Goal: Task Accomplishment & Management: Manage account settings

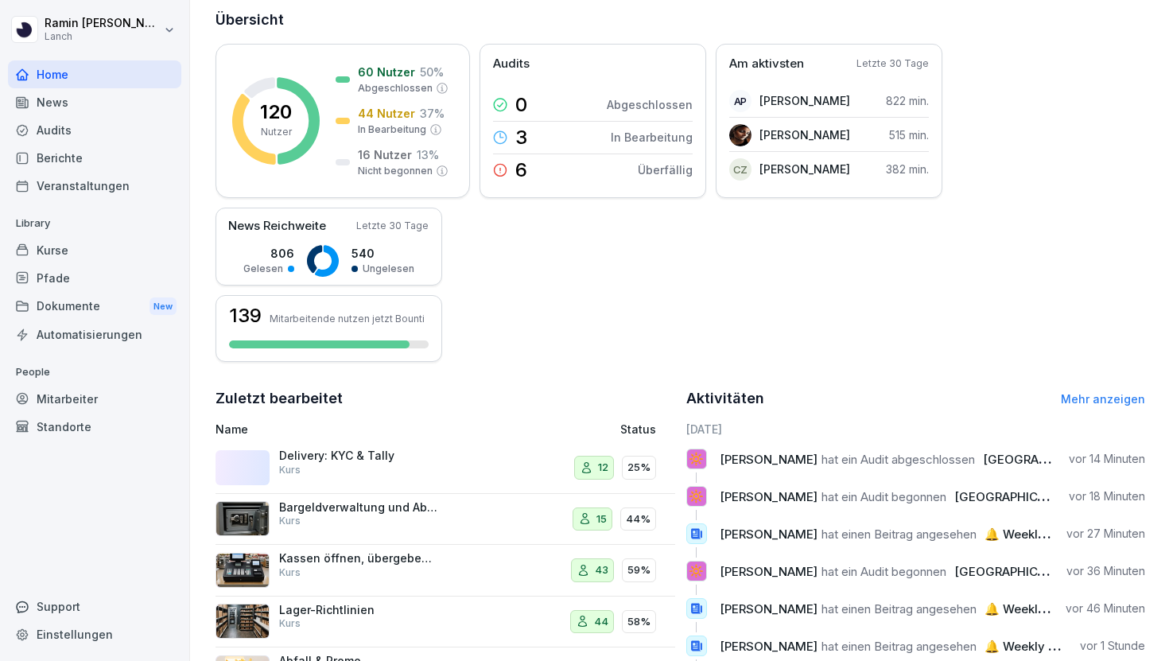
scroll to position [231, 0]
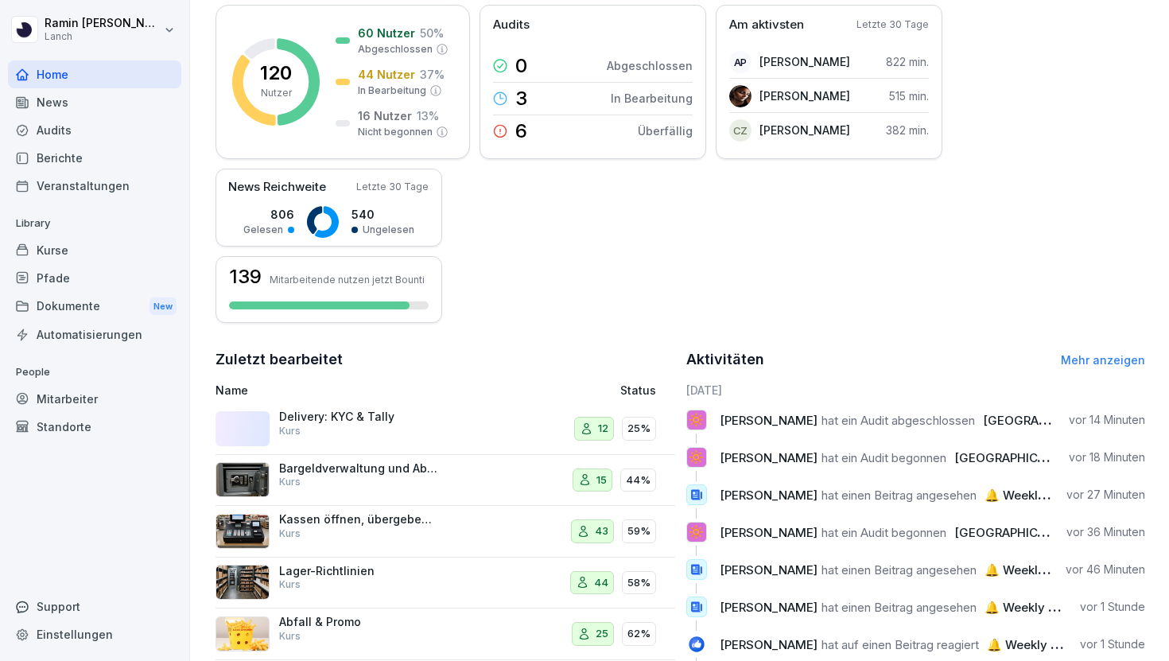
click at [103, 269] on div "Pfade" at bounding box center [94, 278] width 173 height 28
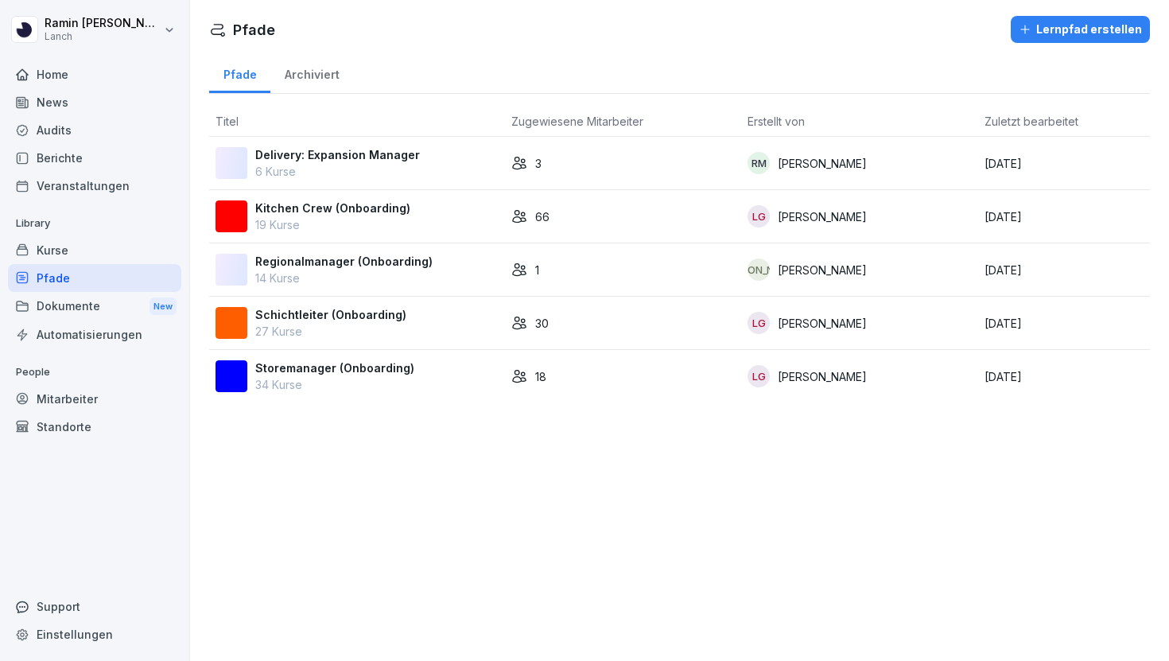
click at [377, 162] on p "Delivery: Expansion Manager" at bounding box center [337, 154] width 165 height 17
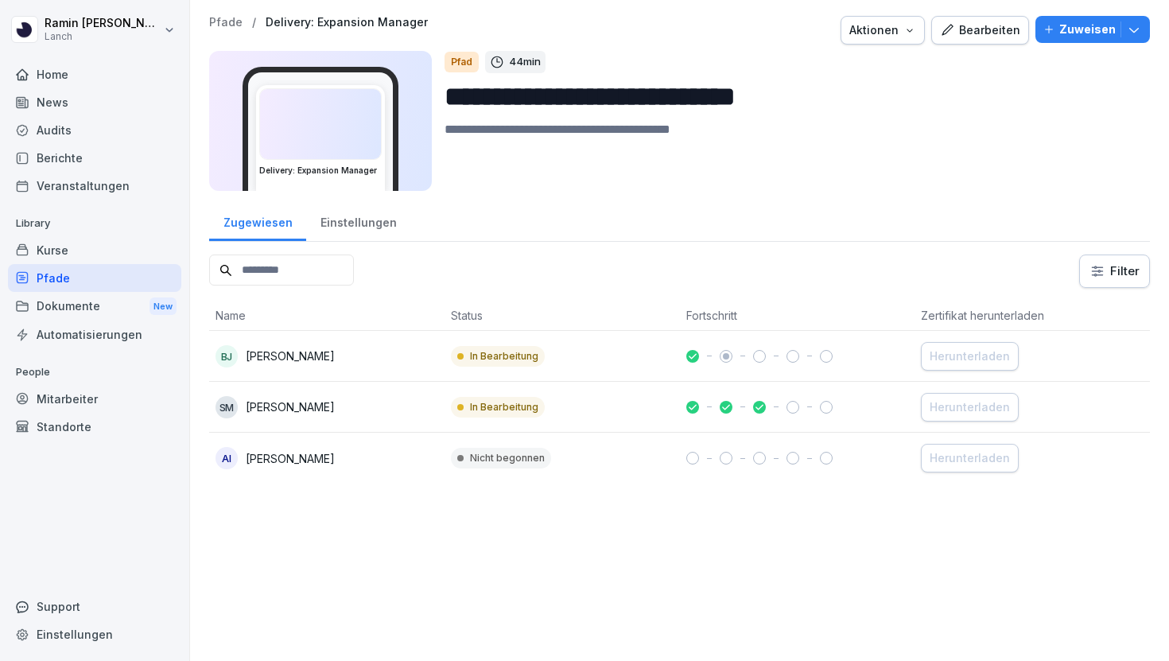
click at [414, 359] on div "BJ Benedikt Jensen" at bounding box center [327, 356] width 223 height 22
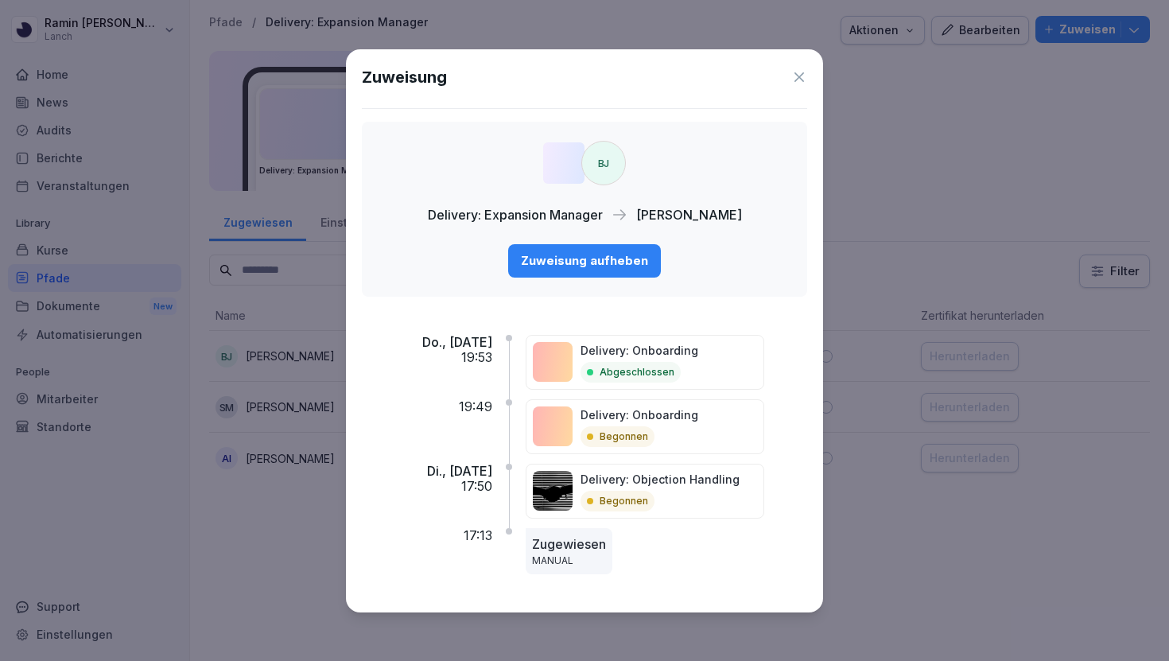
click at [798, 73] on icon at bounding box center [799, 77] width 16 height 16
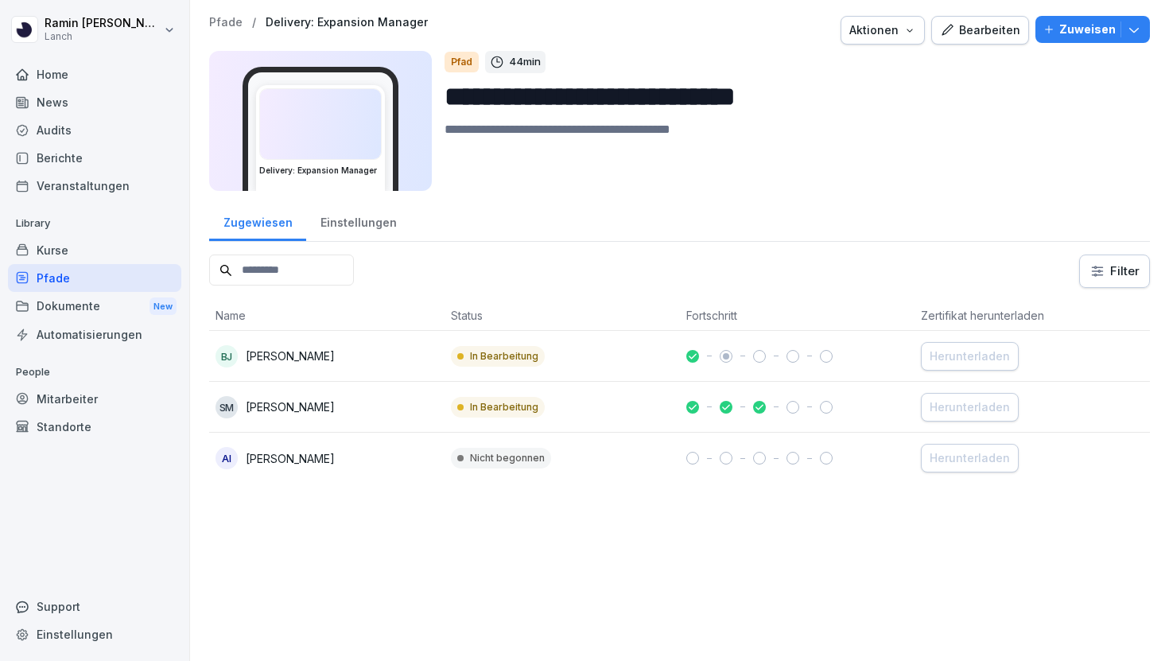
click at [691, 398] on td at bounding box center [797, 407] width 235 height 51
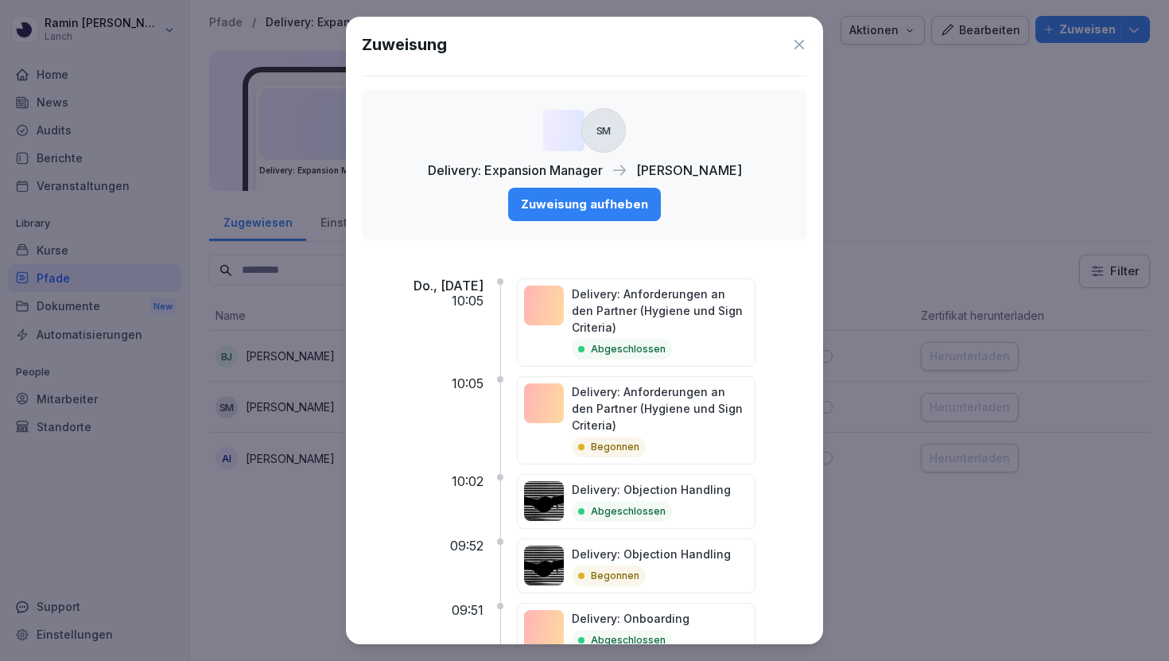
click at [792, 33] on div "Zuweisung" at bounding box center [584, 45] width 445 height 24
click at [796, 34] on div "Zuweisung" at bounding box center [584, 45] width 445 height 24
click at [798, 43] on icon at bounding box center [800, 45] width 10 height 10
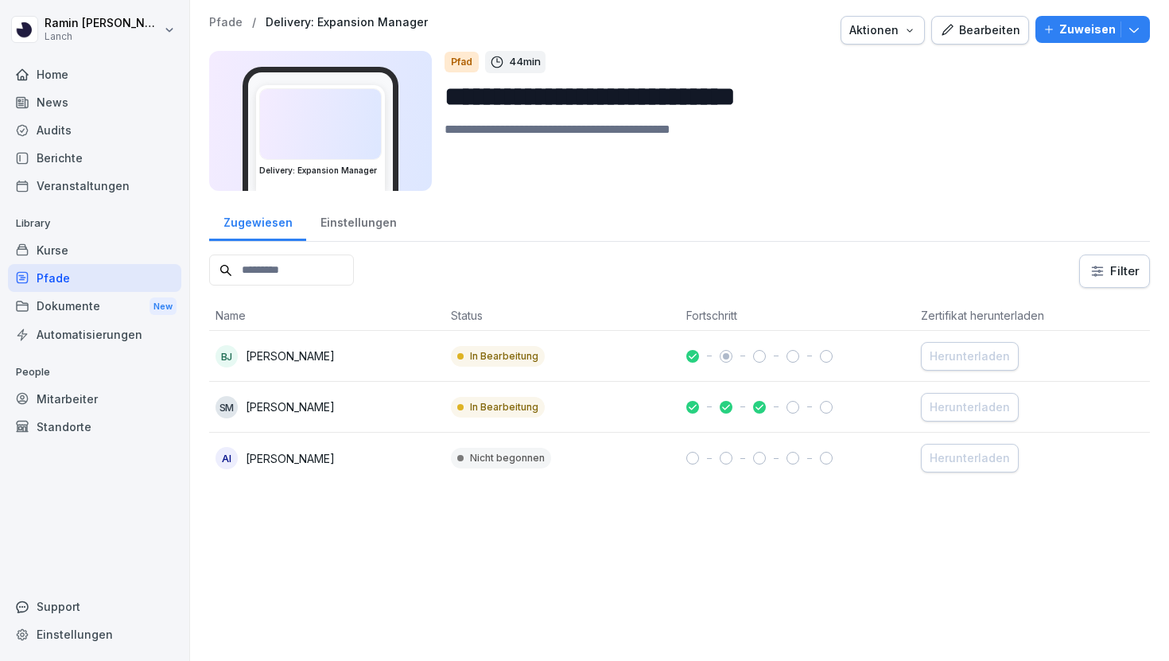
click at [979, 27] on div "Bearbeiten" at bounding box center [980, 29] width 80 height 17
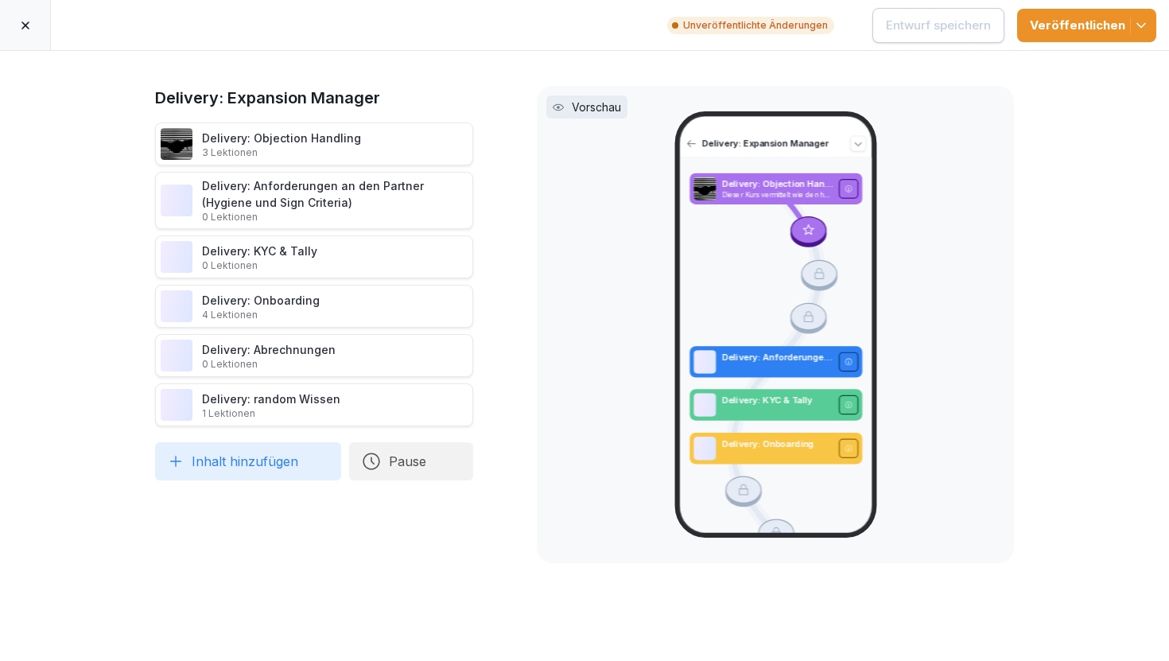
click at [352, 158] on p "3 Lektionen" at bounding box center [281, 152] width 159 height 13
click at [25, 27] on icon at bounding box center [25, 25] width 13 height 13
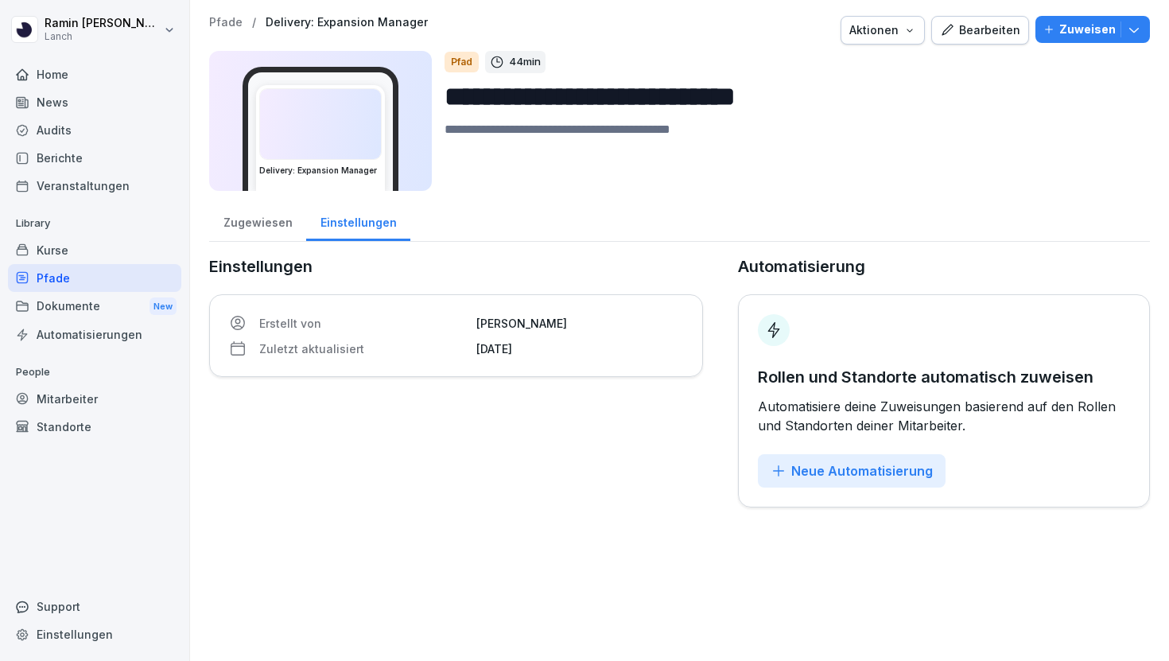
click at [235, 22] on p "Pfade" at bounding box center [225, 23] width 33 height 14
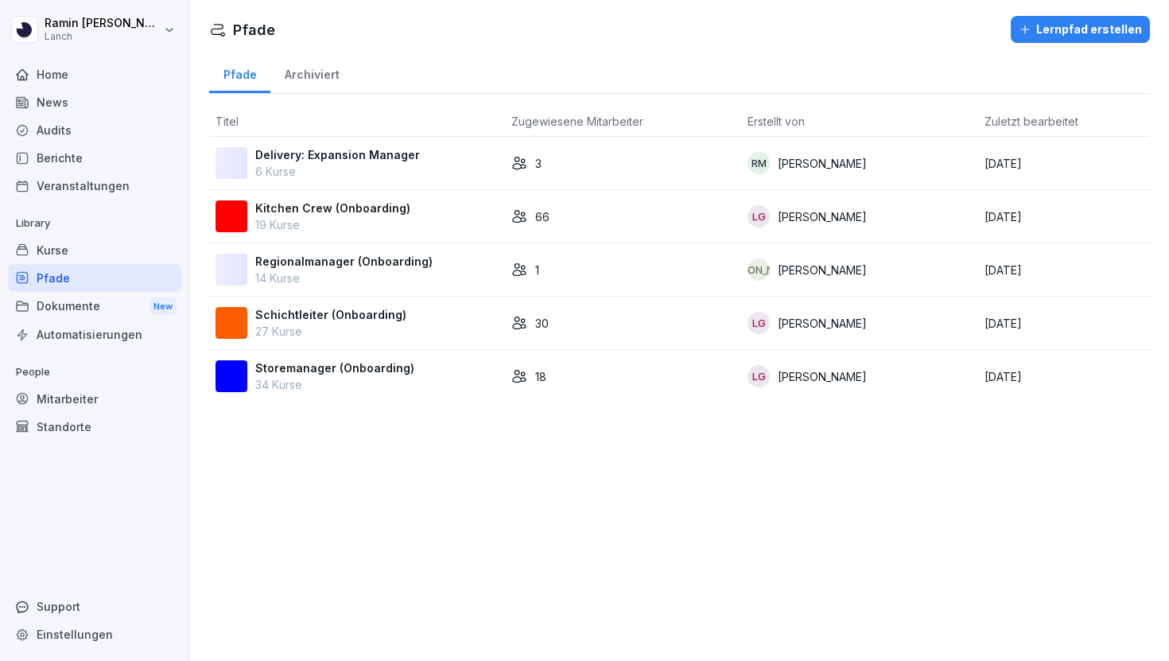
click at [95, 236] on div "Kurse" at bounding box center [94, 250] width 173 height 28
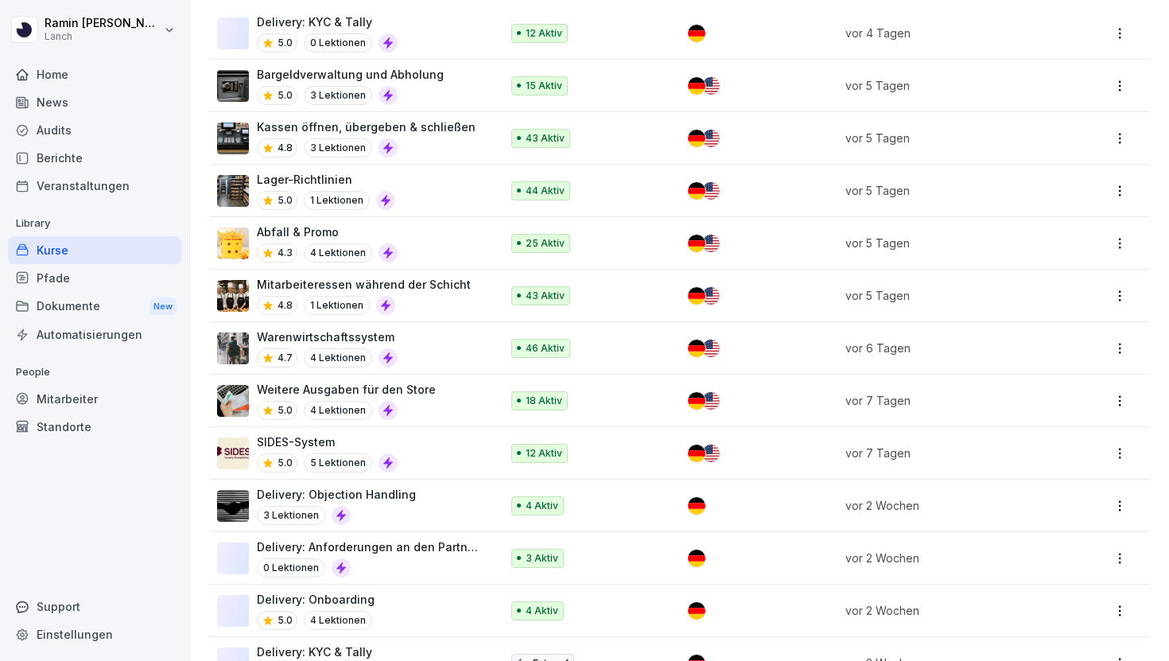
scroll to position [535, 0]
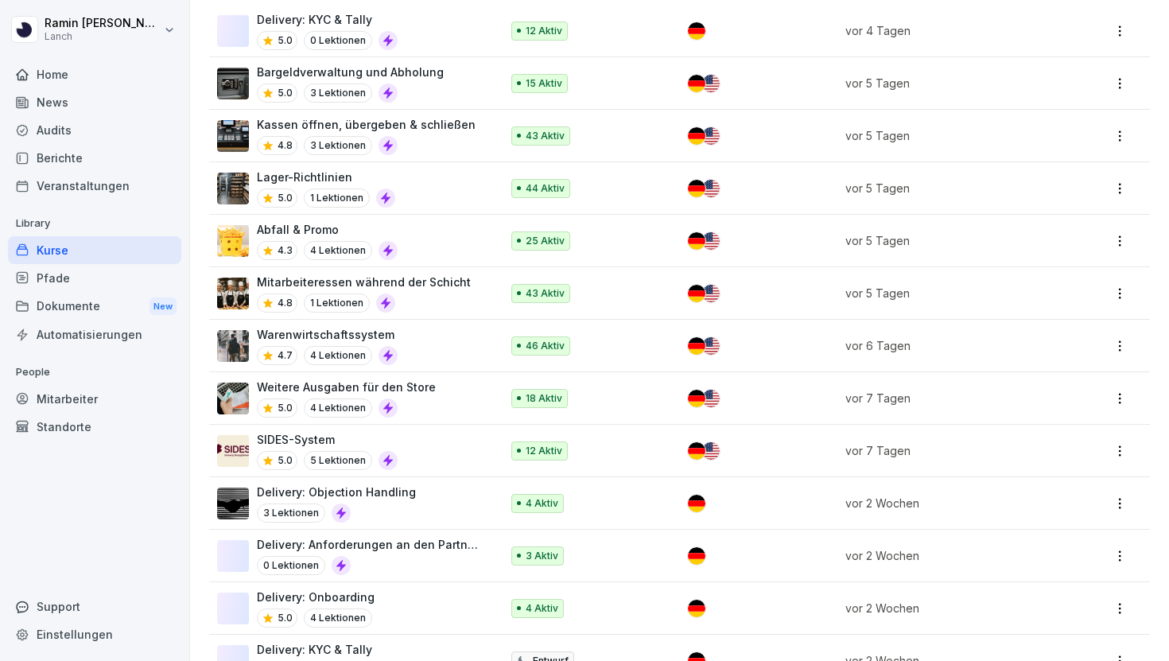
click at [405, 489] on p "Delivery: Objection Handling" at bounding box center [336, 492] width 159 height 17
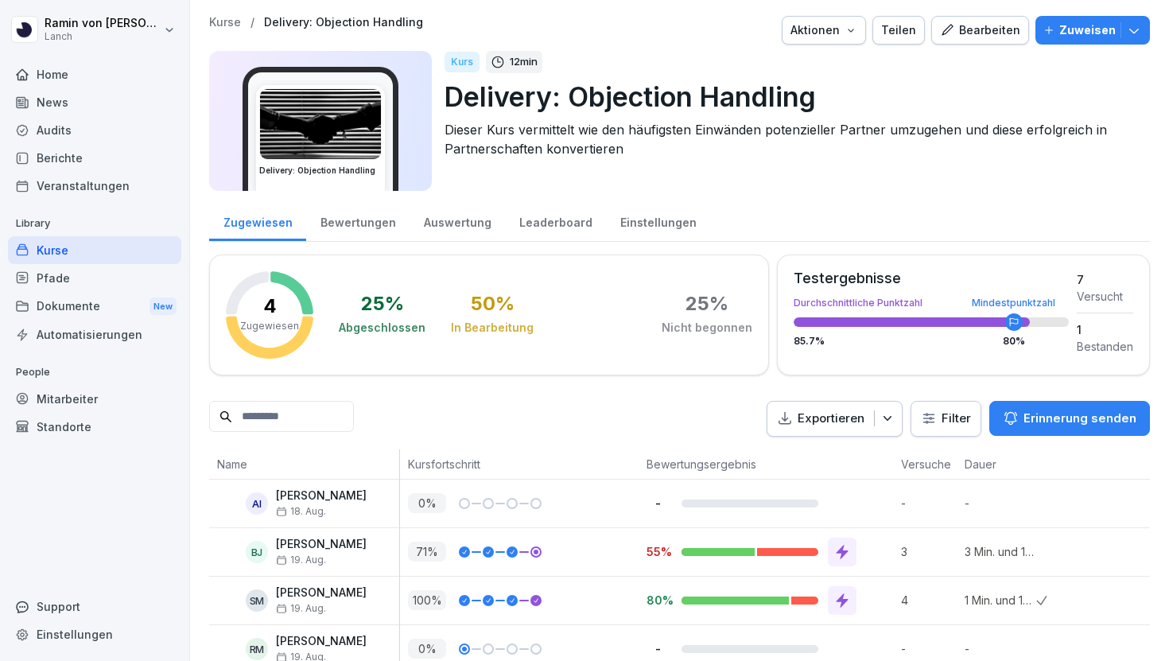
click at [990, 38] on div "Bearbeiten" at bounding box center [980, 29] width 80 height 17
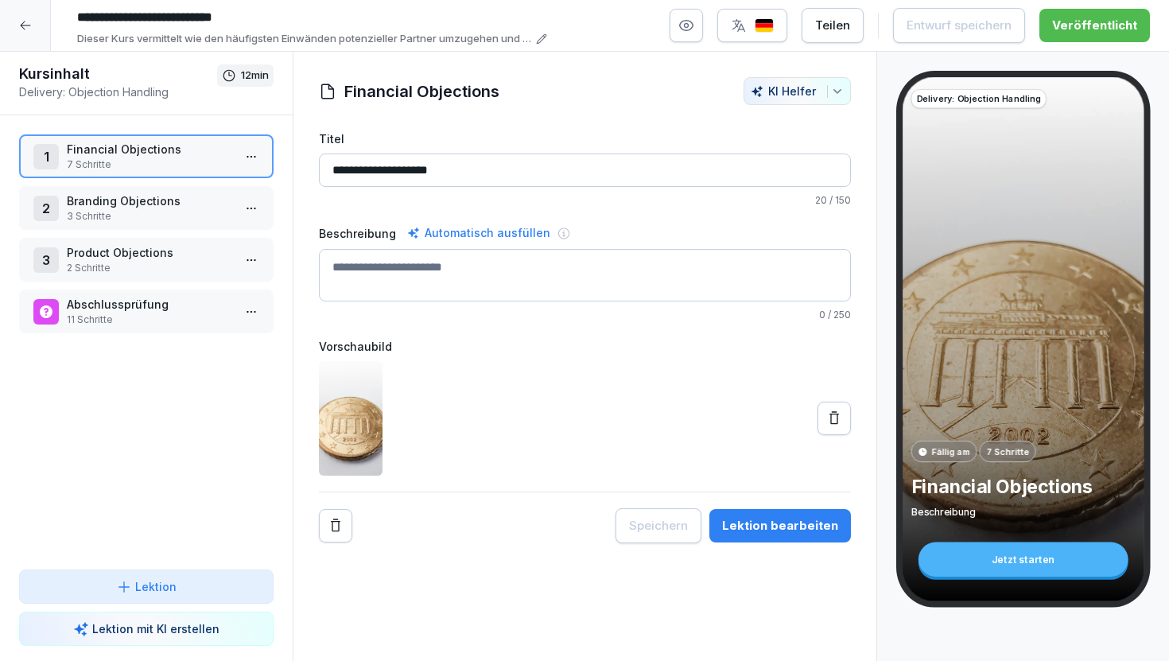
click at [161, 211] on p "3 Schritte" at bounding box center [149, 216] width 165 height 14
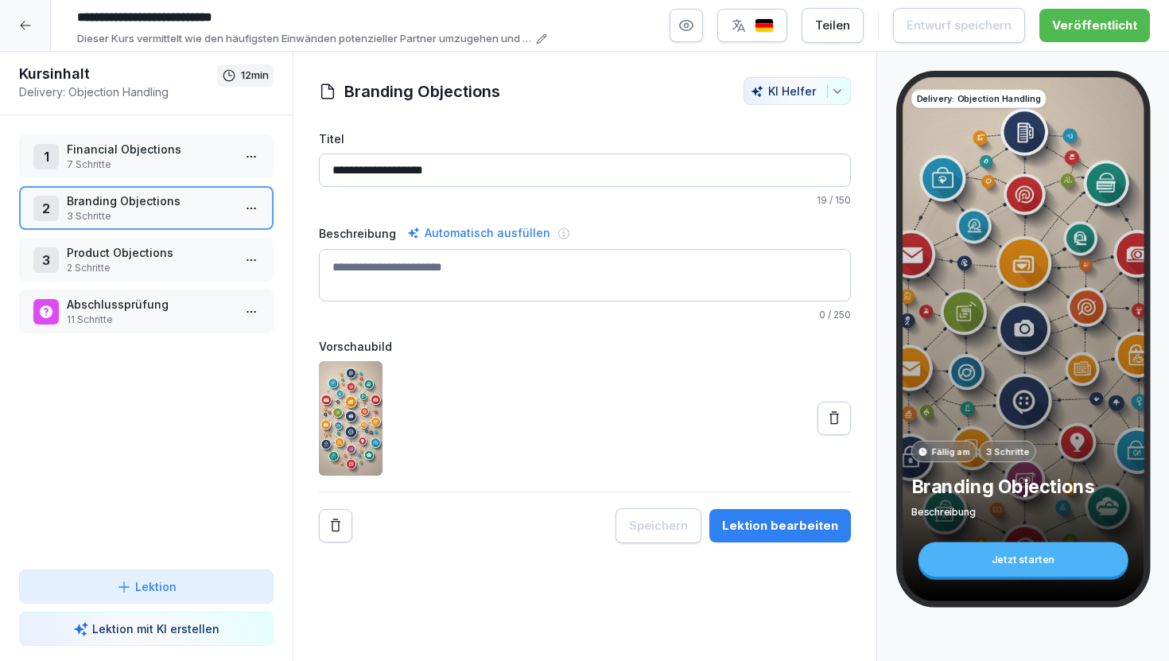
click at [171, 255] on p "Product Objections" at bounding box center [149, 252] width 165 height 17
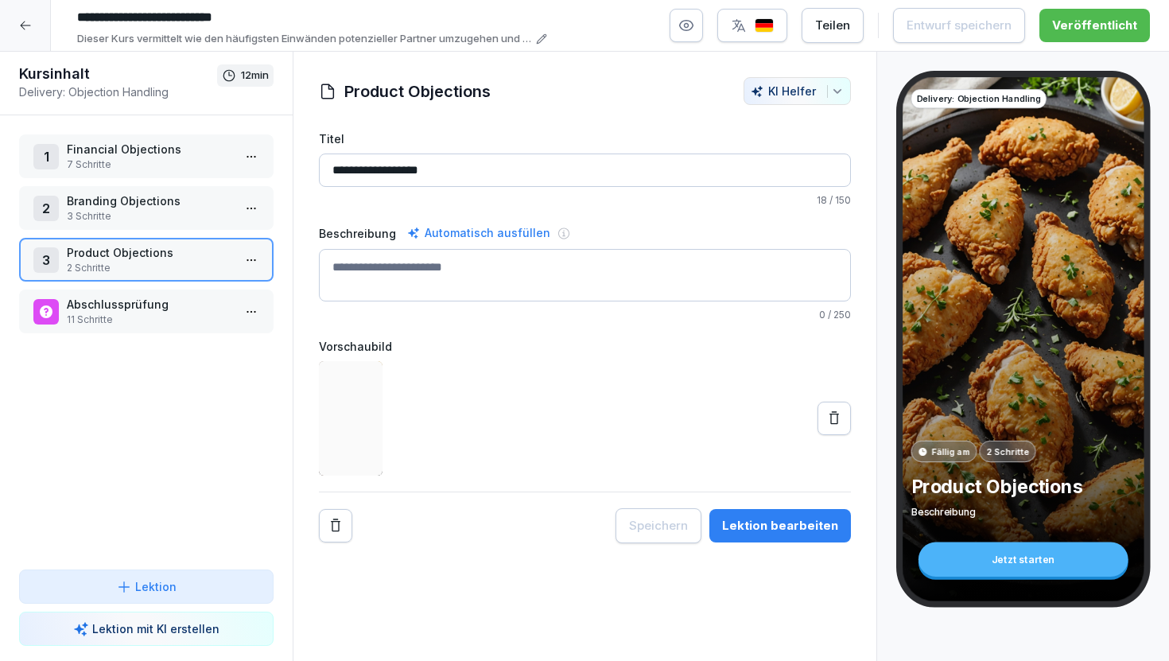
click at [155, 321] on p "11 Schritte" at bounding box center [149, 320] width 165 height 14
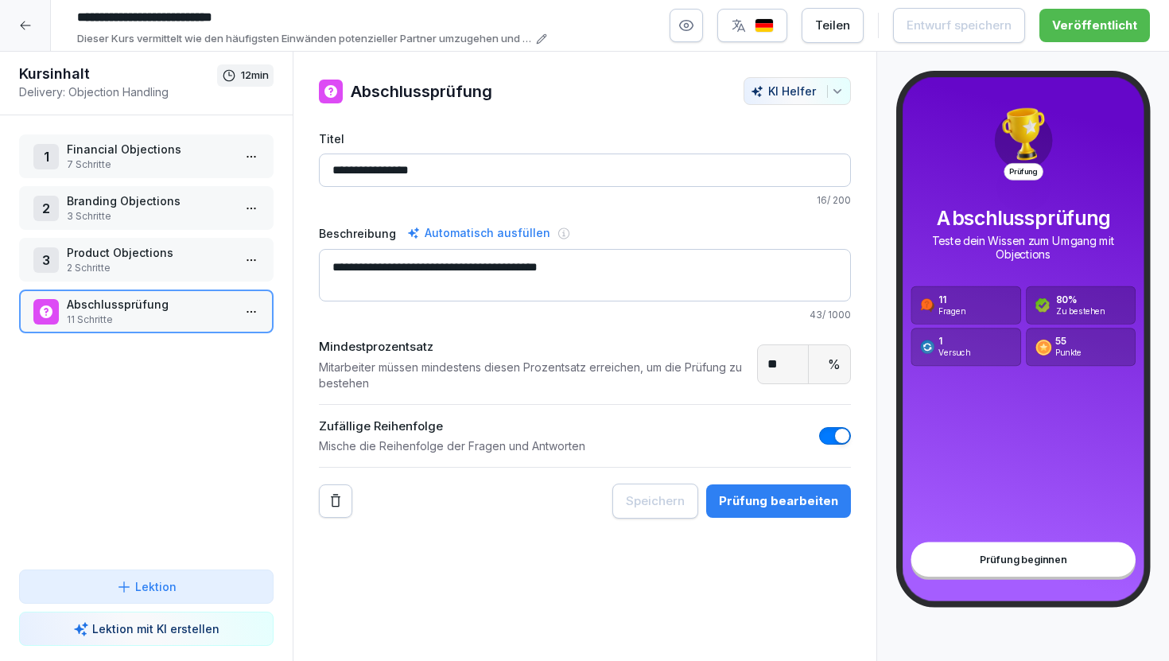
click at [739, 488] on button "Prüfung bearbeiten" at bounding box center [778, 500] width 145 height 33
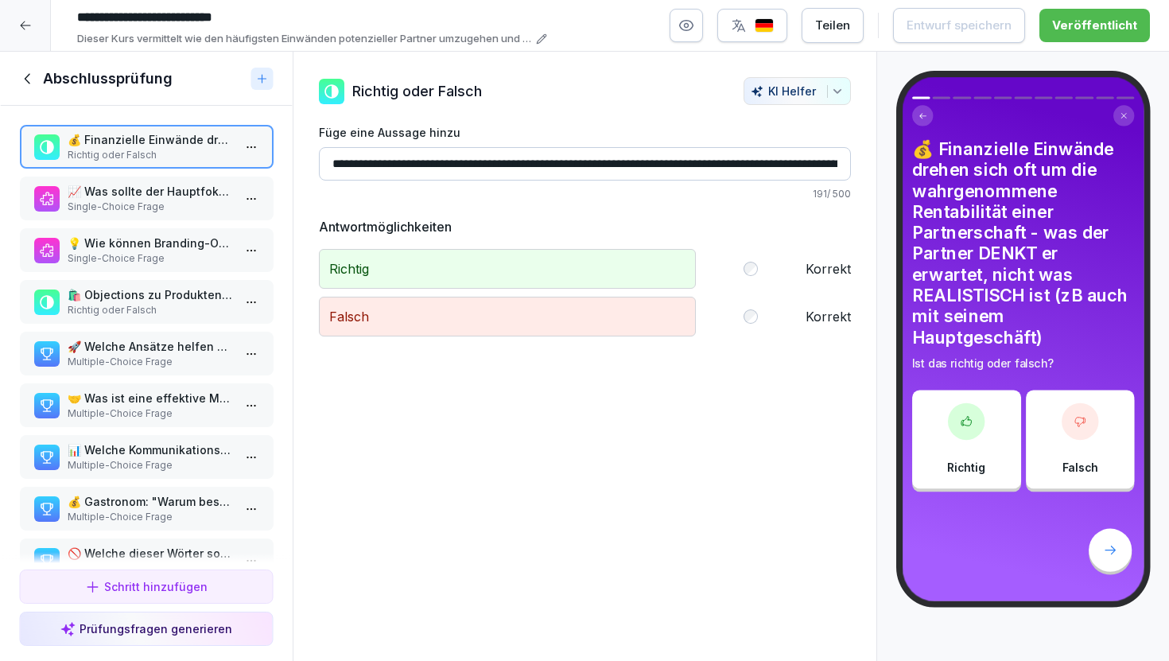
click at [124, 205] on p "Single-Choice Frage" at bounding box center [149, 207] width 165 height 14
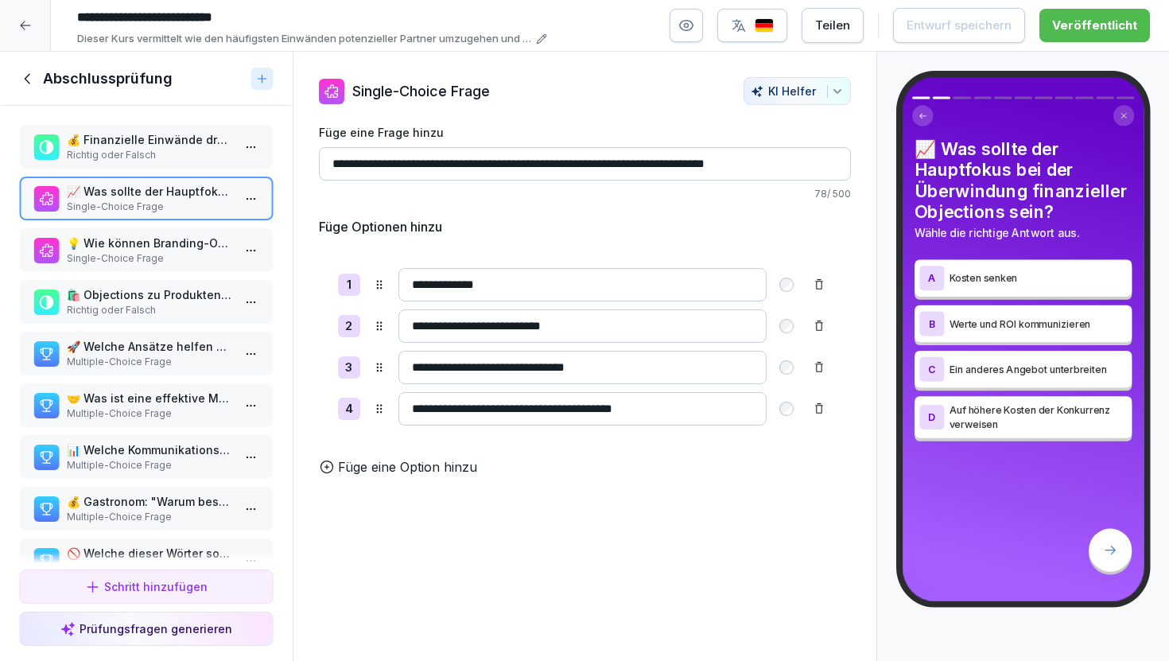
click at [149, 264] on p "Single-Choice Frage" at bounding box center [149, 258] width 165 height 14
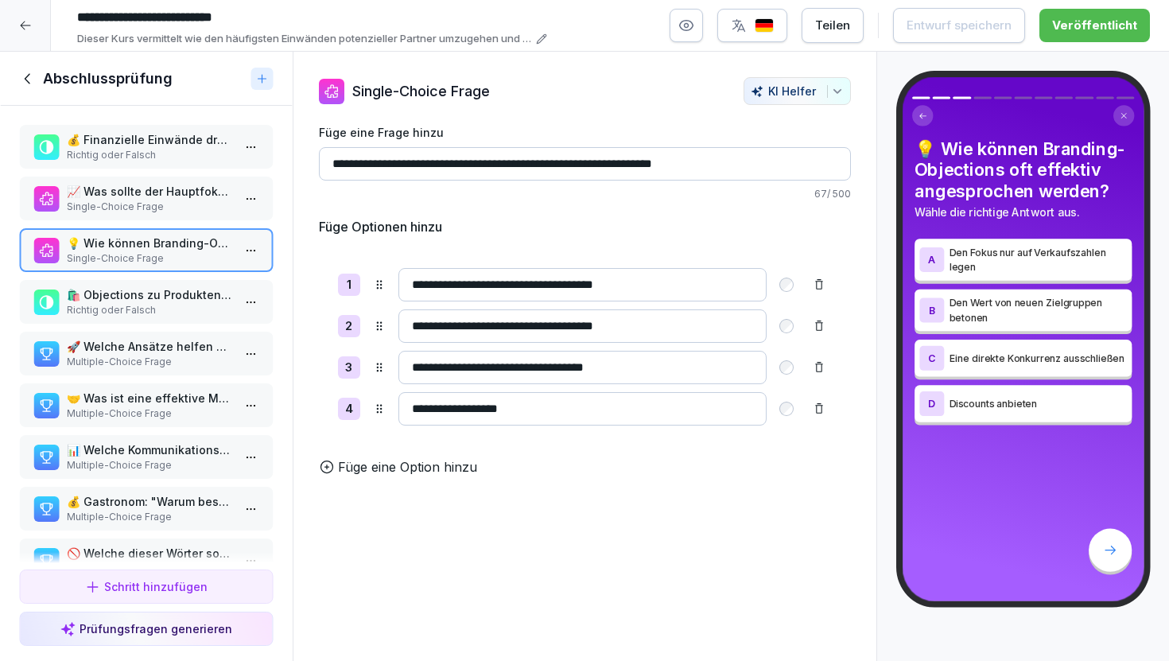
scroll to position [142, 0]
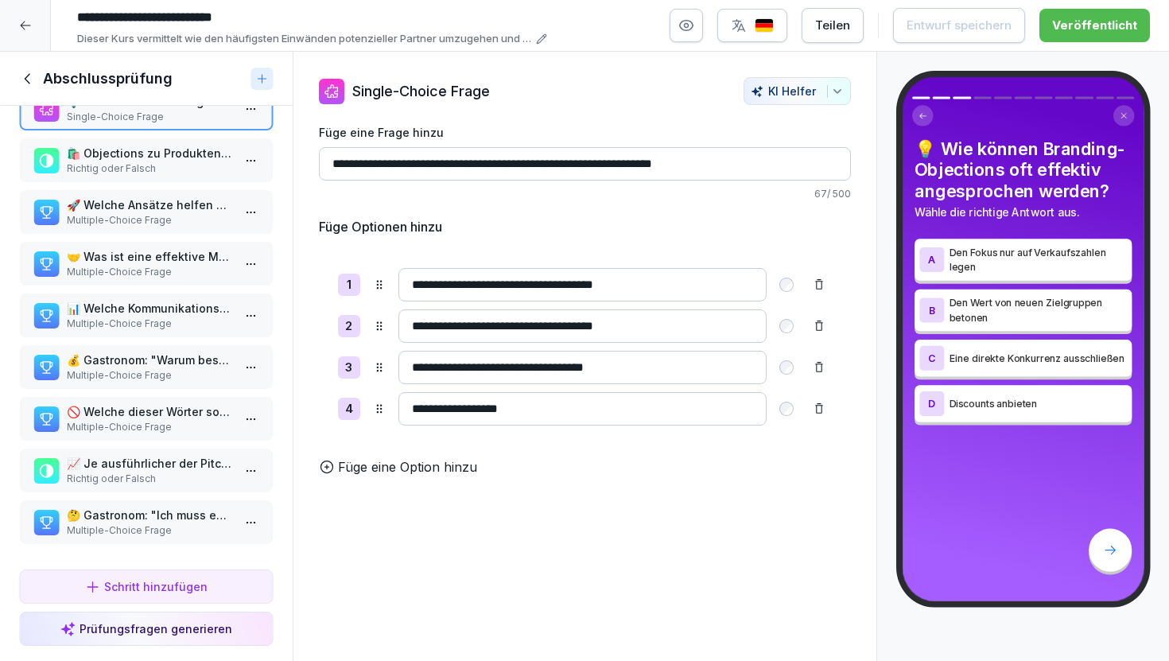
click at [177, 518] on p "🤔 Gastronom: "Ich muss es mir noch überlegen..." Was sind mögliche erste Antwor…" at bounding box center [149, 515] width 165 height 17
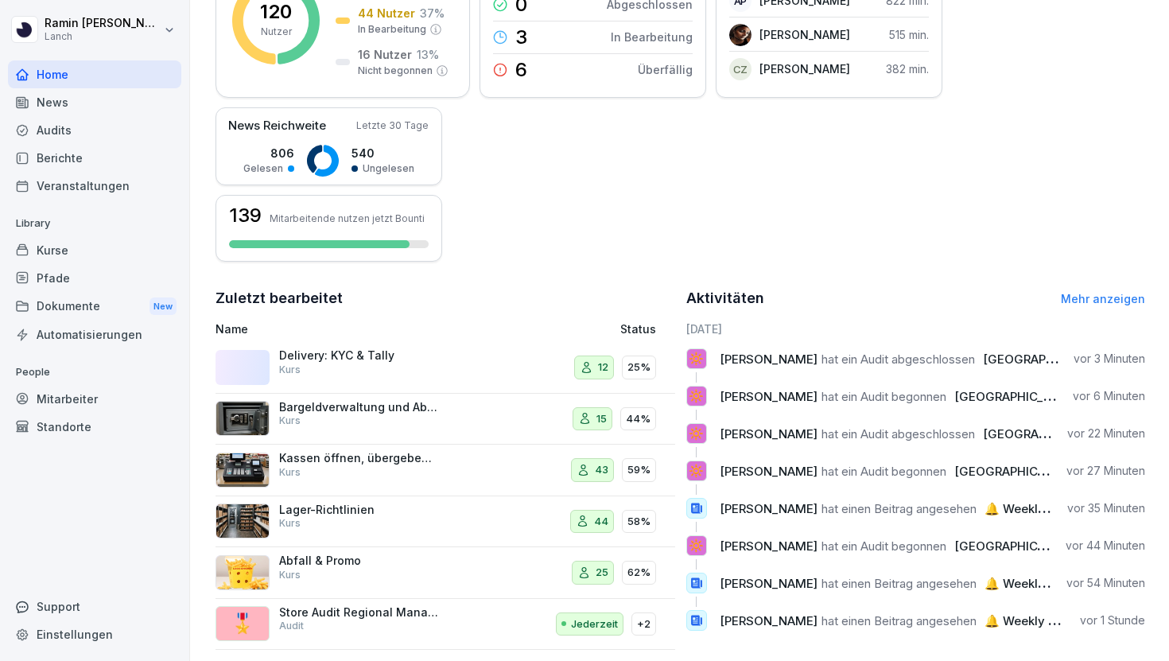
scroll to position [294, 0]
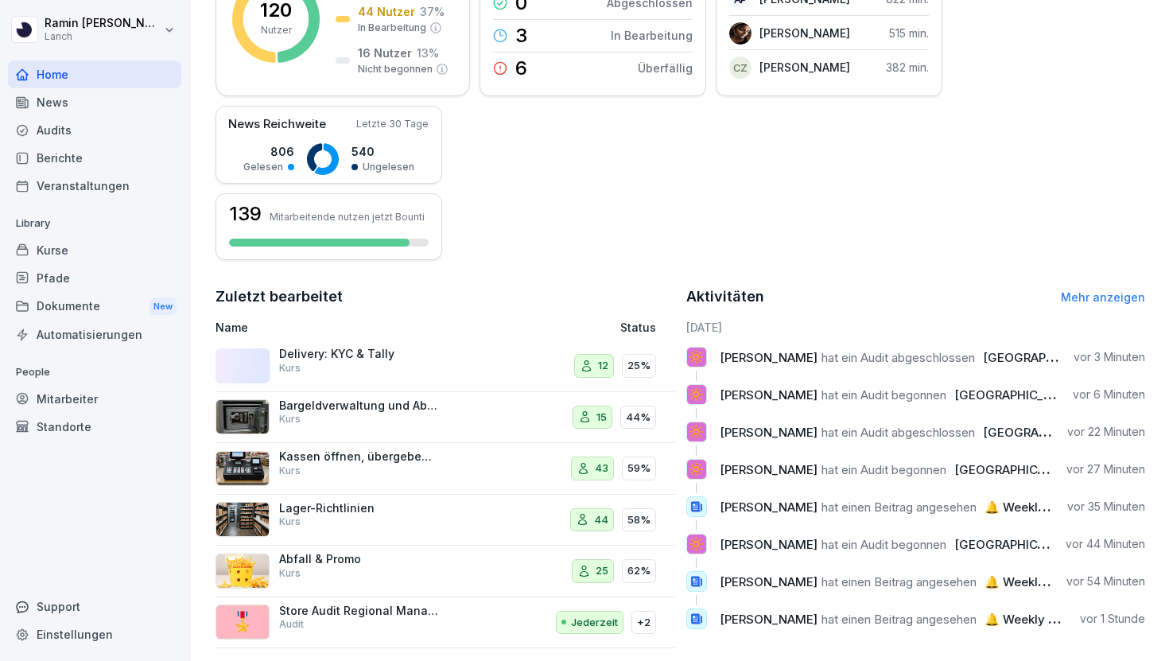
click at [97, 249] on div "Kurse" at bounding box center [94, 250] width 173 height 28
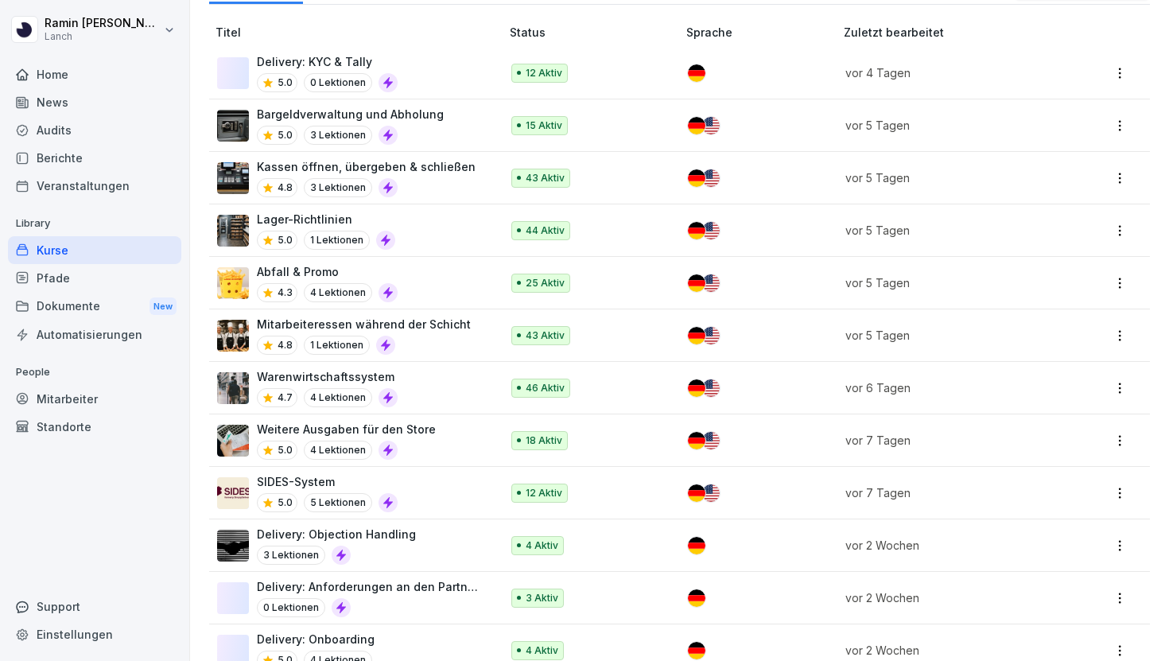
scroll to position [665, 0]
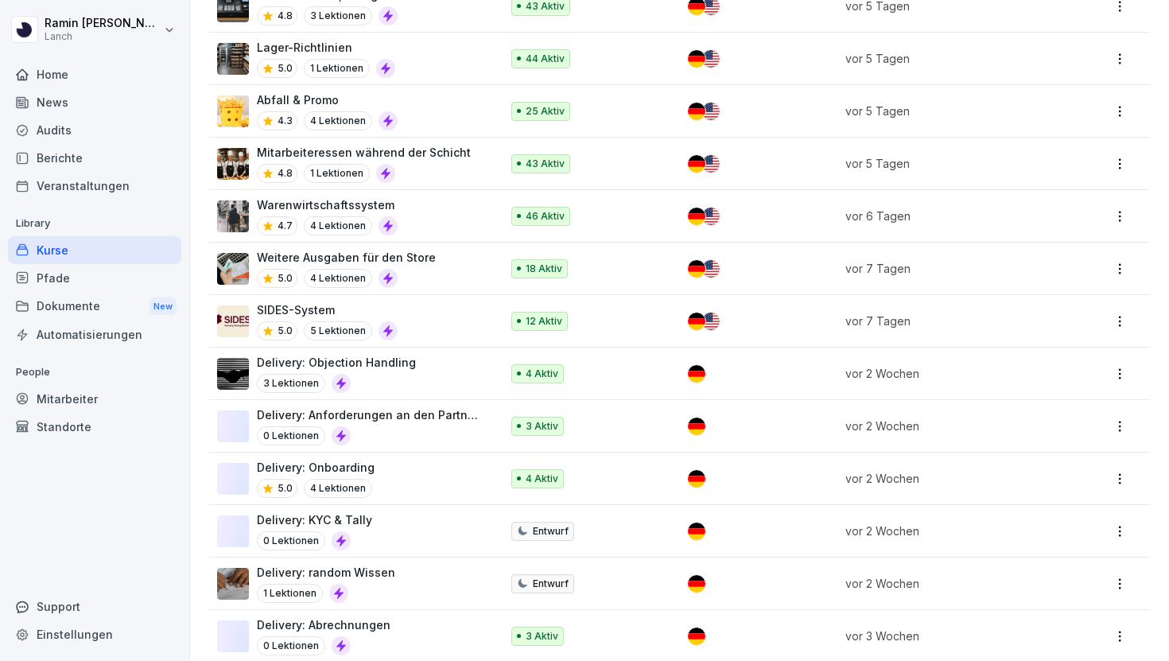
click at [415, 479] on div "Delivery: Onboarding 5.0 4 Lektionen" at bounding box center [350, 478] width 267 height 39
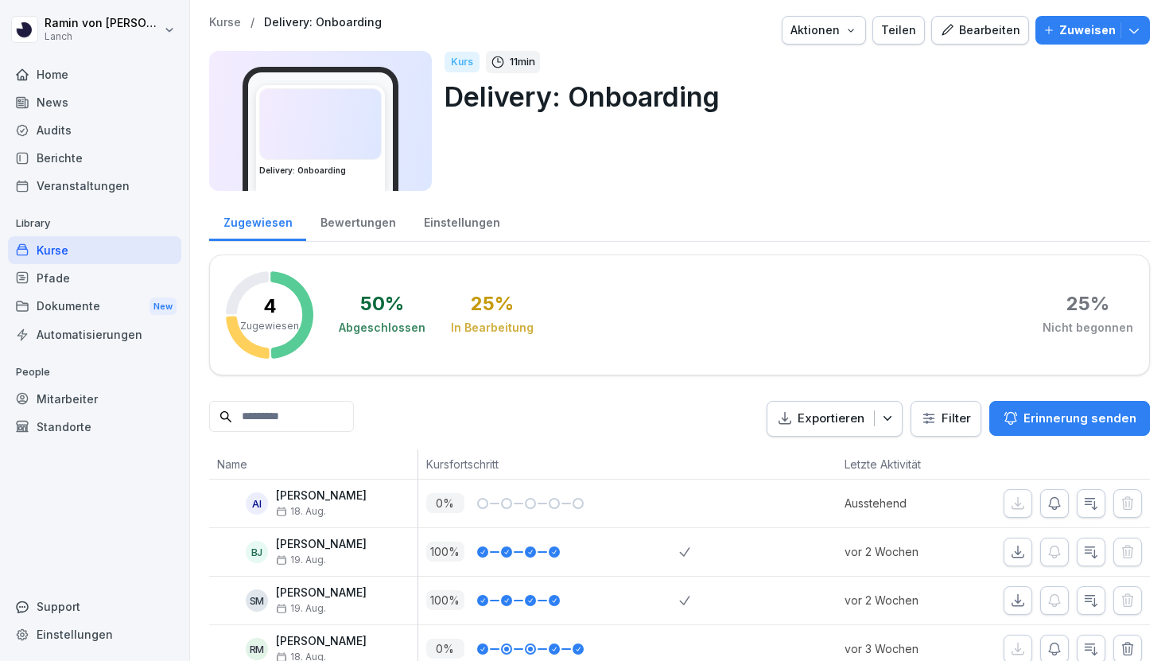
click at [974, 28] on div "Bearbeiten" at bounding box center [980, 29] width 80 height 17
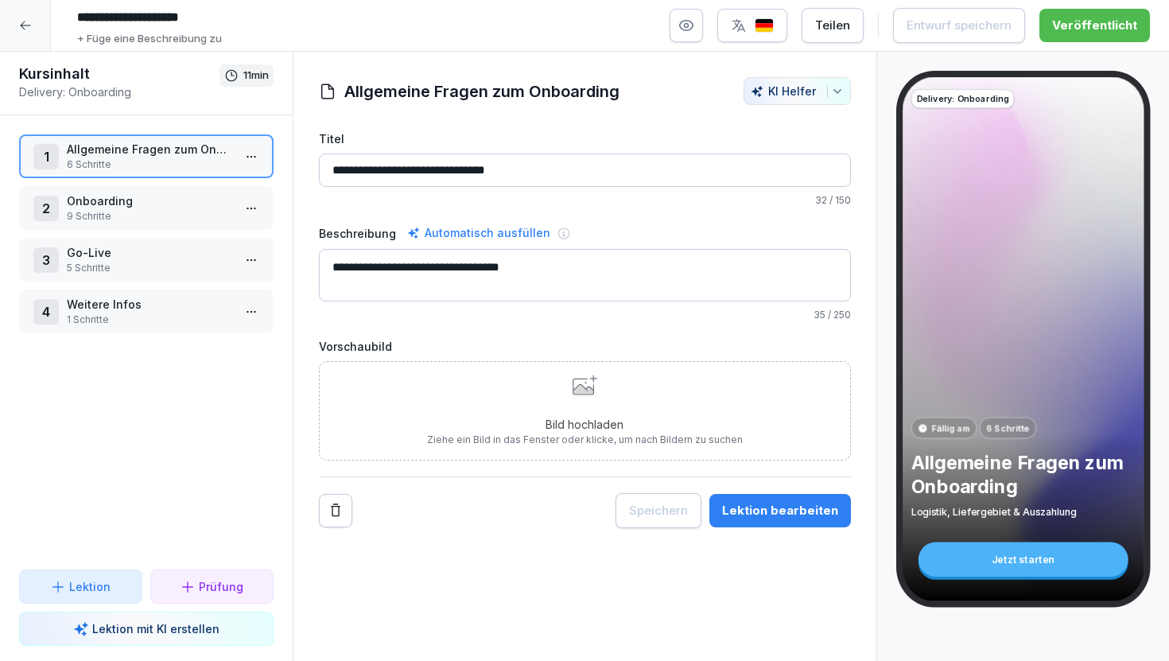
click at [139, 214] on p "9 Schritte" at bounding box center [149, 216] width 165 height 14
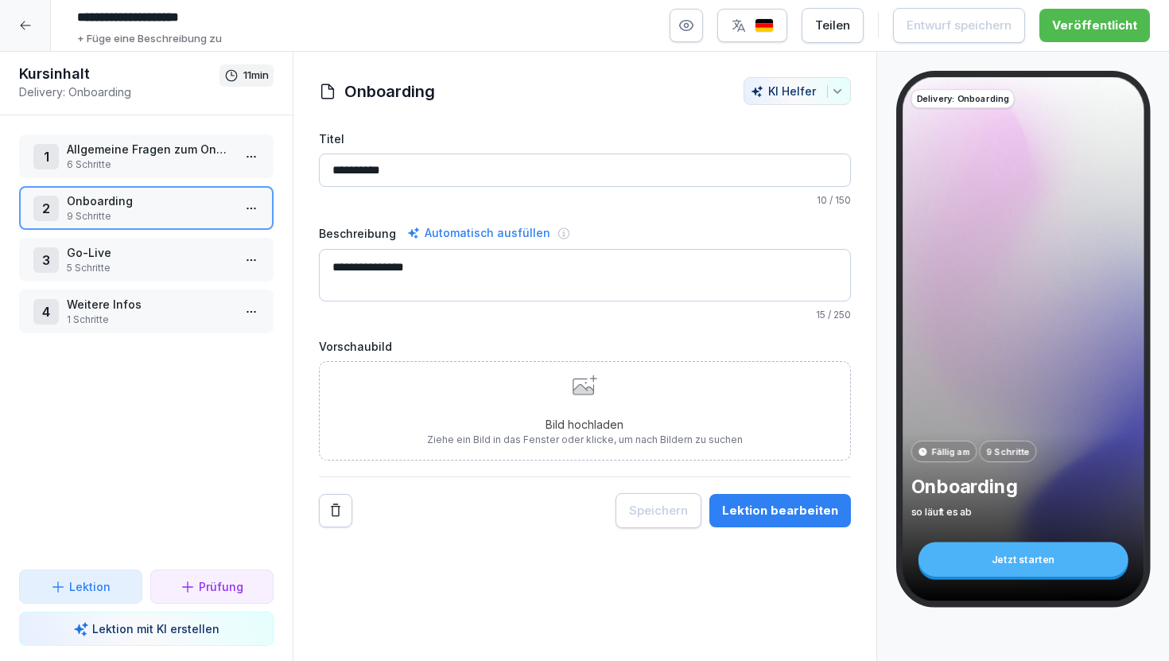
click at [174, 163] on p "6 Schritte" at bounding box center [149, 164] width 165 height 14
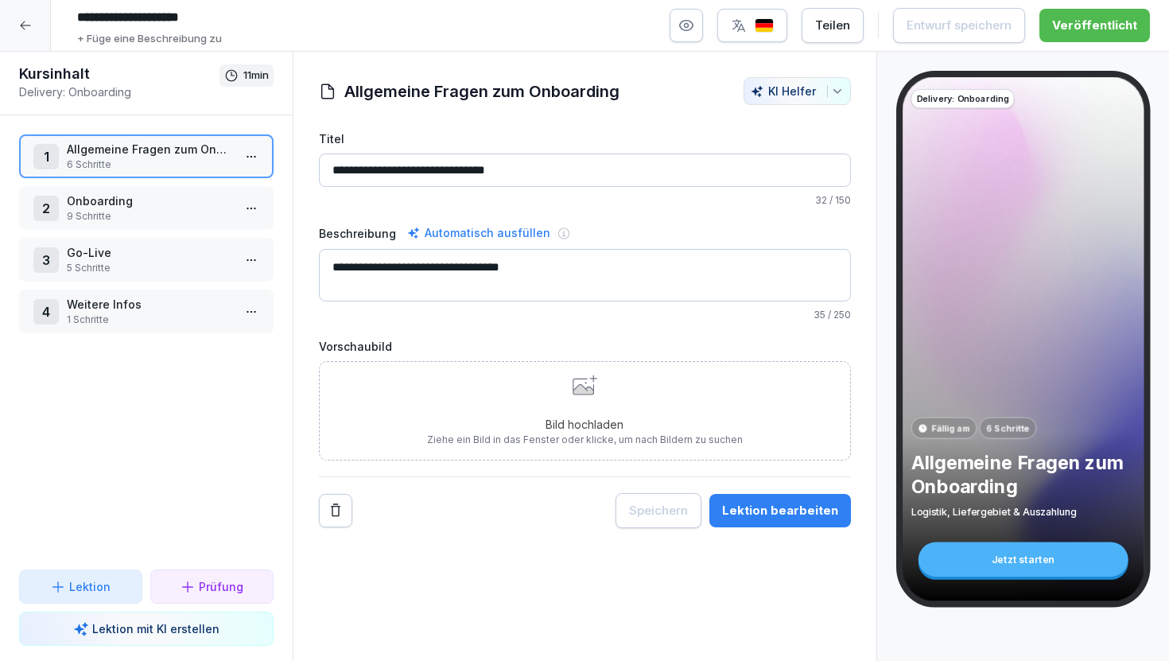
click at [787, 504] on div "Lektion bearbeiten" at bounding box center [780, 510] width 116 height 17
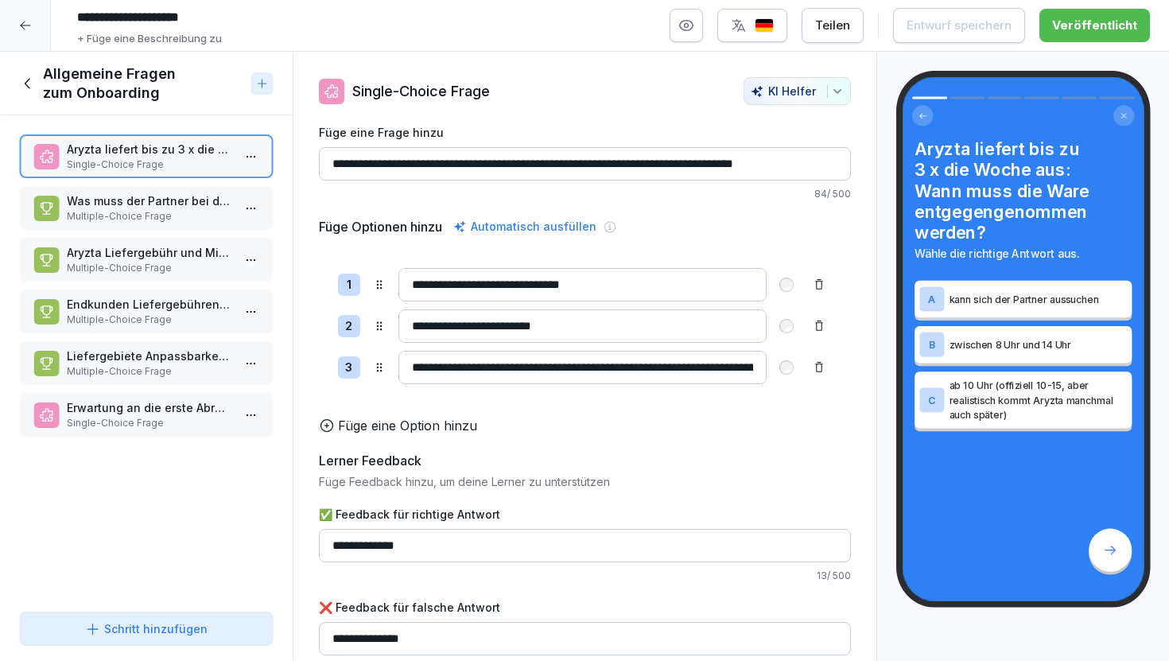
click at [155, 215] on p "Multiple-Choice Frage" at bounding box center [149, 216] width 165 height 14
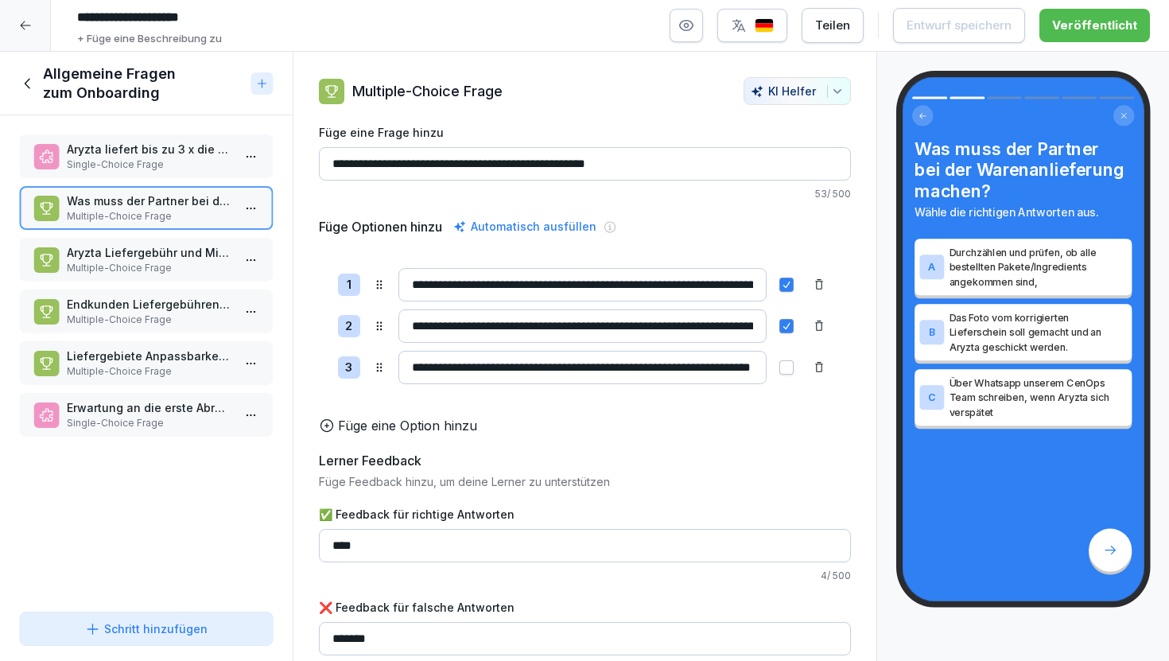
click at [165, 248] on p "Aryzta Liefergebühr und Mindestbestellwert: was stimmt hier?" at bounding box center [149, 252] width 165 height 17
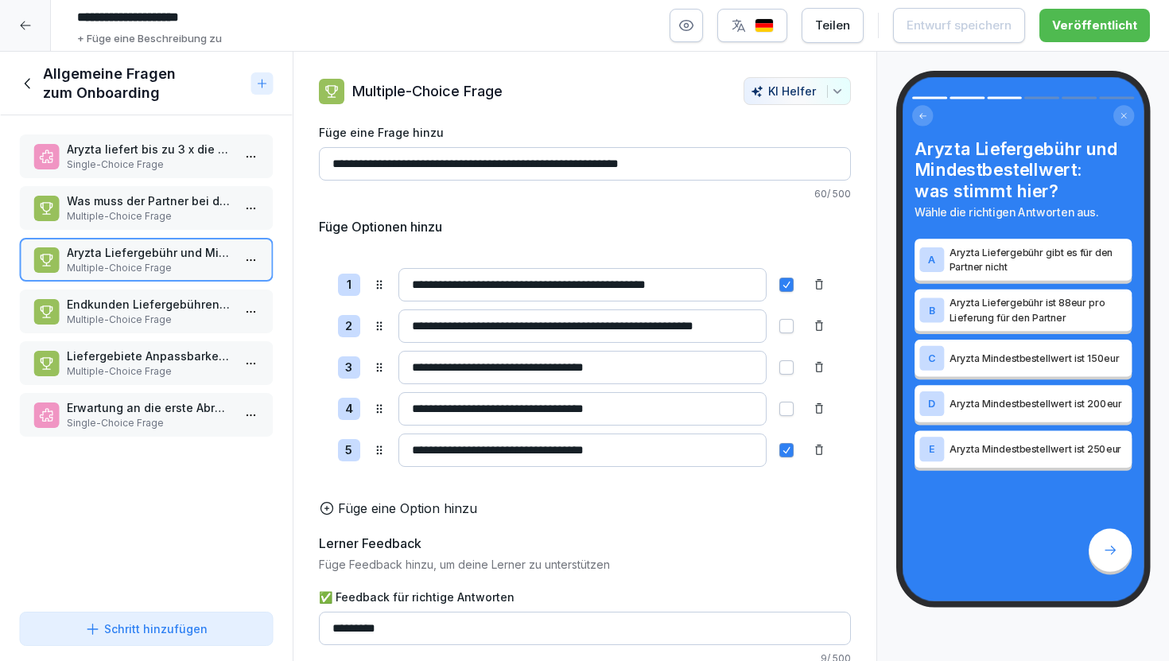
click at [176, 312] on p "Endkunden Liefergebühren vs. Mindestbestellwert: welche Möglichkeiten gibt es?" at bounding box center [149, 304] width 165 height 17
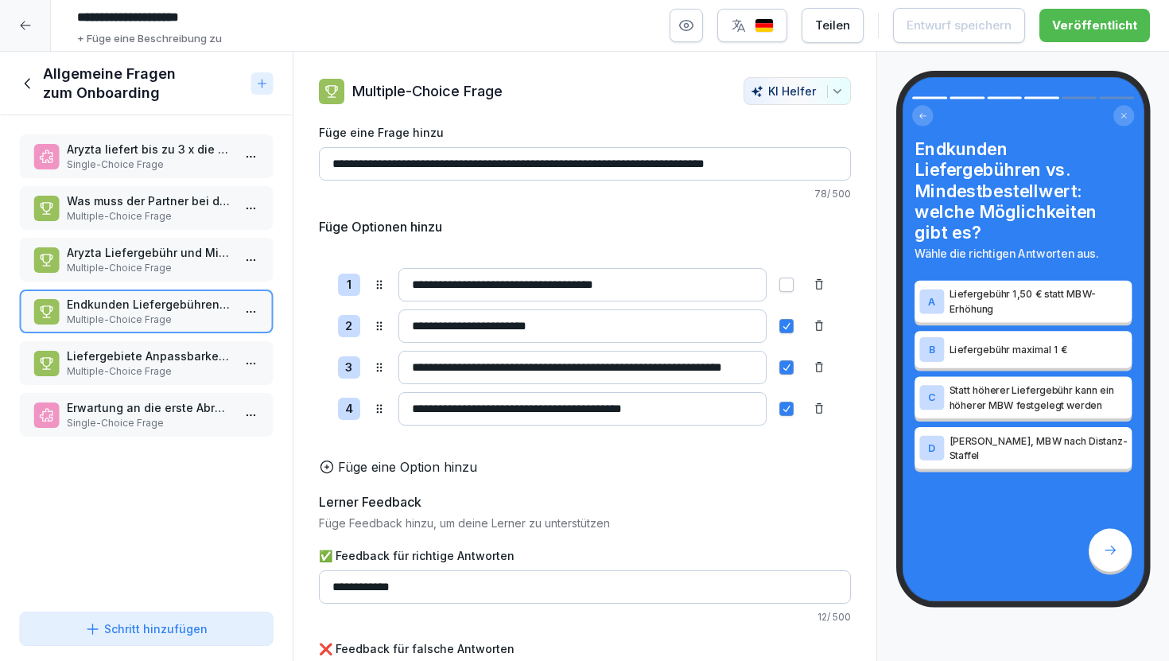
click at [129, 367] on p "Multiple-Choice Frage" at bounding box center [149, 371] width 165 height 14
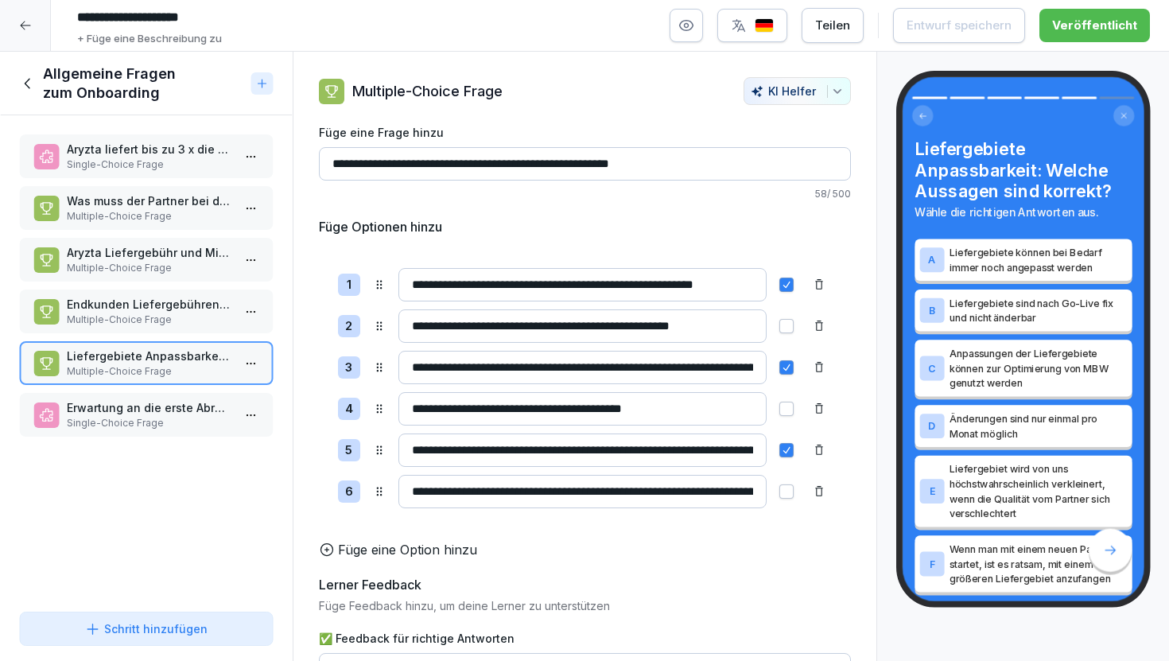
click at [149, 414] on p "Erwartung an die erste Abrechnung: womit ist zu rechnen?" at bounding box center [149, 407] width 165 height 17
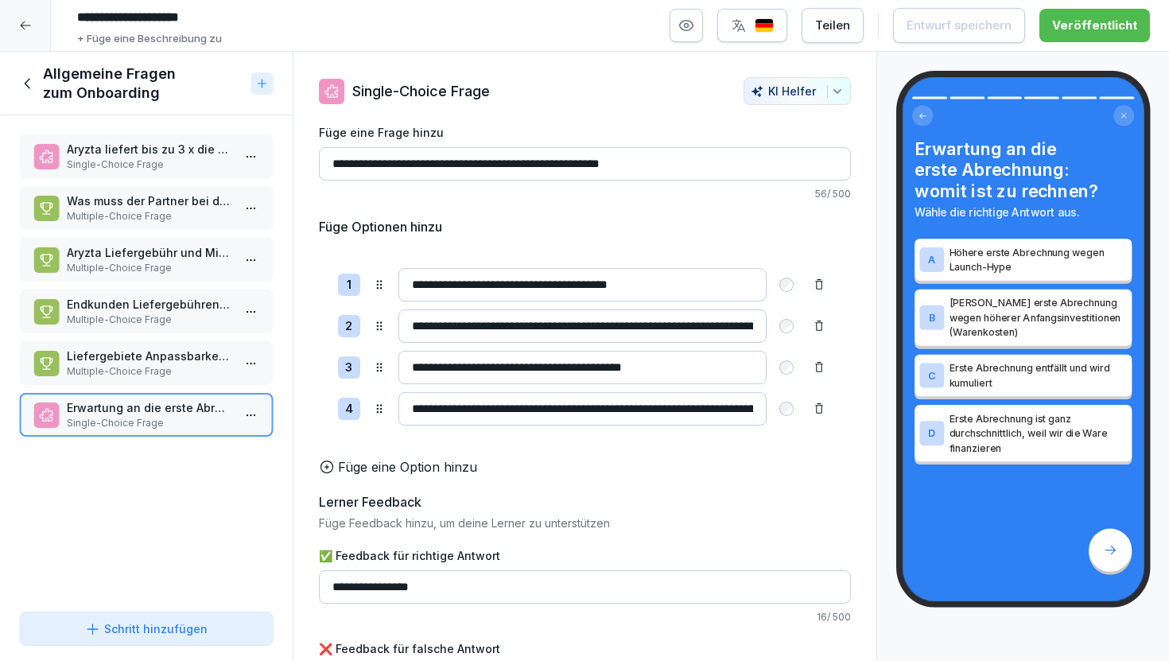
click at [171, 367] on p "Multiple-Choice Frage" at bounding box center [149, 371] width 165 height 14
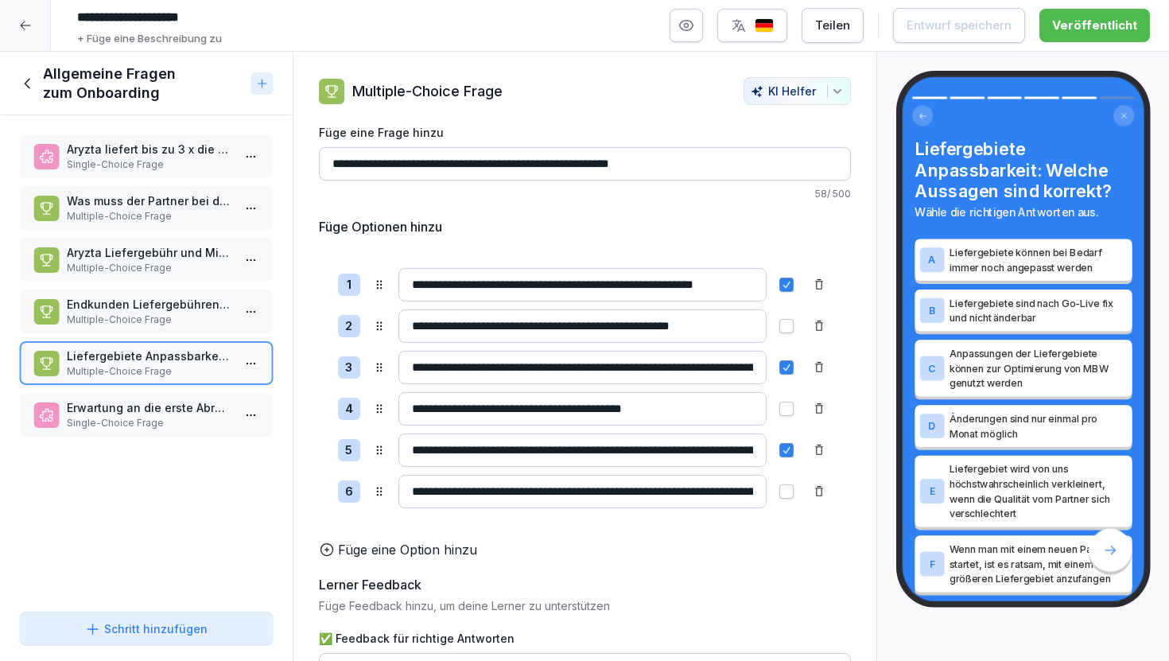
click at [175, 325] on p "Multiple-Choice Frage" at bounding box center [149, 320] width 165 height 14
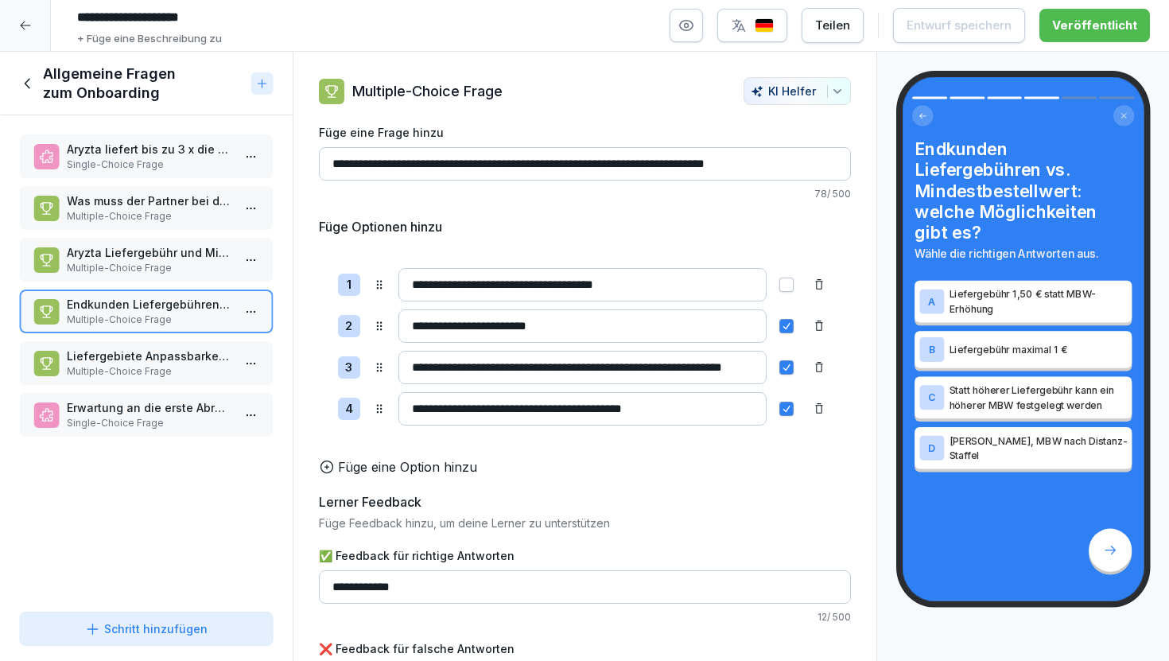
click at [175, 263] on p "Multiple-Choice Frage" at bounding box center [149, 268] width 165 height 14
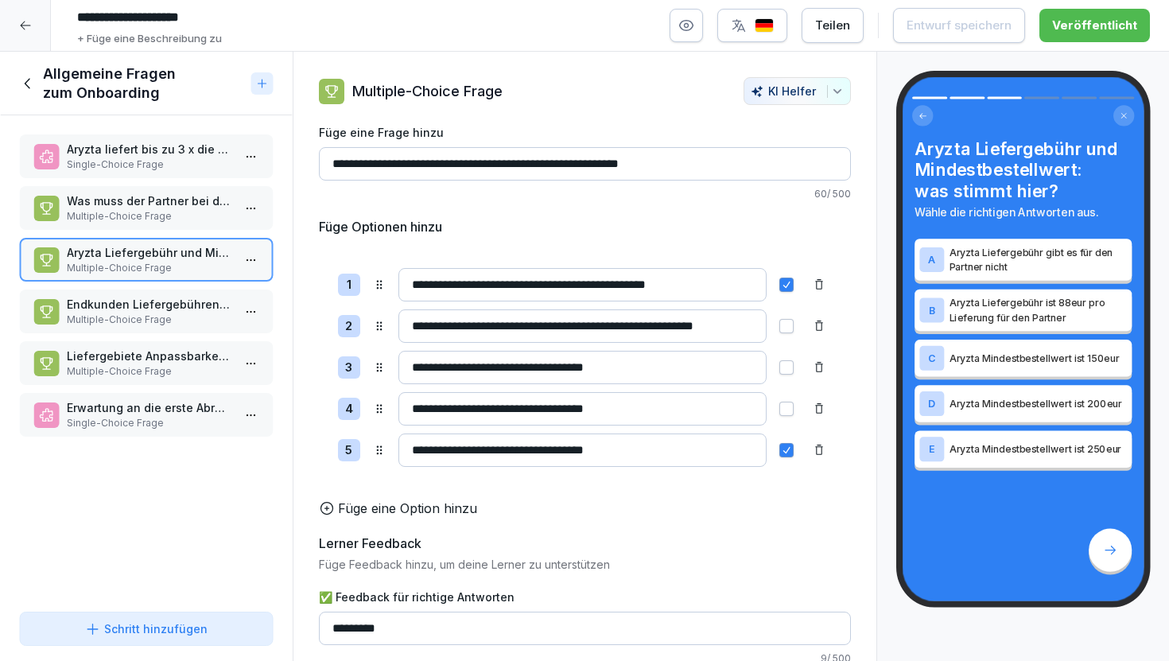
click at [177, 215] on p "Multiple-Choice Frage" at bounding box center [149, 216] width 165 height 14
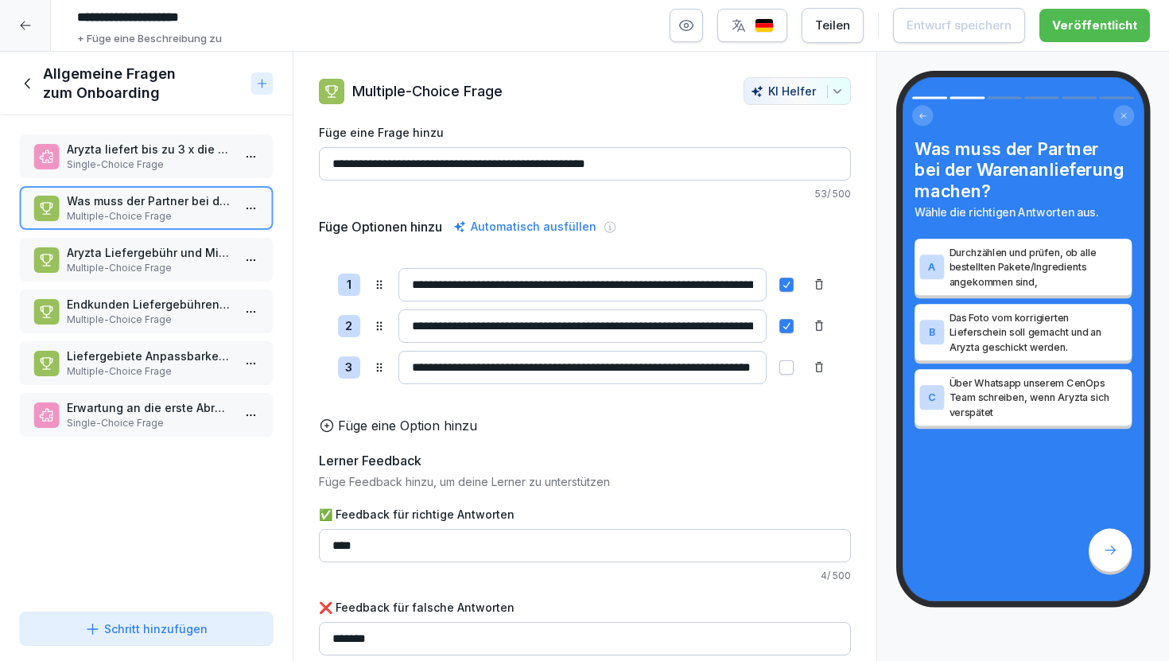
click at [177, 171] on p "Single-Choice Frage" at bounding box center [149, 164] width 165 height 14
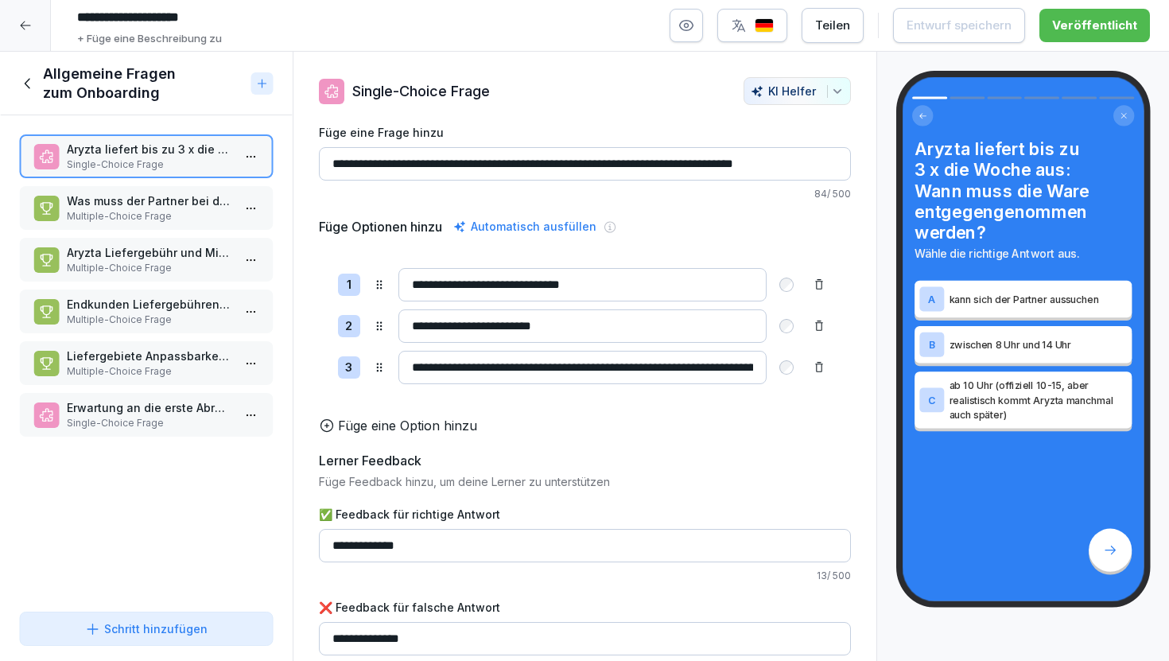
click at [34, 77] on icon at bounding box center [27, 83] width 17 height 17
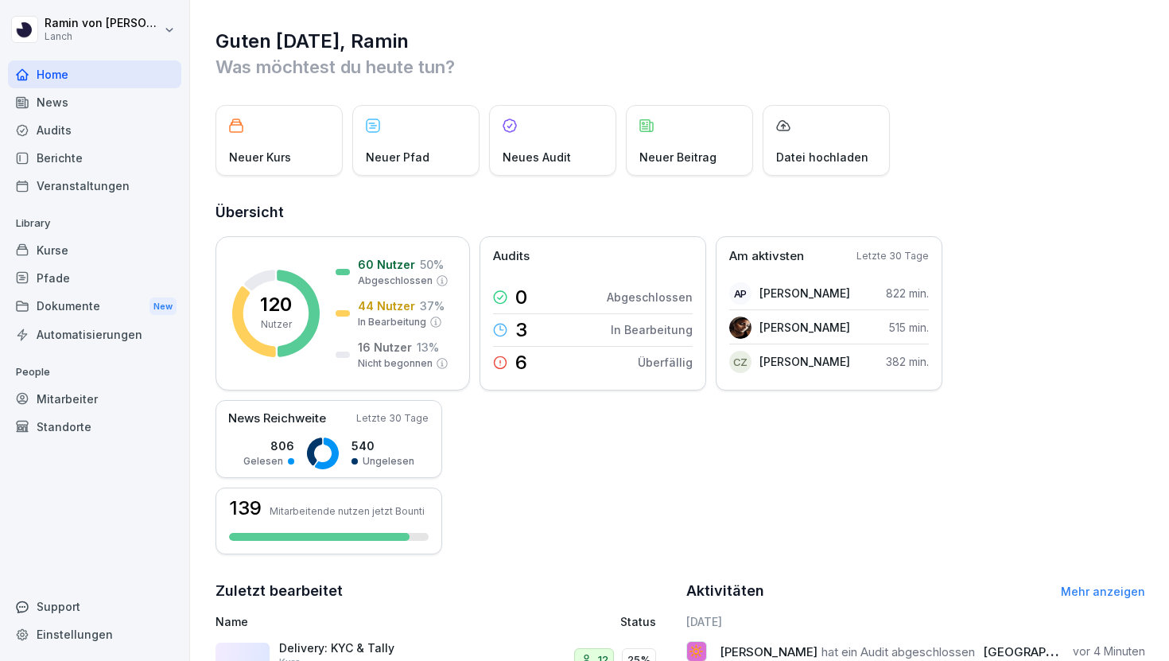
click at [68, 247] on div "Kurse" at bounding box center [94, 250] width 173 height 28
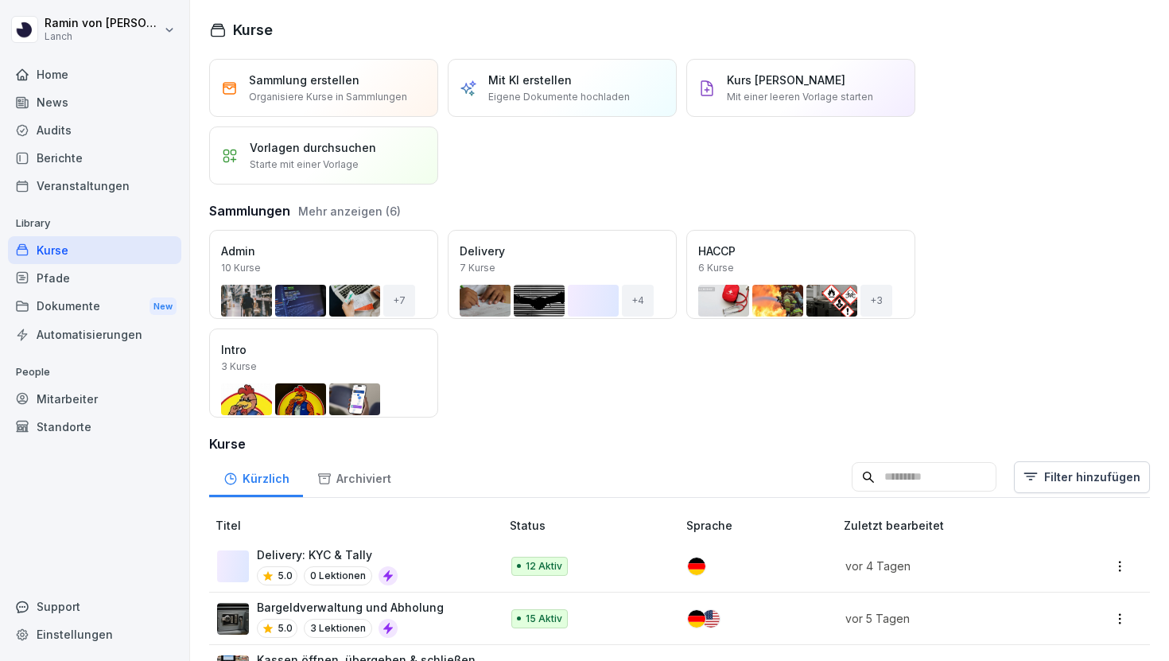
click at [883, 481] on input at bounding box center [924, 477] width 145 height 30
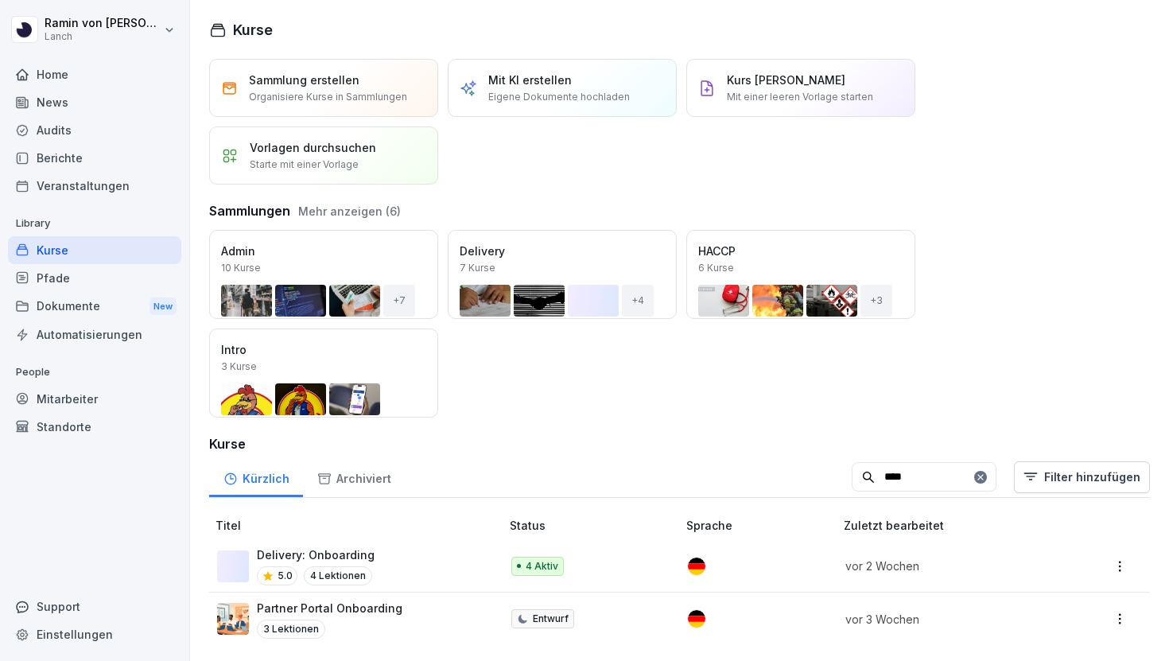
type input "****"
click at [396, 554] on div "Delivery: Onboarding 5.0 4 Lektionen" at bounding box center [350, 565] width 267 height 39
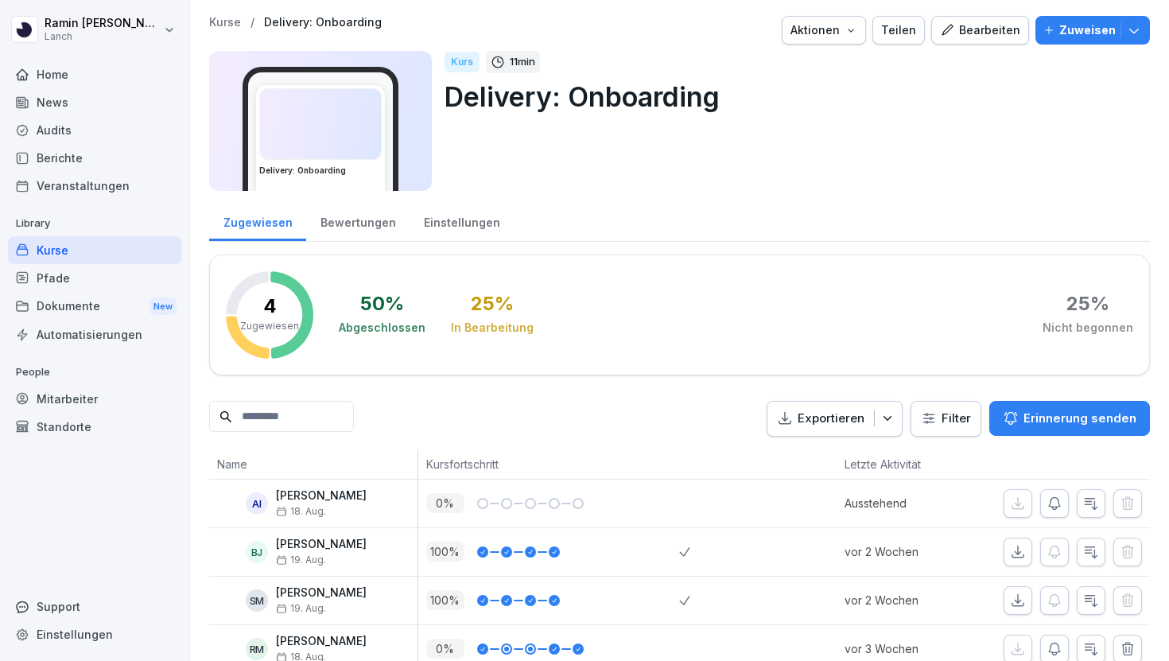
click at [943, 37] on button "Bearbeiten" at bounding box center [980, 30] width 98 height 29
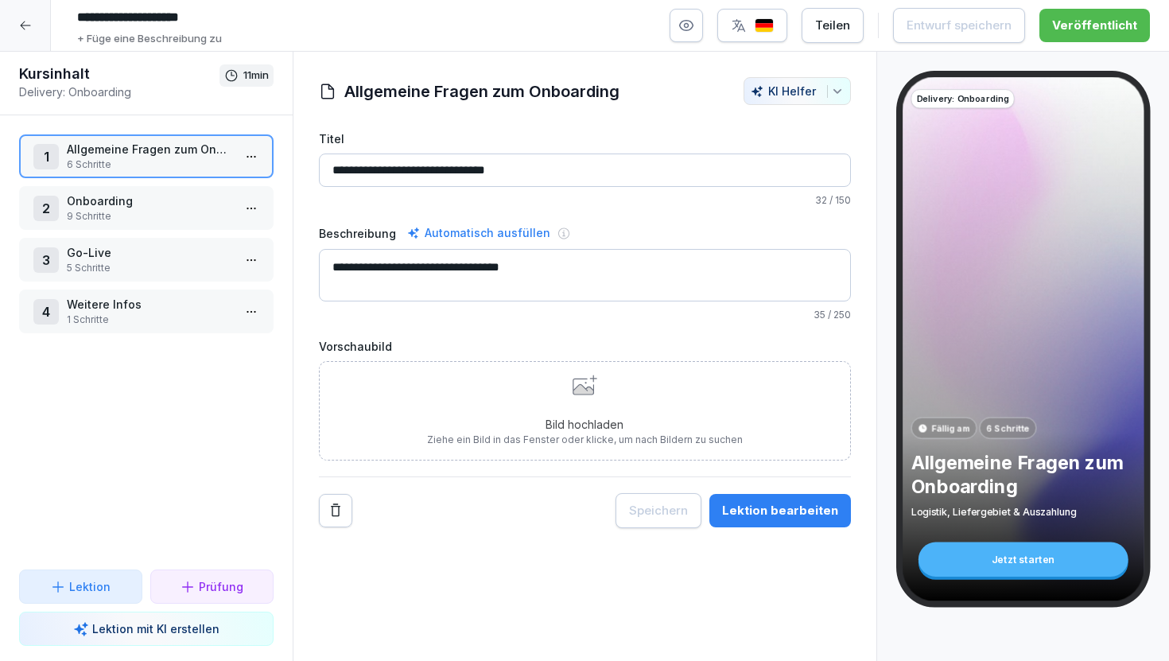
click at [201, 586] on p "Prüfung" at bounding box center [221, 586] width 45 height 17
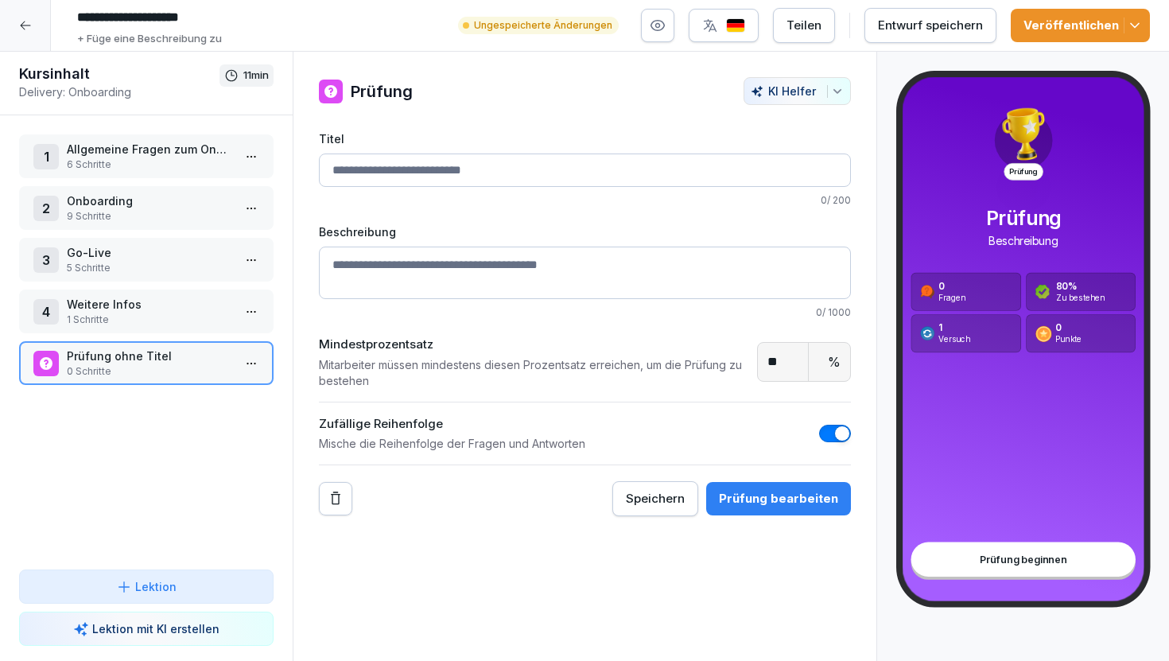
click at [476, 183] on input "Titel" at bounding box center [585, 170] width 532 height 33
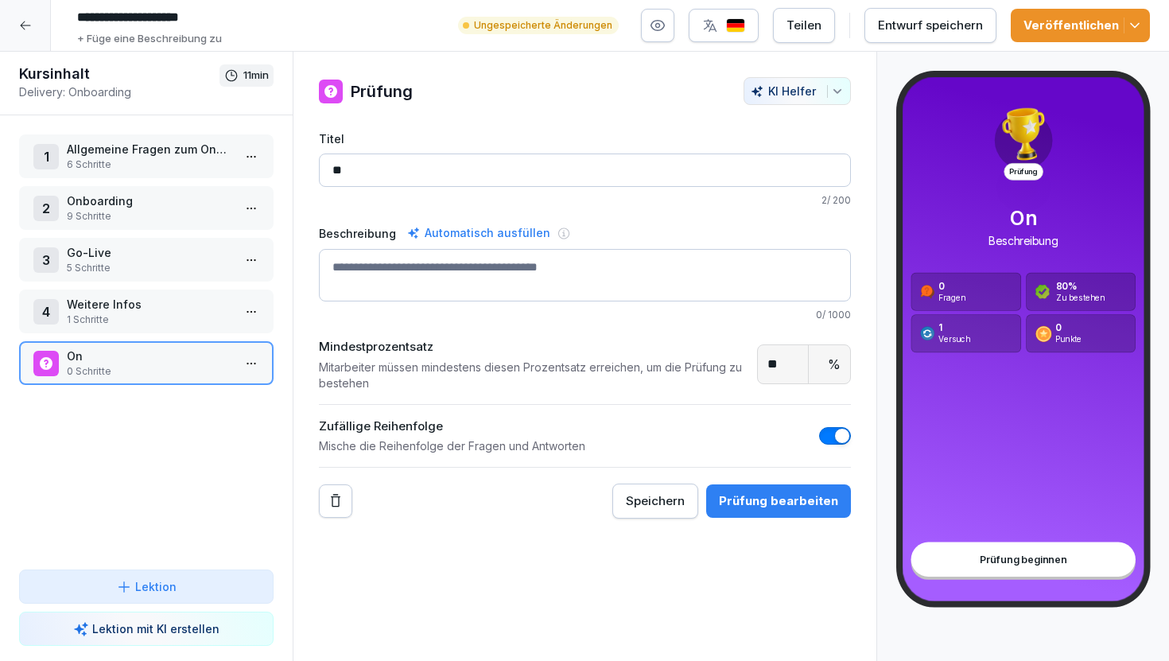
type input "*"
type input "**********"
click at [773, 506] on div "Prüfung bearbeiten" at bounding box center [778, 500] width 119 height 17
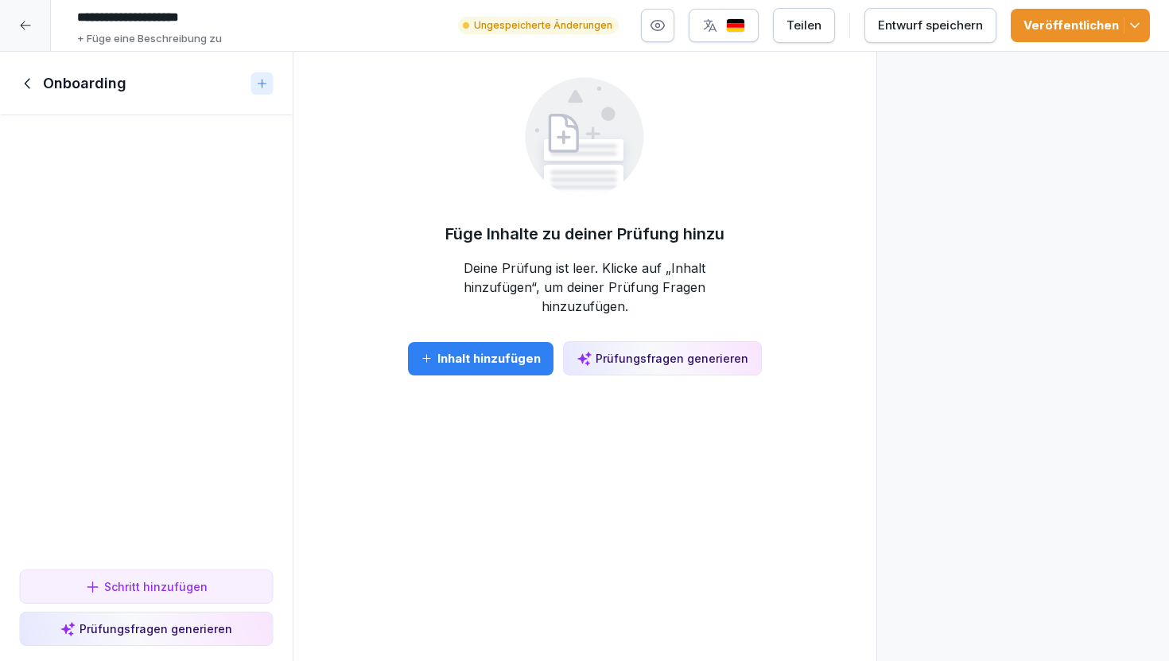
click at [501, 350] on div "Inhalt hinzufügen" at bounding box center [481, 358] width 120 height 17
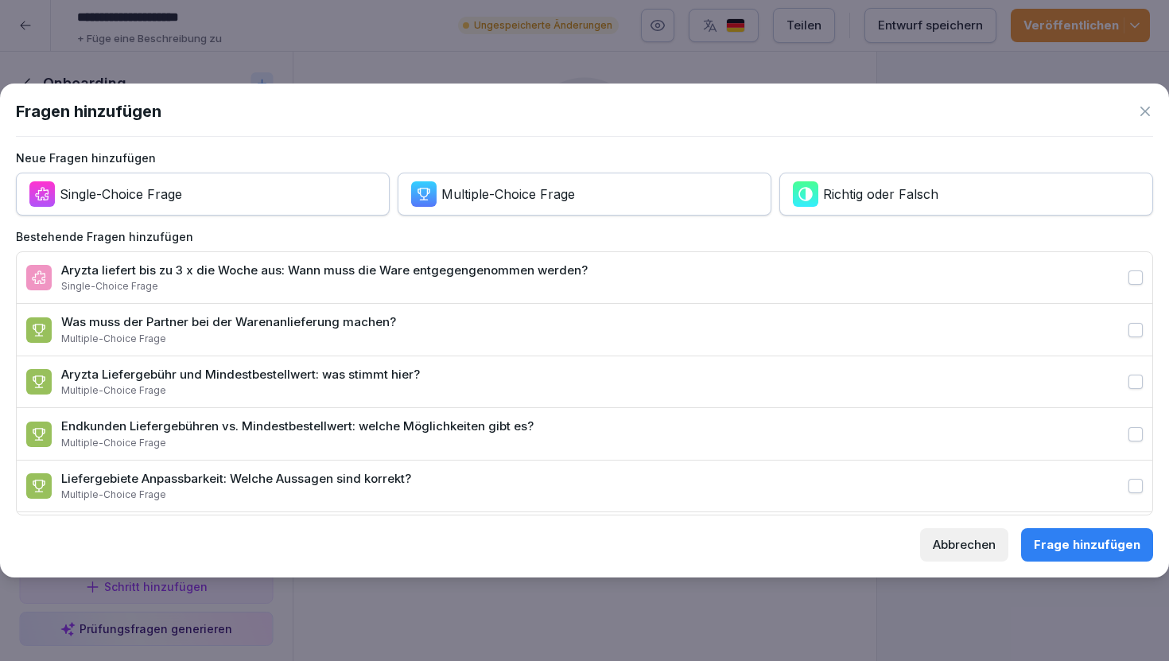
click at [476, 287] on div "Single-Choice Frage" at bounding box center [324, 286] width 527 height 14
click at [1129, 285] on button "Aryzta liefert bis zu 3 x die Woche aus: Wann muss die Ware entgegengenommen we…" at bounding box center [1136, 277] width 14 height 14
click at [943, 335] on label "Was muss der Partner bei der Warenanlieferung machen? Multiple-Choice Frage" at bounding box center [585, 330] width 1136 height 52
click at [1129, 335] on button "Was muss der Partner bei der Warenanlieferung machen? Multiple-Choice Frage" at bounding box center [1136, 330] width 14 height 14
click at [943, 370] on label "Aryzta Liefergebühr und Mindestbestellwert: was stimmt hier? Multiple-Choice Fr…" at bounding box center [585, 382] width 1136 height 52
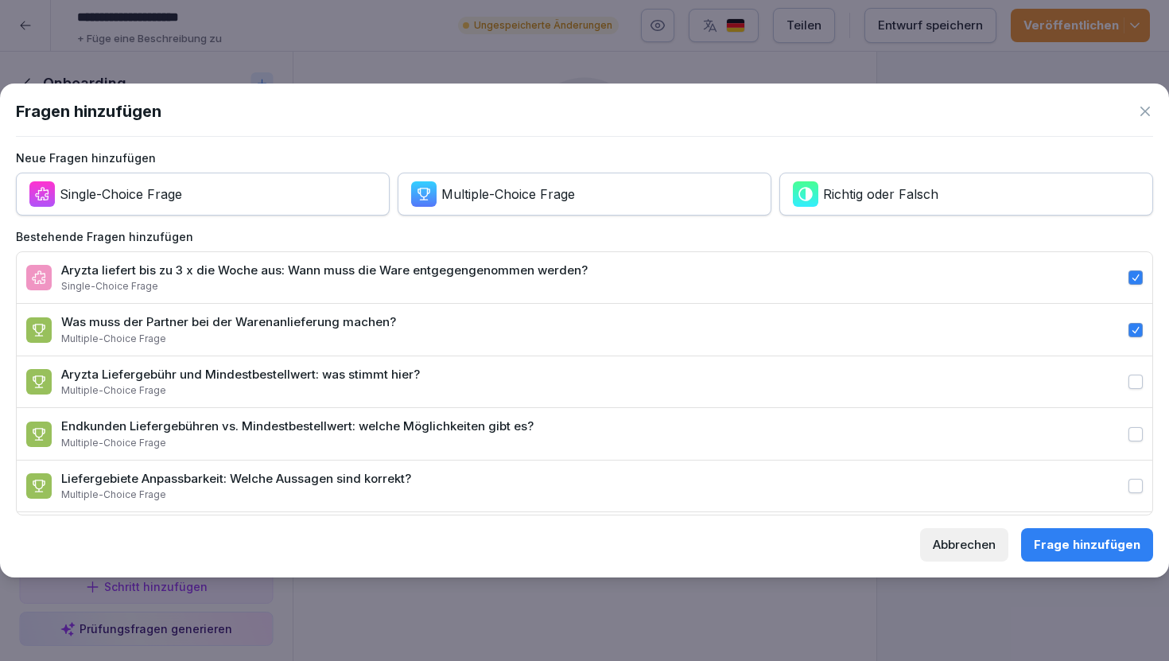
click at [1129, 375] on button "Aryzta Liefergebühr und Mindestbestellwert: was stimmt hier? Multiple-Choice Fr…" at bounding box center [1136, 382] width 14 height 14
click at [942, 417] on label "Endkunden Liefergebühren vs. Mindestbestellwert: welche Möglichkeiten gibt es? …" at bounding box center [585, 434] width 1136 height 52
click at [1129, 427] on button "Endkunden Liefergebühren vs. Mindestbestellwert: welche Möglichkeiten gibt es? …" at bounding box center [1136, 434] width 14 height 14
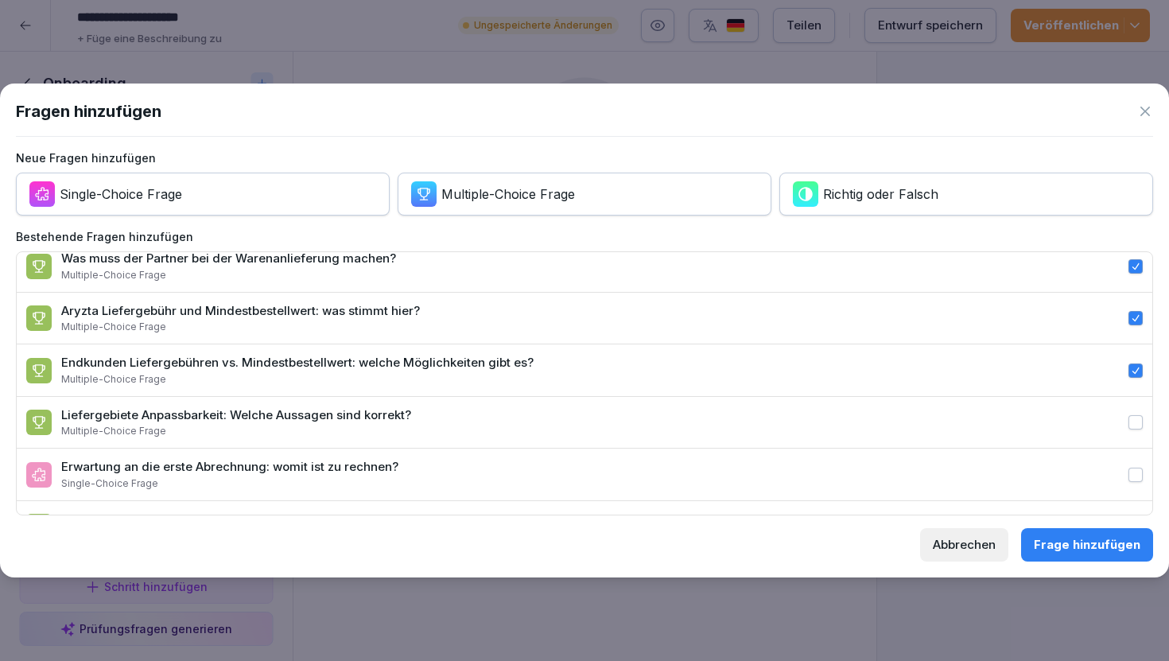
click at [943, 432] on label "Liefergebiete Anpassbarkeit: Welche Aussagen sind korrekt? Multiple-Choice Frage" at bounding box center [585, 423] width 1136 height 52
click at [1129, 430] on button "Liefergebiete Anpassbarkeit: Welche Aussagen sind korrekt? Multiple-Choice Frage" at bounding box center [1136, 422] width 14 height 14
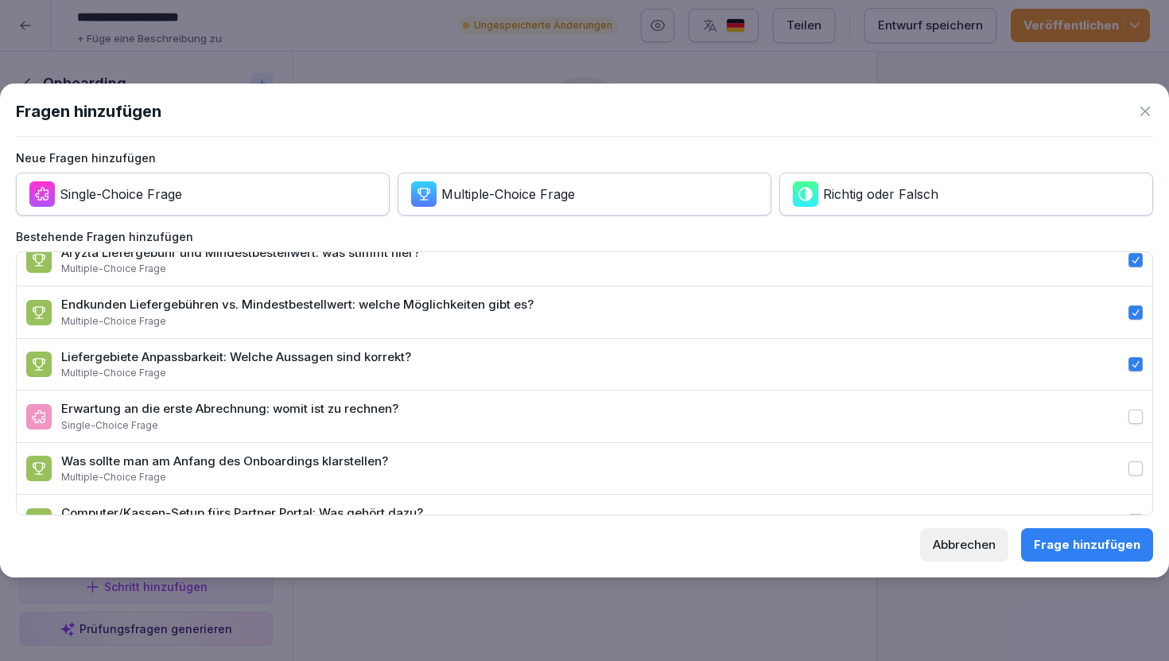
click at [943, 432] on label "Erwartung an die erste Abrechnung: womit ist zu rechnen? Single-Choice Frage" at bounding box center [585, 417] width 1136 height 52
click at [1129, 424] on button "Erwartung an die erste Abrechnung: womit ist zu rechnen? Single-Choice Frage" at bounding box center [1136, 417] width 14 height 14
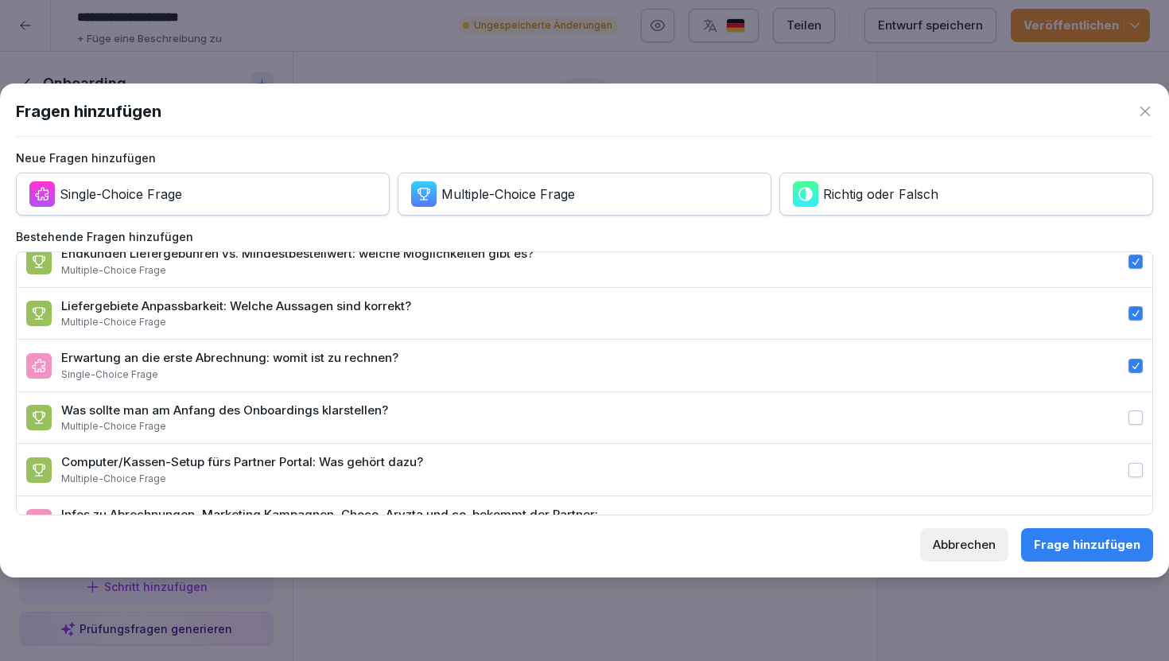
click at [943, 432] on label "Was sollte man am Anfang des Onboardings klarstellen? Multiple-Choice Frage" at bounding box center [585, 418] width 1136 height 52
click at [1129, 425] on button "Was sollte man am Anfang des Onboardings klarstellen? Multiple-Choice Frage" at bounding box center [1136, 417] width 14 height 14
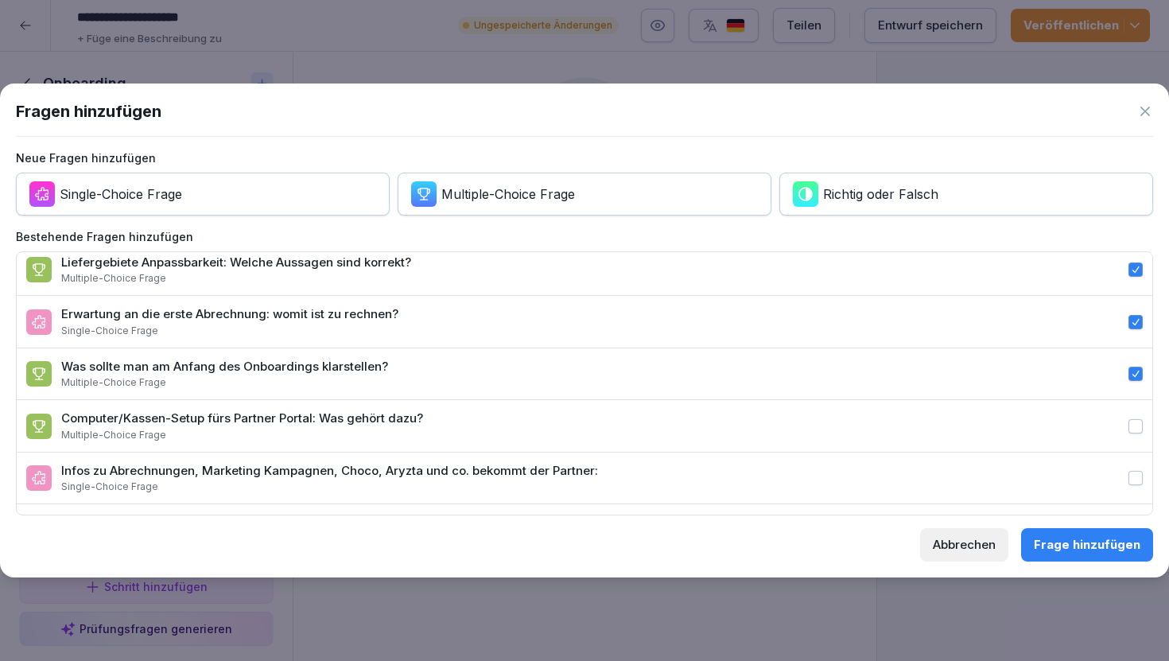
click at [944, 438] on label "Computer/Kassen-Setup fürs Partner Portal: Was gehört dazu? Multiple-Choice Fra…" at bounding box center [585, 426] width 1136 height 52
click at [1129, 434] on button "Computer/Kassen-Setup fürs Partner Portal: Was gehört dazu? Multiple-Choice Fra…" at bounding box center [1136, 426] width 14 height 14
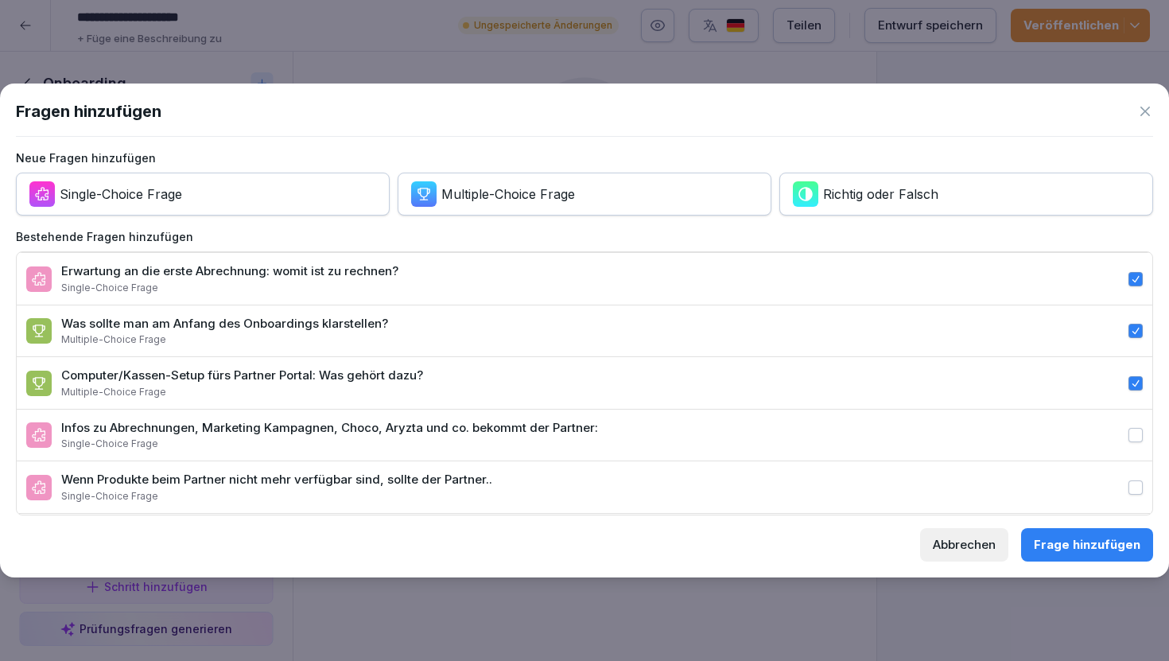
click at [944, 438] on label "Infos zu Abrechnungen, Marketing Kampagnen, Choco, Aryzta und co. bekommt der P…" at bounding box center [585, 436] width 1136 height 52
click at [1129, 438] on button "Infos zu Abrechnungen, Marketing Kampagnen, Choco, Aryzta und co. bekommt der P…" at bounding box center [1136, 435] width 14 height 14
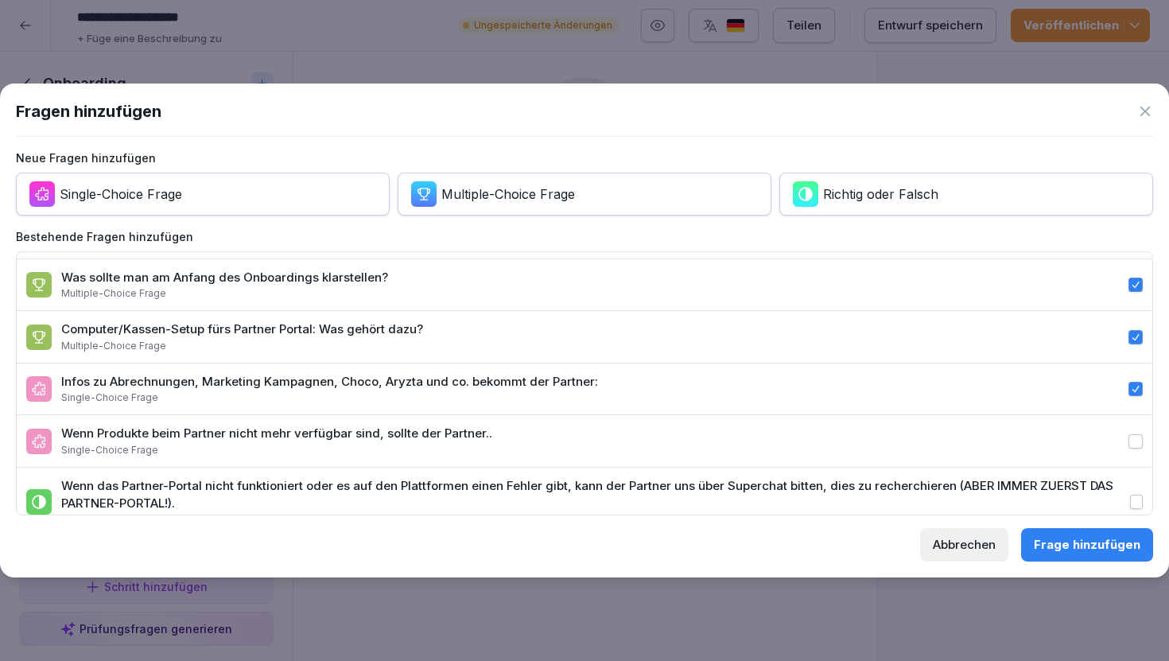
click at [947, 448] on label "Wenn Produkte beim Partner nicht mehr verfügbar sind, sollte der Partner.. Sing…" at bounding box center [585, 441] width 1136 height 52
click at [1129, 448] on button "Wenn Produkte beim Partner nicht mehr verfügbar sind, sollte der Partner.. Sing…" at bounding box center [1136, 441] width 14 height 14
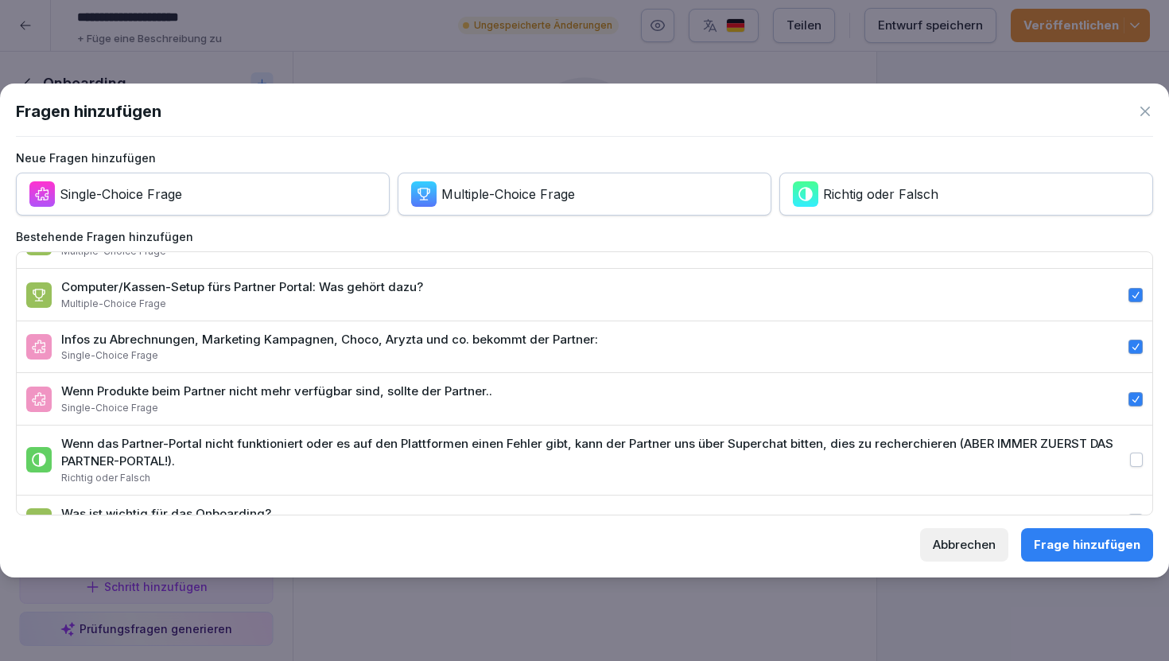
click at [949, 453] on div "Wenn das Partner-Portal nicht funktioniert oder es auf den Plattformen einen Fe…" at bounding box center [591, 453] width 1060 height 36
click at [1130, 453] on button "Wenn das Partner-Portal nicht funktioniert oder es auf den Plattformen einen Fe…" at bounding box center [1137, 460] width 14 height 14
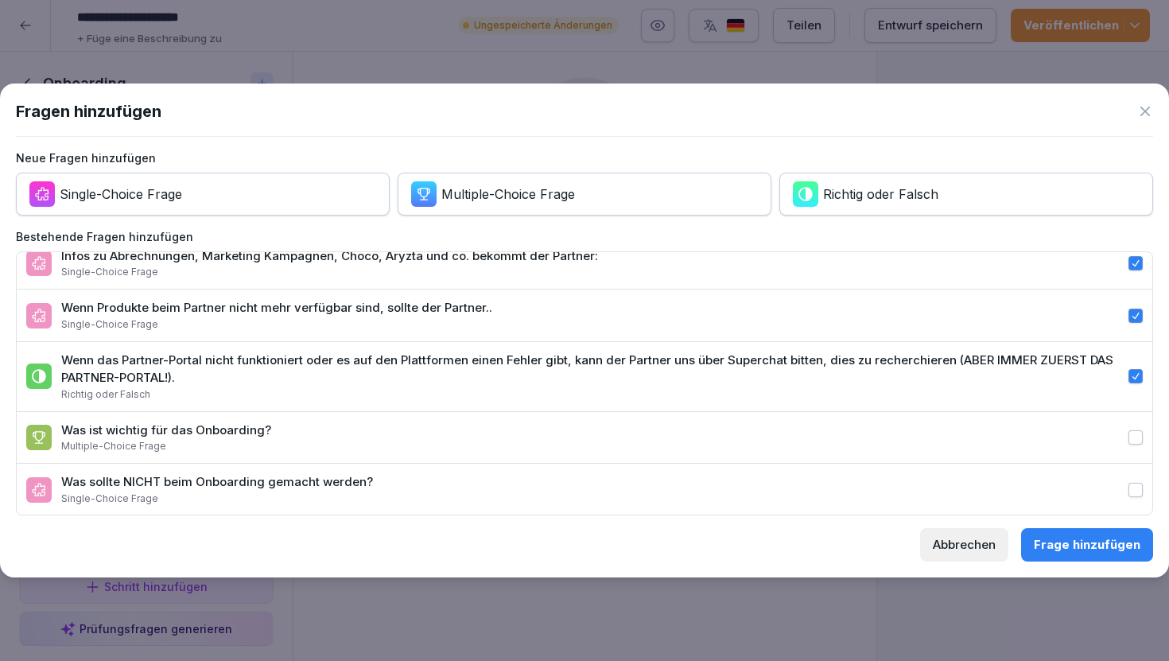
scroll to position [450, 0]
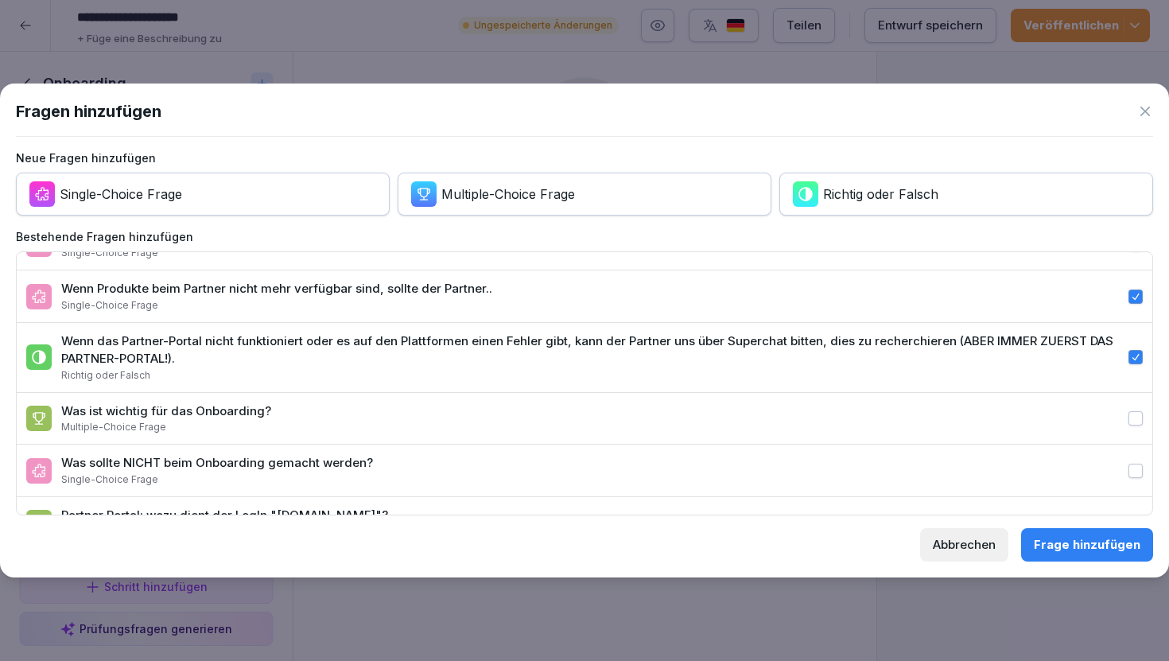
click at [931, 434] on label "Was ist wichtig für das Onboarding? Multiple-Choice Frage" at bounding box center [585, 419] width 1136 height 52
click at [1129, 426] on button "Was ist wichtig für das Onboarding? Multiple-Choice Frage" at bounding box center [1136, 418] width 14 height 14
click at [937, 458] on label "Was sollte NICHT beim Onboarding gemacht werden? Single-Choice Frage" at bounding box center [585, 471] width 1136 height 52
click at [1129, 464] on button "Was sollte NICHT beim Onboarding gemacht werden? Single-Choice Frage" at bounding box center [1136, 471] width 14 height 14
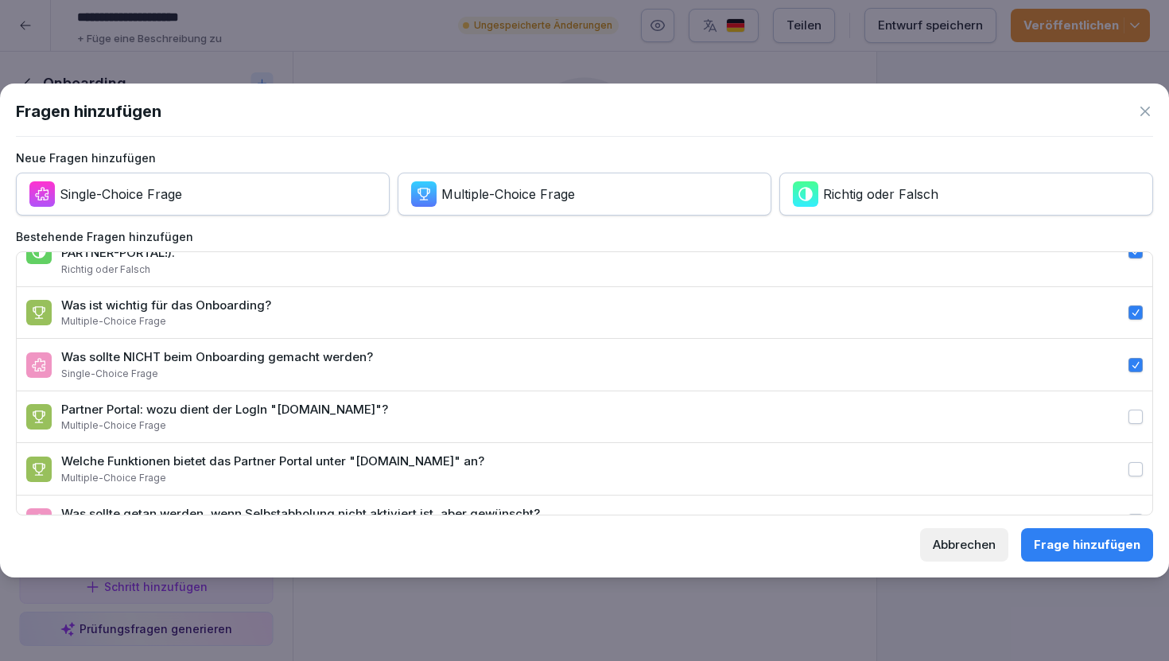
scroll to position [561, 0]
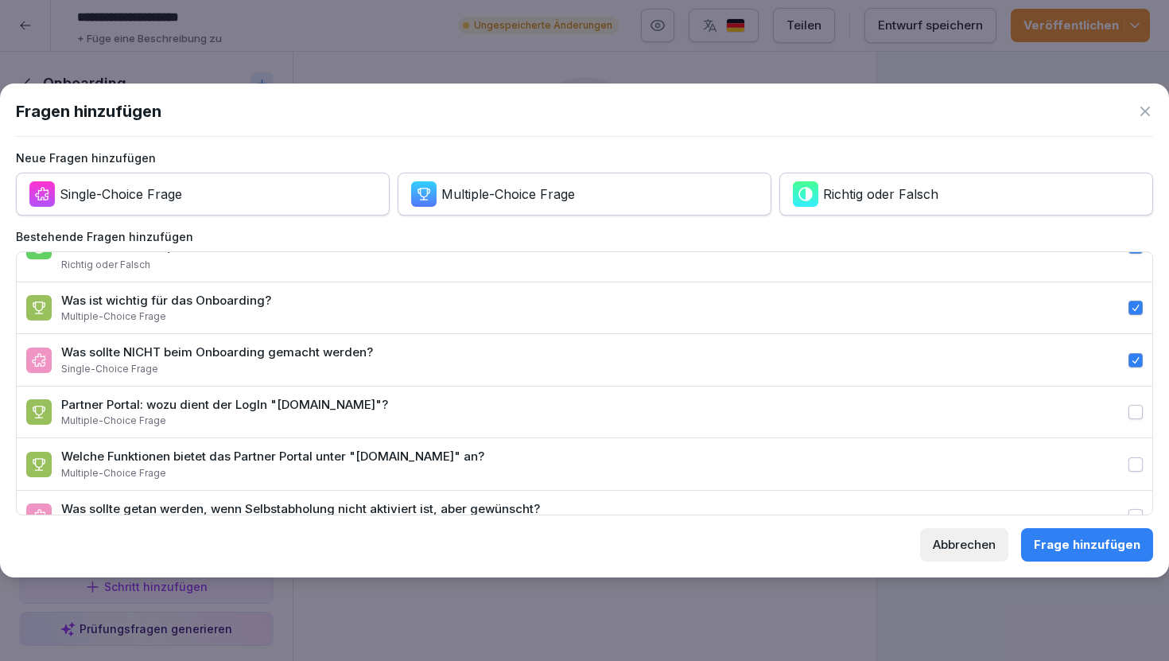
click at [930, 415] on label "Partner Portal: wozu dient der LogIn "kitchen.partner.lanch.com"? Multiple-Choi…" at bounding box center [585, 413] width 1136 height 52
click at [1129, 415] on button "Partner Portal: wozu dient der LogIn "kitchen.partner.lanch.com"? Multiple-Choi…" at bounding box center [1136, 412] width 14 height 14
click at [938, 443] on label "Welche Funktionen bietet das Partner Portal unter "partner.lanch.com" an? Multi…" at bounding box center [585, 464] width 1136 height 52
click at [1129, 457] on button "Welche Funktionen bietet das Partner Portal unter "partner.lanch.com" an? Multi…" at bounding box center [1136, 464] width 14 height 14
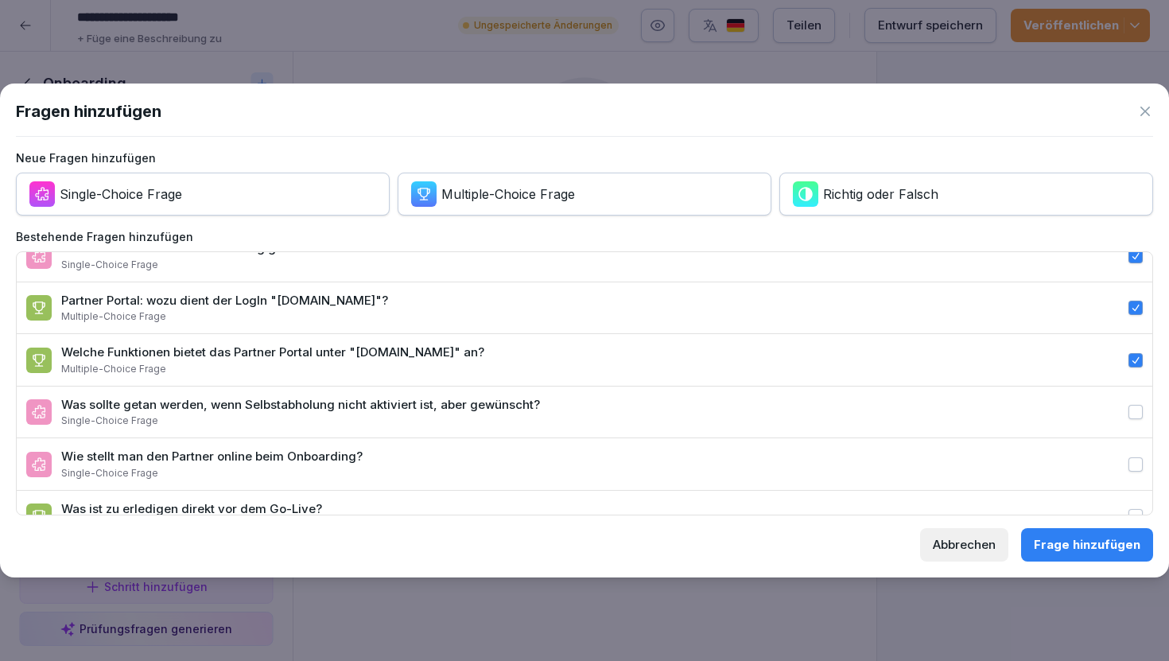
scroll to position [674, 0]
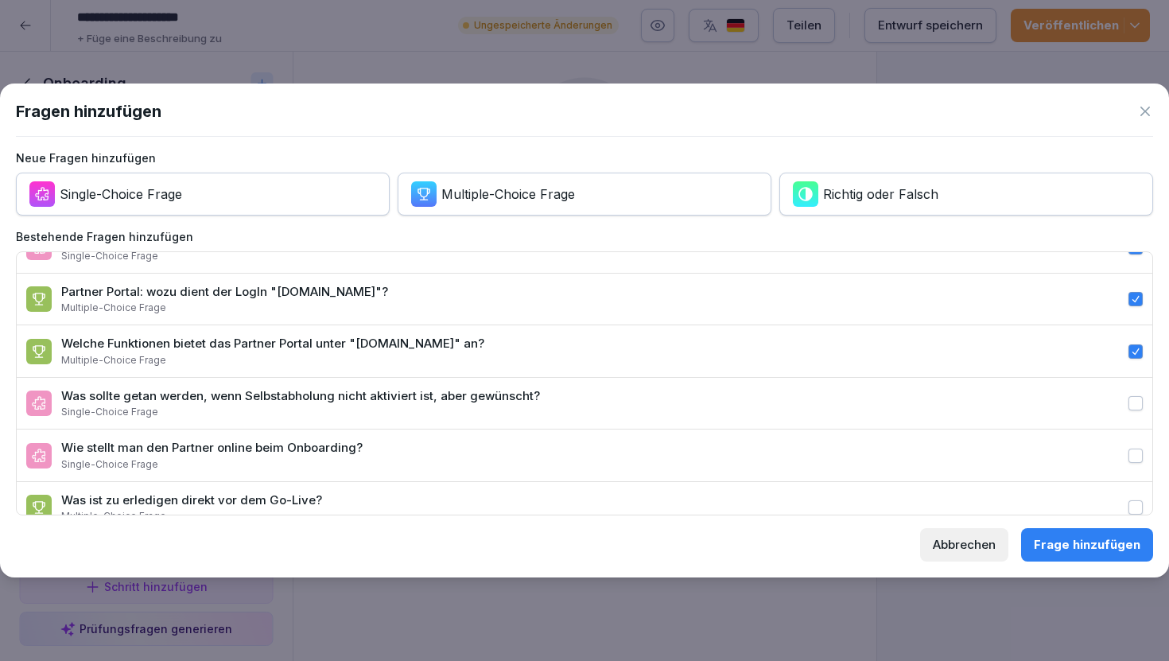
click at [946, 416] on label "Was sollte getan werden, wenn Selbstabholung nicht aktiviert ist, aber gewünsch…" at bounding box center [585, 404] width 1136 height 52
click at [1129, 410] on button "Was sollte getan werden, wenn Selbstabholung nicht aktiviert ist, aber gewünsch…" at bounding box center [1136, 403] width 14 height 14
click at [947, 446] on label "Wie stellt man den Partner online beim Onboarding? Single-Choice Frage" at bounding box center [585, 456] width 1136 height 52
click at [1129, 449] on button "Wie stellt man den Partner online beim Onboarding? Single-Choice Frage" at bounding box center [1136, 456] width 14 height 14
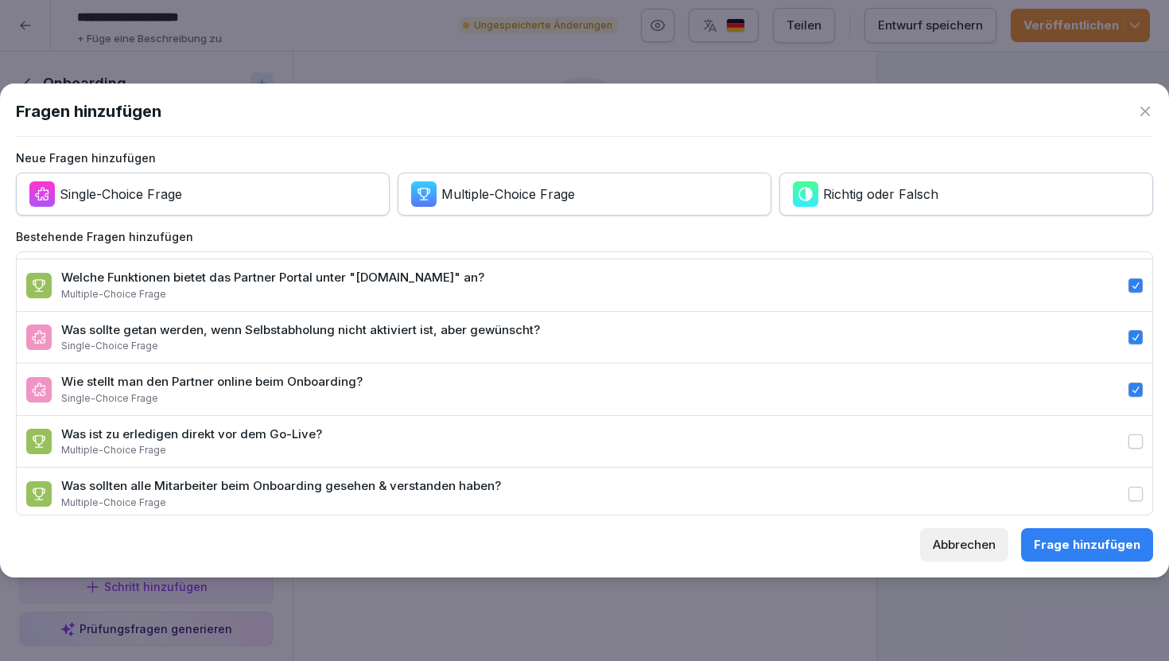
click at [947, 446] on label "Was ist zu erledigen direkt vor dem Go-Live? Multiple-Choice Frage" at bounding box center [585, 442] width 1136 height 52
click at [1129, 446] on button "Was ist zu erledigen direkt vor dem Go-Live? Multiple-Choice Frage" at bounding box center [1136, 441] width 14 height 14
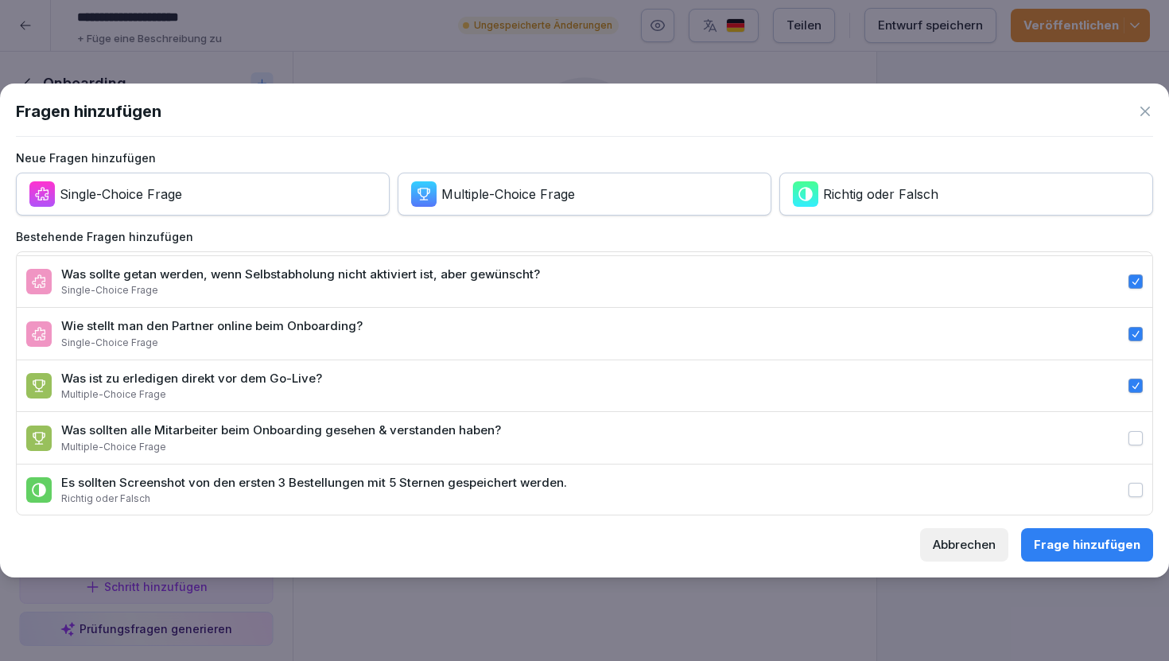
click at [947, 446] on label "Was sollten alle Mitarbeiter beim Onboarding gesehen & verstanden haben? Multip…" at bounding box center [585, 438] width 1136 height 52
click at [1129, 445] on button "Was sollten alle Mitarbeiter beim Onboarding gesehen & verstanden haben? Multip…" at bounding box center [1136, 438] width 14 height 14
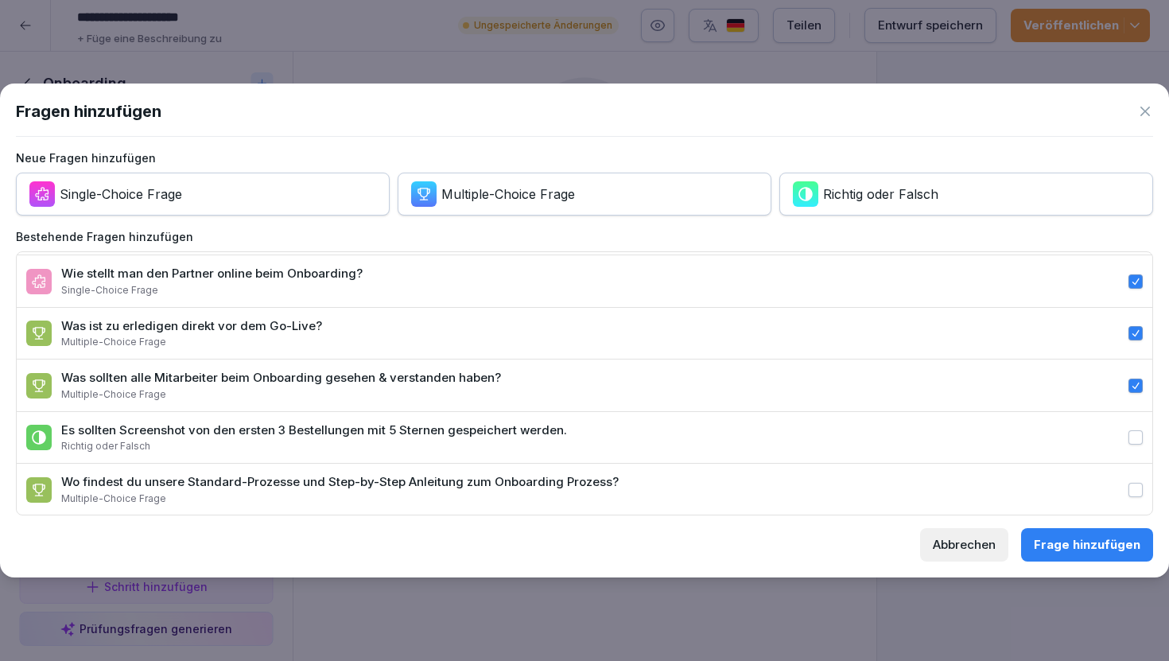
click at [947, 446] on label "Es sollten Screenshot von den ersten 3 Bestellungen mit 5 Sternen gespeichert w…" at bounding box center [585, 438] width 1136 height 52
click at [1129, 445] on button "Es sollten Screenshot von den ersten 3 Bestellungen mit 5 Sternen gespeichert w…" at bounding box center [1136, 437] width 14 height 14
click at [960, 496] on label "Wo findest du unsere Standard-Prozesse und Step-by-Step Anleitung zum Onboardin…" at bounding box center [585, 490] width 1136 height 52
click at [1129, 496] on button "Wo findest du unsere Standard-Prozesse und Step-by-Step Anleitung zum Onboardin…" at bounding box center [1136, 490] width 14 height 14
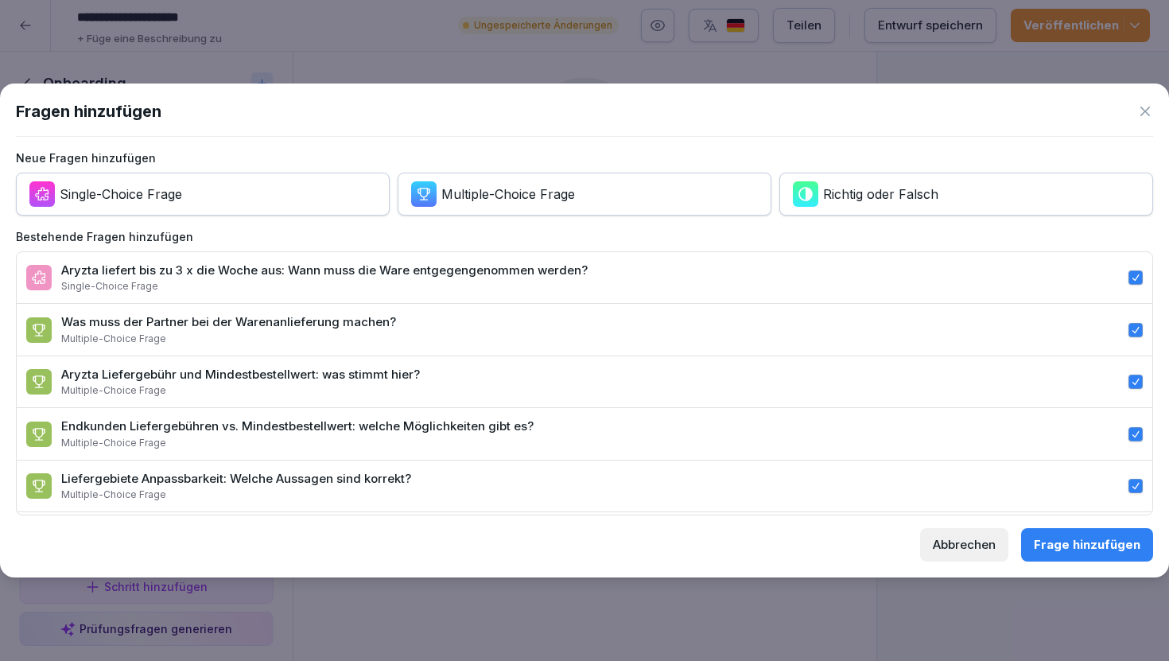
click at [1110, 538] on div "Frage hinzufügen" at bounding box center [1087, 544] width 107 height 17
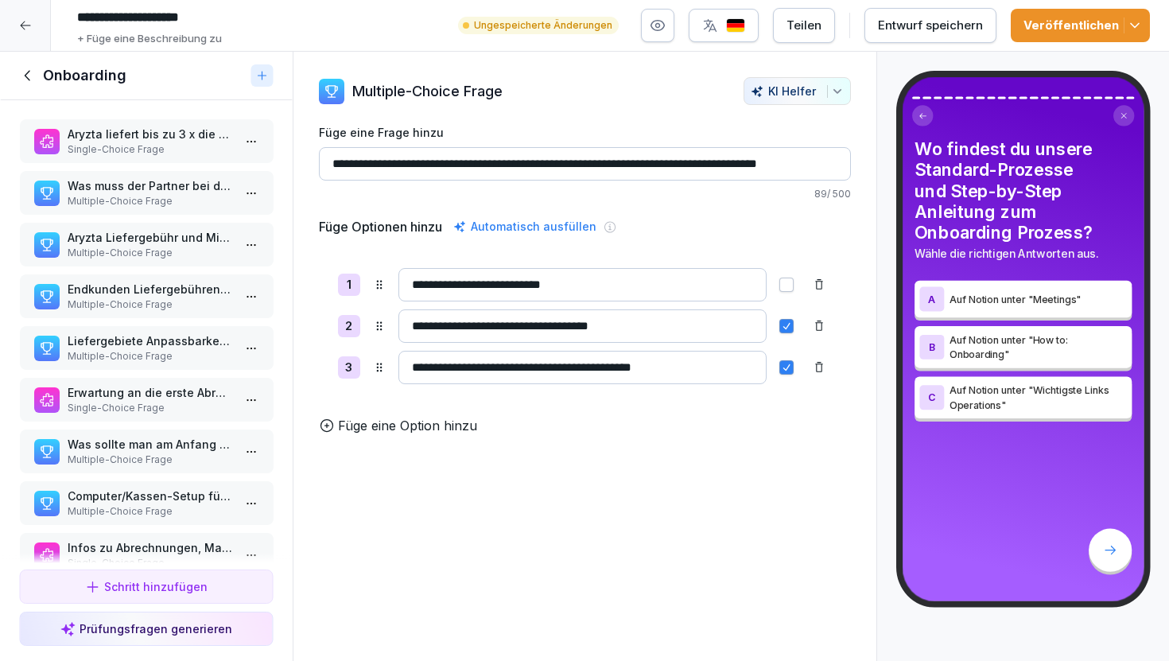
click at [154, 152] on p "Single-Choice Frage" at bounding box center [149, 149] width 165 height 14
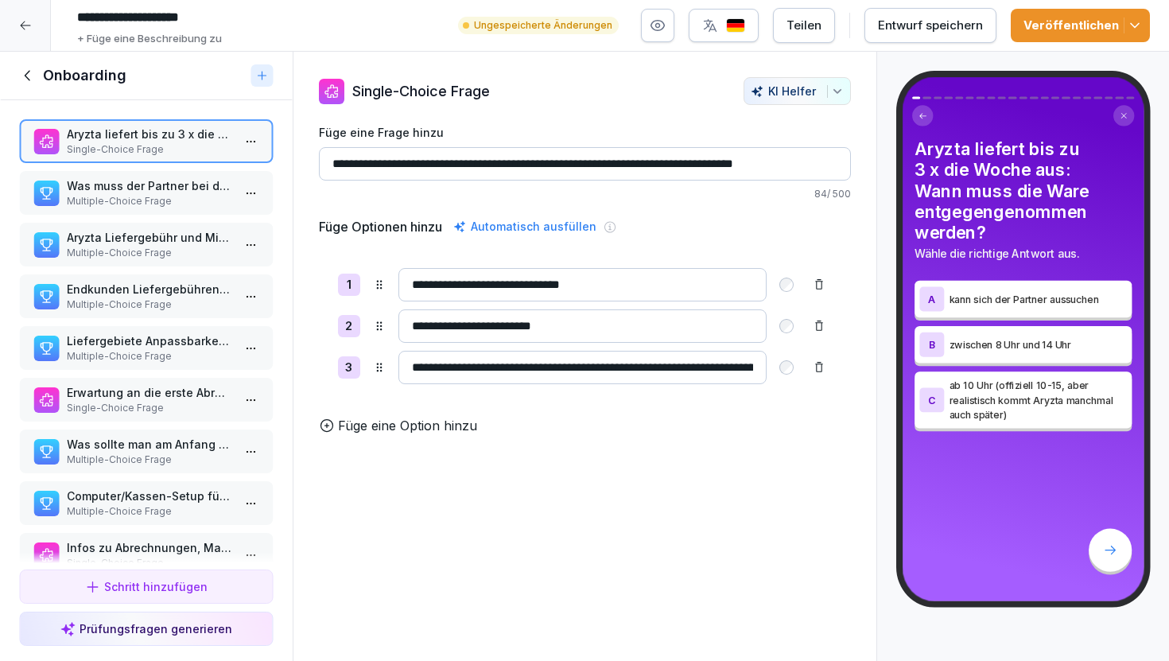
click at [154, 189] on p "Was muss der Partner bei der Warenanlieferung machen?" at bounding box center [149, 185] width 165 height 17
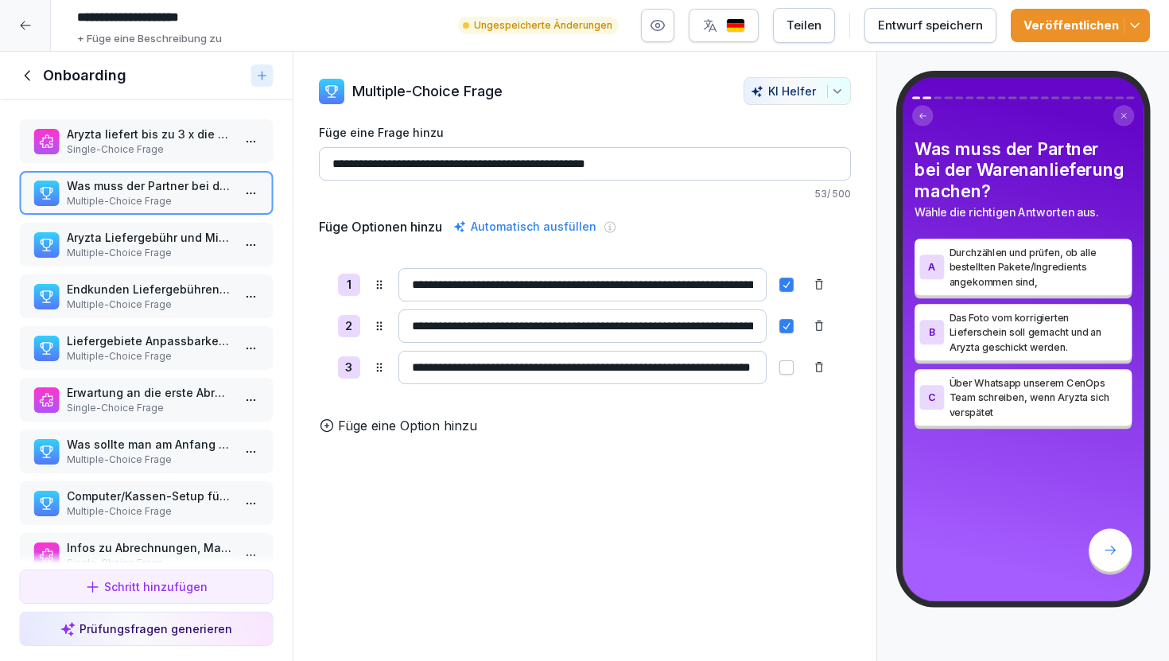
click at [160, 239] on p "Aryzta Liefergebühr und Mindestbestellwert: was stimmt hier?" at bounding box center [149, 237] width 165 height 17
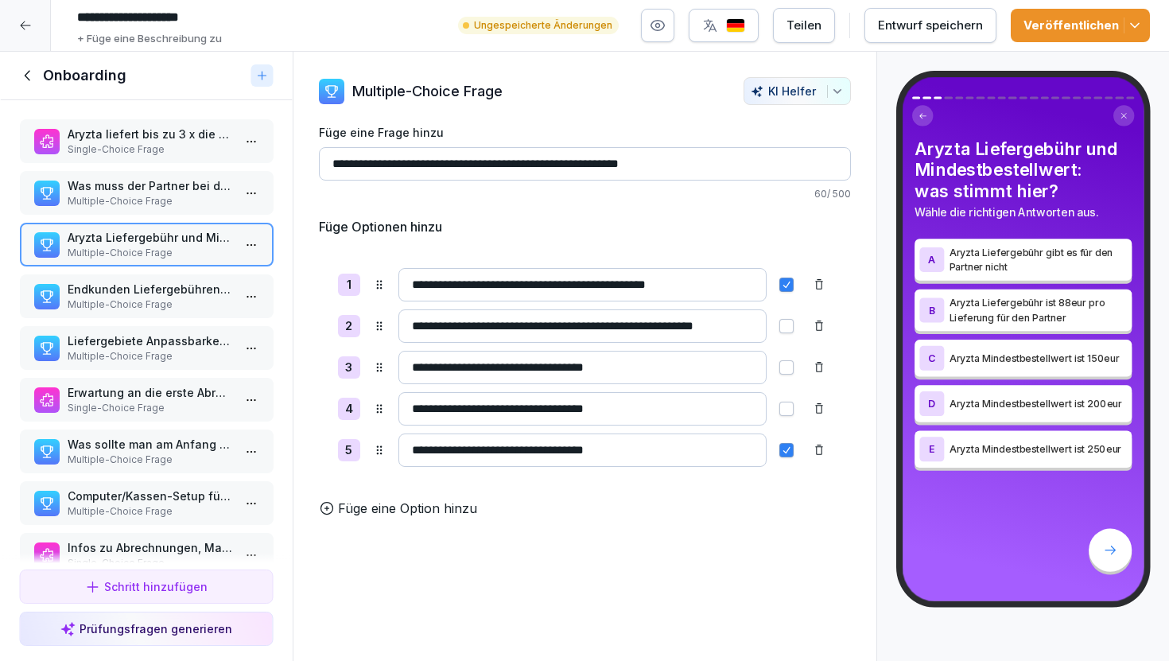
click at [166, 297] on p "Multiple-Choice Frage" at bounding box center [149, 304] width 165 height 14
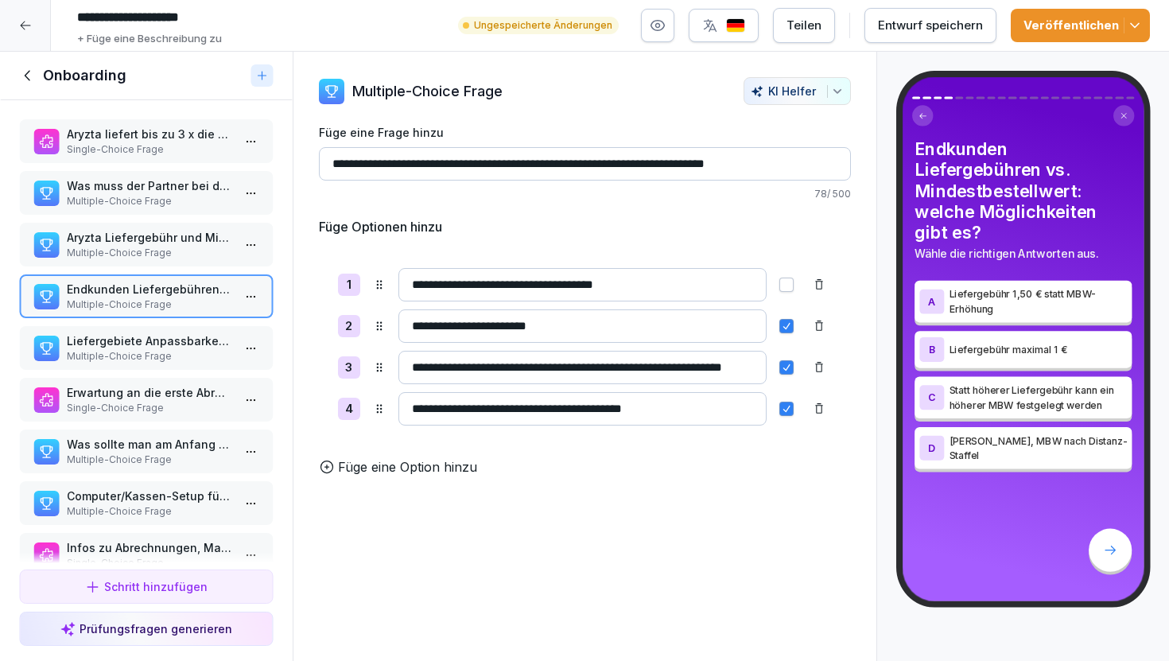
click at [172, 351] on p "Multiple-Choice Frage" at bounding box center [149, 356] width 165 height 14
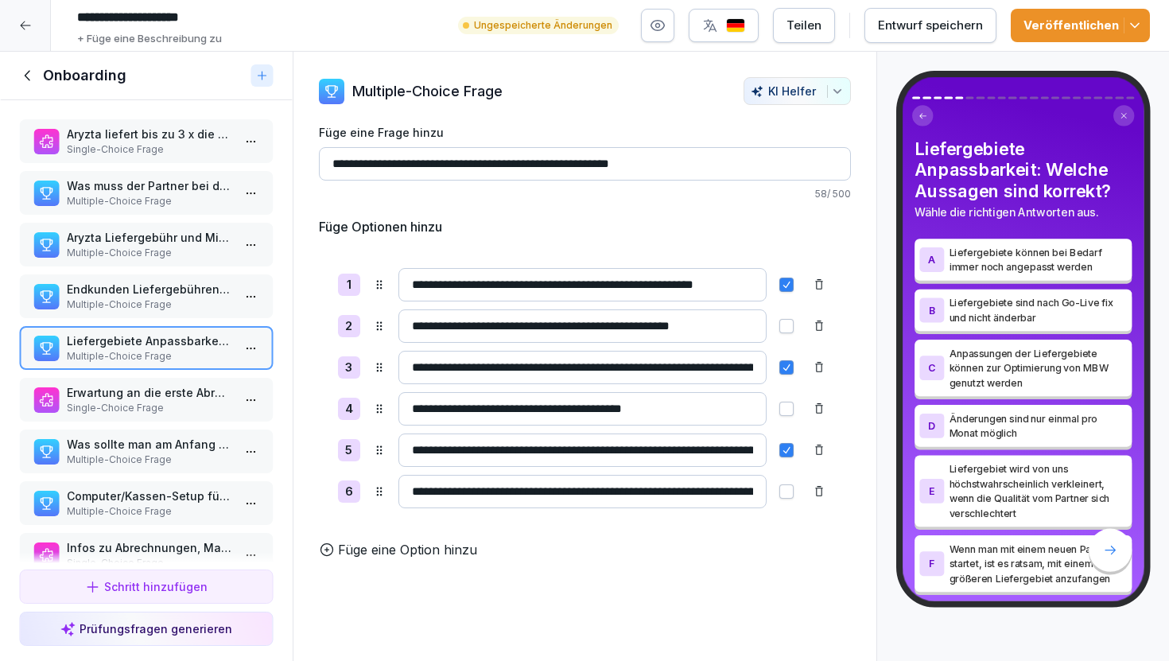
scroll to position [653, 0]
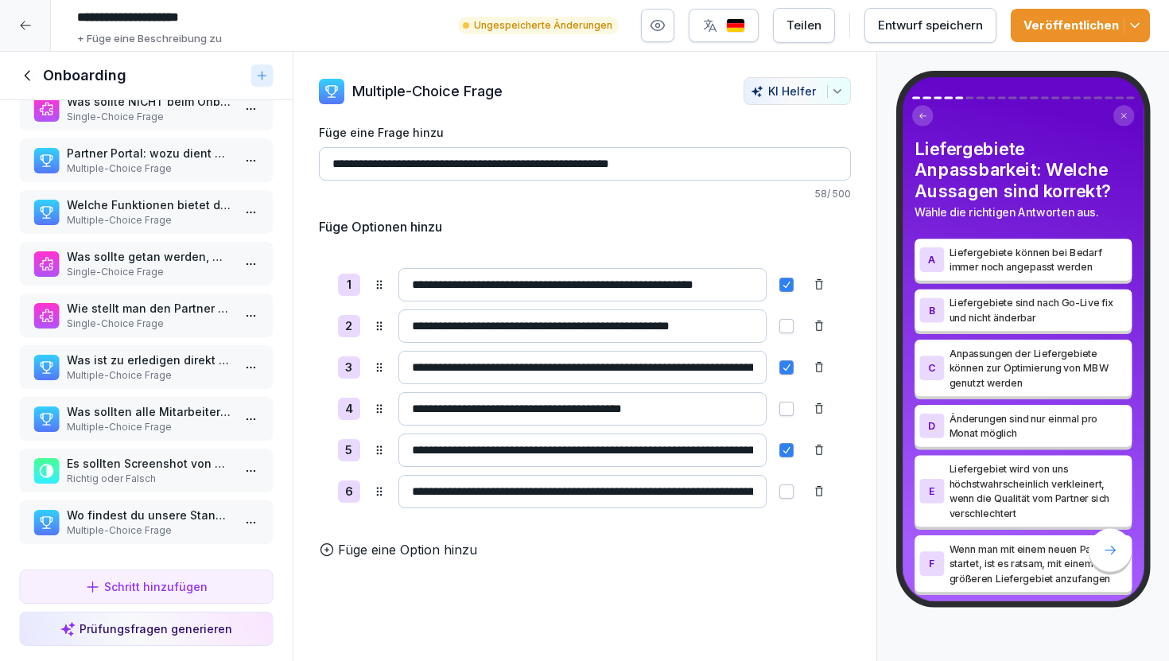
click at [24, 66] on div "Onboarding" at bounding box center [132, 75] width 226 height 19
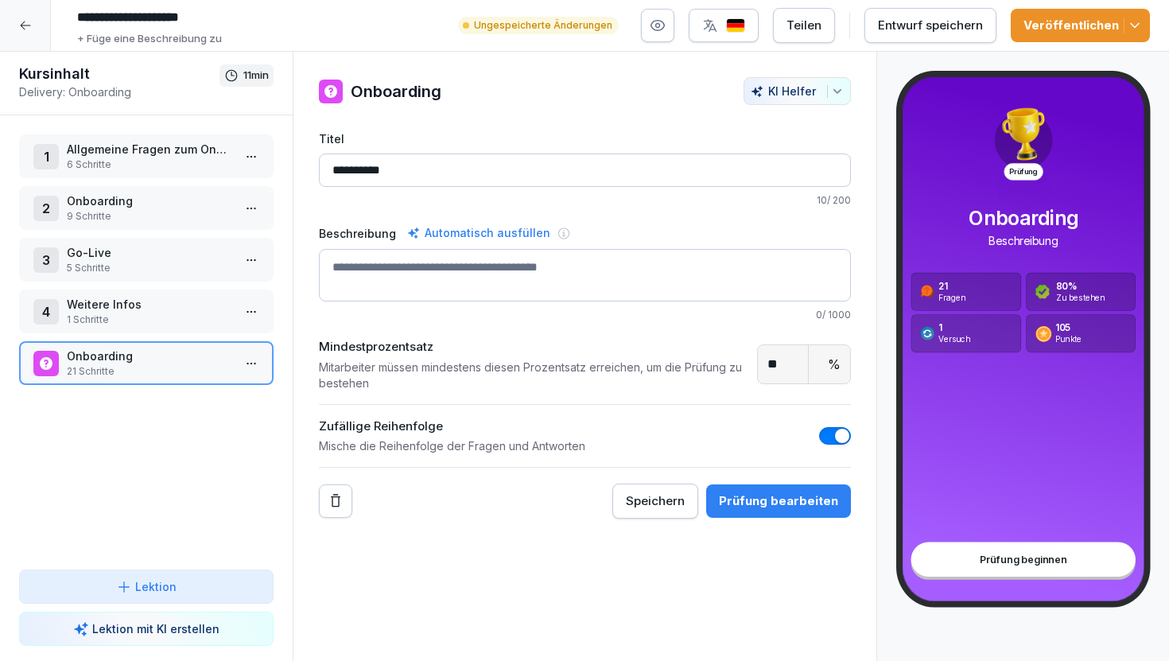
click at [755, 494] on div "Prüfung bearbeiten" at bounding box center [778, 500] width 119 height 17
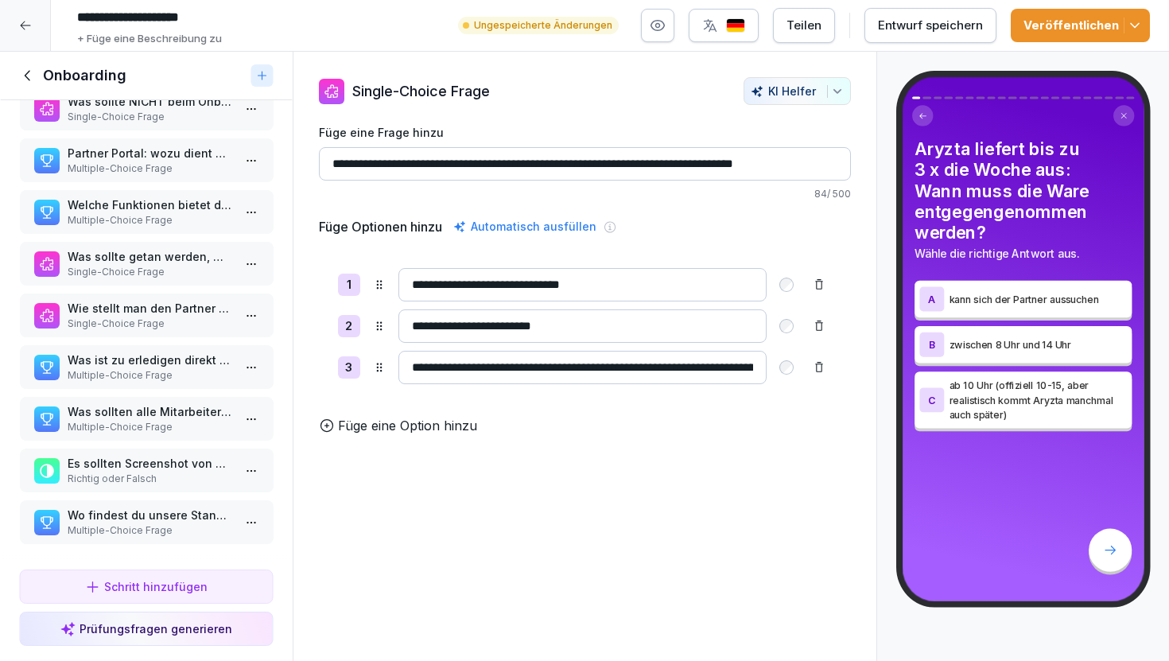
click at [159, 473] on p "Richtig oder Falsch" at bounding box center [149, 479] width 165 height 14
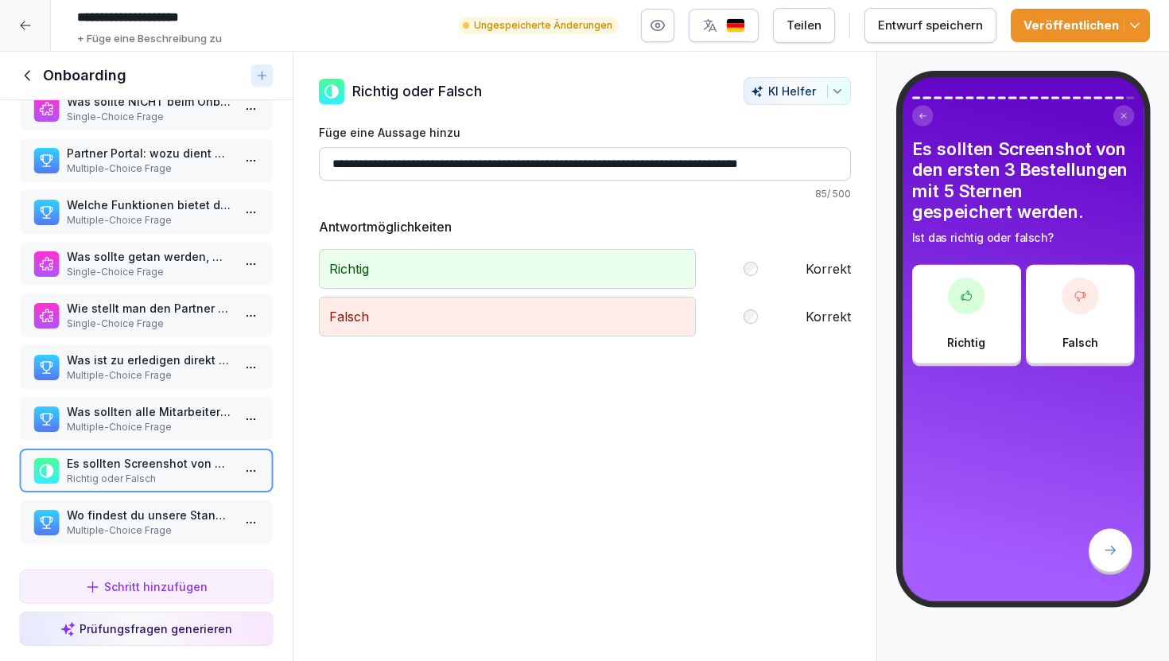
click at [164, 426] on p "Multiple-Choice Frage" at bounding box center [149, 427] width 165 height 14
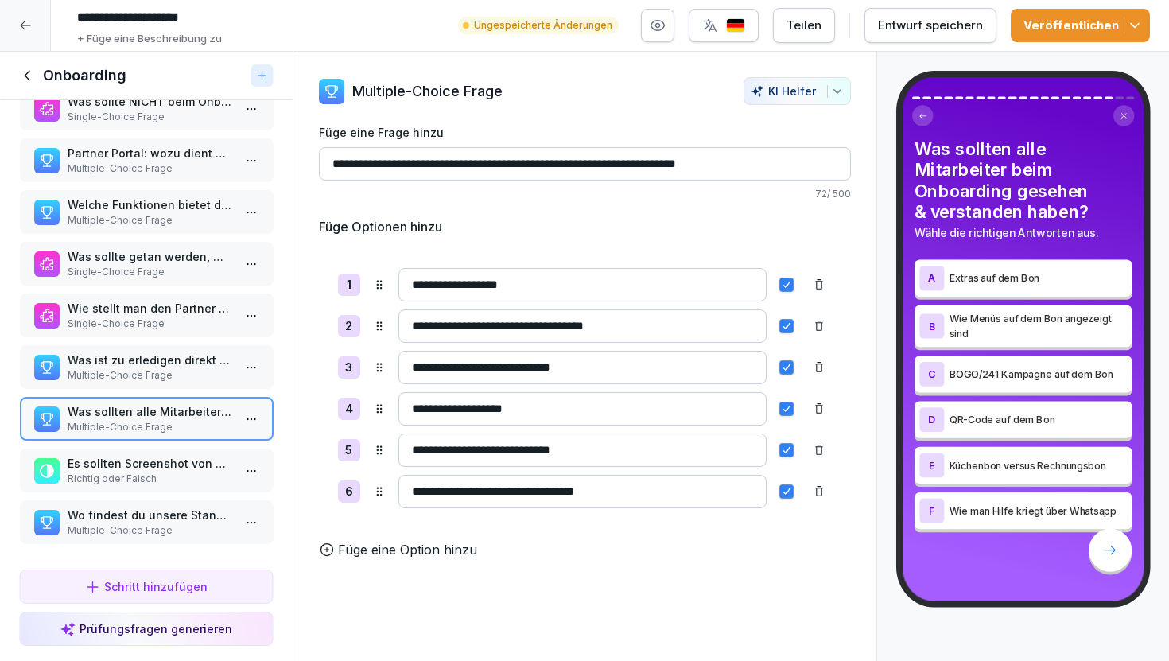
click at [150, 375] on p "Multiple-Choice Frage" at bounding box center [149, 375] width 165 height 14
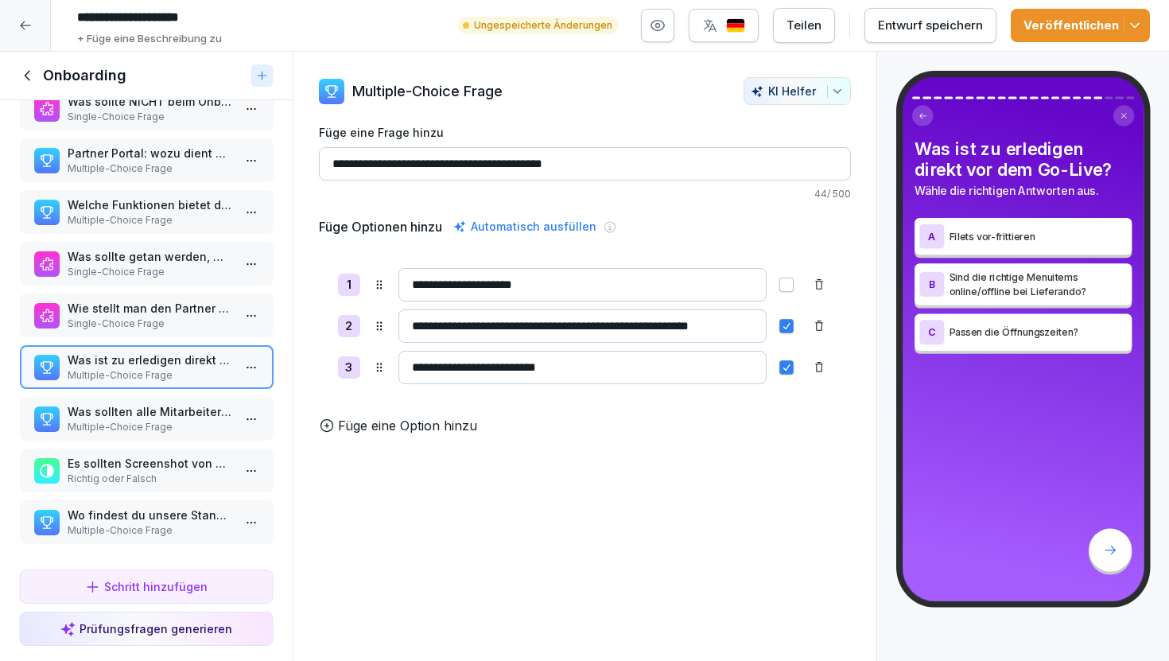
click at [145, 324] on p "Single-Choice Frage" at bounding box center [149, 324] width 165 height 14
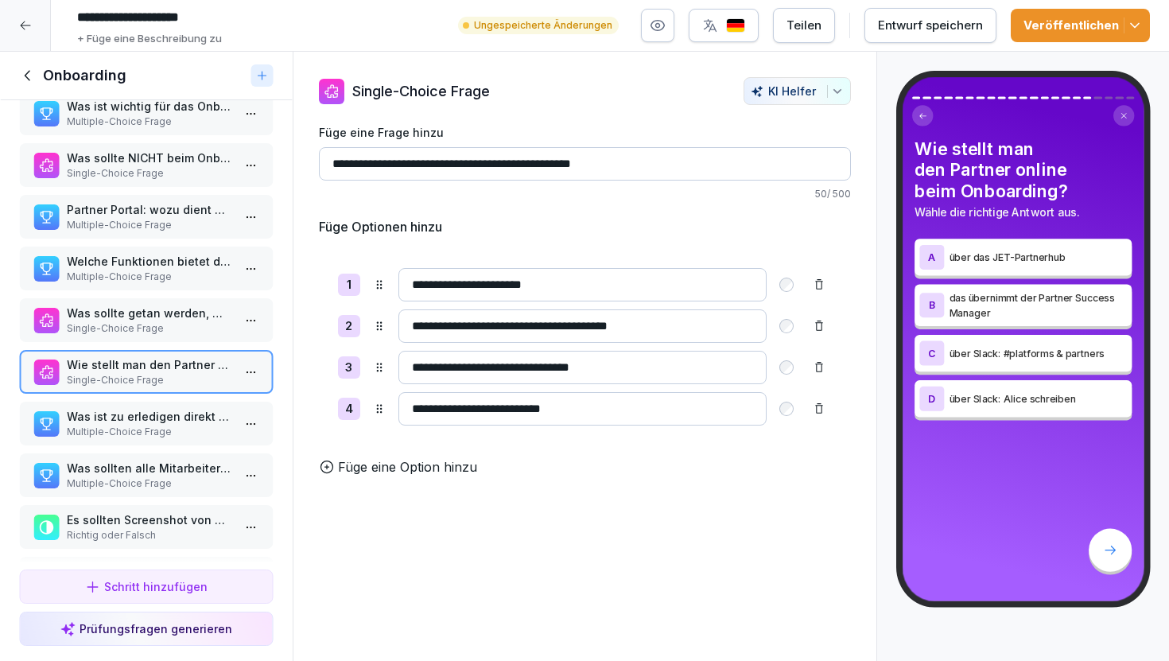
click at [148, 316] on p "Was sollte getan werden, wenn Selbstabholung nicht aktiviert ist, aber gewünsch…" at bounding box center [149, 313] width 165 height 17
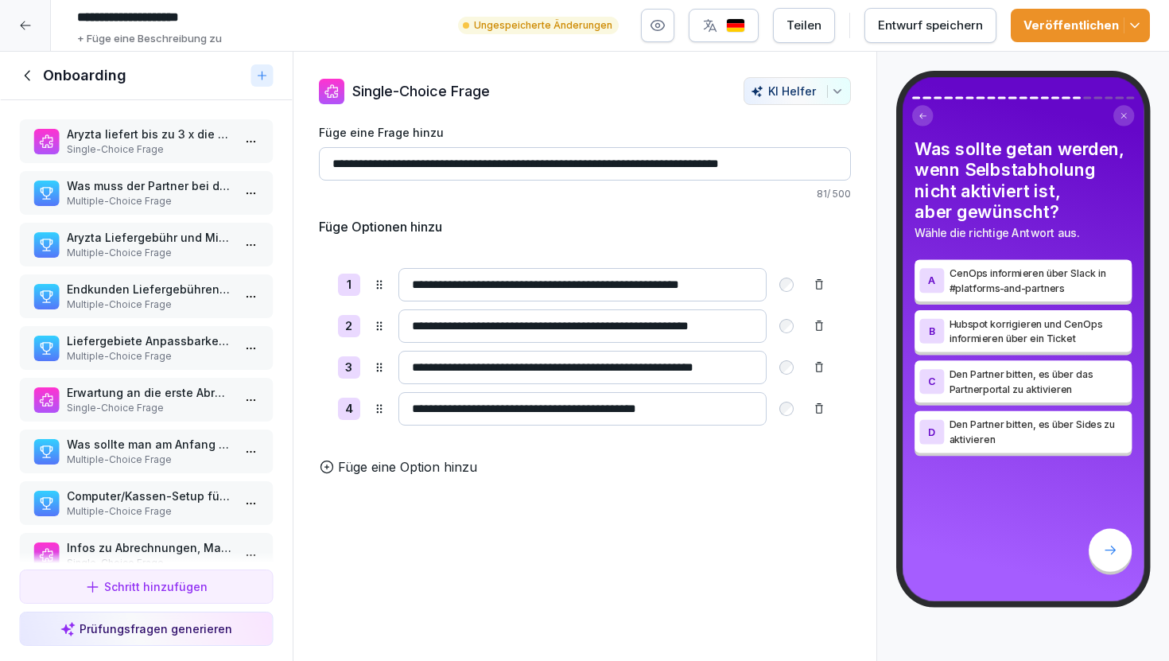
click at [150, 153] on p "Single-Choice Frage" at bounding box center [149, 149] width 165 height 14
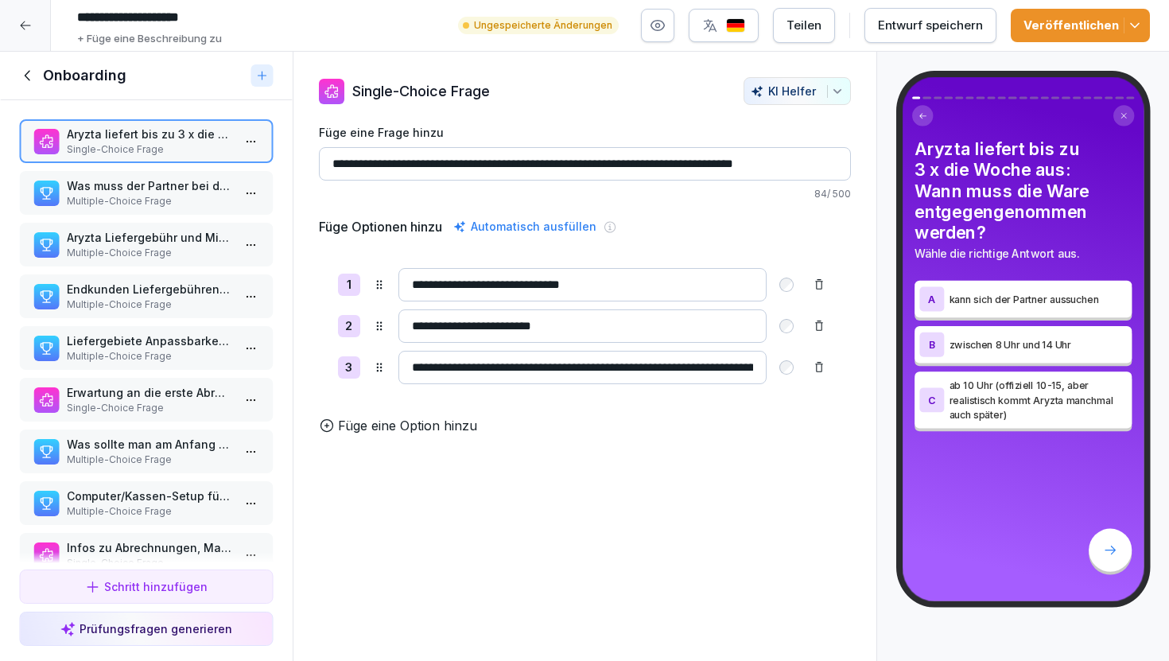
click at [33, 71] on icon at bounding box center [27, 75] width 17 height 17
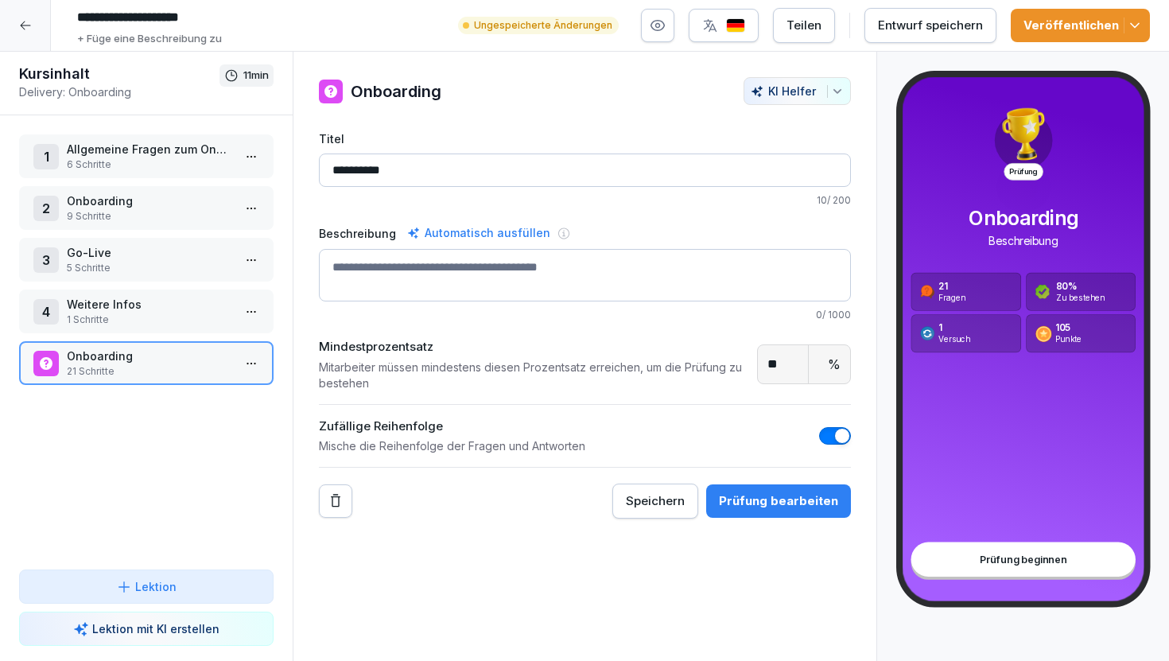
click at [772, 496] on div "Prüfung bearbeiten" at bounding box center [778, 500] width 119 height 17
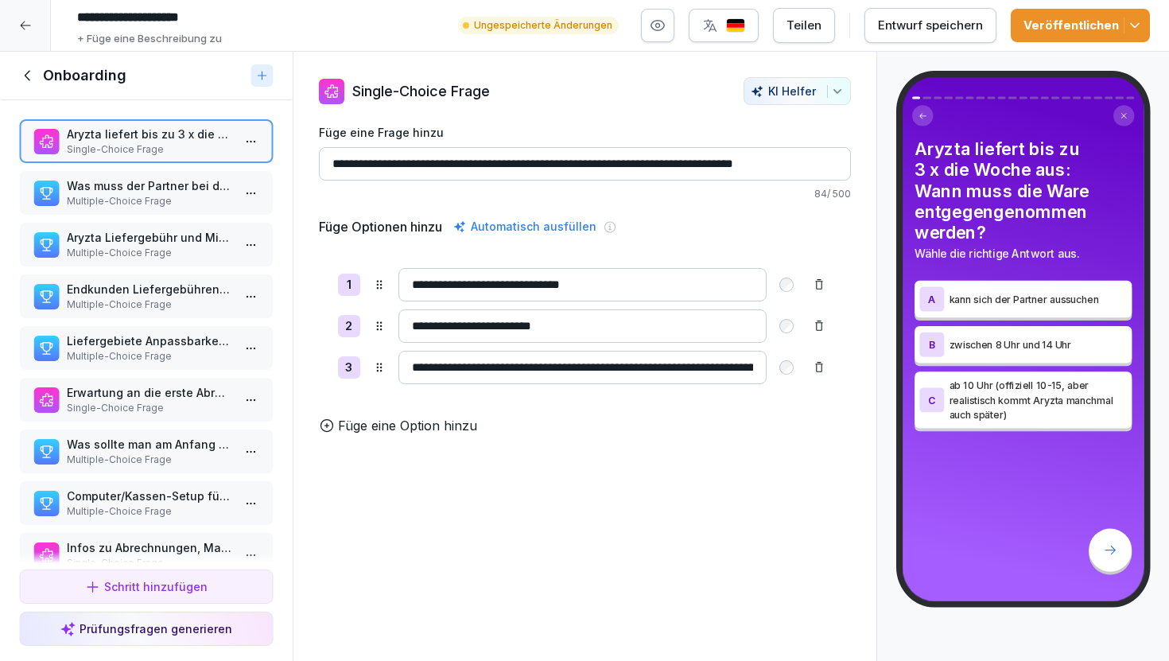
click at [130, 199] on p "Multiple-Choice Frage" at bounding box center [149, 201] width 165 height 14
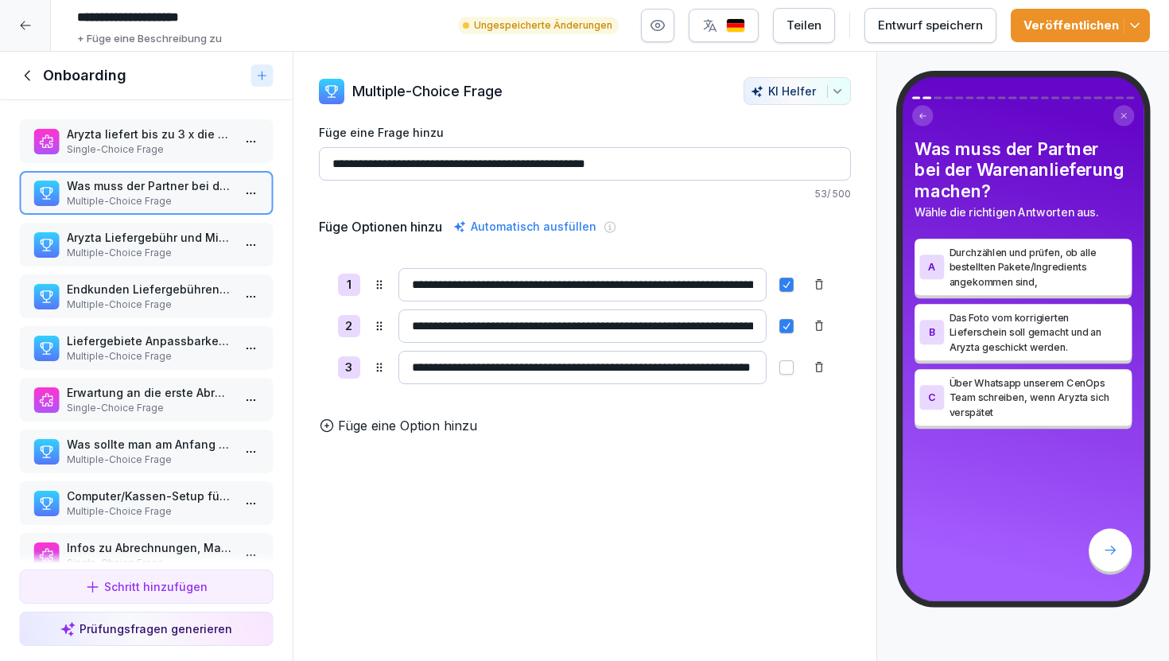
click at [110, 132] on p "Aryzta liefert bis zu 3 x die Woche aus: Wann muss die Ware entgegengenommen we…" at bounding box center [149, 134] width 165 height 17
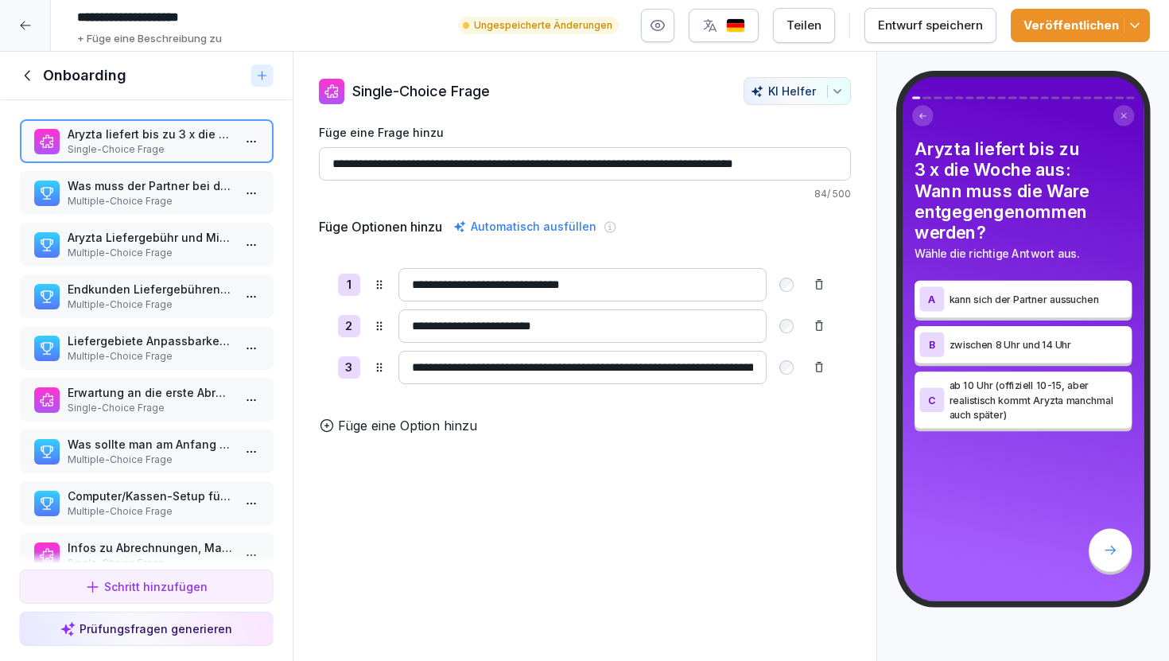
click at [139, 187] on p "Was muss der Partner bei der Warenanlieferung machen?" at bounding box center [149, 185] width 165 height 17
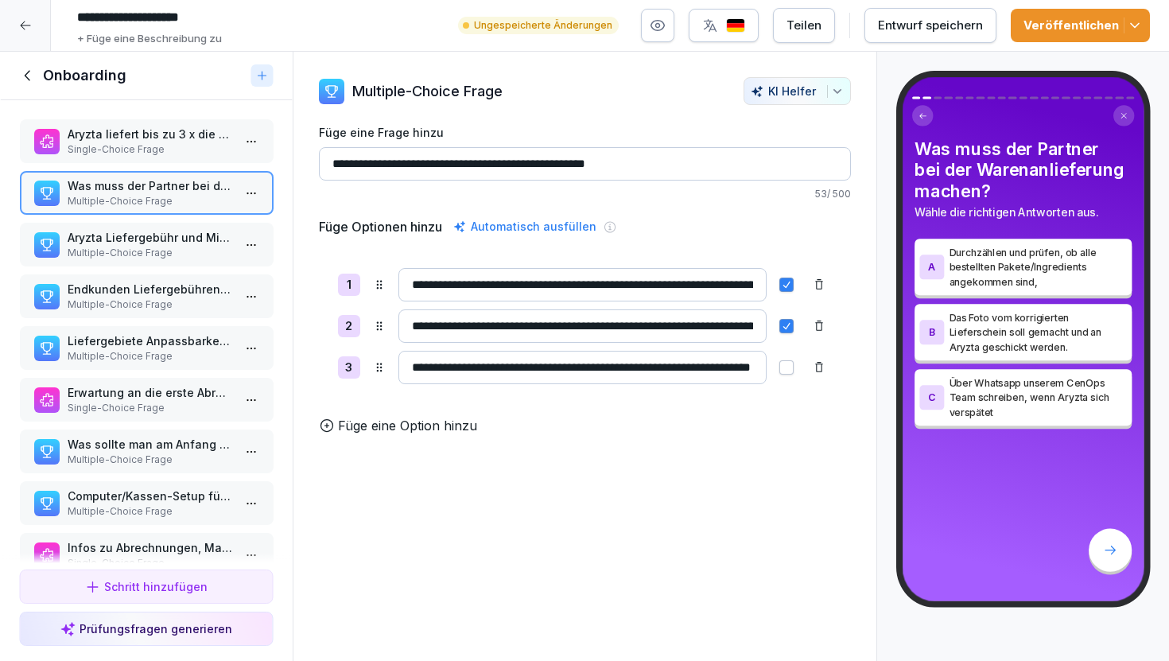
click at [150, 232] on p "Aryzta Liefergebühr und Mindestbestellwert: was stimmt hier?" at bounding box center [149, 237] width 165 height 17
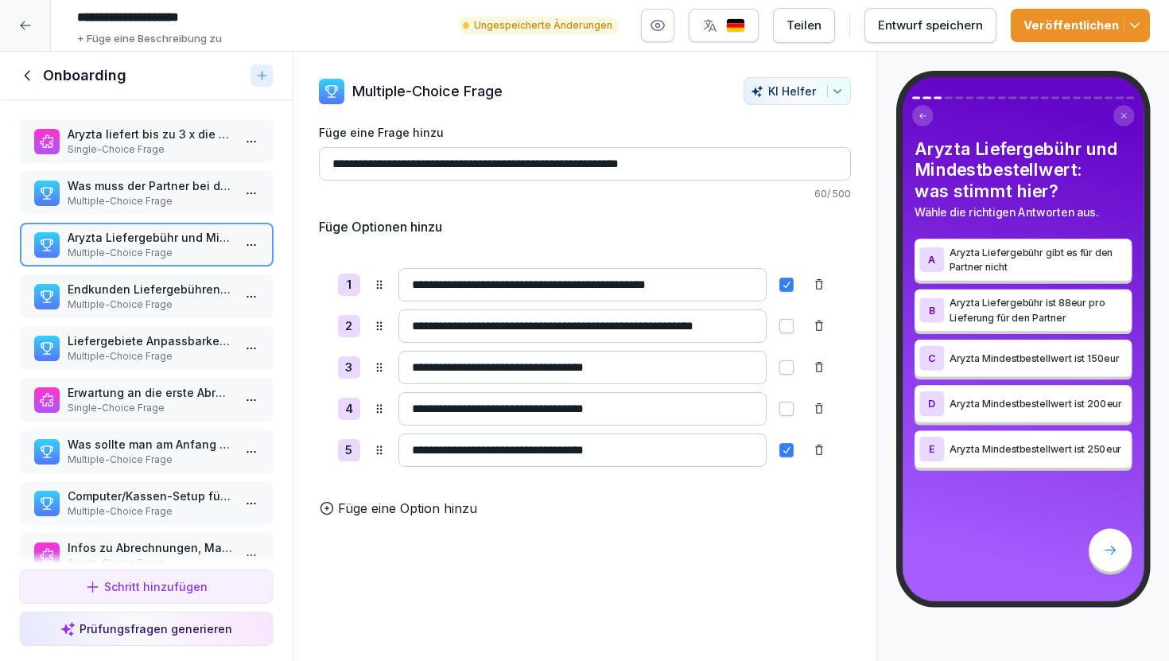
click at [176, 296] on p "Endkunden Liefergebühren vs. Mindestbestellwert: welche Möglichkeiten gibt es?" at bounding box center [149, 289] width 165 height 17
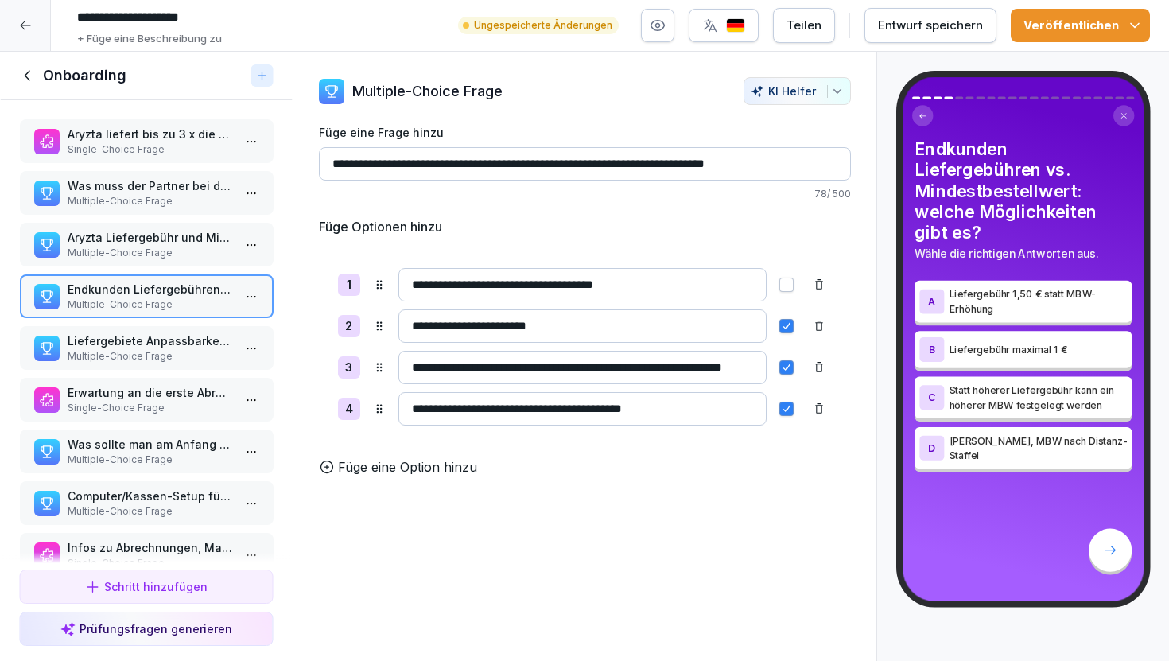
click at [196, 350] on p "Multiple-Choice Frage" at bounding box center [149, 356] width 165 height 14
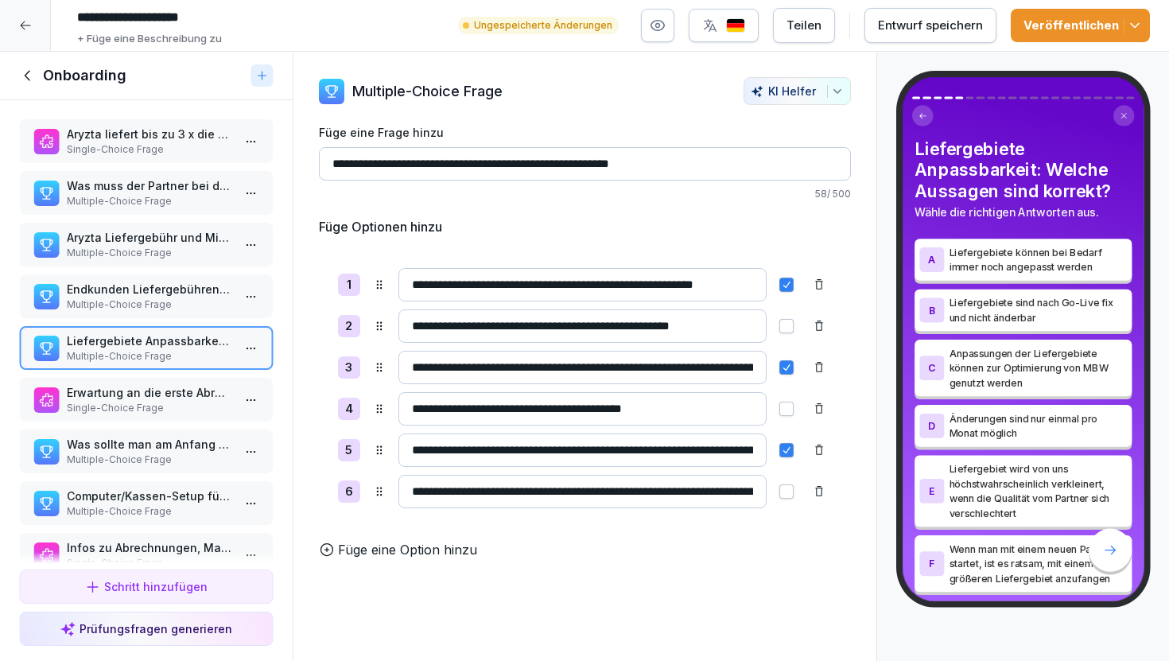
click at [189, 294] on p "Endkunden Liefergebühren vs. Mindestbestellwert: welche Möglichkeiten gibt es?" at bounding box center [149, 289] width 165 height 17
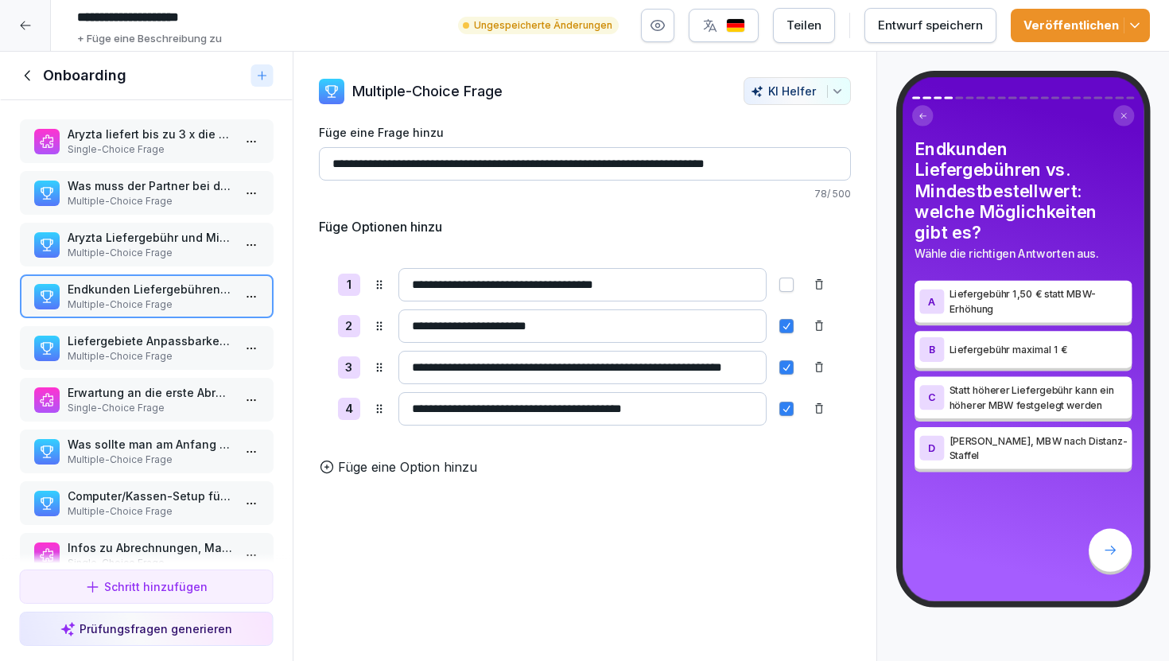
click at [173, 342] on p "Liefergebiete Anpassbarkeit: Welche Aussagen sind korrekt?" at bounding box center [149, 340] width 165 height 17
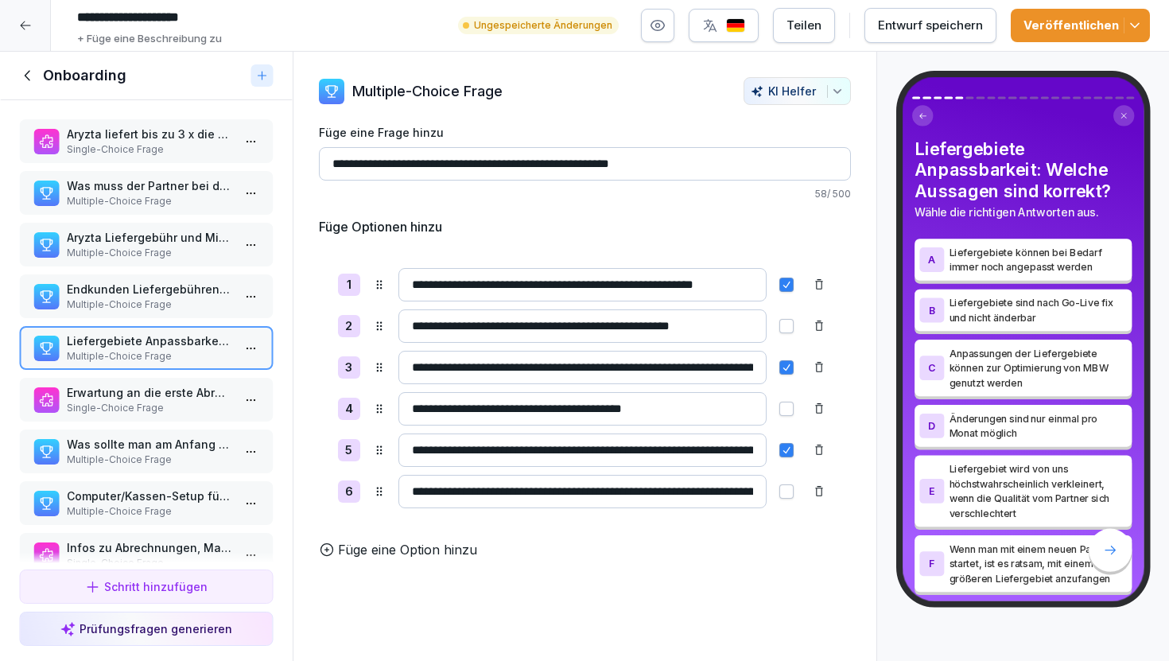
click at [169, 395] on p "Erwartung an die erste Abrechnung: womit ist zu rechnen?" at bounding box center [149, 392] width 165 height 17
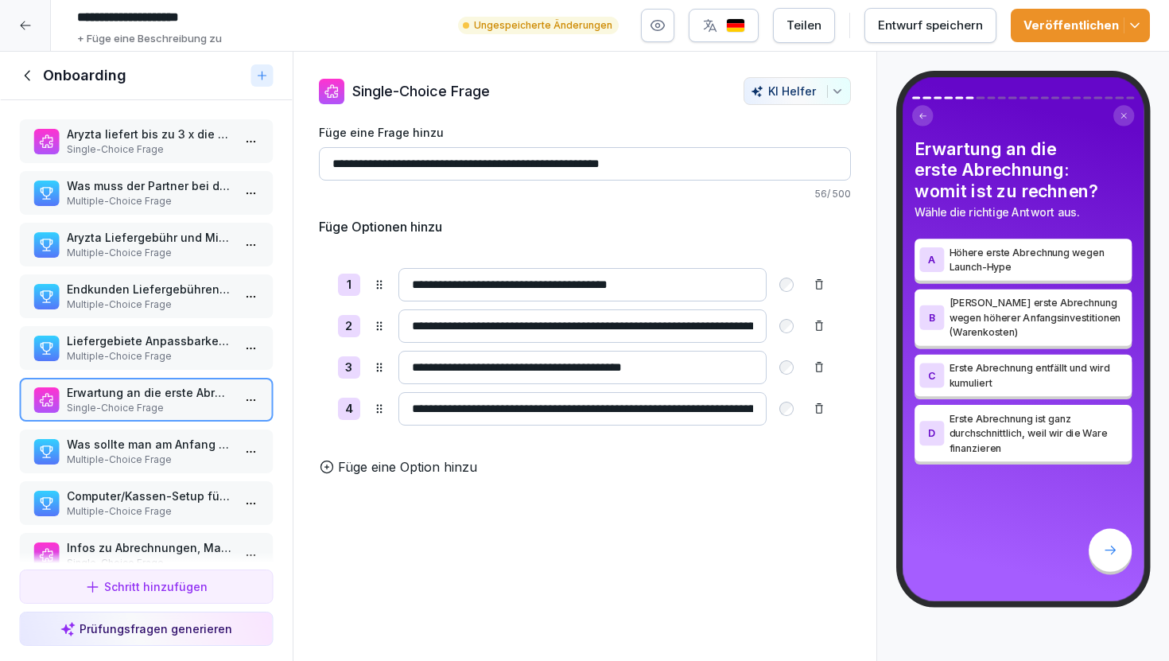
click at [141, 451] on p "Was sollte man am Anfang des Onboardings klarstellen?" at bounding box center [149, 444] width 165 height 17
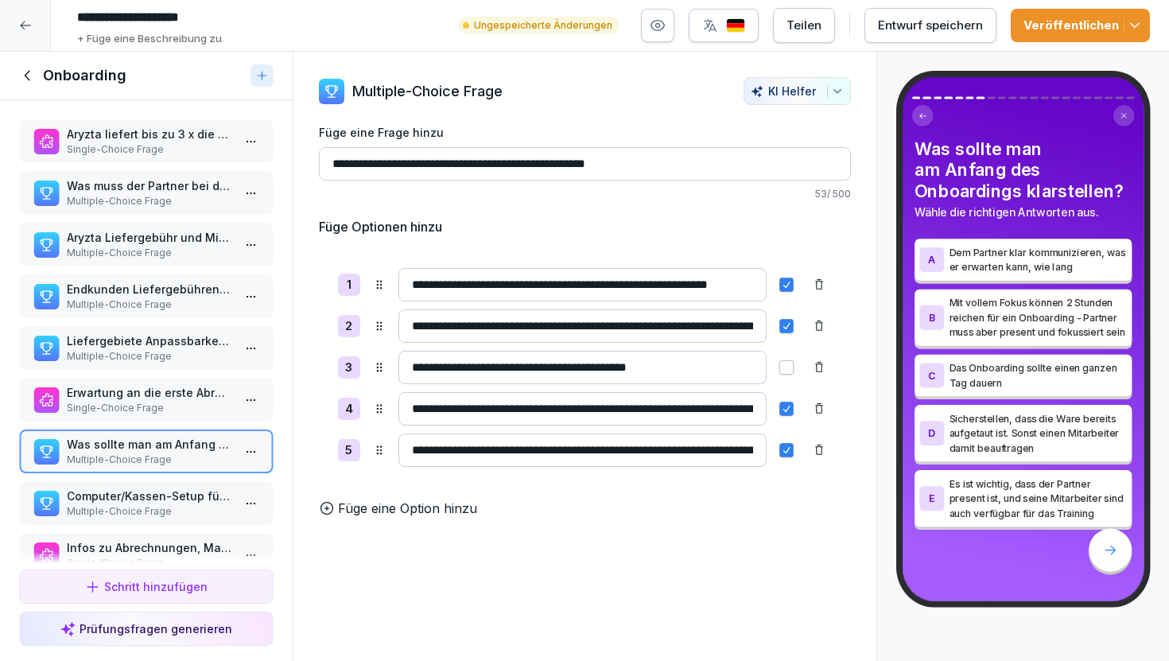
click at [171, 496] on p "Computer/Kassen-Setup fürs Partner Portal: Was gehört dazu?" at bounding box center [149, 496] width 165 height 17
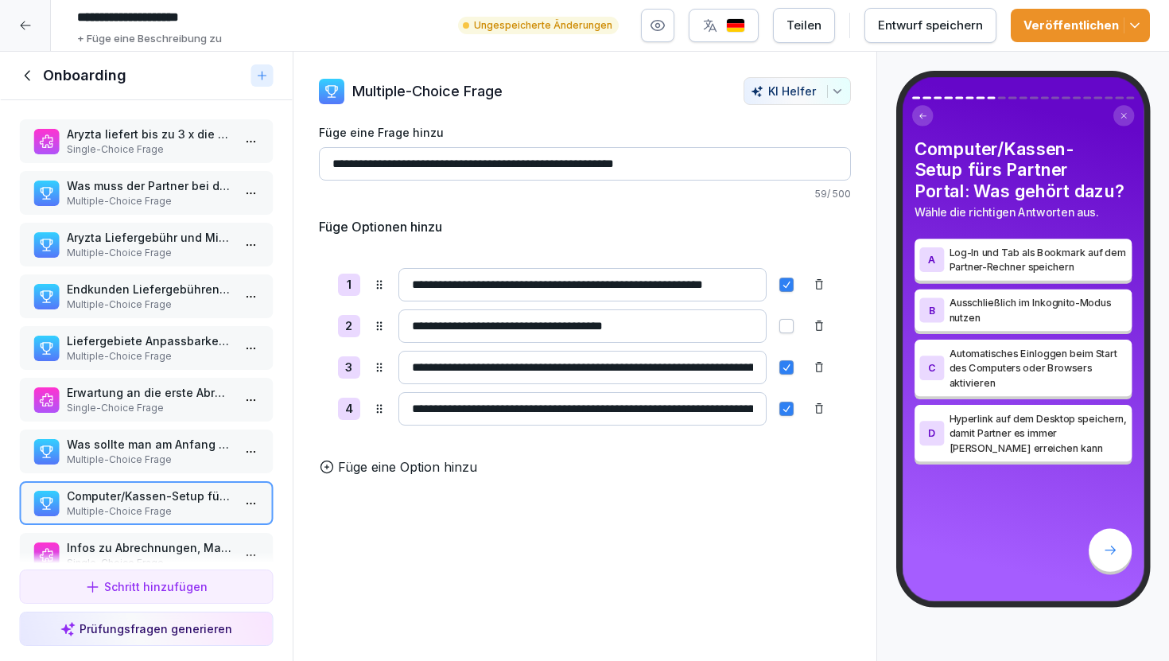
click at [150, 457] on p "Multiple-Choice Frage" at bounding box center [149, 460] width 165 height 14
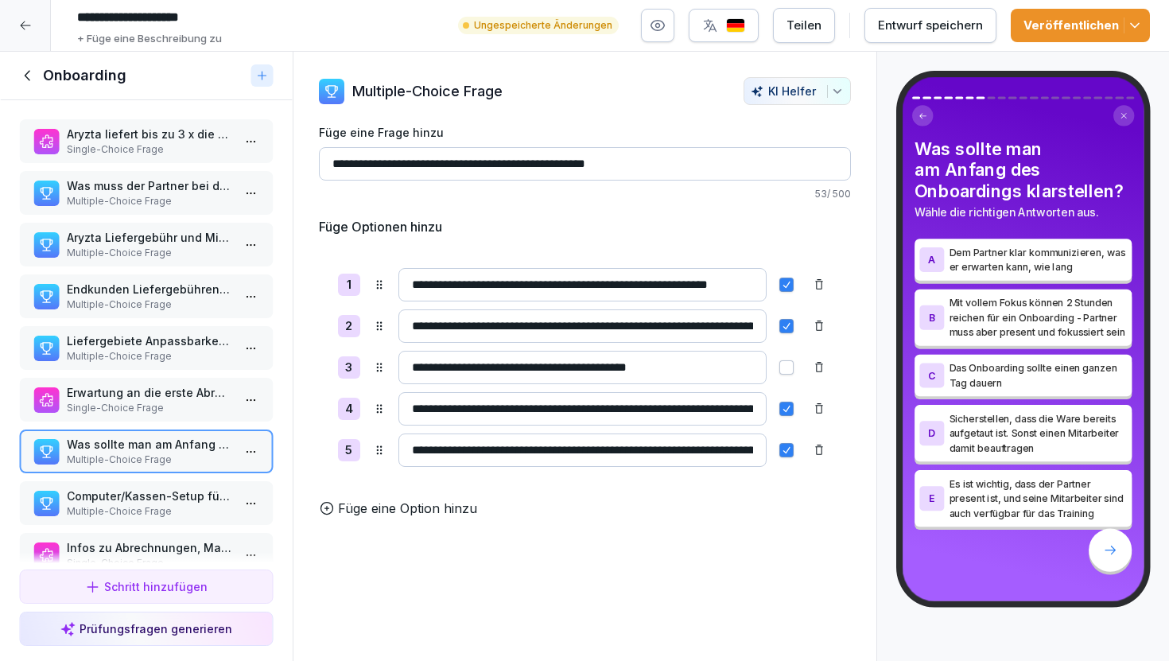
click at [158, 492] on p "Computer/Kassen-Setup fürs Partner Portal: Was gehört dazu?" at bounding box center [149, 496] width 165 height 17
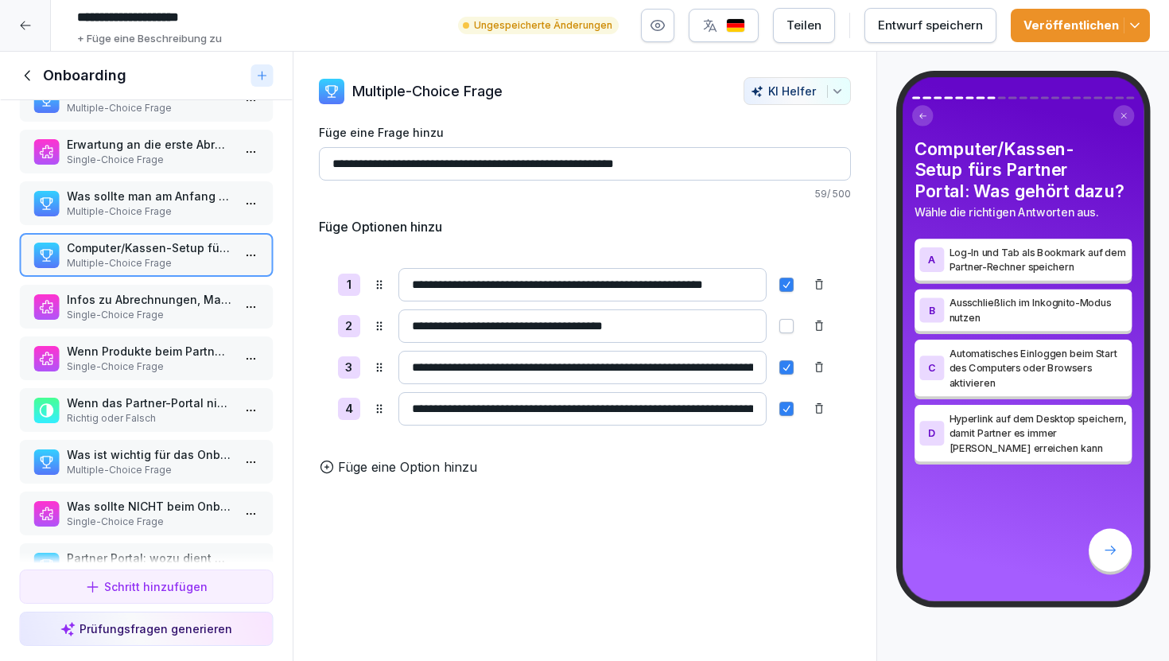
scroll to position [285, 0]
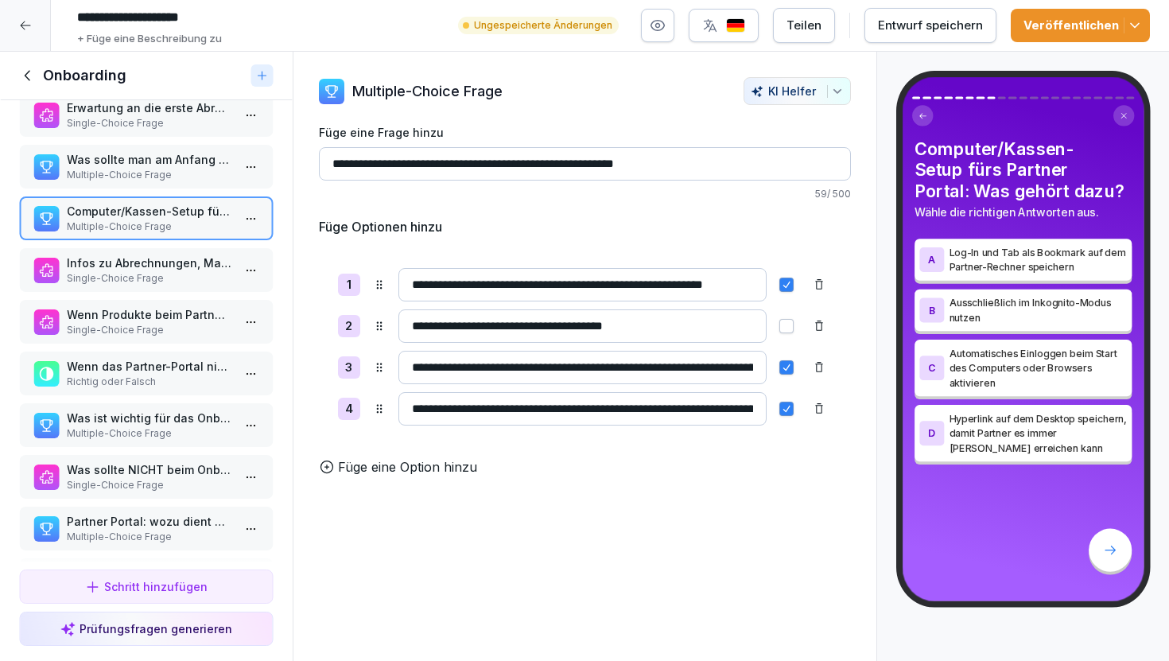
click at [154, 262] on p "Infos zu Abrechnungen, Marketing Kampagnen, Choco, Aryzta und co. bekommt der P…" at bounding box center [149, 263] width 165 height 17
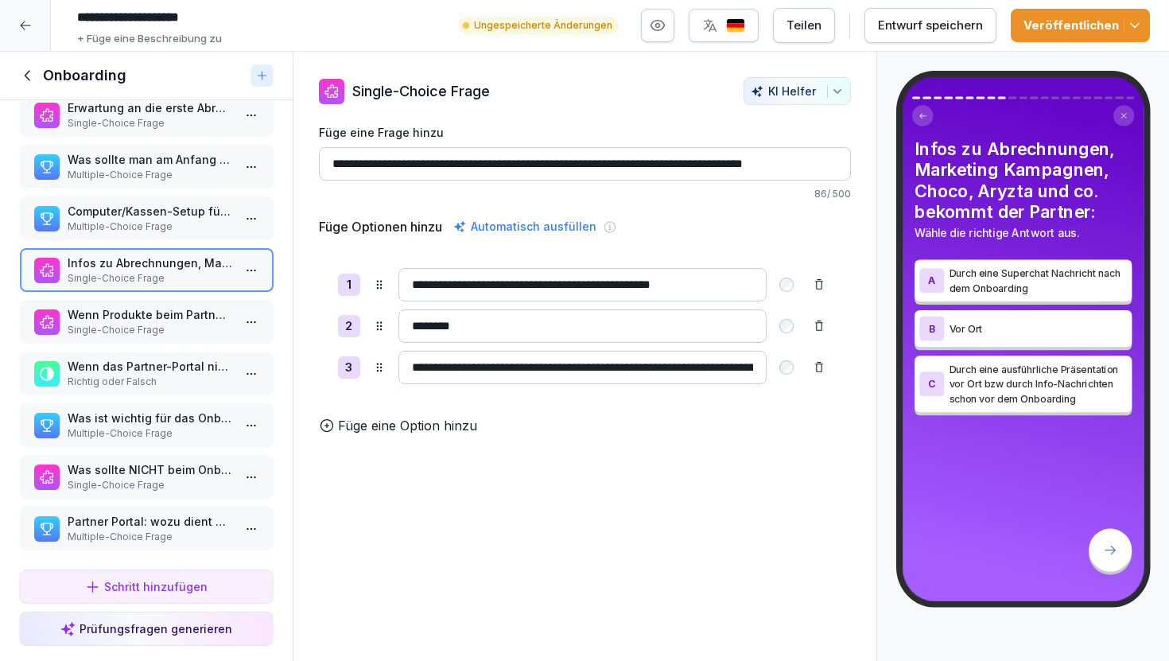
click at [147, 317] on p "Wenn Produkte beim Partner nicht mehr verfügbar sind, sollte der Partner.." at bounding box center [149, 314] width 165 height 17
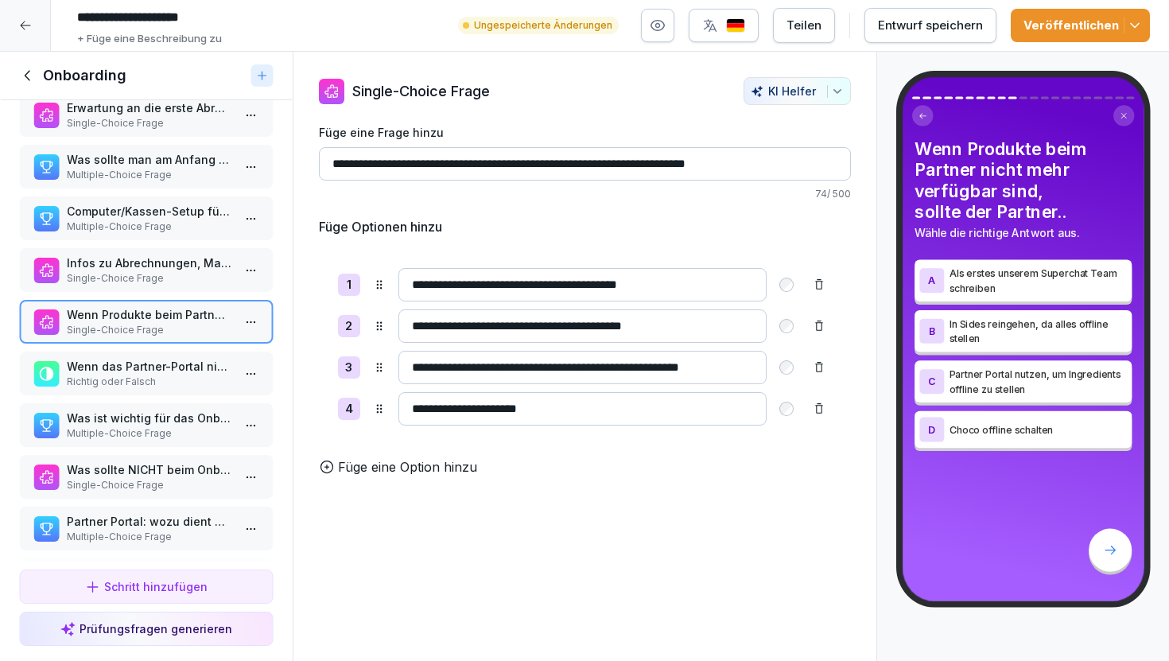
click at [144, 368] on p "Wenn das Partner-Portal nicht funktioniert oder es auf den Plattformen einen Fe…" at bounding box center [149, 366] width 165 height 17
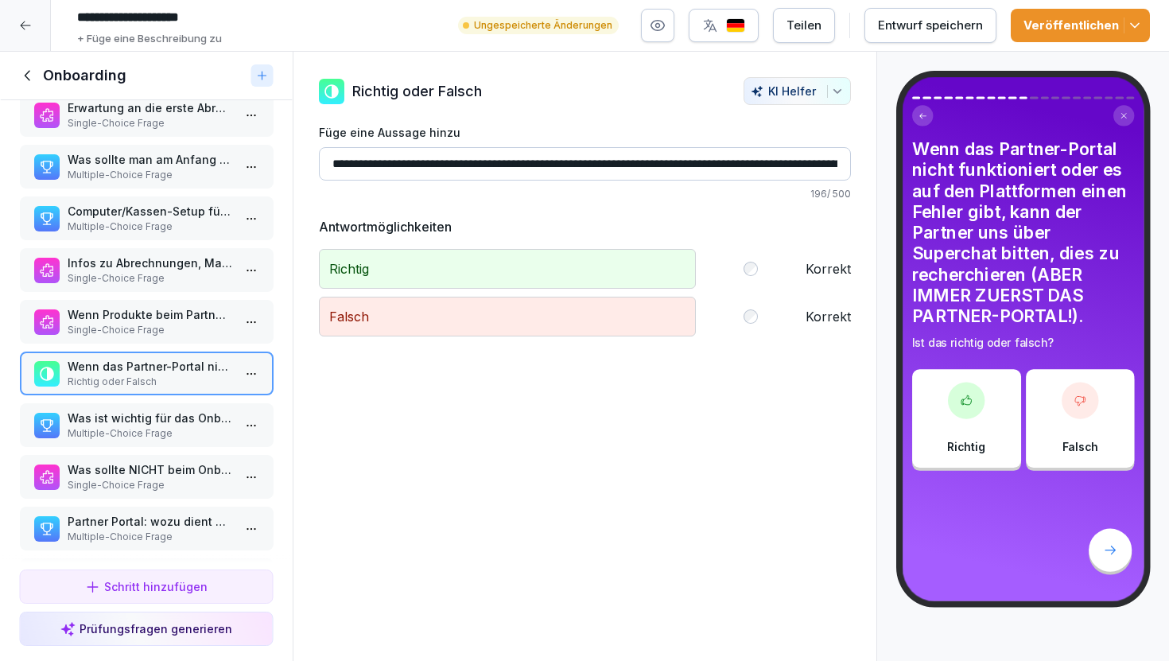
click at [168, 426] on p "Was ist wichtig für das Onboarding?" at bounding box center [149, 418] width 165 height 17
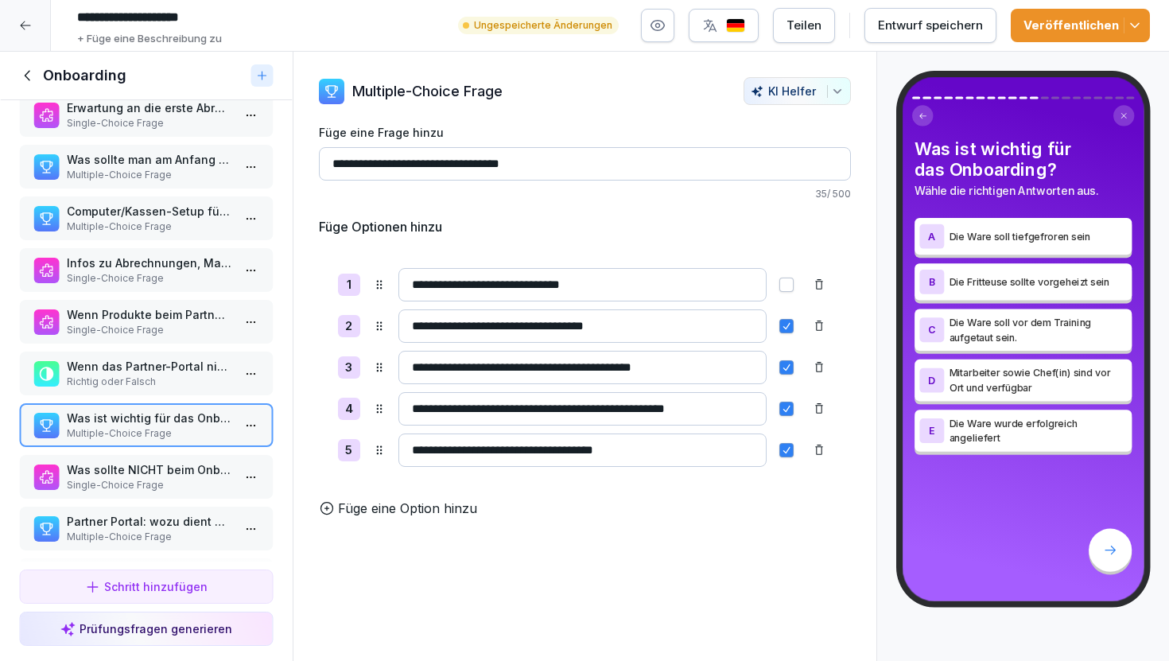
click at [243, 421] on html "**********" at bounding box center [584, 330] width 1169 height 661
click at [133, 218] on html "**********" at bounding box center [584, 330] width 1169 height 661
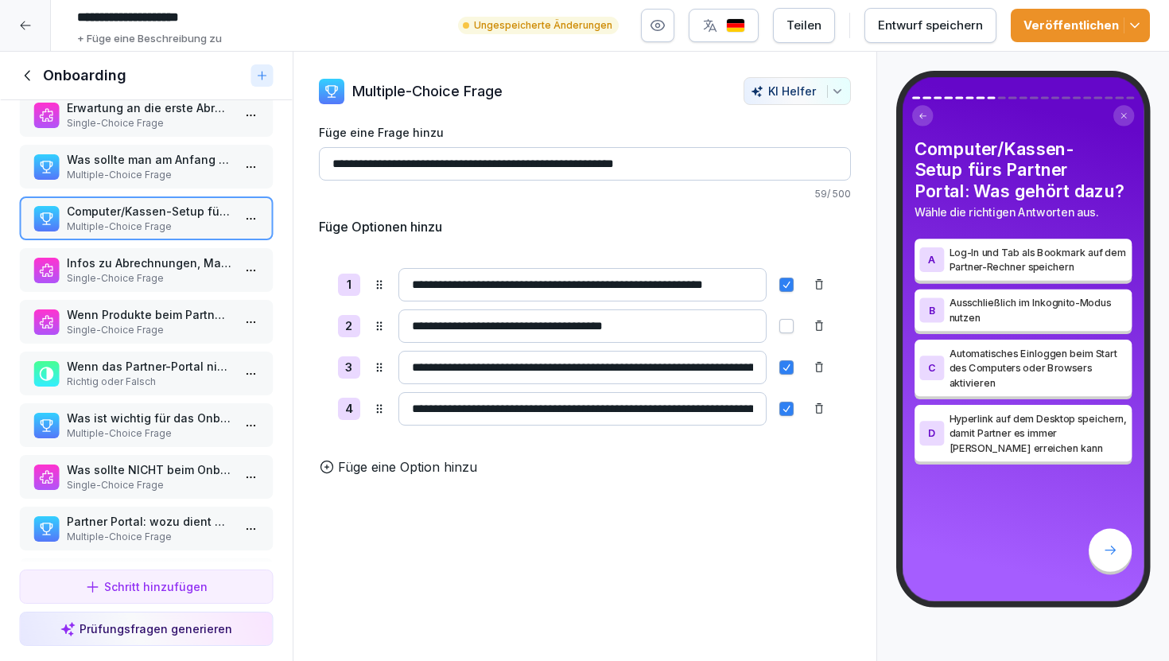
click at [134, 171] on p "Multiple-Choice Frage" at bounding box center [149, 175] width 165 height 14
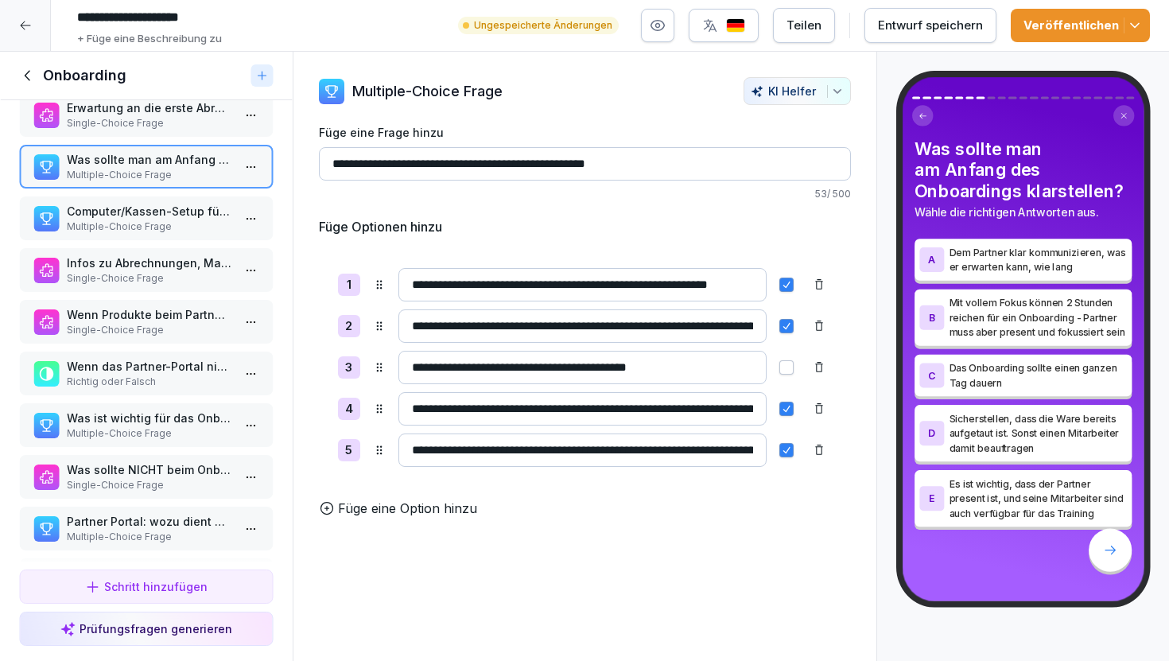
click at [208, 422] on p "Was ist wichtig für das Onboarding?" at bounding box center [149, 418] width 165 height 17
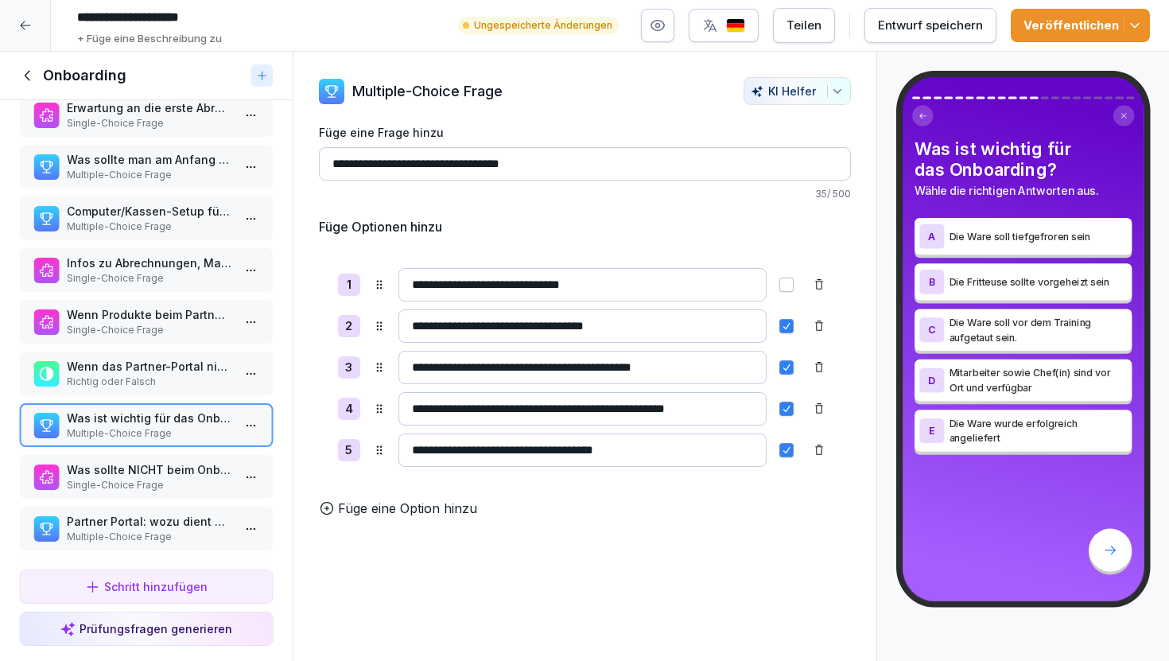
click at [246, 422] on html "**********" at bounding box center [584, 330] width 1169 height 661
click at [214, 512] on div "Löschen" at bounding box center [192, 515] width 135 height 29
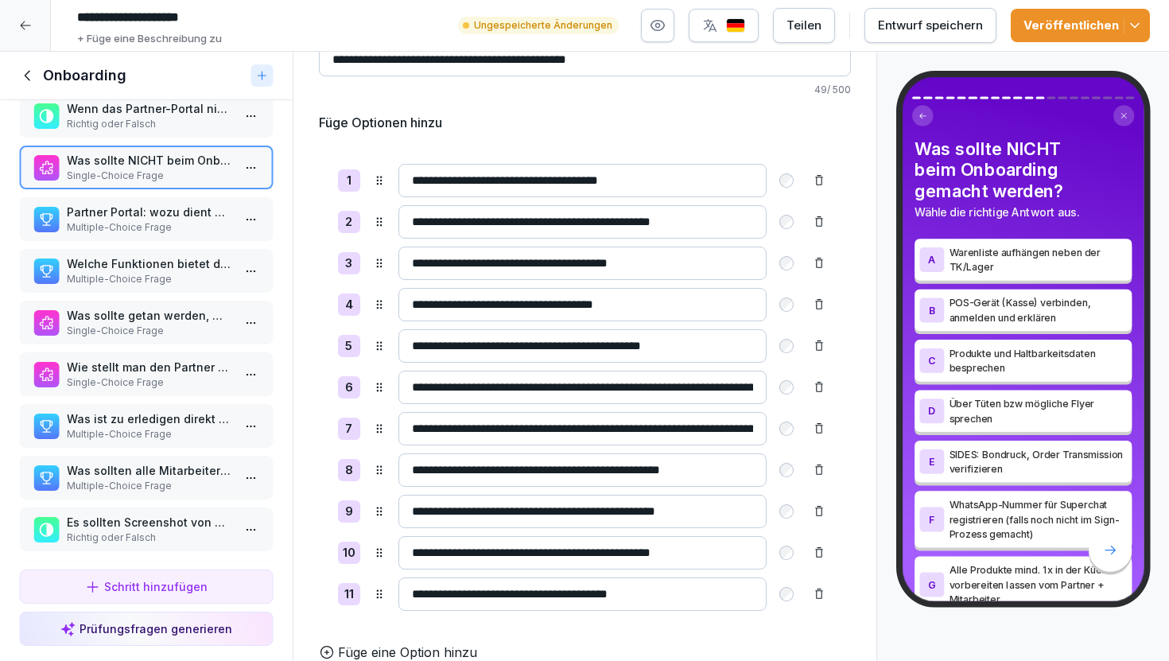
scroll to position [521, 0]
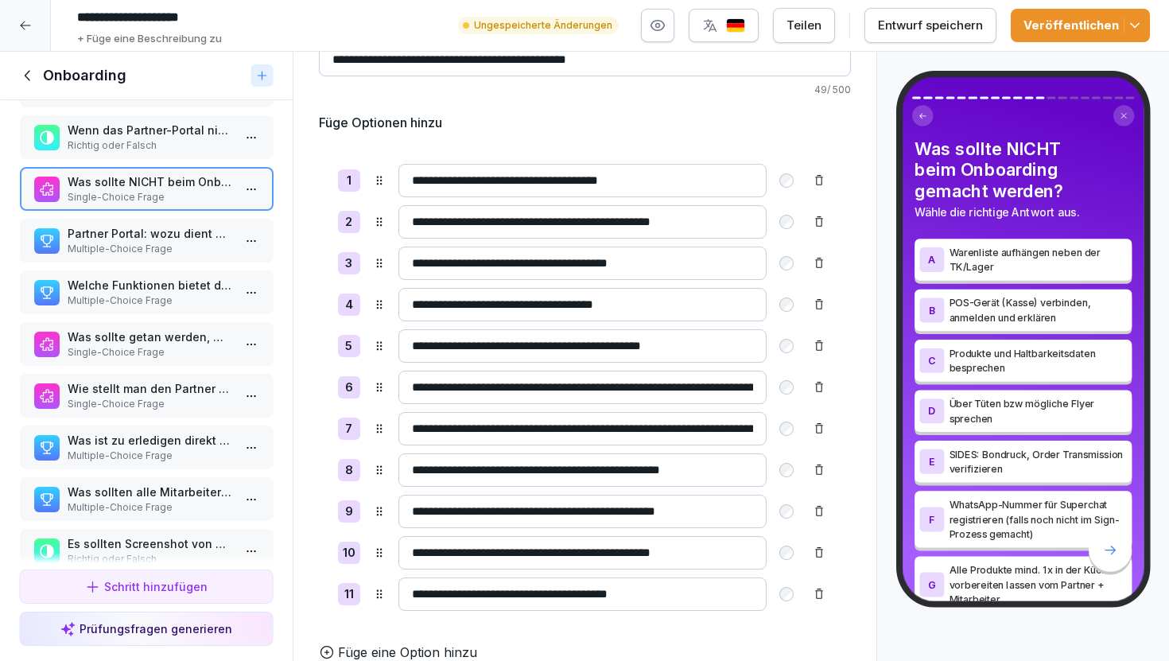
click at [146, 238] on p "Partner Portal: wozu dient der LogIn "[DOMAIN_NAME]"?" at bounding box center [149, 233] width 165 height 17
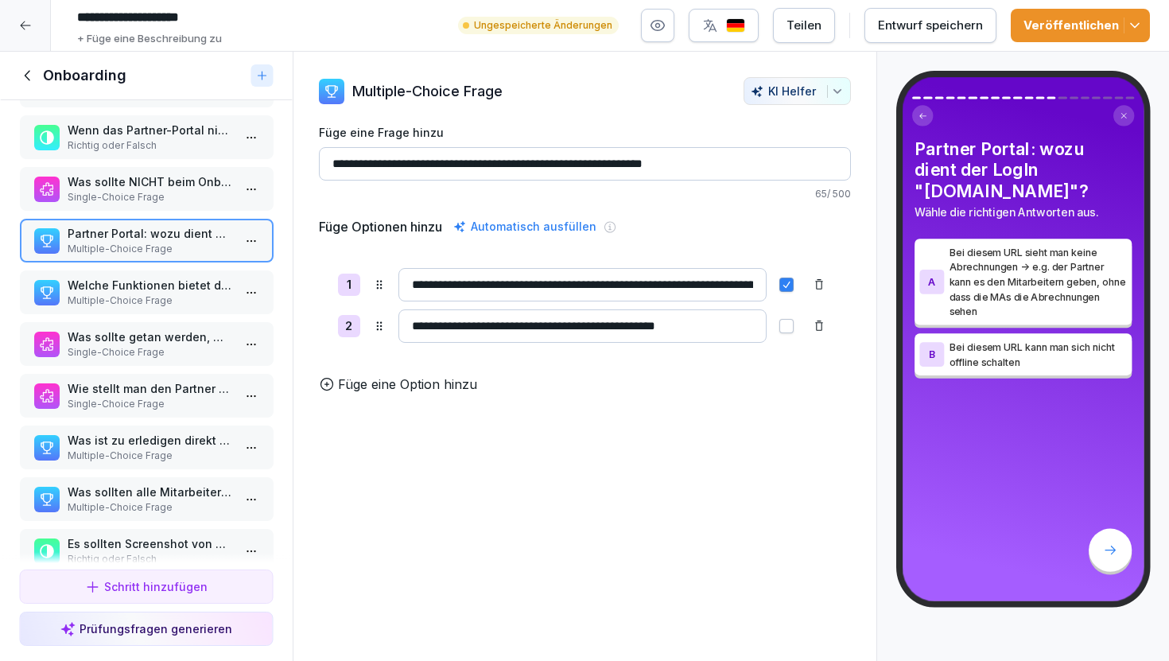
click at [146, 294] on p "Multiple-Choice Frage" at bounding box center [149, 301] width 165 height 14
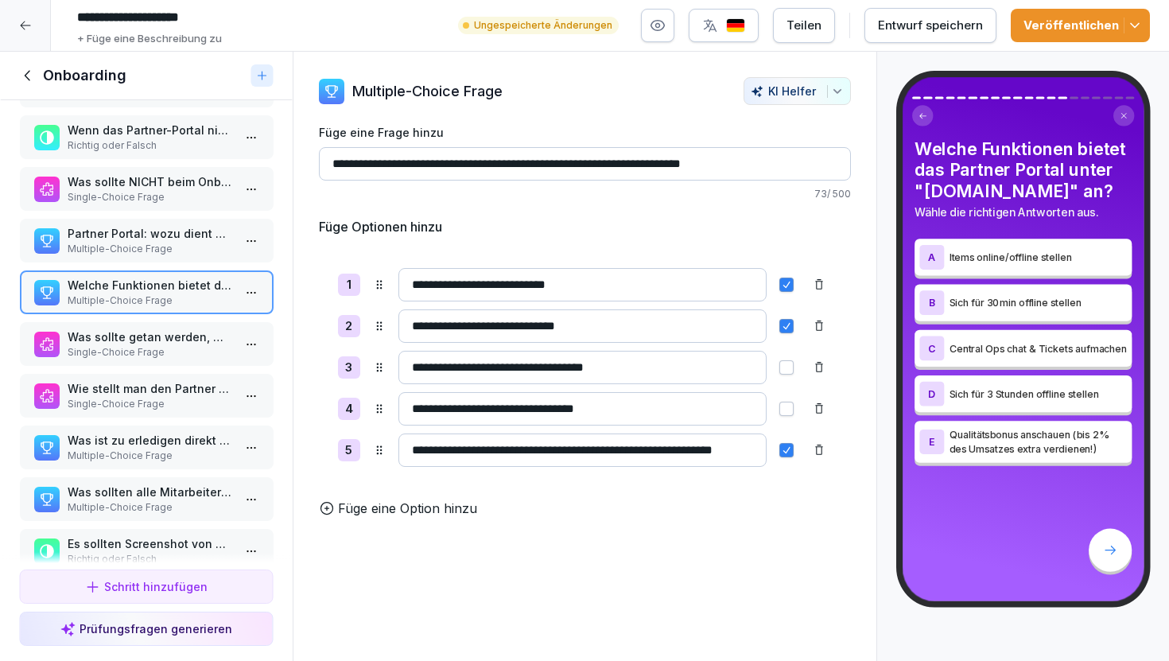
click at [179, 337] on p "Was sollte getan werden, wenn Selbstabholung nicht aktiviert ist, aber gewünsch…" at bounding box center [149, 337] width 165 height 17
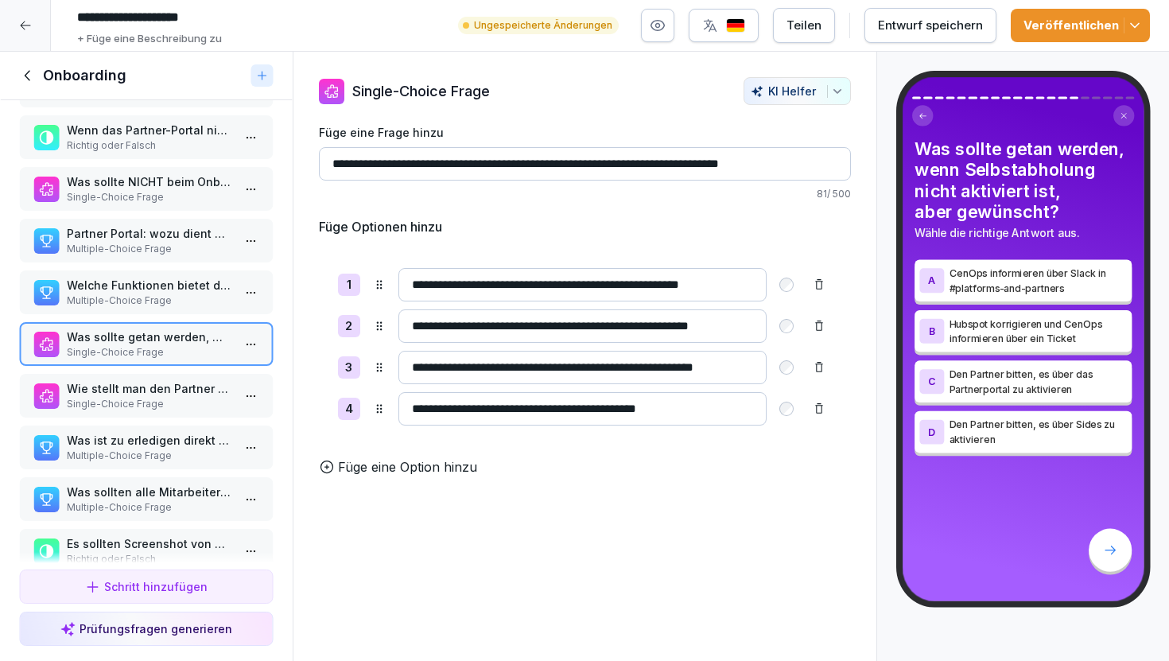
click at [173, 388] on p "Wie stellt man den Partner online beim Onboarding?" at bounding box center [149, 388] width 165 height 17
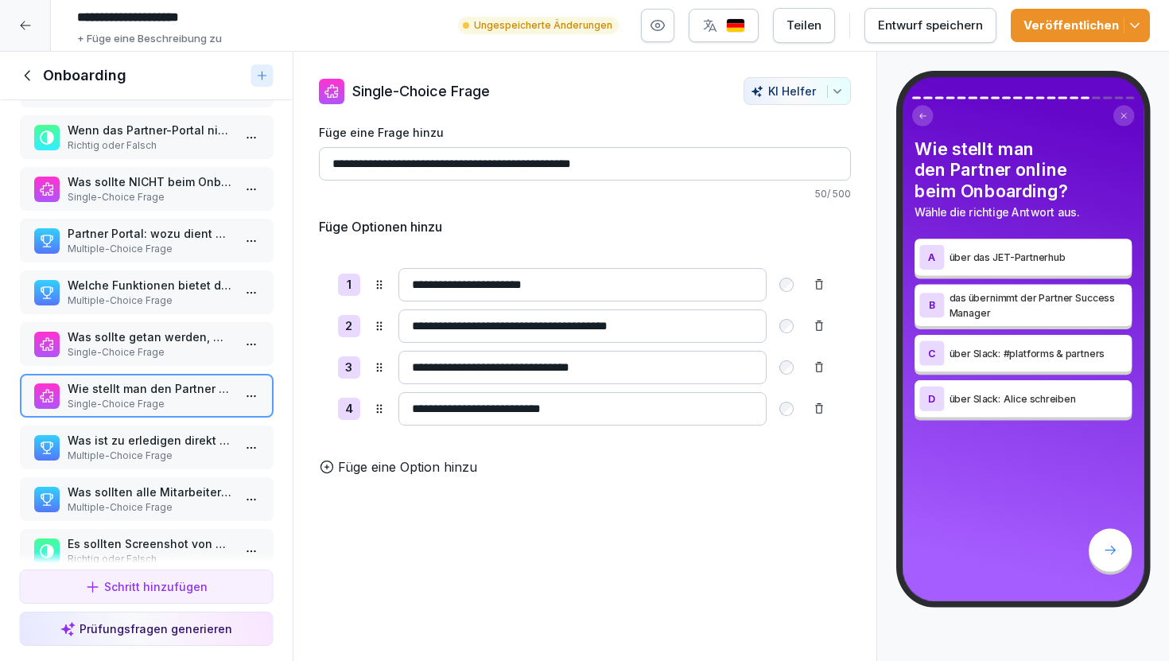
click at [162, 338] on p "Was sollte getan werden, wenn Selbstabholung nicht aktiviert ist, aber gewünsch…" at bounding box center [149, 337] width 165 height 17
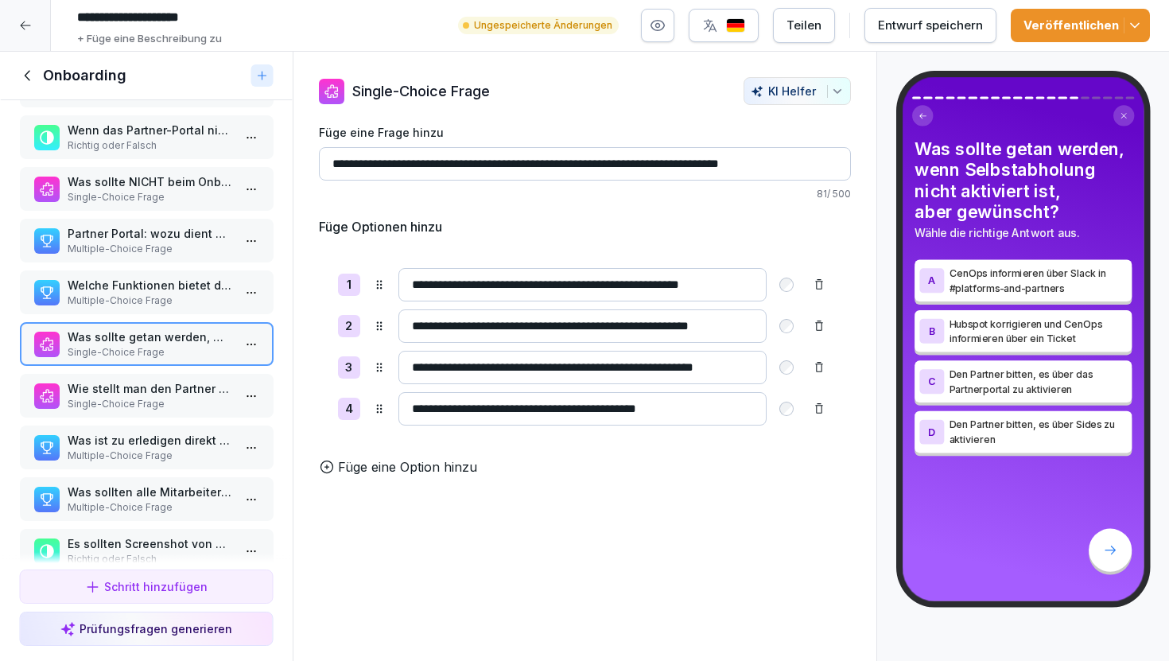
click at [138, 382] on p "Wie stellt man den Partner online beim Onboarding?" at bounding box center [149, 388] width 165 height 17
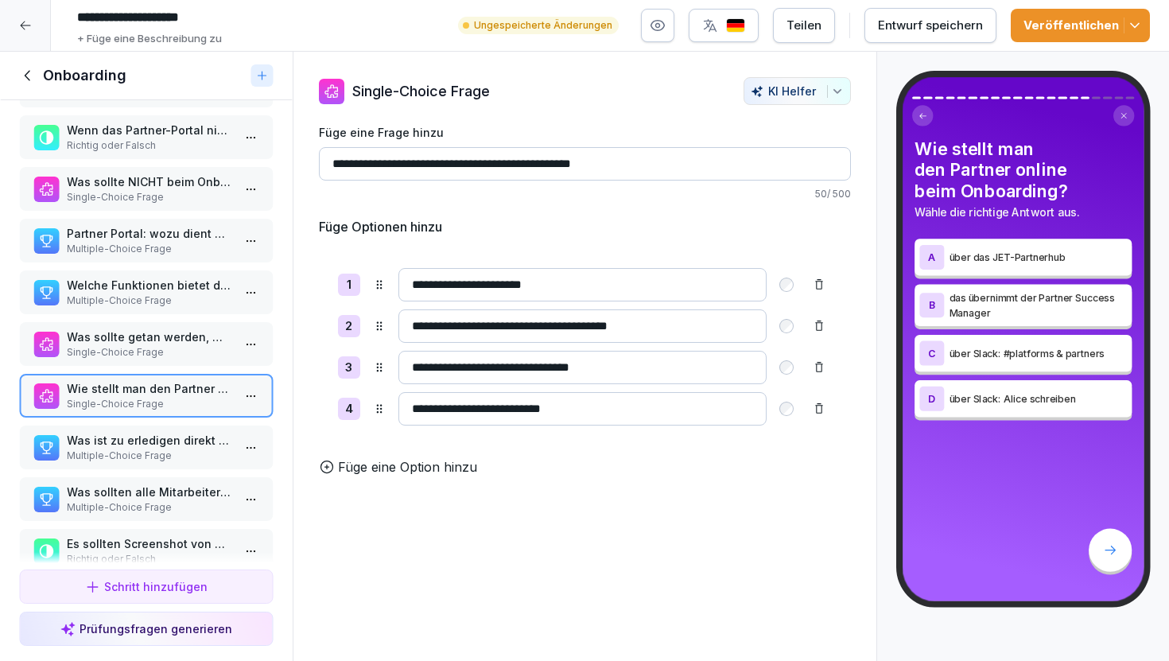
click at [132, 445] on p "Was ist zu erledigen direkt vor dem Go-Live?" at bounding box center [149, 440] width 165 height 17
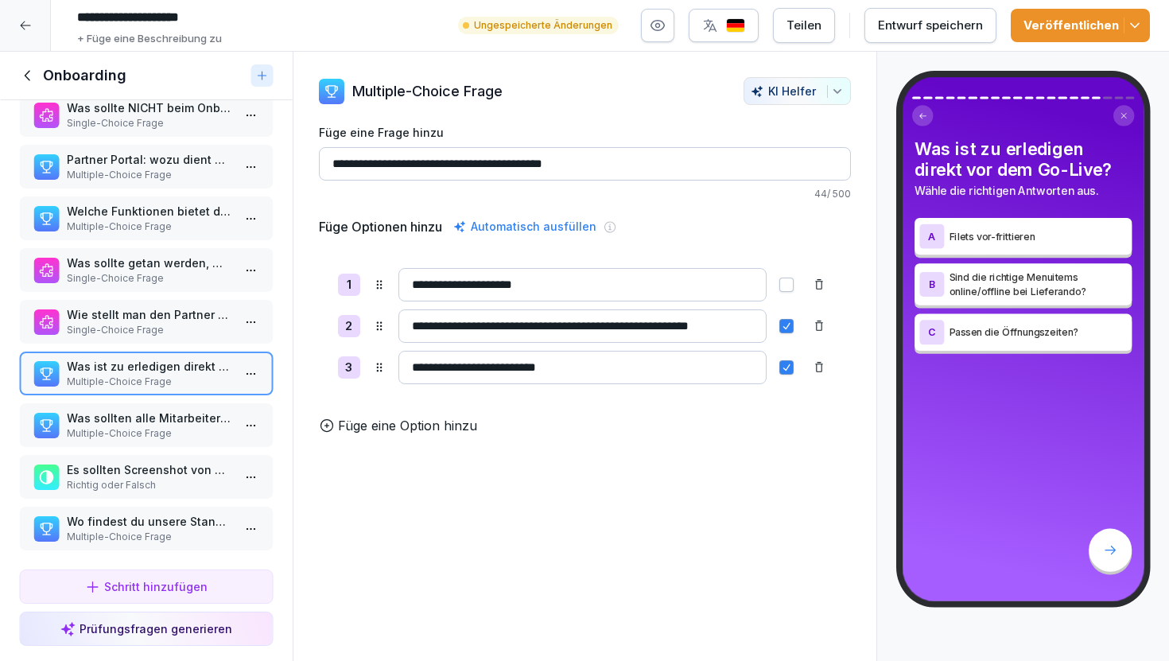
scroll to position [601, 0]
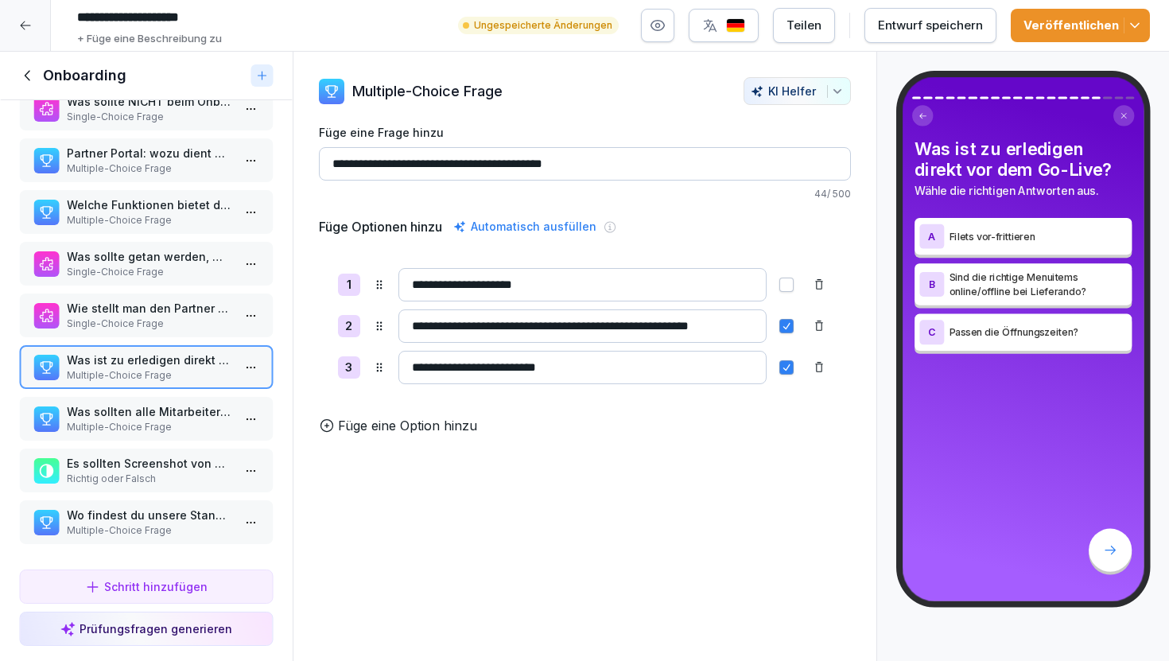
click at [132, 426] on p "Multiple-Choice Frage" at bounding box center [149, 427] width 165 height 14
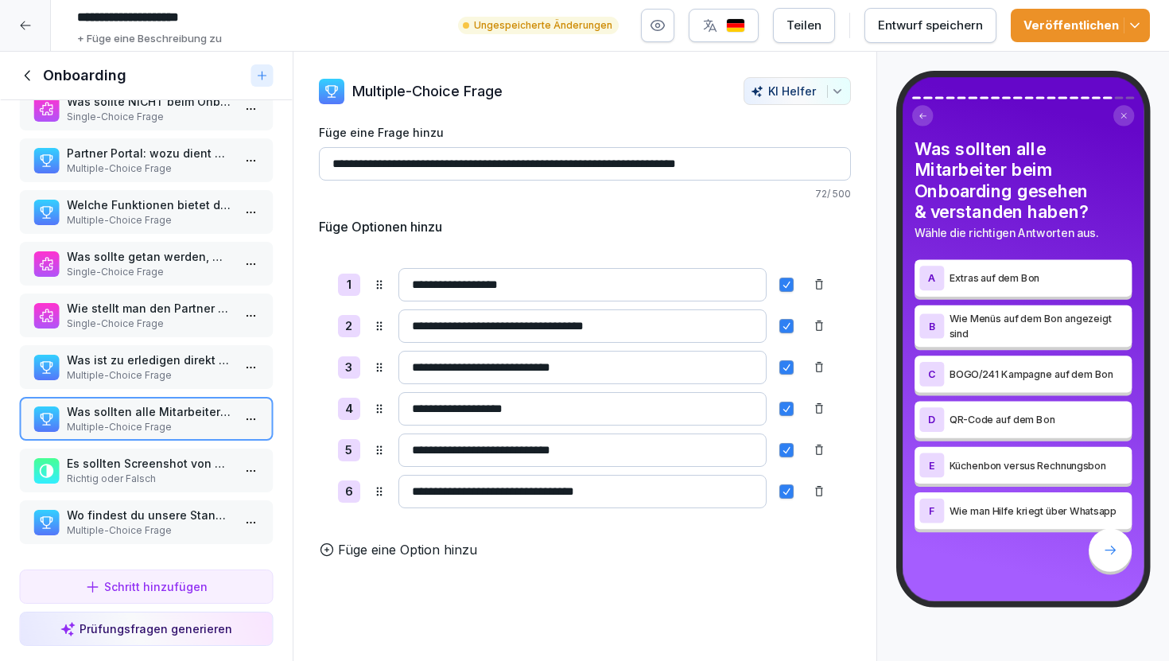
click at [143, 463] on p "Es sollten Screenshot von den ersten 3 Bestellungen mit 5 Sternen gespeichert w…" at bounding box center [149, 463] width 165 height 17
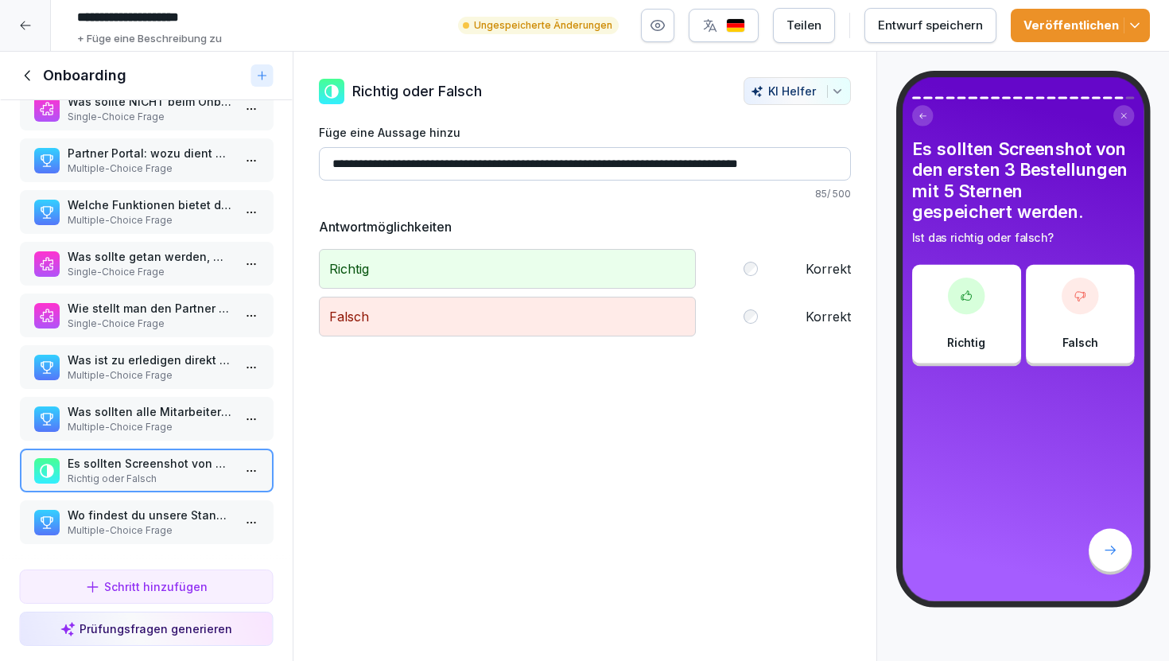
click at [164, 523] on p "Multiple-Choice Frage" at bounding box center [149, 530] width 165 height 14
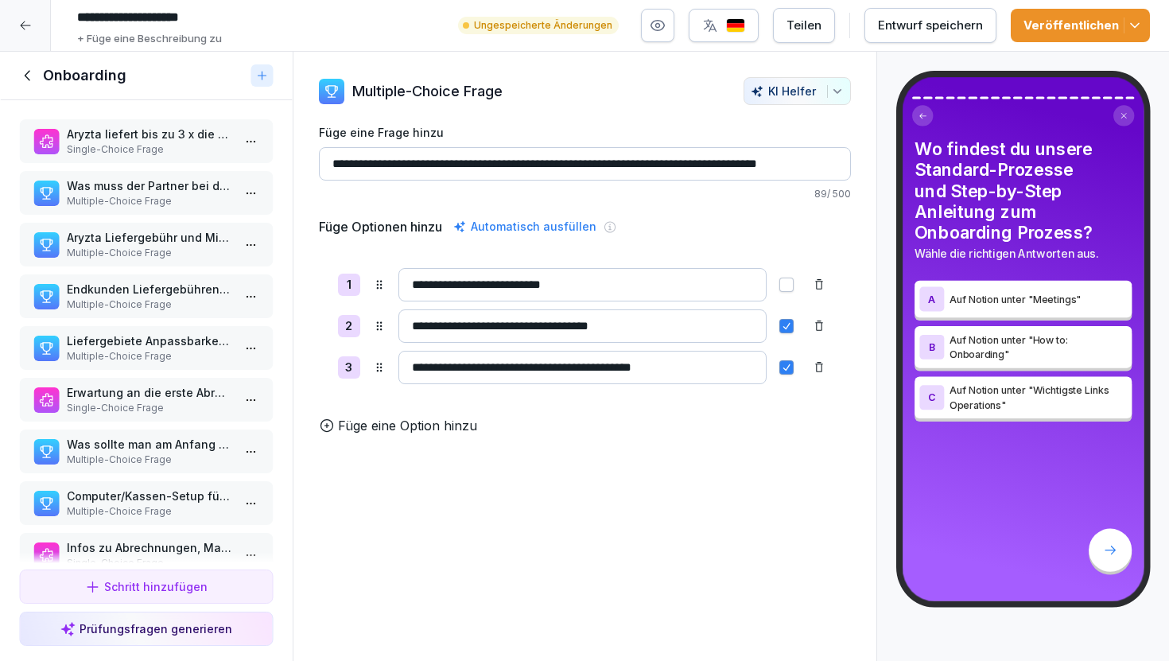
click at [30, 82] on icon at bounding box center [27, 75] width 17 height 17
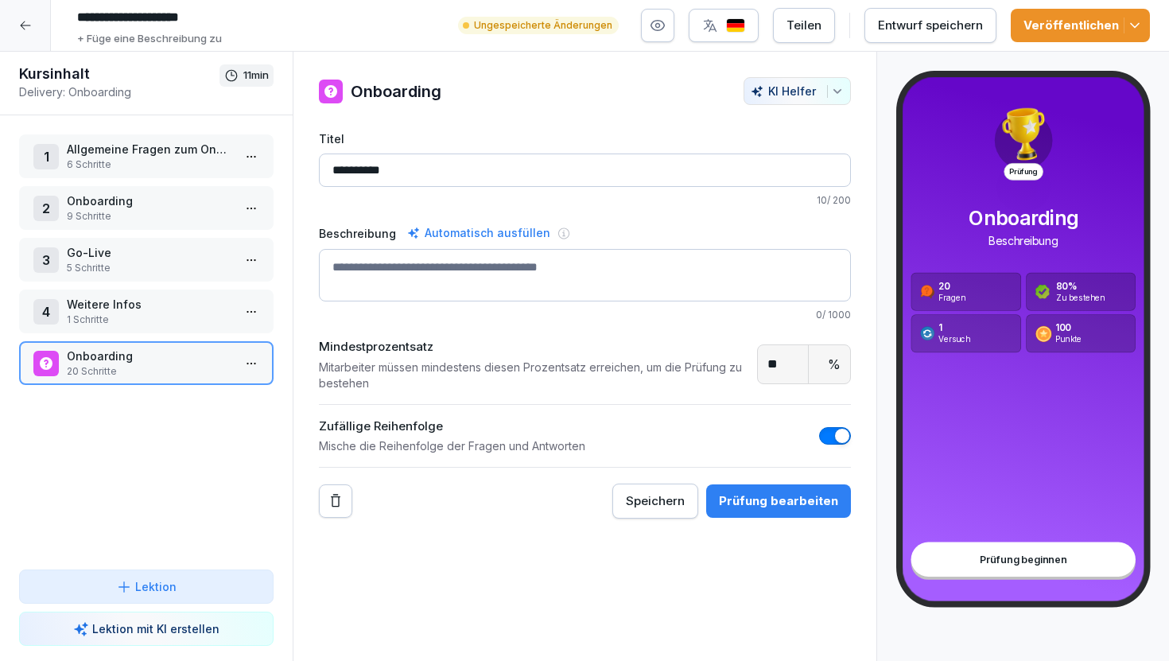
click at [246, 154] on html "**********" at bounding box center [584, 330] width 1169 height 661
click at [276, 105] on html "**********" at bounding box center [584, 330] width 1169 height 661
click at [170, 151] on p "Allgemeine Fragen zum Onboarding" at bounding box center [149, 149] width 165 height 17
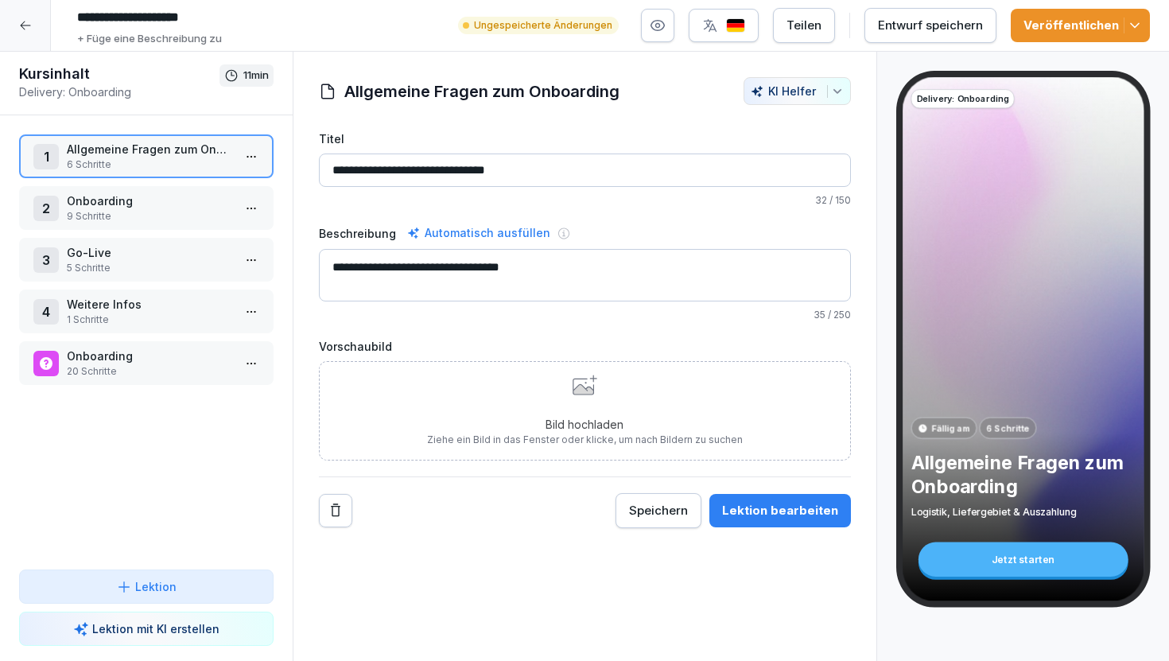
click at [762, 503] on div "Lektion bearbeiten" at bounding box center [780, 510] width 116 height 17
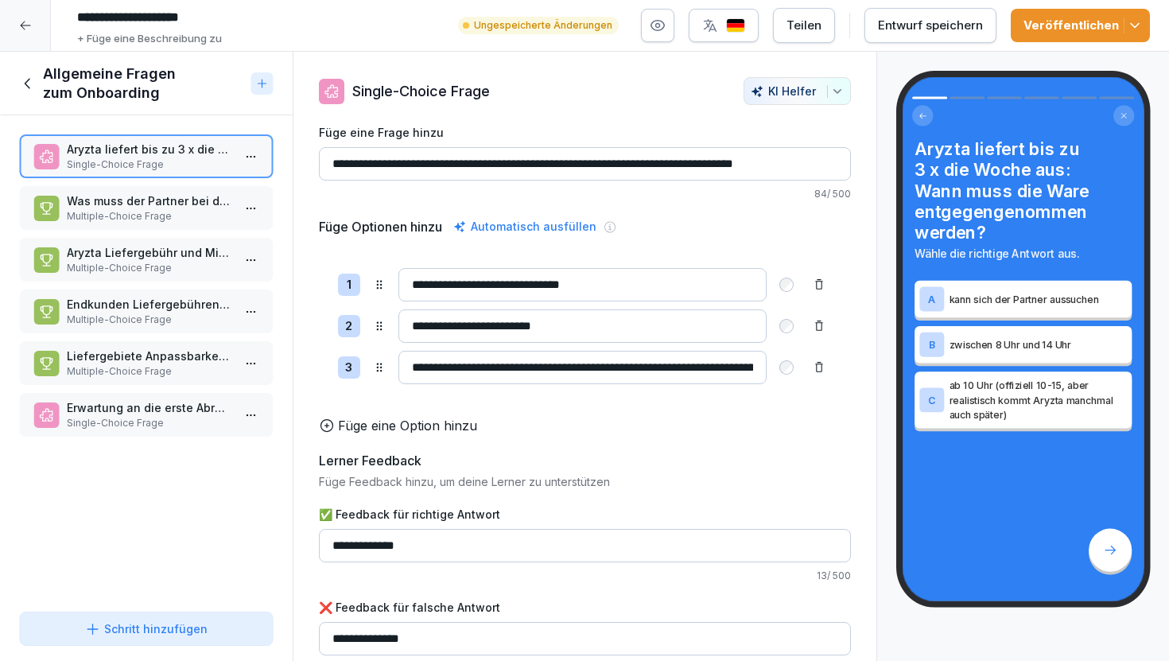
click at [25, 82] on icon at bounding box center [27, 83] width 6 height 10
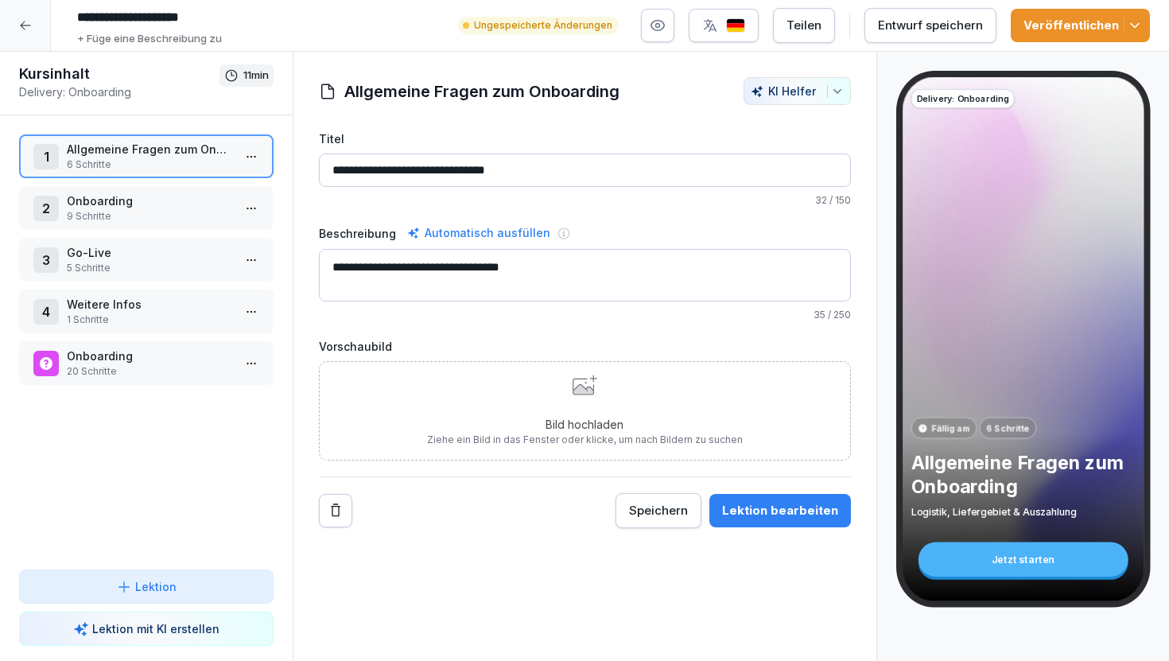
click at [155, 375] on p "20 Schritte" at bounding box center [149, 371] width 165 height 14
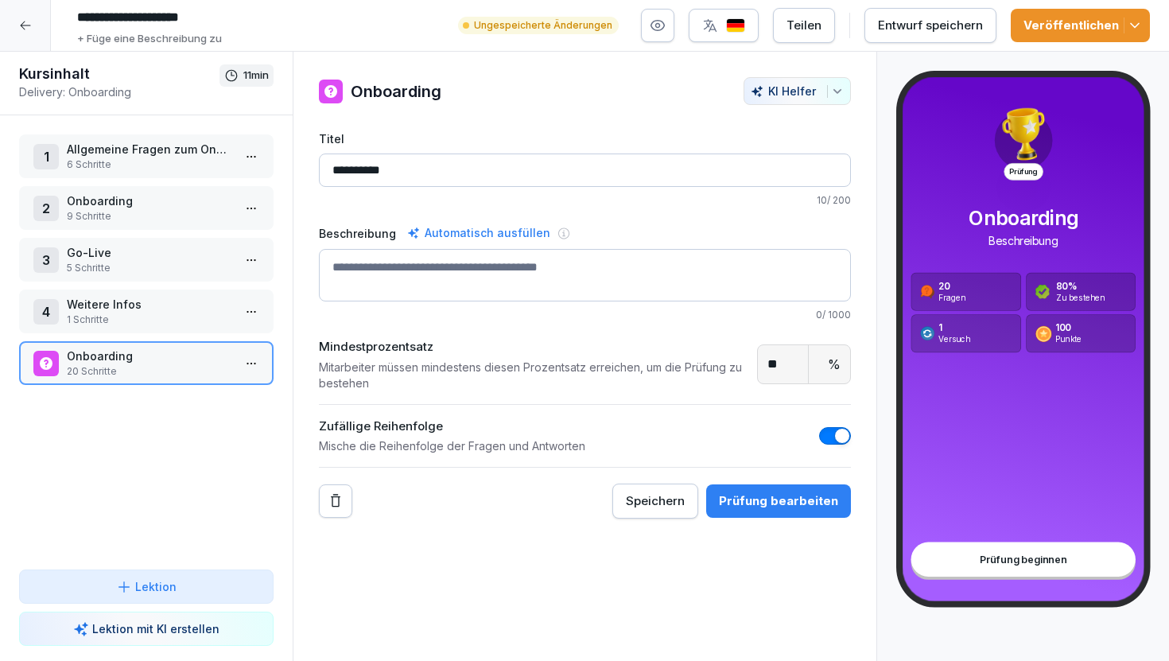
click at [251, 155] on html "**********" at bounding box center [584, 330] width 1169 height 661
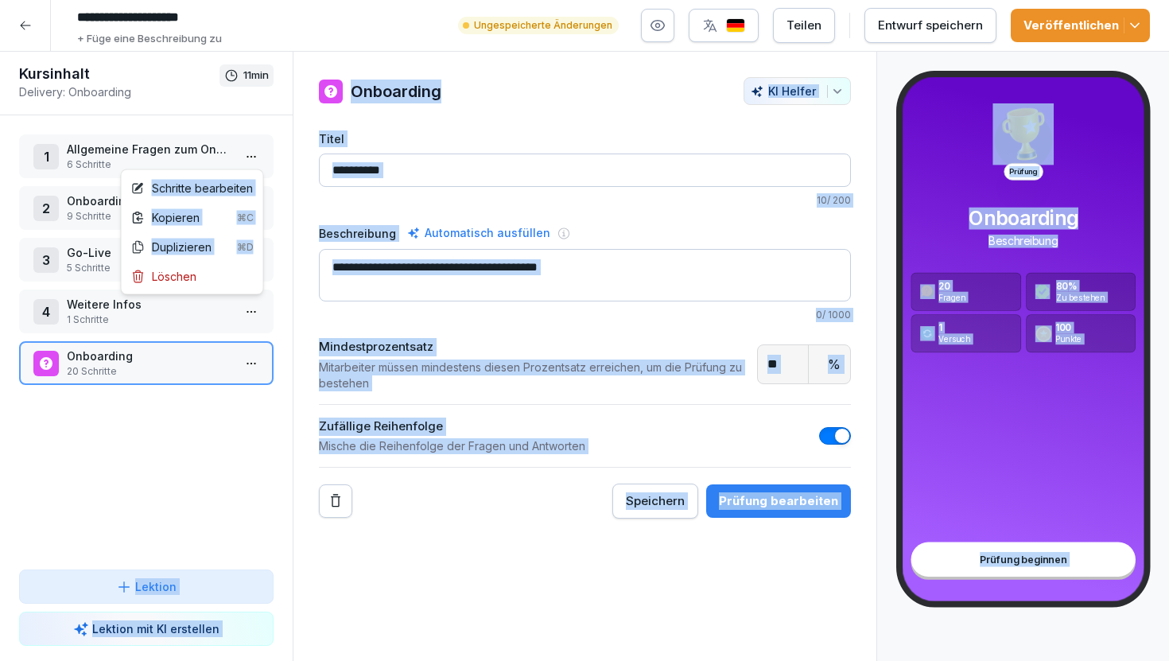
drag, startPoint x: 240, startPoint y: 280, endPoint x: 285, endPoint y: 265, distance: 47.0
click at [285, 265] on html "**********" at bounding box center [584, 330] width 1169 height 661
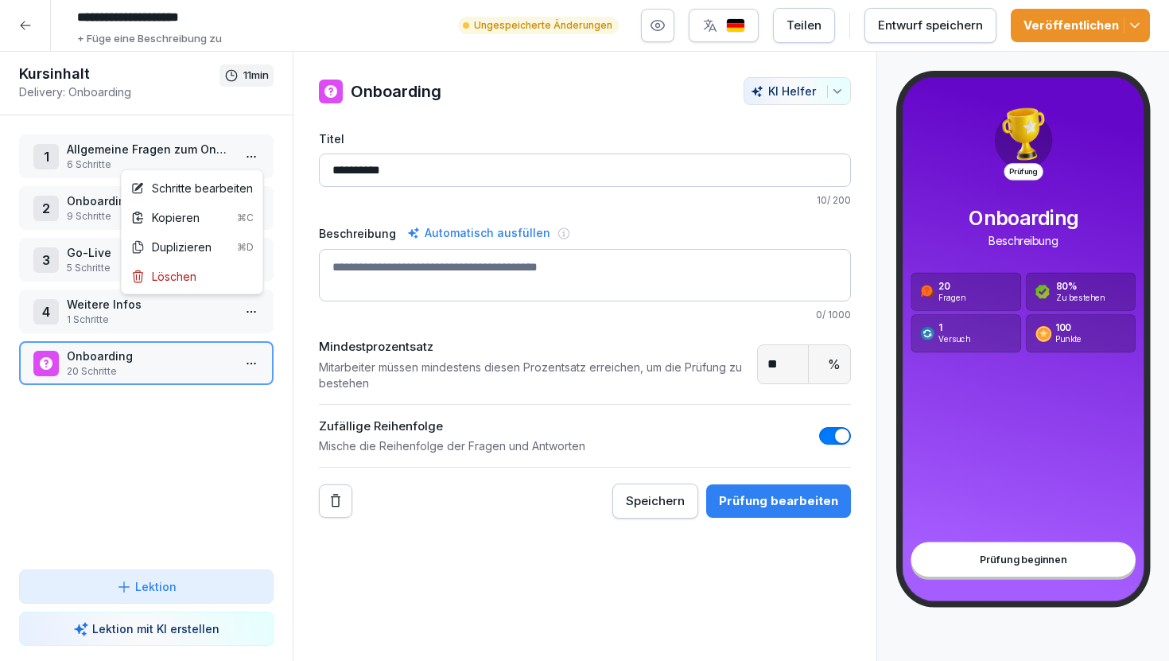
click at [285, 265] on html "**********" at bounding box center [584, 330] width 1169 height 661
click at [177, 264] on p "5 Schritte" at bounding box center [149, 268] width 165 height 14
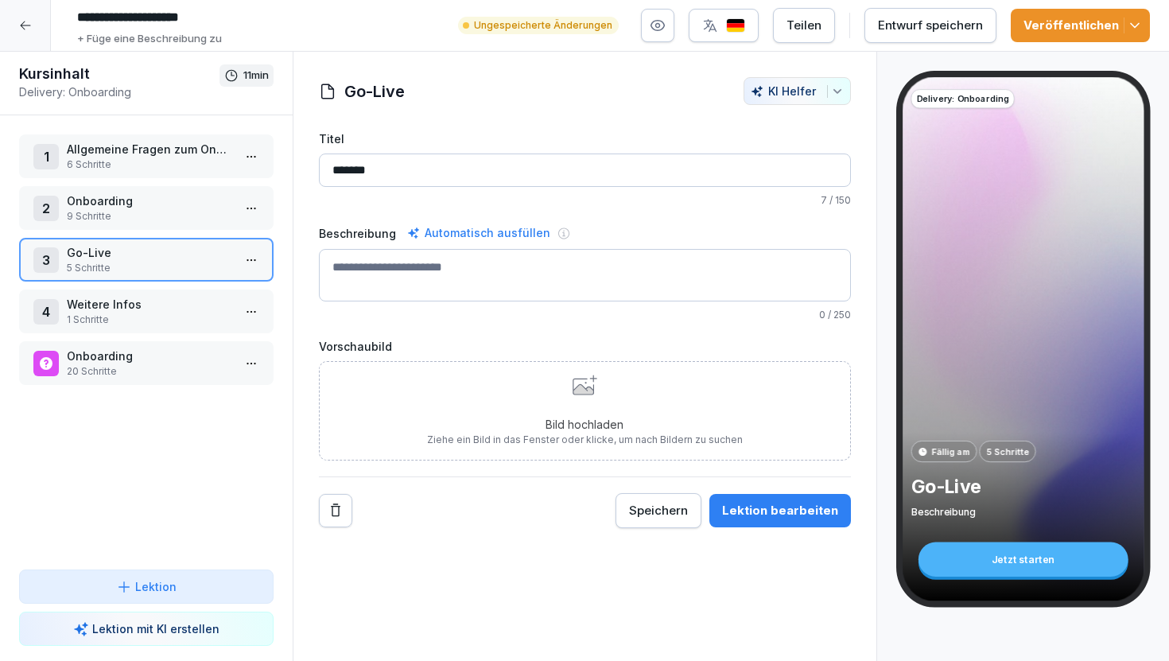
click at [772, 513] on div "Lektion bearbeiten" at bounding box center [780, 510] width 116 height 17
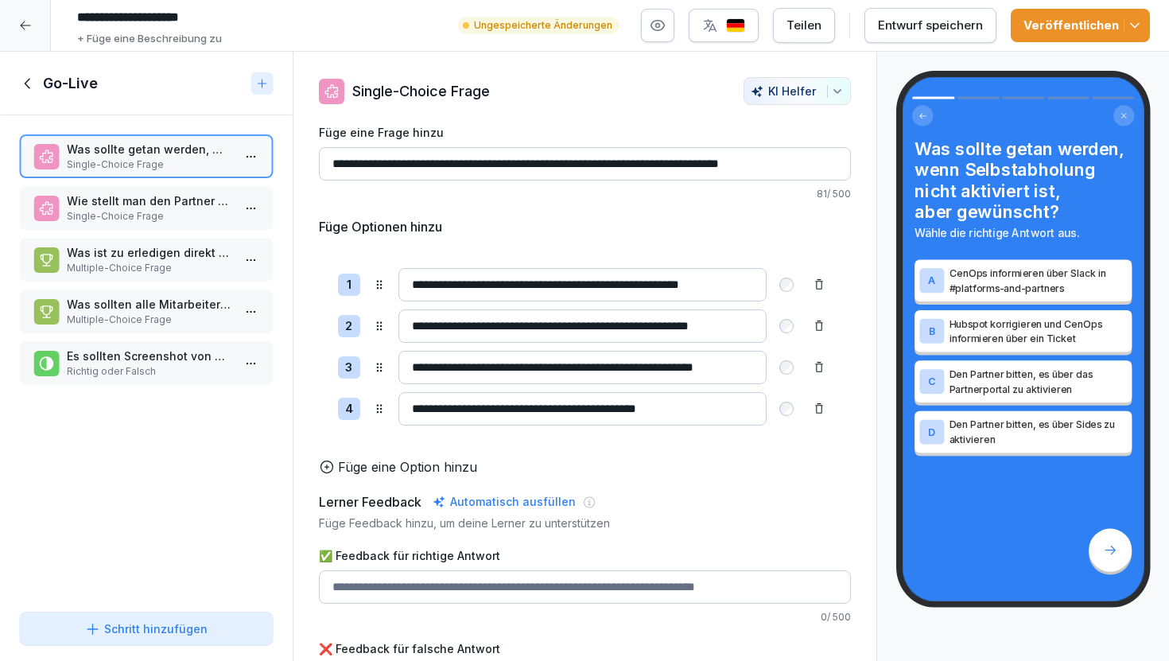
click at [25, 89] on icon at bounding box center [27, 83] width 17 height 17
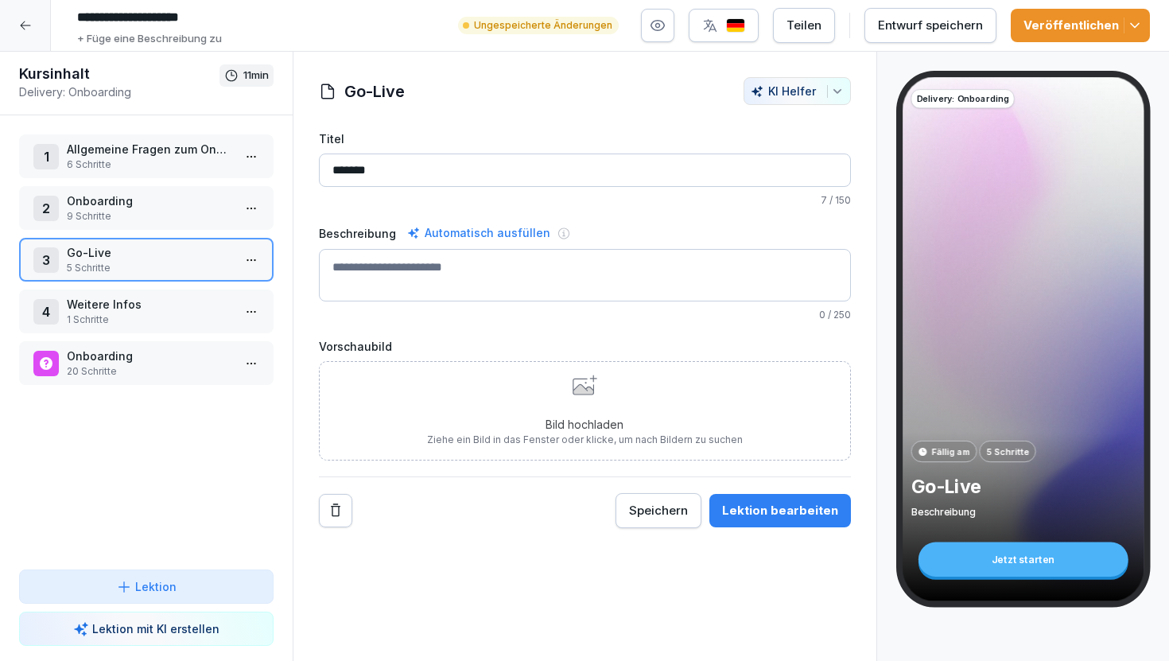
click at [251, 156] on html "**********" at bounding box center [584, 330] width 1169 height 661
click at [229, 263] on div "Löschen" at bounding box center [192, 276] width 135 height 29
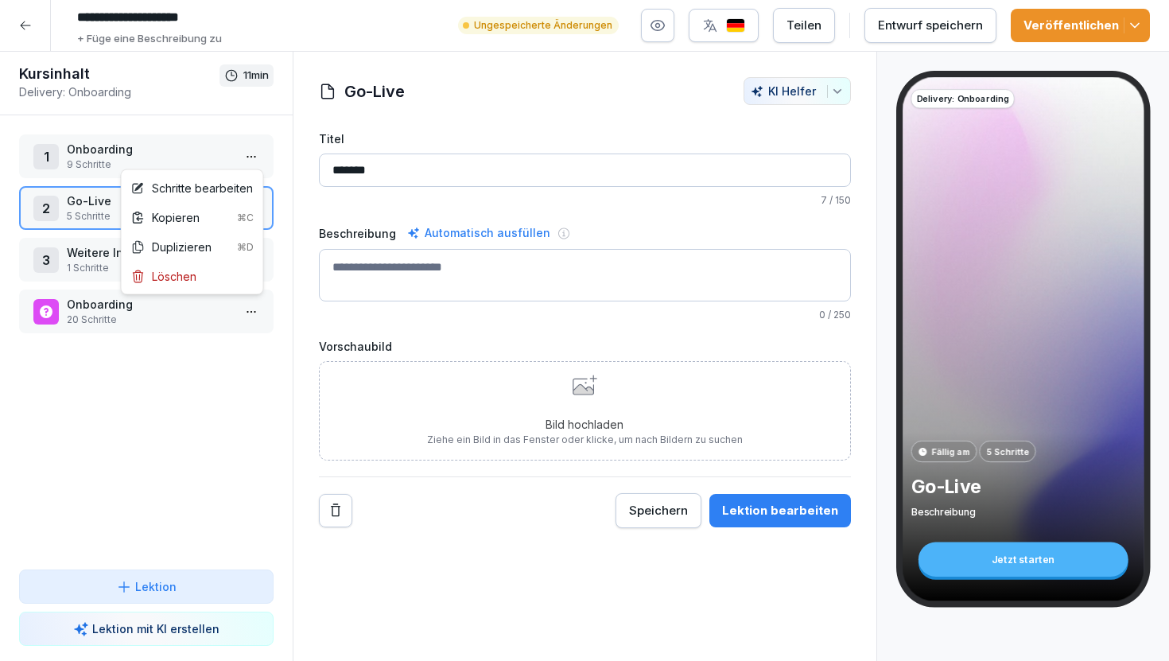
click at [258, 149] on html "**********" at bounding box center [584, 330] width 1169 height 661
click at [234, 262] on div "Löschen" at bounding box center [192, 276] width 135 height 29
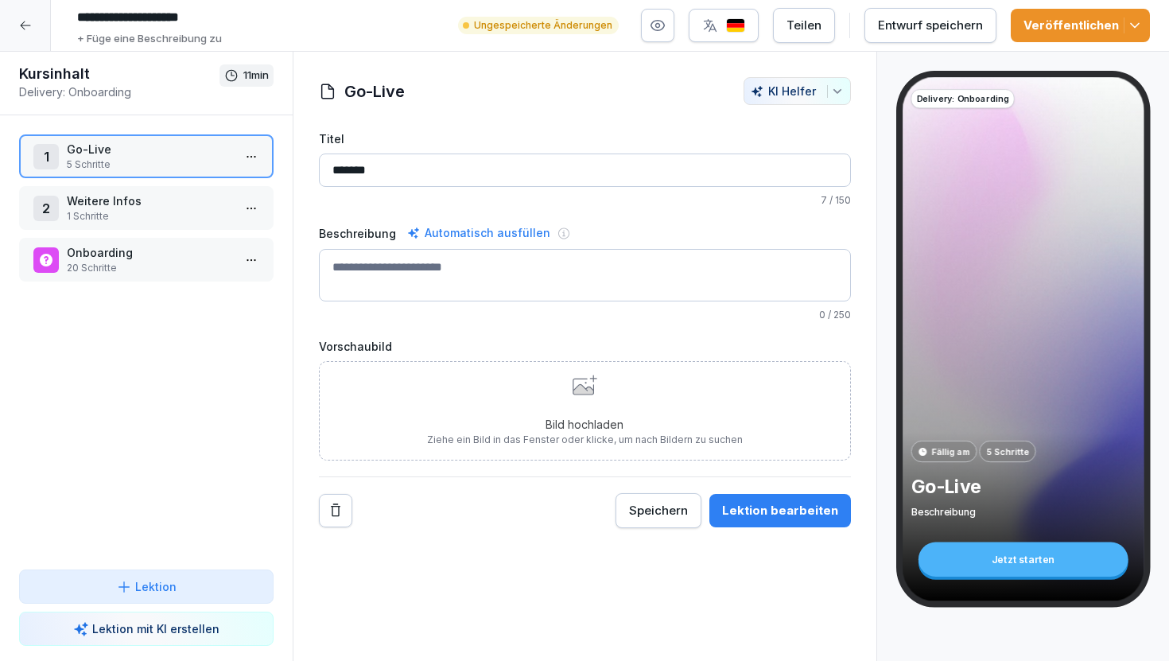
click at [253, 142] on div at bounding box center [251, 156] width 25 height 44
click at [252, 153] on html "**********" at bounding box center [584, 330] width 1169 height 661
click at [228, 269] on div "Löschen" at bounding box center [192, 276] width 135 height 29
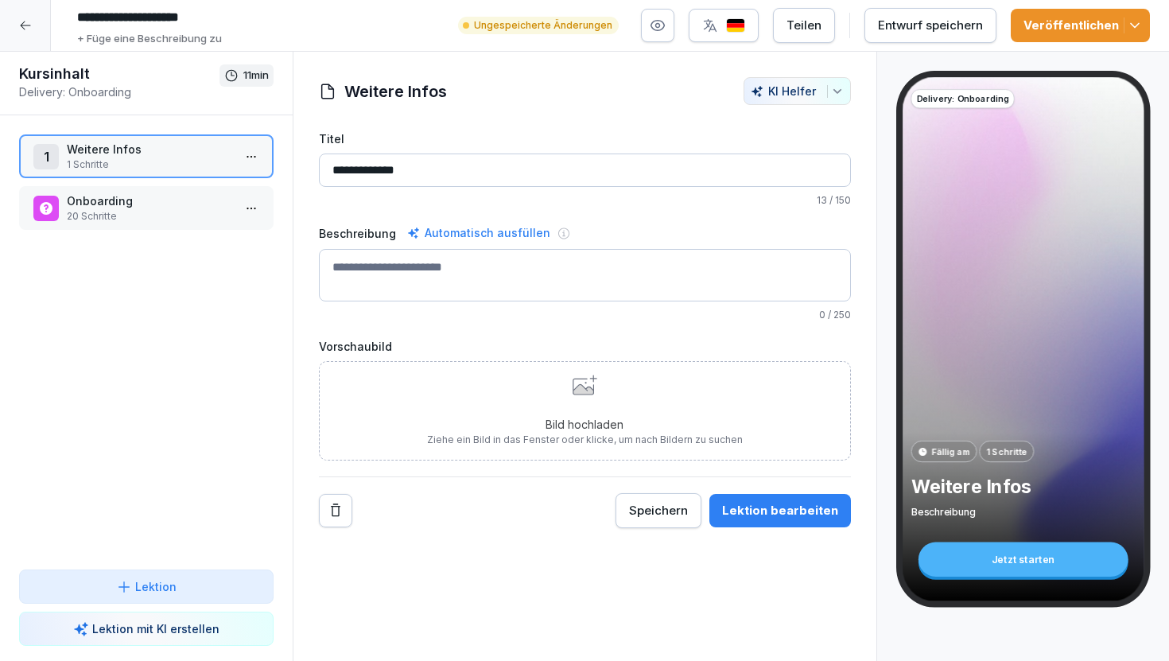
click at [251, 155] on html "**********" at bounding box center [584, 330] width 1169 height 661
click at [235, 276] on div "Löschen" at bounding box center [192, 276] width 135 height 29
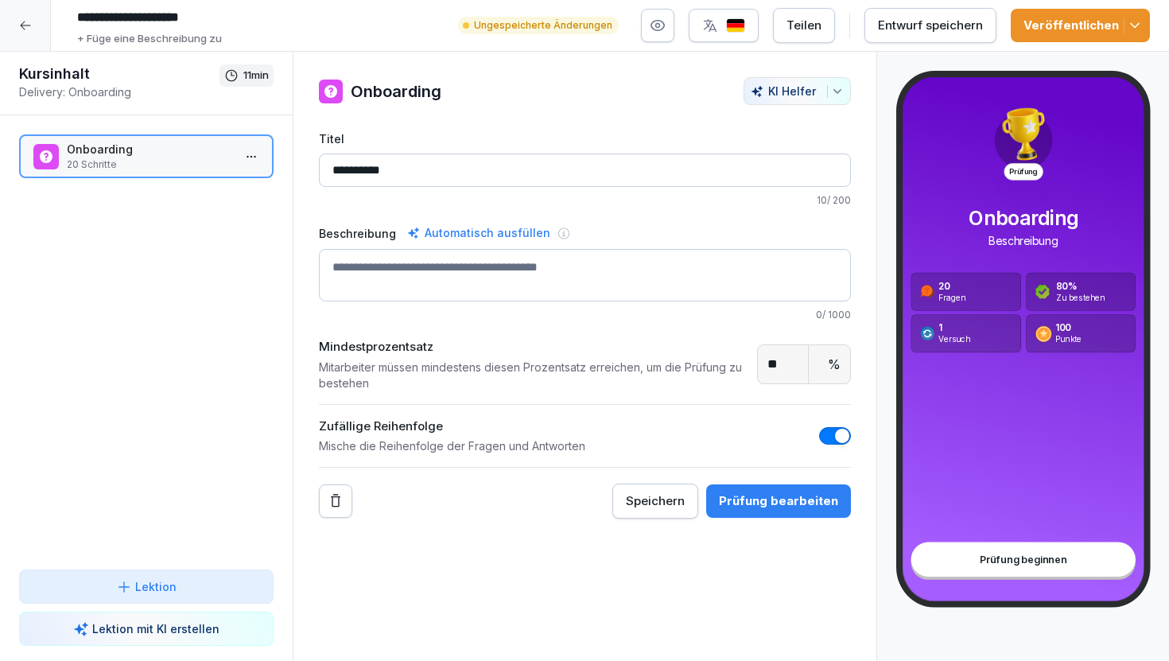
click at [151, 157] on p "20 Schritte" at bounding box center [149, 164] width 165 height 14
click at [740, 500] on div "Prüfung bearbeiten" at bounding box center [778, 500] width 119 height 17
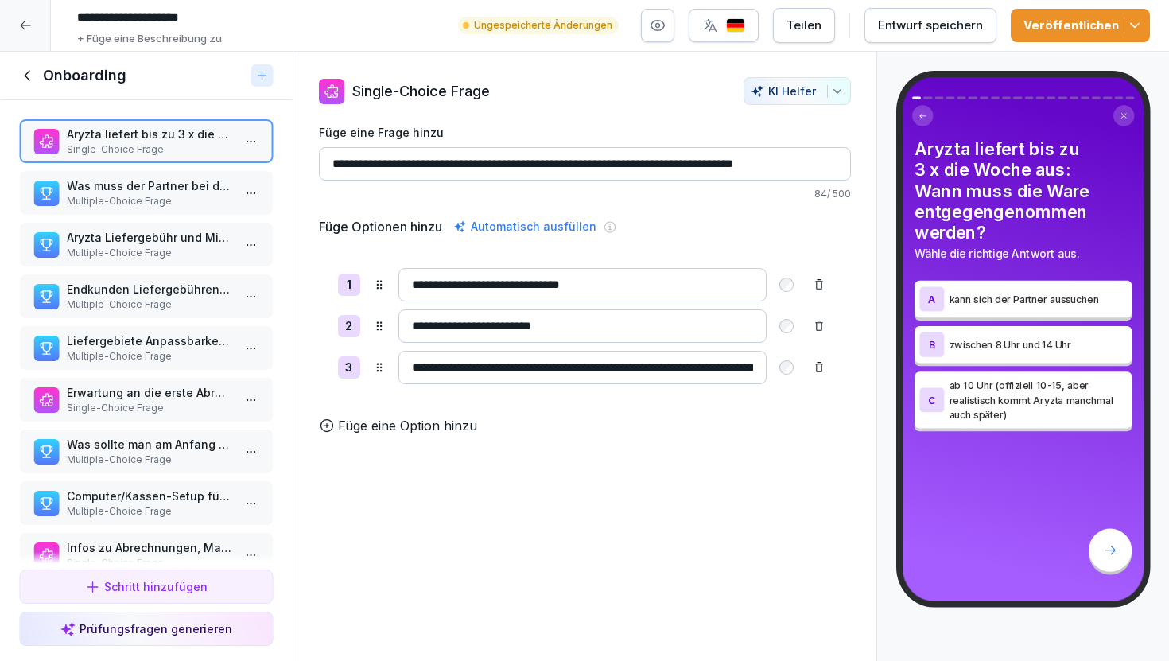
click at [30, 76] on icon at bounding box center [27, 75] width 17 height 17
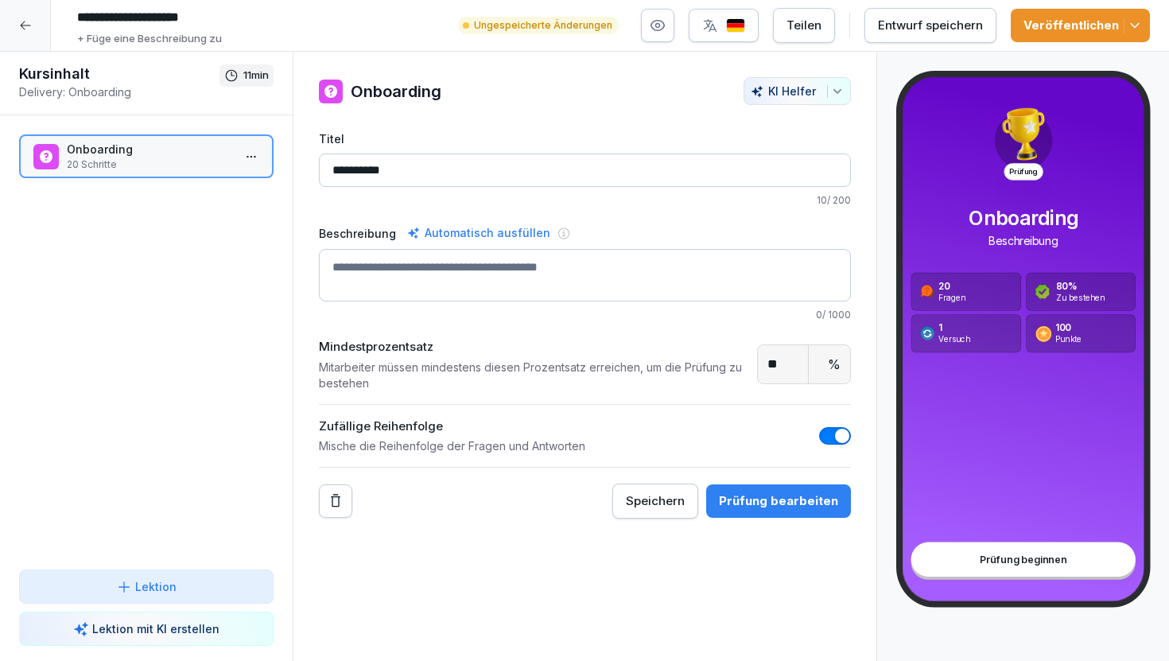
click at [834, 428] on button "button" at bounding box center [835, 435] width 32 height 17
click at [1064, 25] on div "Veröffentlichen" at bounding box center [1081, 25] width 114 height 17
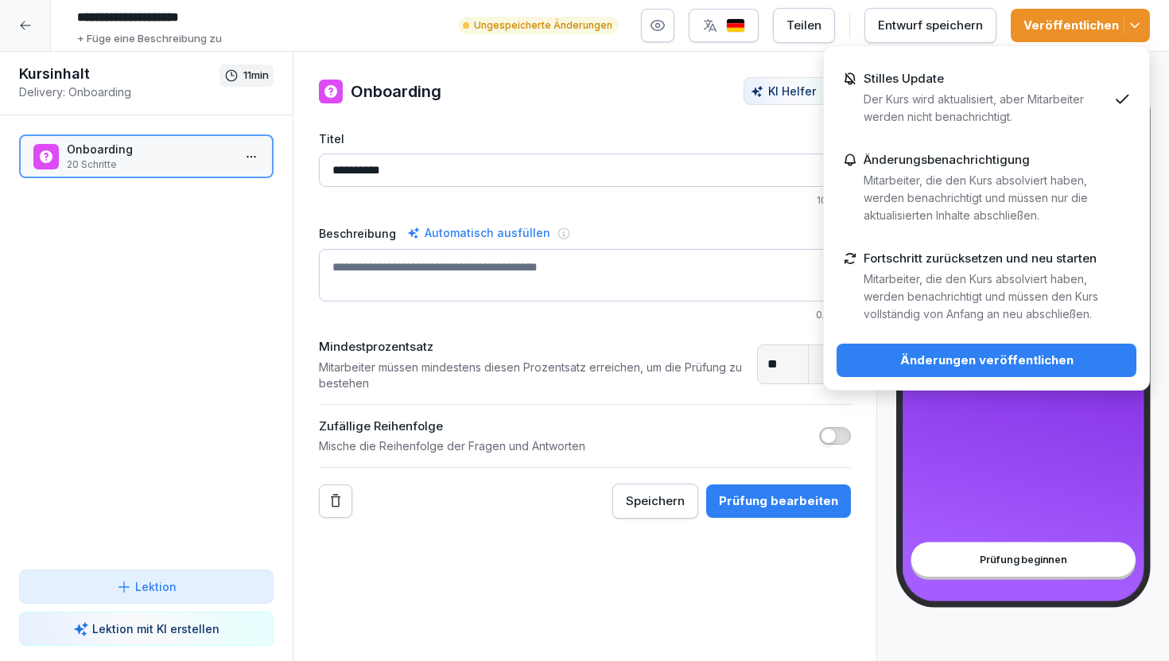
click at [1015, 359] on div "Änderungen veröffentlichen" at bounding box center [987, 360] width 274 height 17
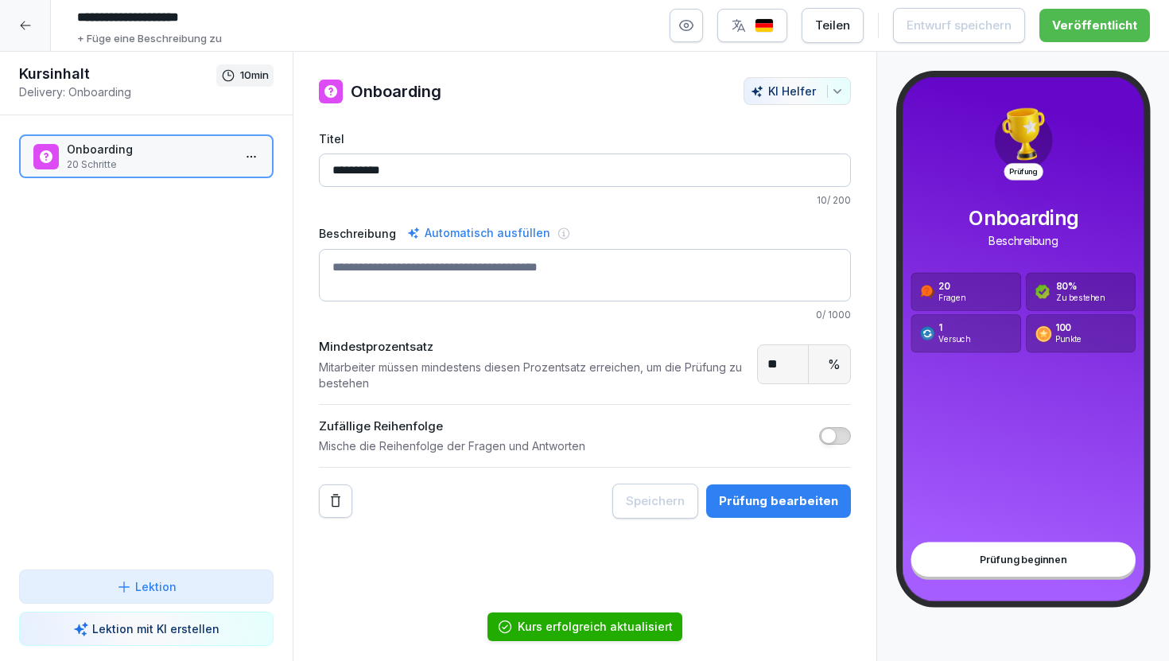
click at [760, 486] on button "Prüfung bearbeiten" at bounding box center [778, 500] width 145 height 33
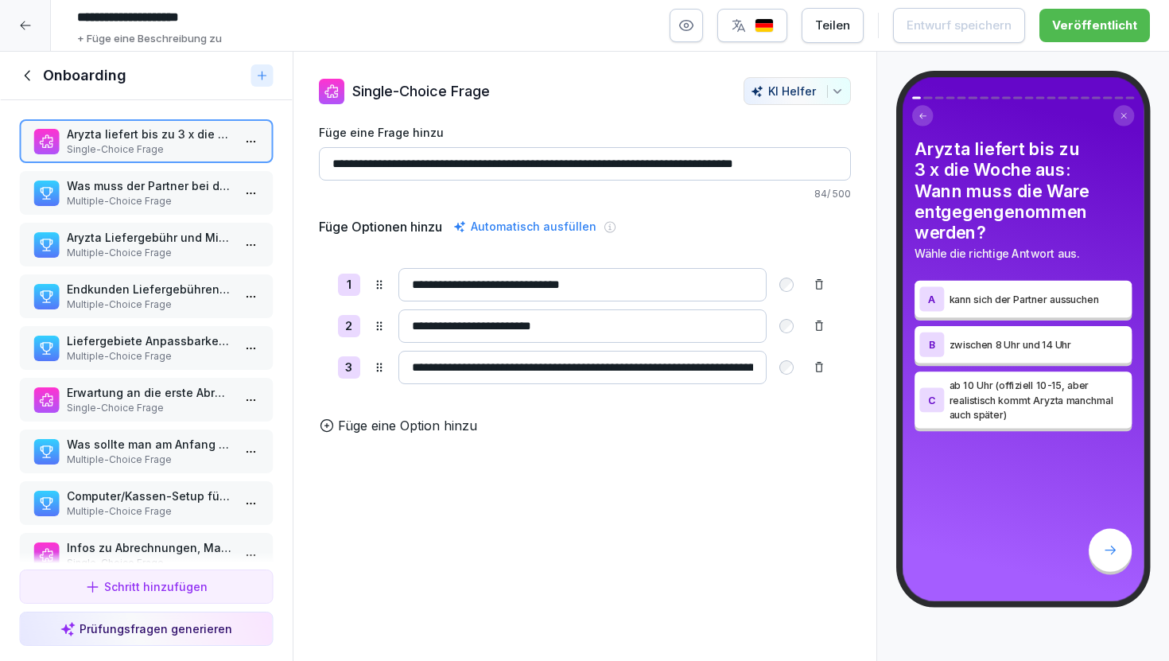
click at [28, 25] on icon at bounding box center [25, 25] width 13 height 13
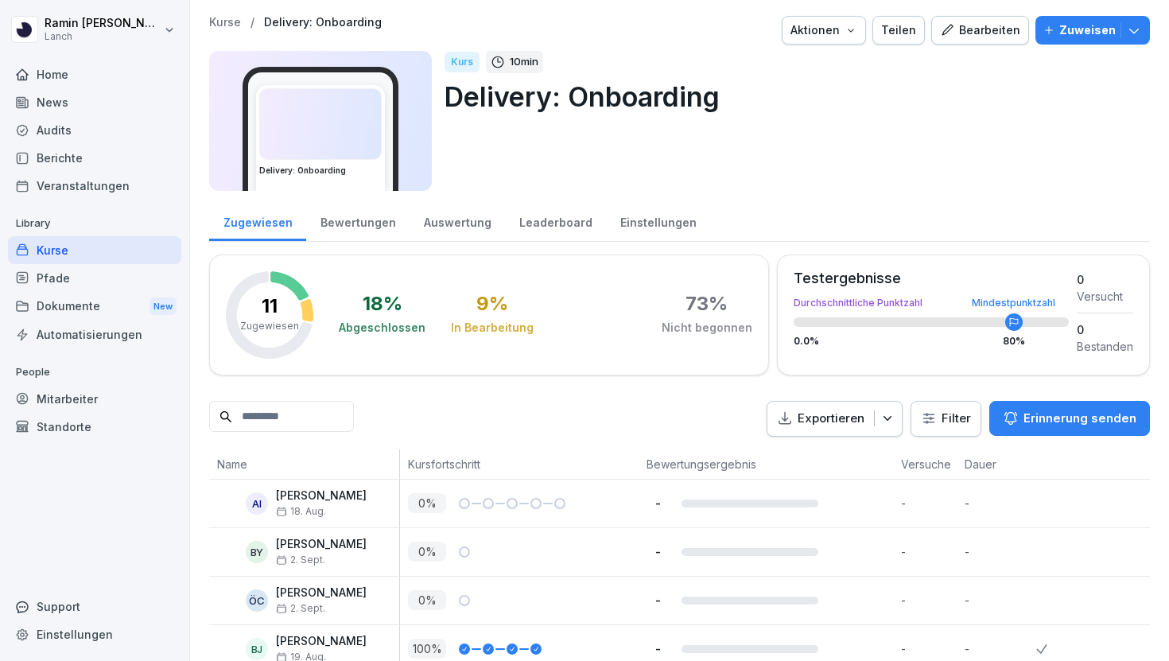
click at [980, 29] on div "Bearbeiten" at bounding box center [980, 29] width 80 height 17
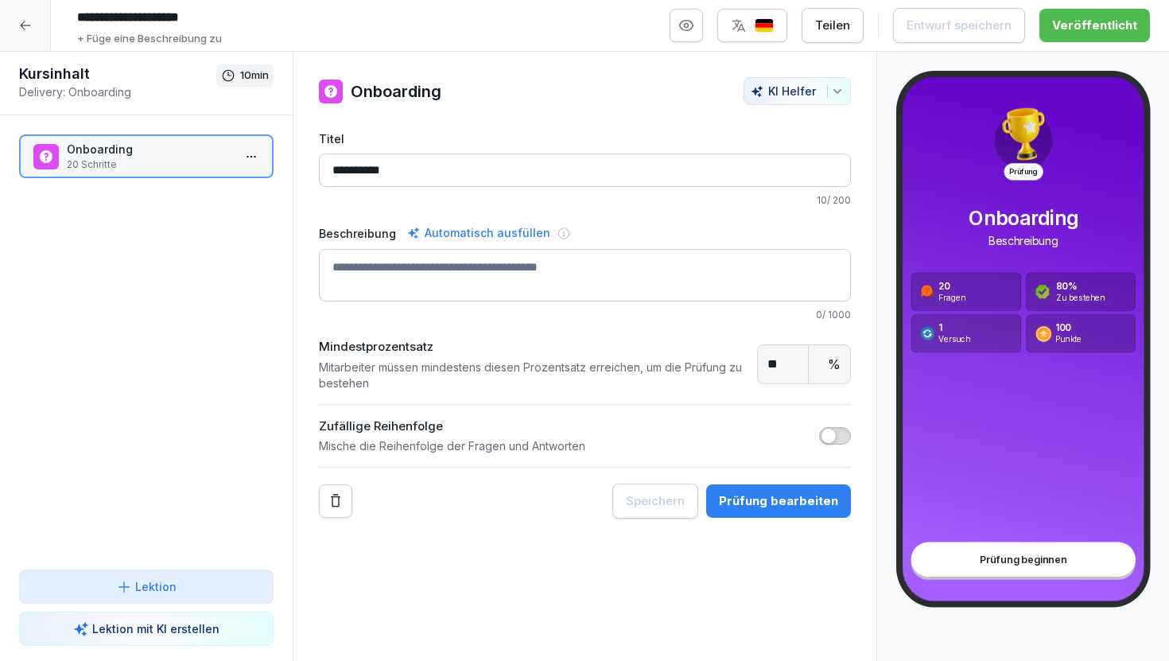
click at [765, 488] on button "Prüfung bearbeiten" at bounding box center [778, 500] width 145 height 33
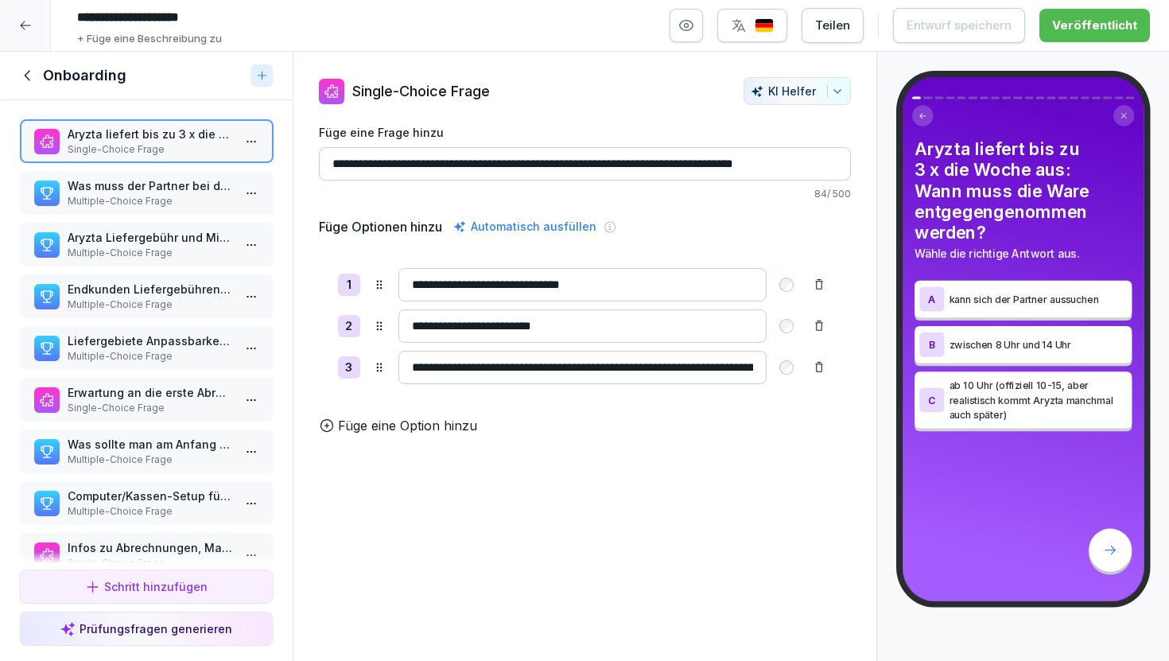
click at [168, 200] on p "Multiple-Choice Frage" at bounding box center [149, 201] width 165 height 14
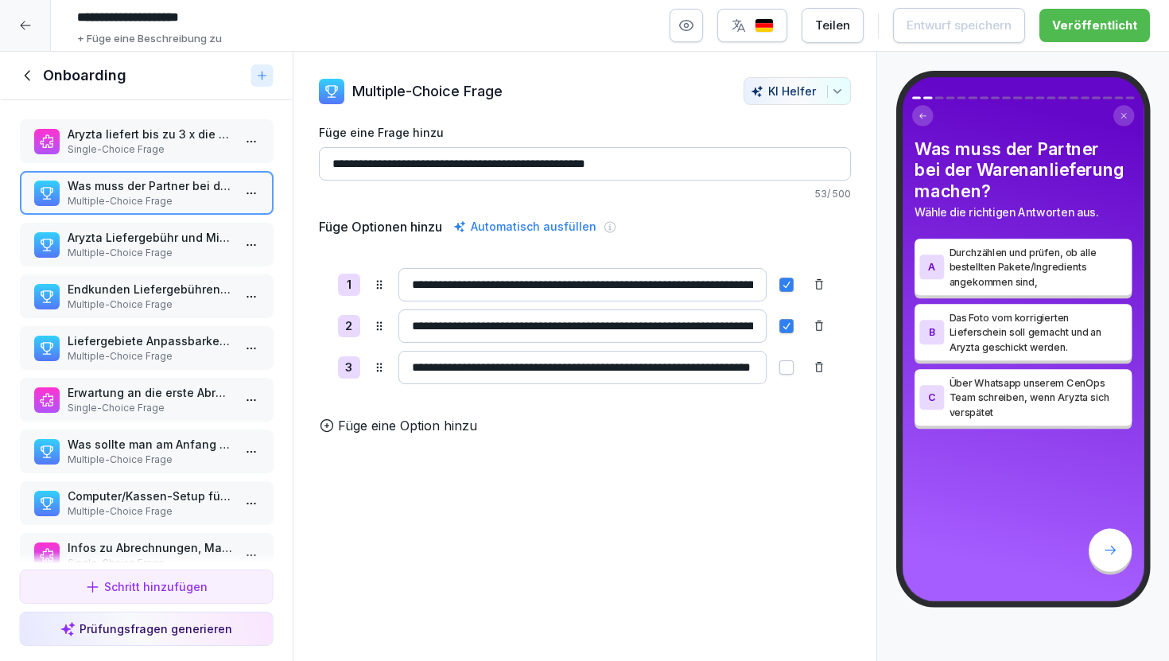
click at [179, 247] on p "Multiple-Choice Frage" at bounding box center [149, 253] width 165 height 14
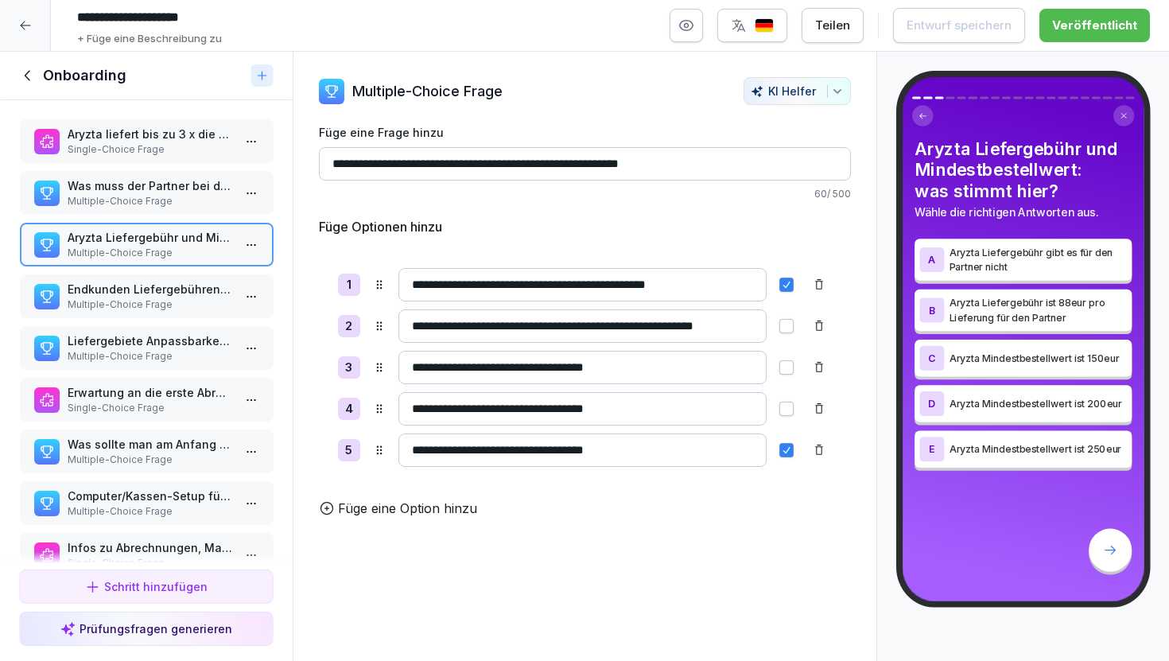
click at [184, 295] on p "Endkunden Liefergebühren vs. Mindestbestellwert: welche Möglichkeiten gibt es?" at bounding box center [149, 289] width 165 height 17
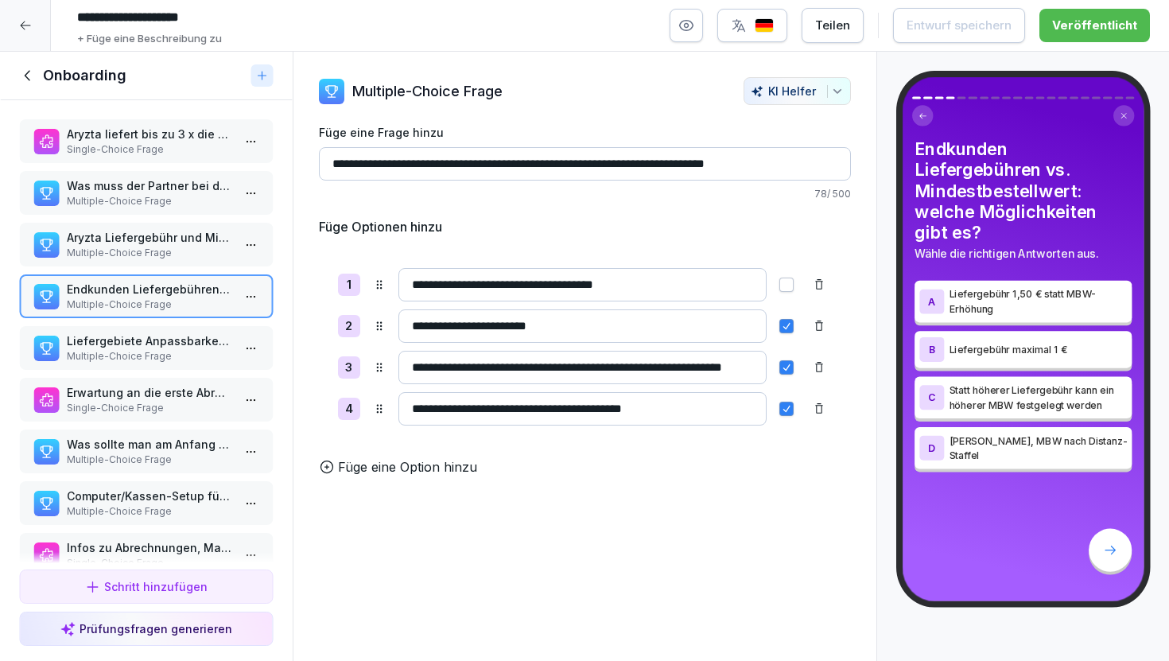
click at [187, 339] on p "Liefergebiete Anpassbarkeit: Welche Aussagen sind korrekt?" at bounding box center [149, 340] width 165 height 17
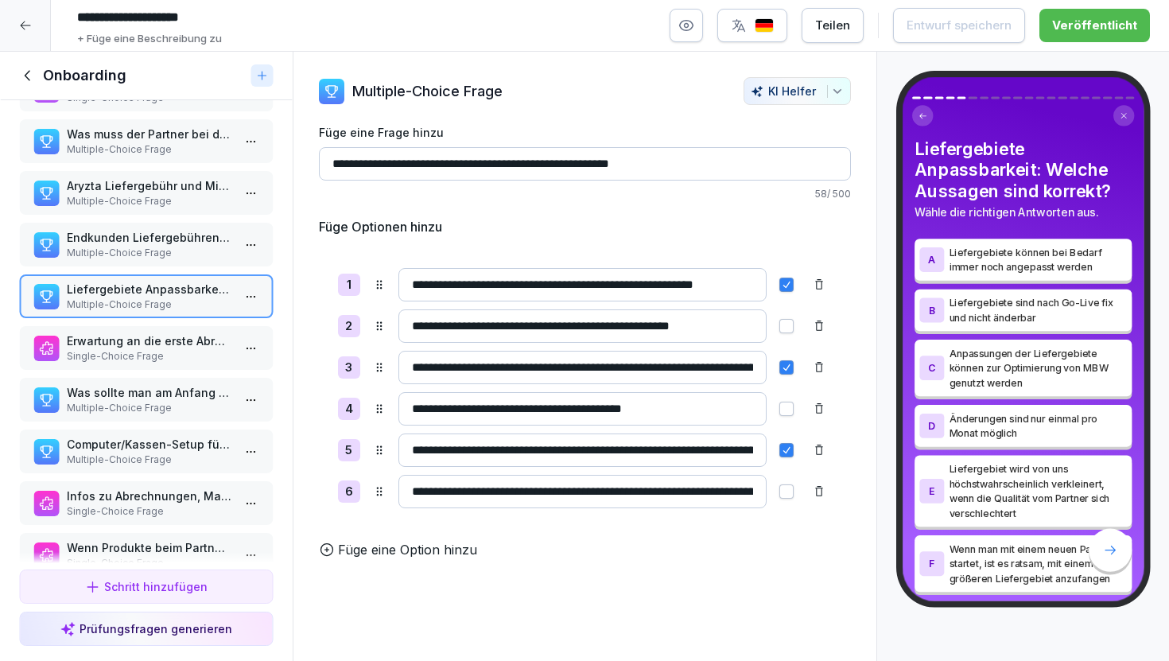
scroll to position [52, 0]
click at [179, 343] on p "Erwartung an die erste Abrechnung: womit ist zu rechnen?" at bounding box center [149, 340] width 165 height 17
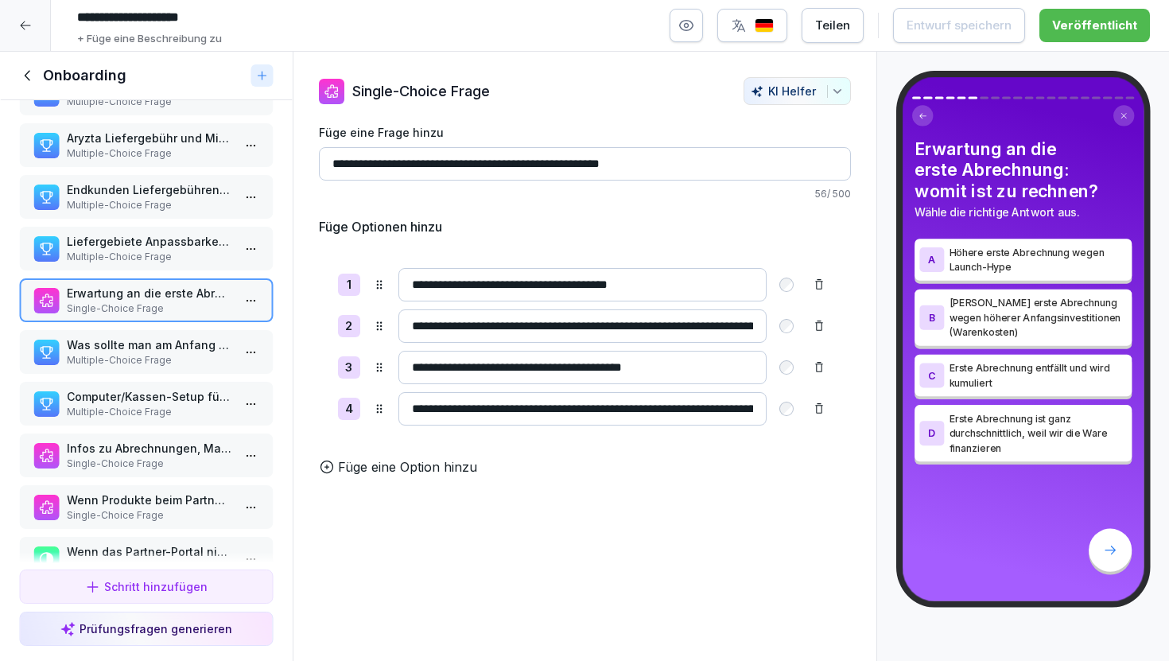
scroll to position [101, 0]
click at [181, 351] on p "Was sollte man am Anfang des Onboardings klarstellen?" at bounding box center [149, 343] width 165 height 17
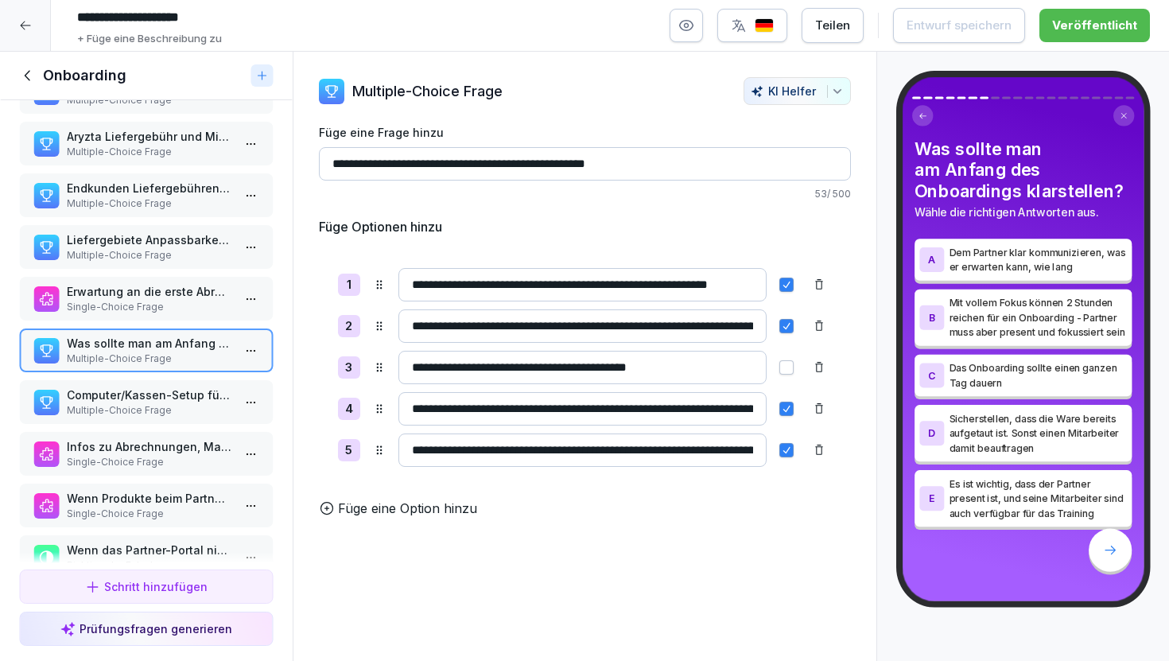
scroll to position [118, 0]
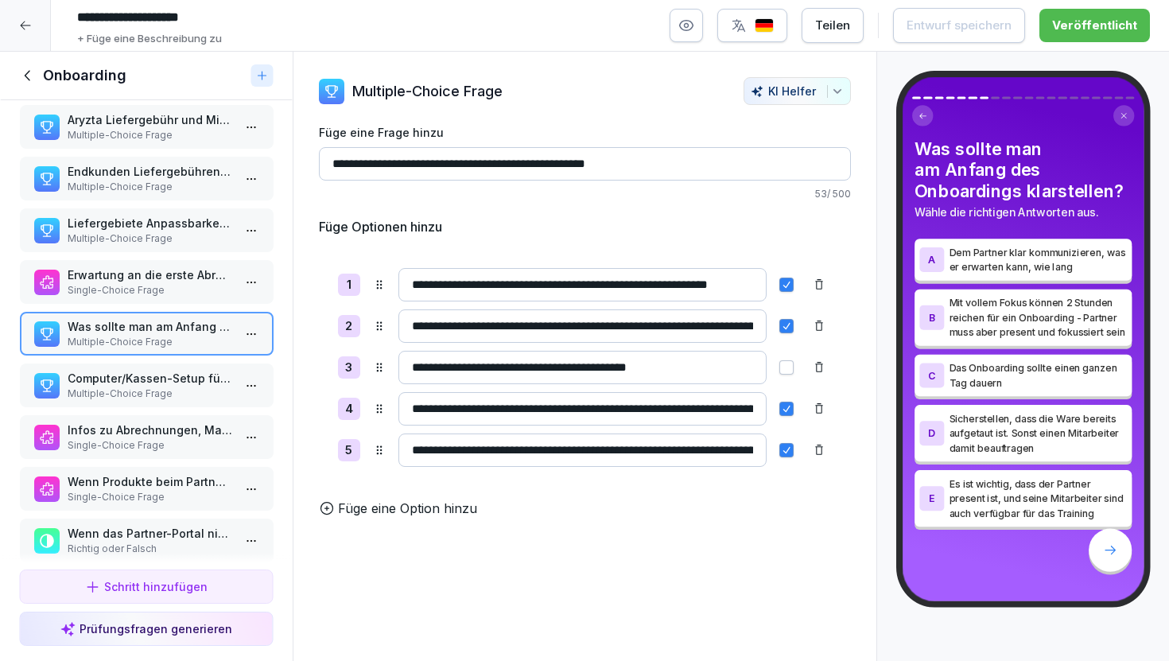
click at [184, 392] on p "Multiple-Choice Frage" at bounding box center [149, 394] width 165 height 14
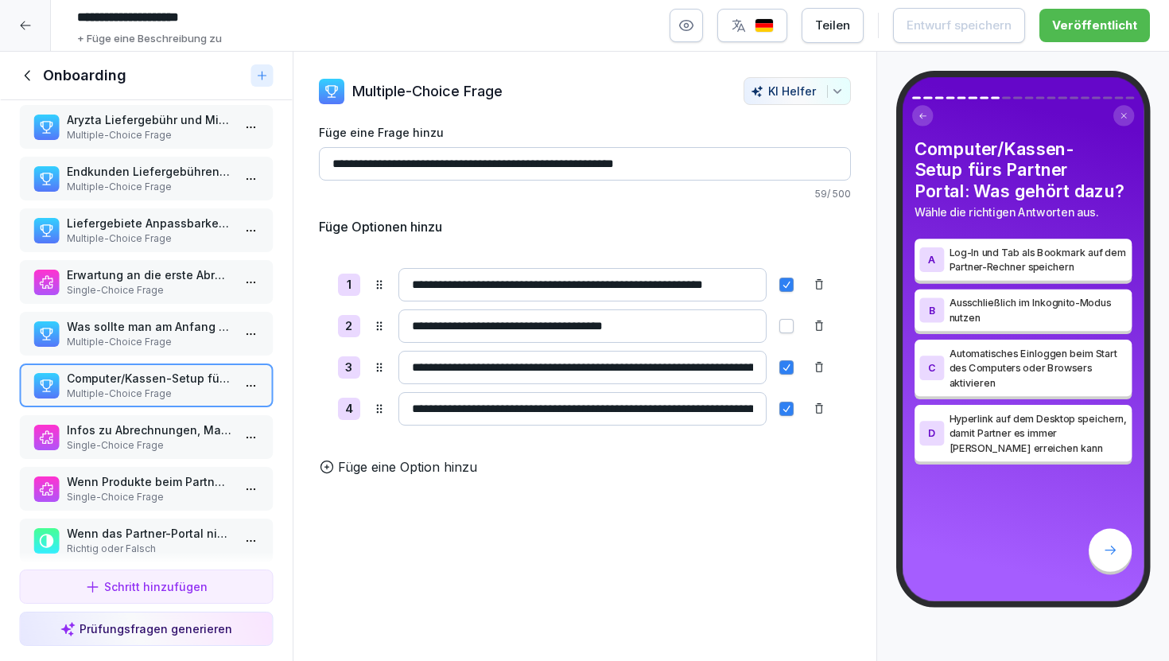
scroll to position [97, 0]
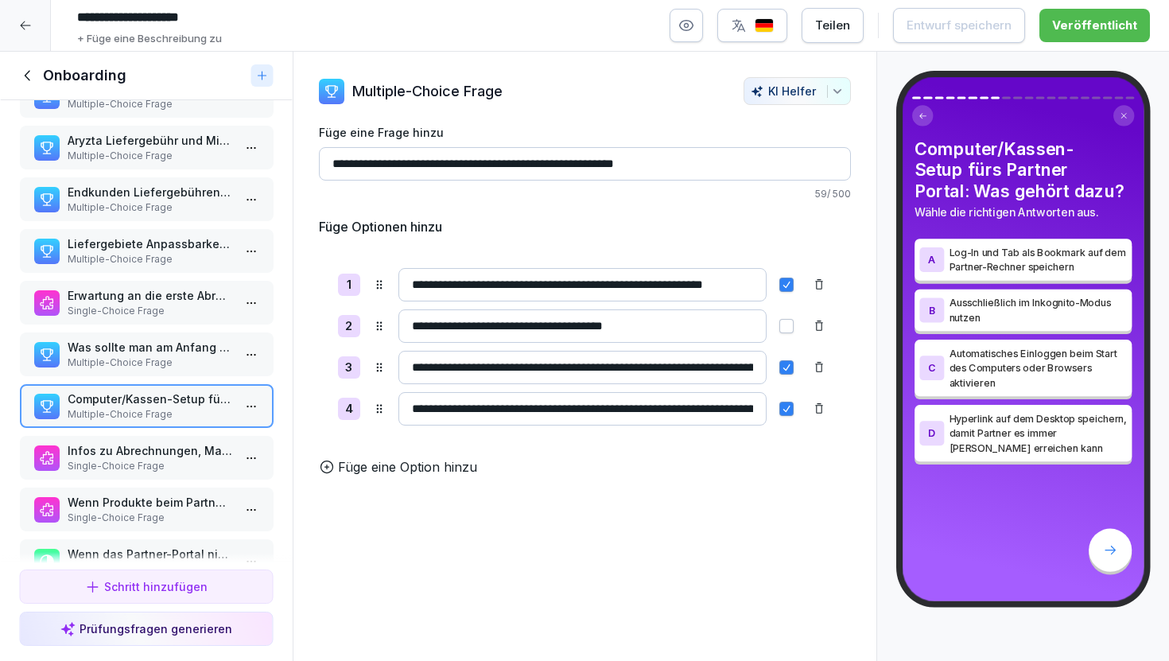
click at [169, 295] on p "Erwartung an die erste Abrechnung: womit ist zu rechnen?" at bounding box center [149, 295] width 165 height 17
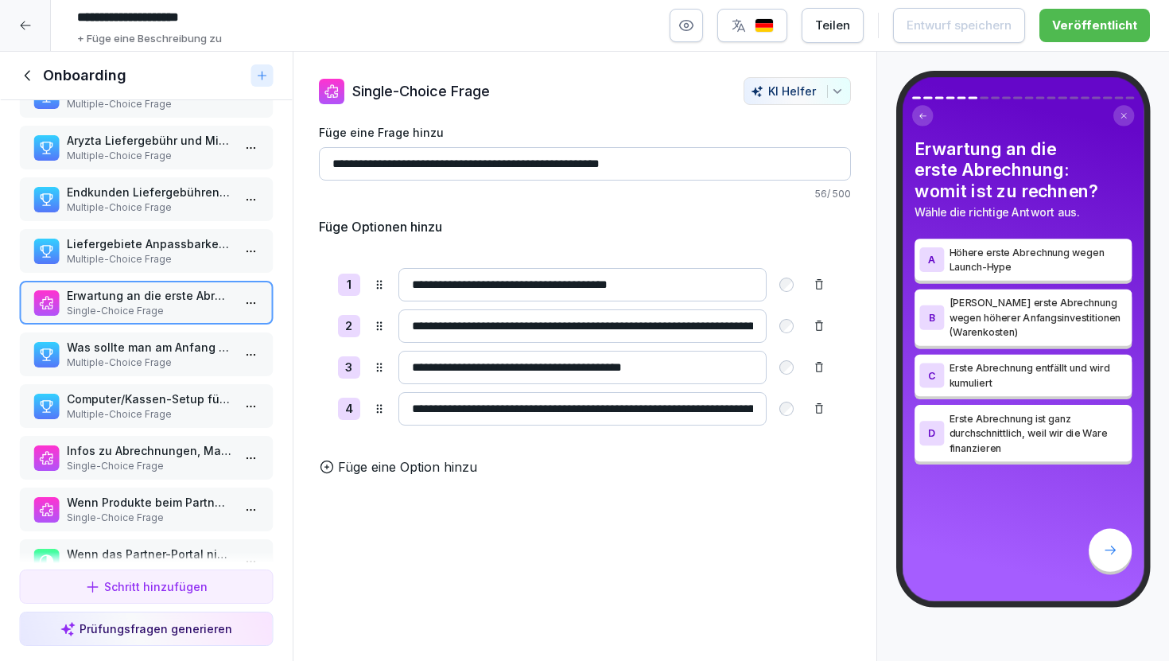
click at [162, 267] on div "Liefergebiete Anpassbarkeit: Welche Aussagen sind korrekt? Multiple-Choice Frage" at bounding box center [146, 251] width 255 height 44
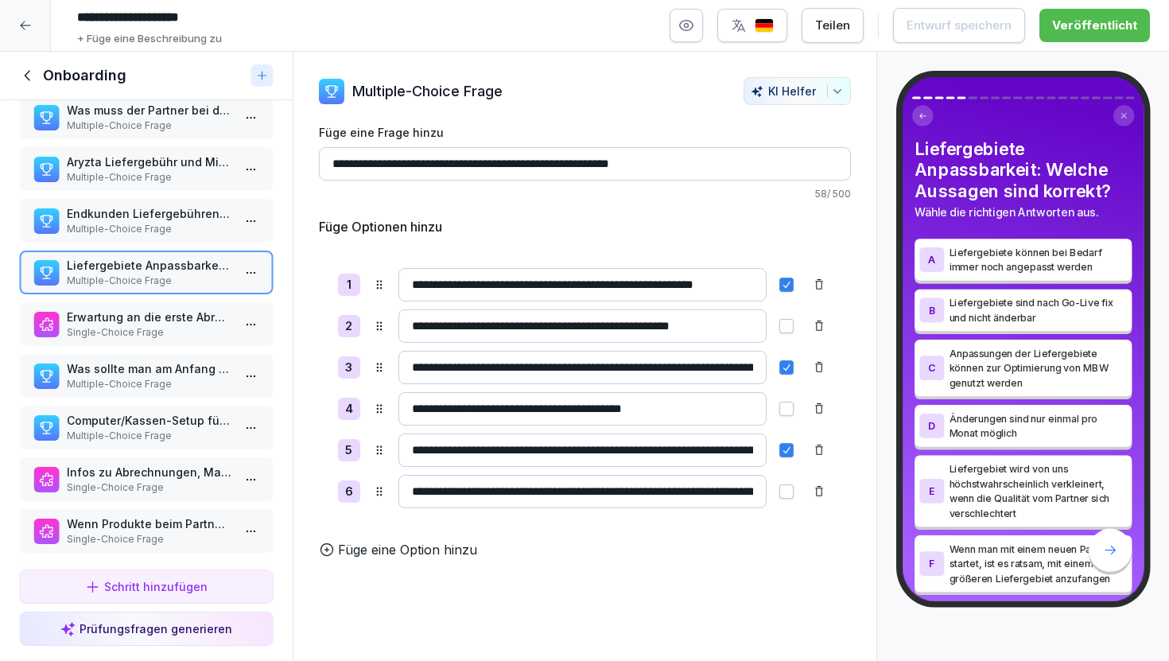
scroll to position [65, 0]
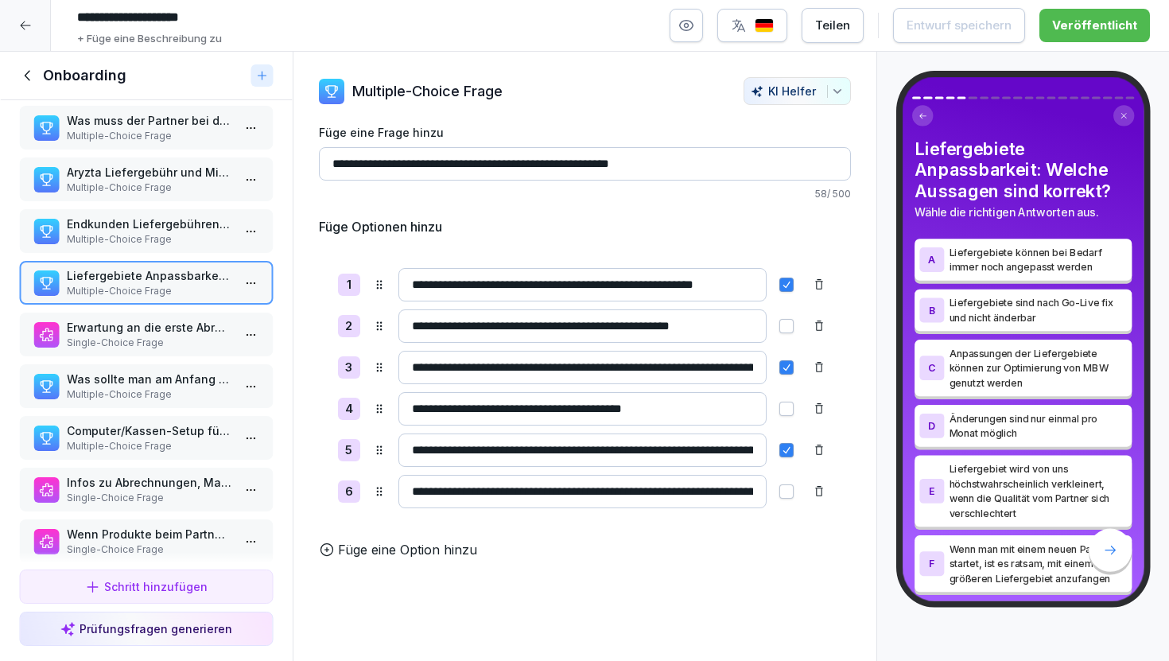
click at [168, 254] on div "Aryzta liefert bis zu 3 x die Woche aus: Wann muss die Ware entgegengenommen we…" at bounding box center [146, 331] width 293 height 463
click at [177, 237] on p "Multiple-Choice Frage" at bounding box center [149, 239] width 165 height 14
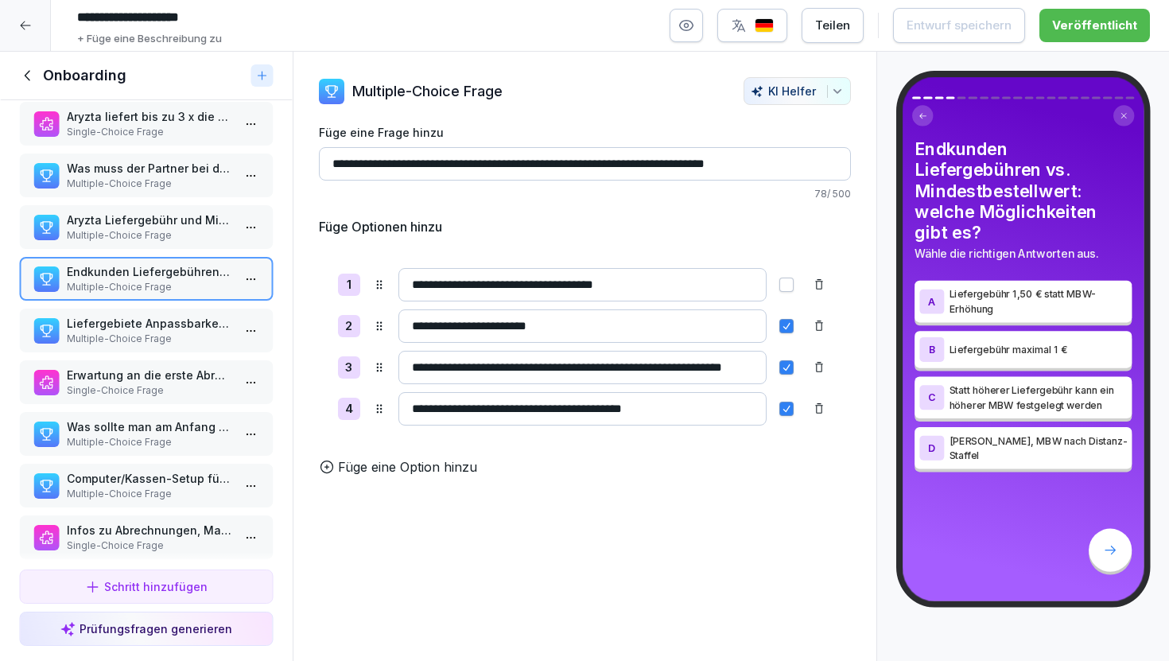
scroll to position [13, 0]
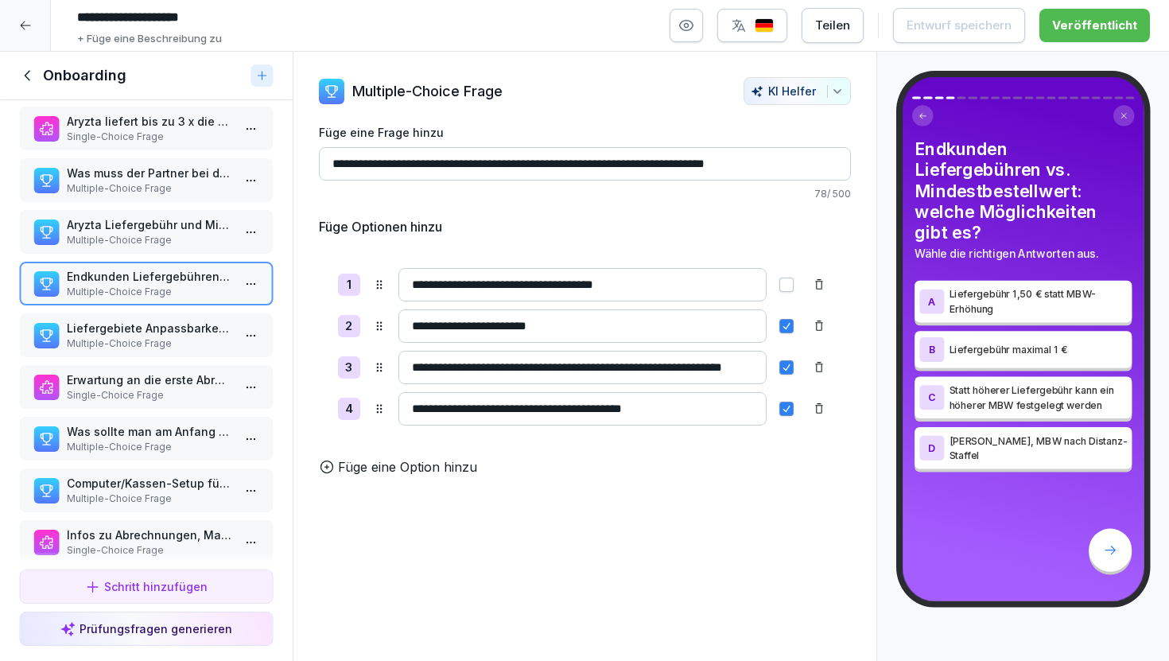
click at [183, 231] on p "Aryzta Liefergebühr und Mindestbestellwert: was stimmt hier?" at bounding box center [149, 224] width 165 height 17
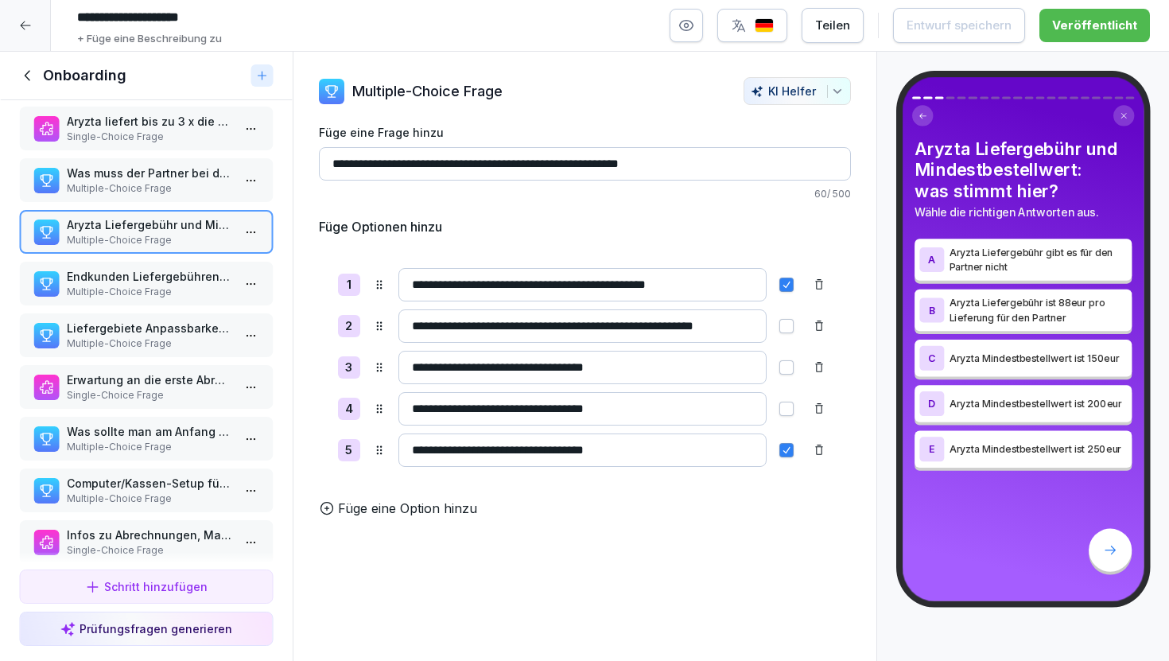
click at [187, 189] on p "Multiple-Choice Frage" at bounding box center [149, 188] width 165 height 14
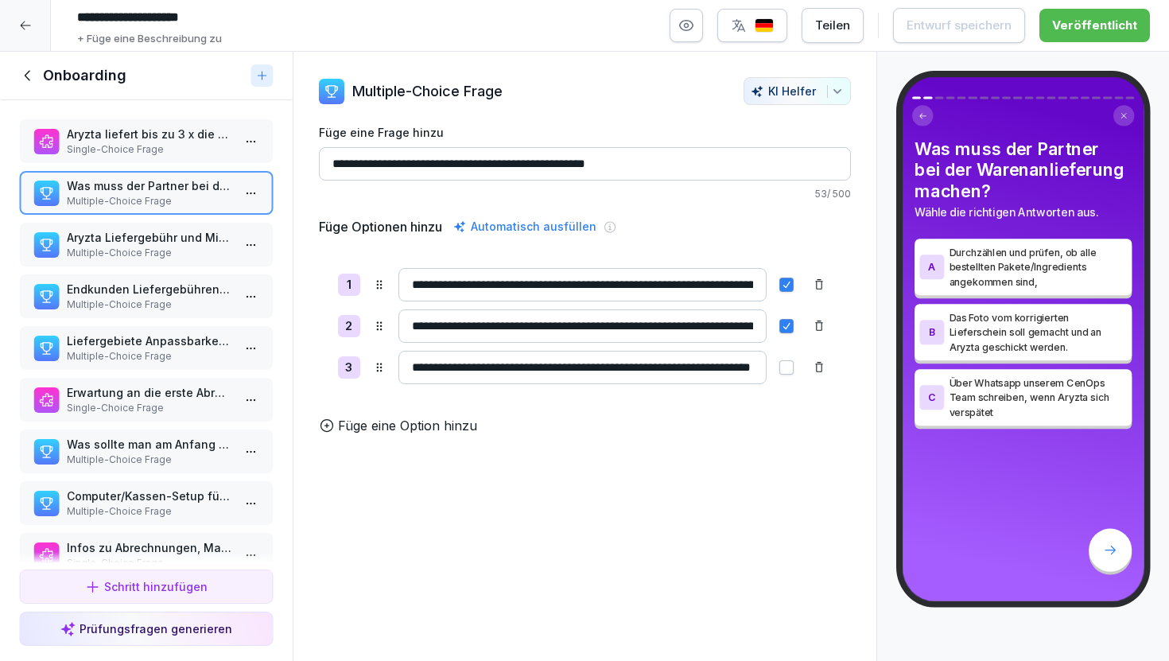
click at [591, 294] on input "**********" at bounding box center [583, 284] width 368 height 33
click at [613, 282] on input "**********" at bounding box center [583, 284] width 368 height 33
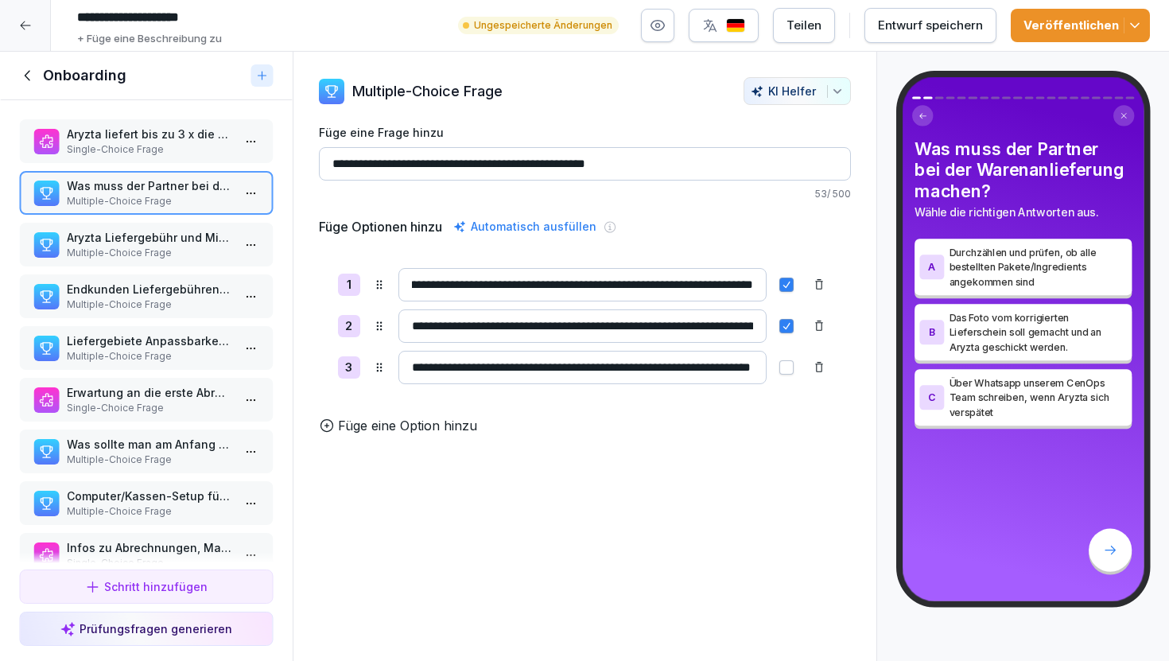
type input "**********"
click at [1089, 18] on div "Veröffentlichen" at bounding box center [1081, 25] width 114 height 17
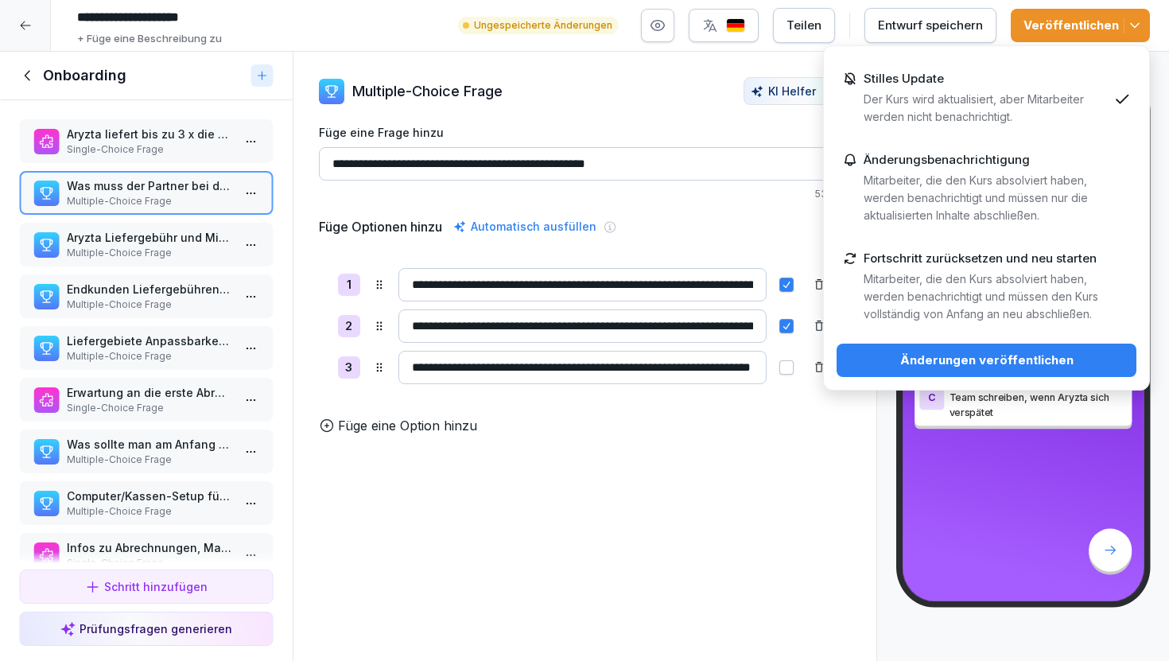
click at [1009, 88] on div "Stilles Update Der Kurs wird aktualisiert, aber Mitarbeiter werden nicht benach…" at bounding box center [986, 99] width 244 height 54
click at [980, 368] on div "Änderungen veröffentlichen" at bounding box center [987, 360] width 274 height 17
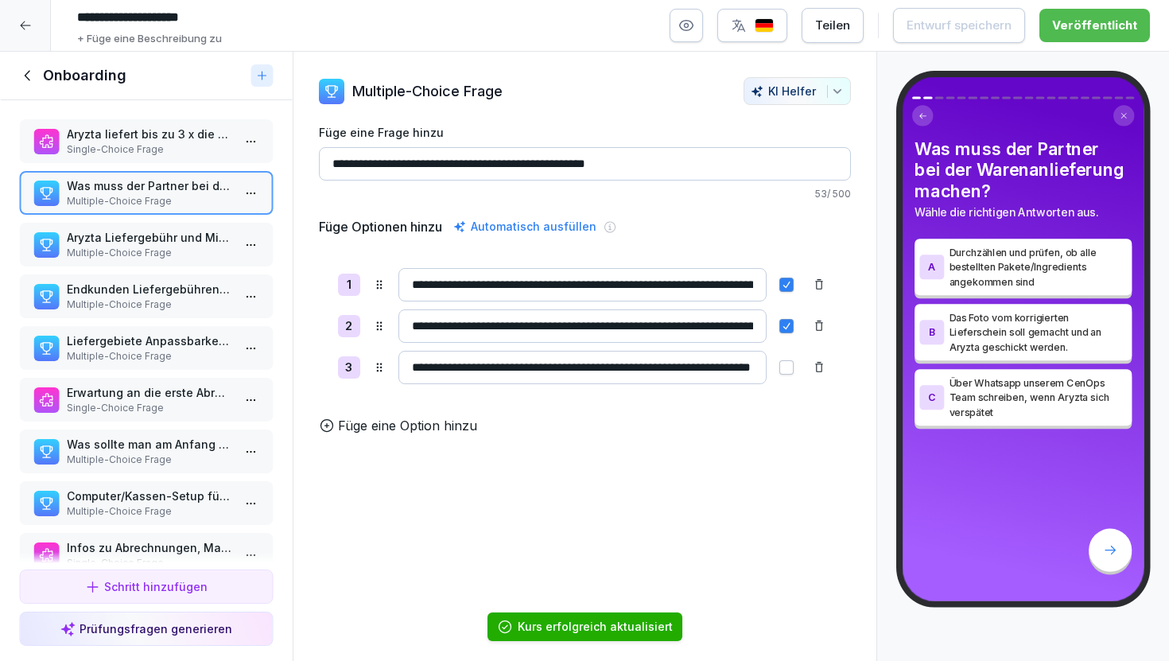
click at [37, 25] on div at bounding box center [25, 25] width 51 height 51
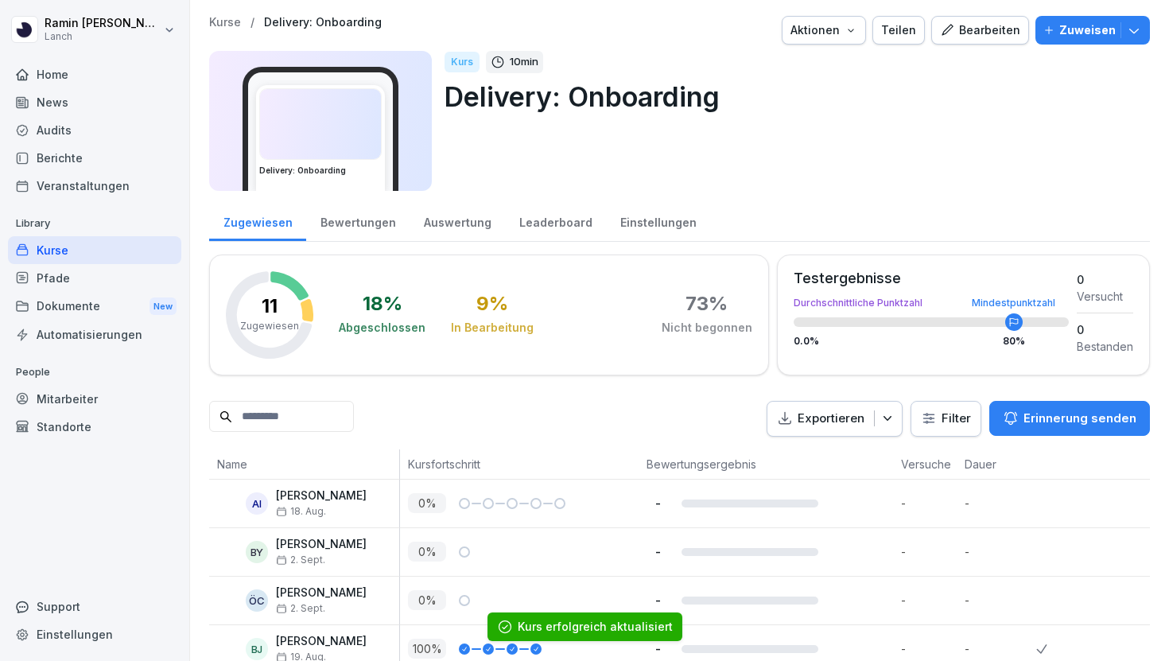
click at [97, 283] on div "Pfade" at bounding box center [94, 278] width 173 height 28
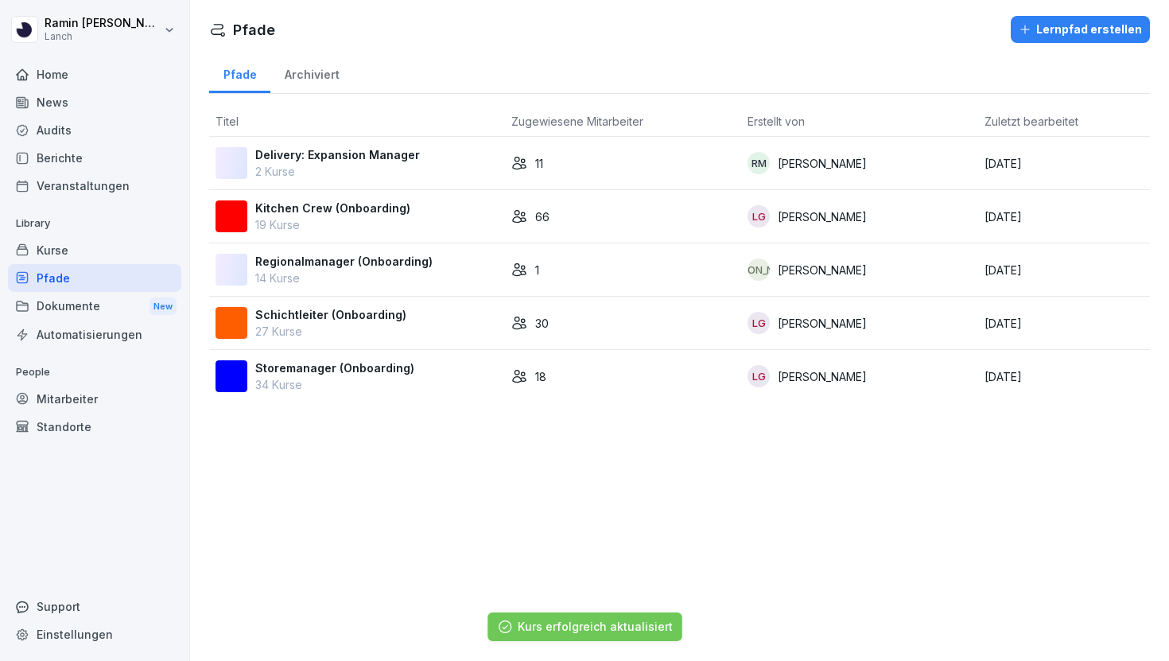
click at [303, 175] on p "2 Kurse" at bounding box center [337, 171] width 165 height 17
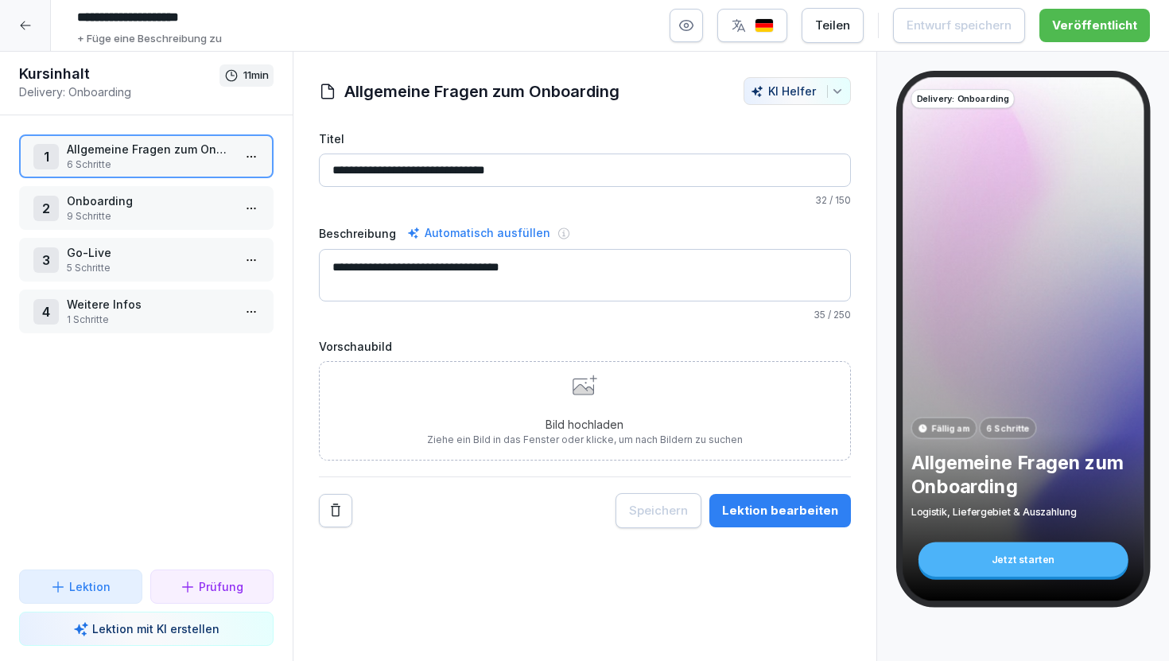
click at [32, 21] on div at bounding box center [25, 25] width 51 height 51
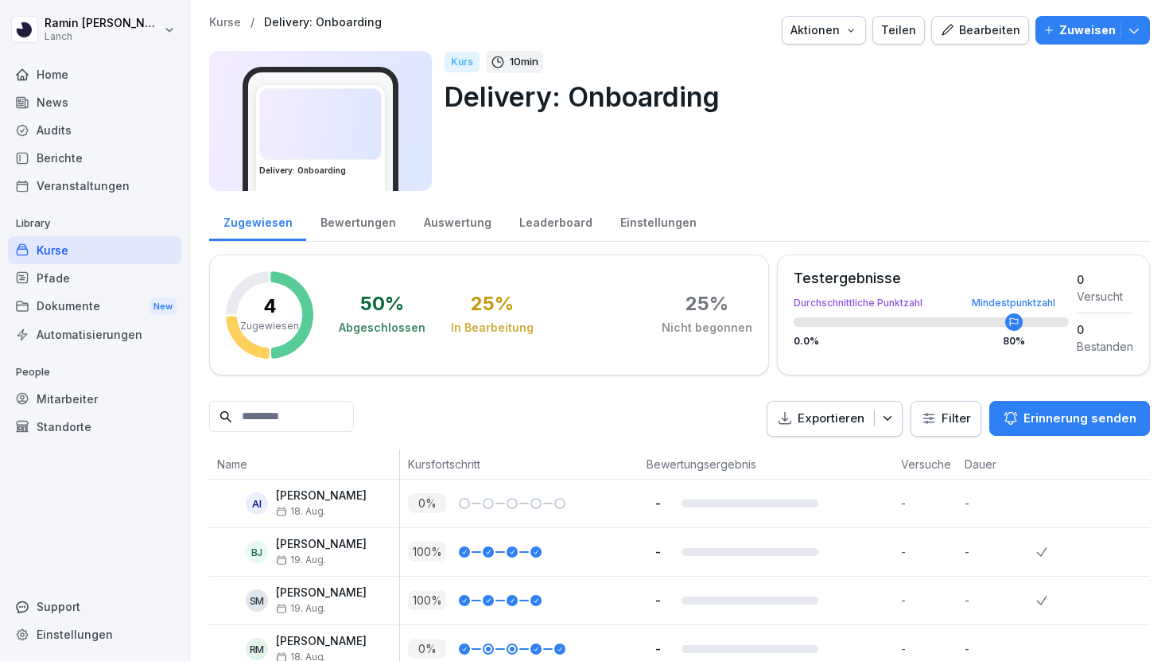
click at [76, 276] on div "Pfade" at bounding box center [94, 278] width 173 height 28
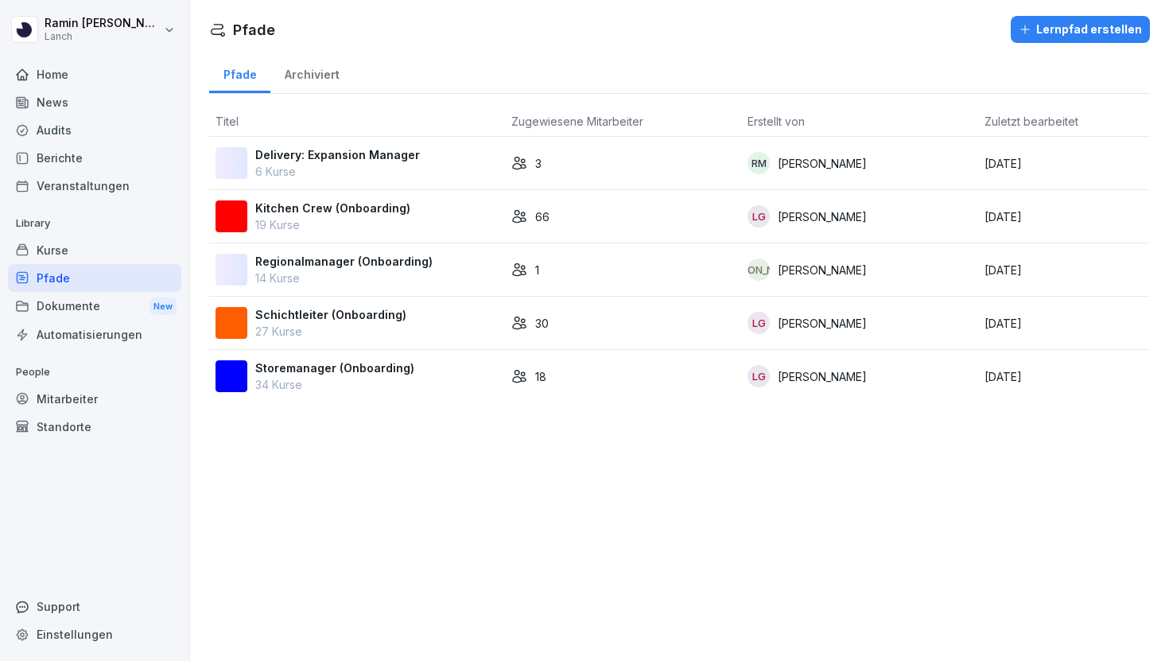
click at [384, 173] on p "6 Kurse" at bounding box center [337, 171] width 165 height 17
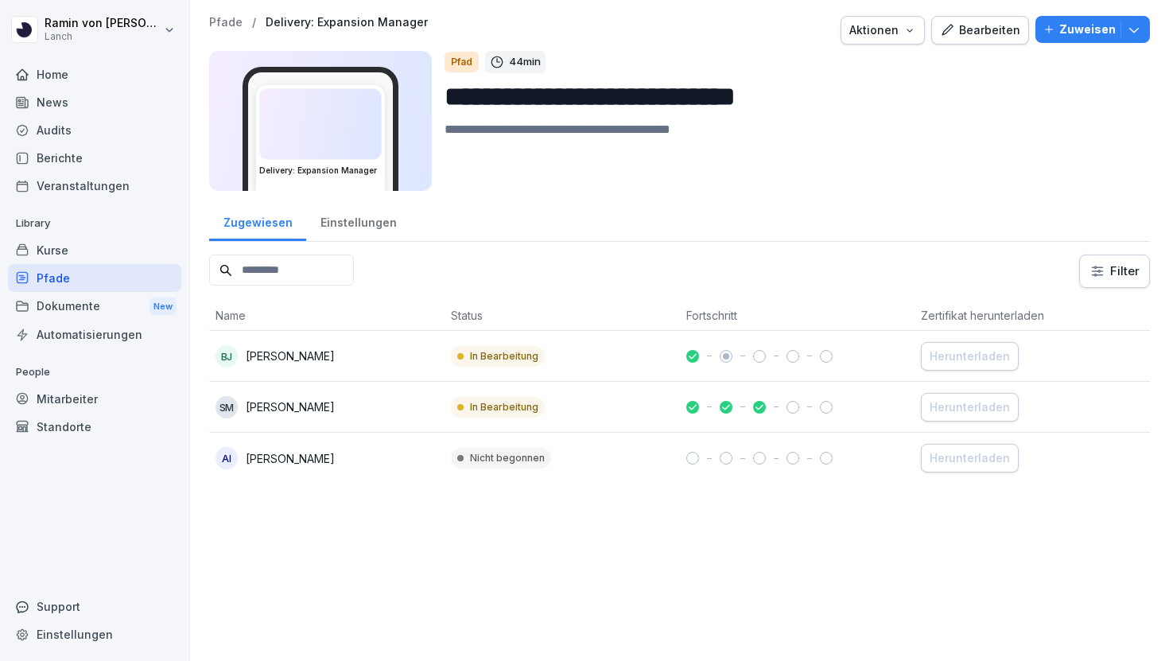
click at [955, 25] on icon "button" at bounding box center [947, 30] width 14 height 14
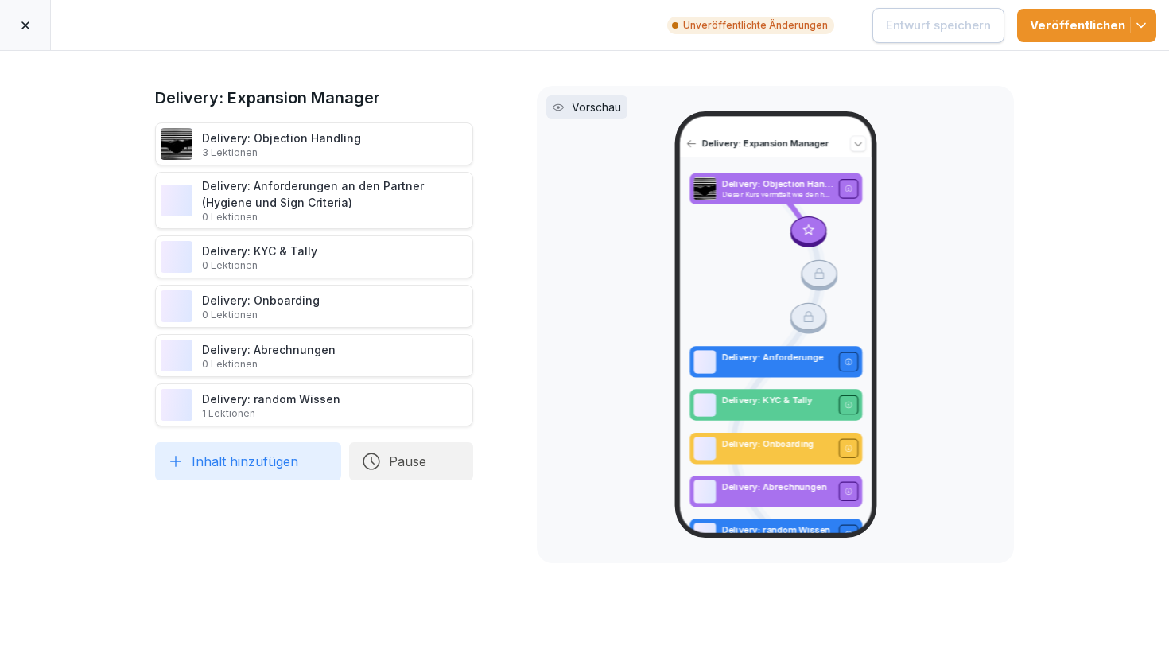
click at [488, 142] on icon at bounding box center [491, 143] width 8 height 10
click at [488, 172] on div at bounding box center [479, 200] width 37 height 57
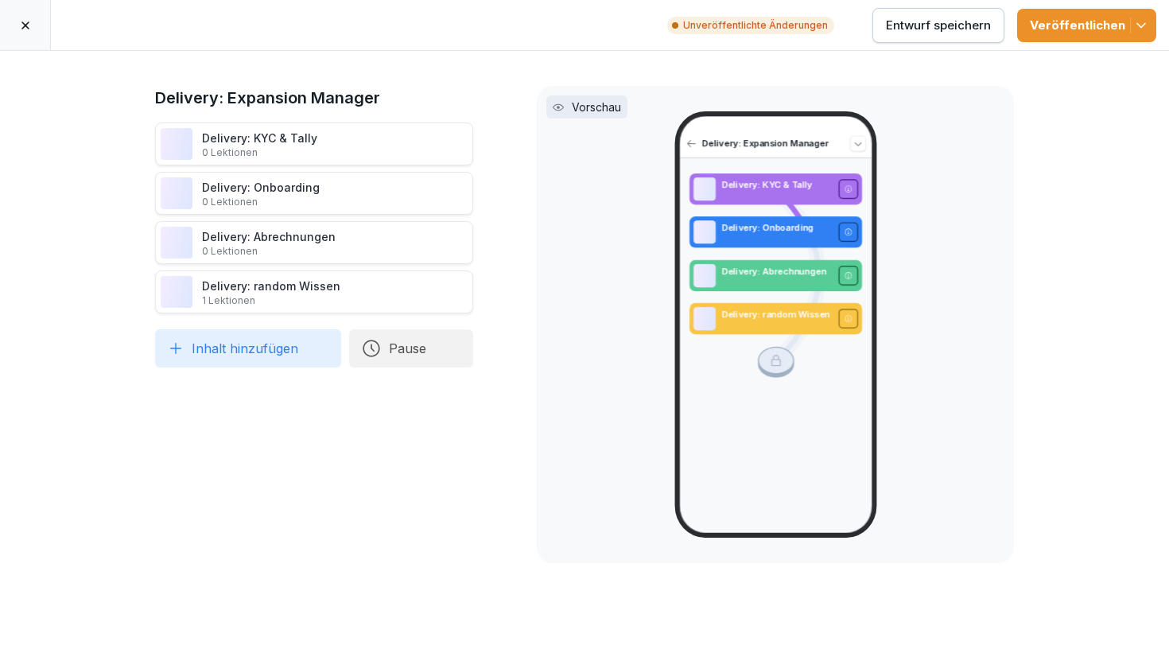
click at [488, 142] on icon at bounding box center [491, 143] width 8 height 10
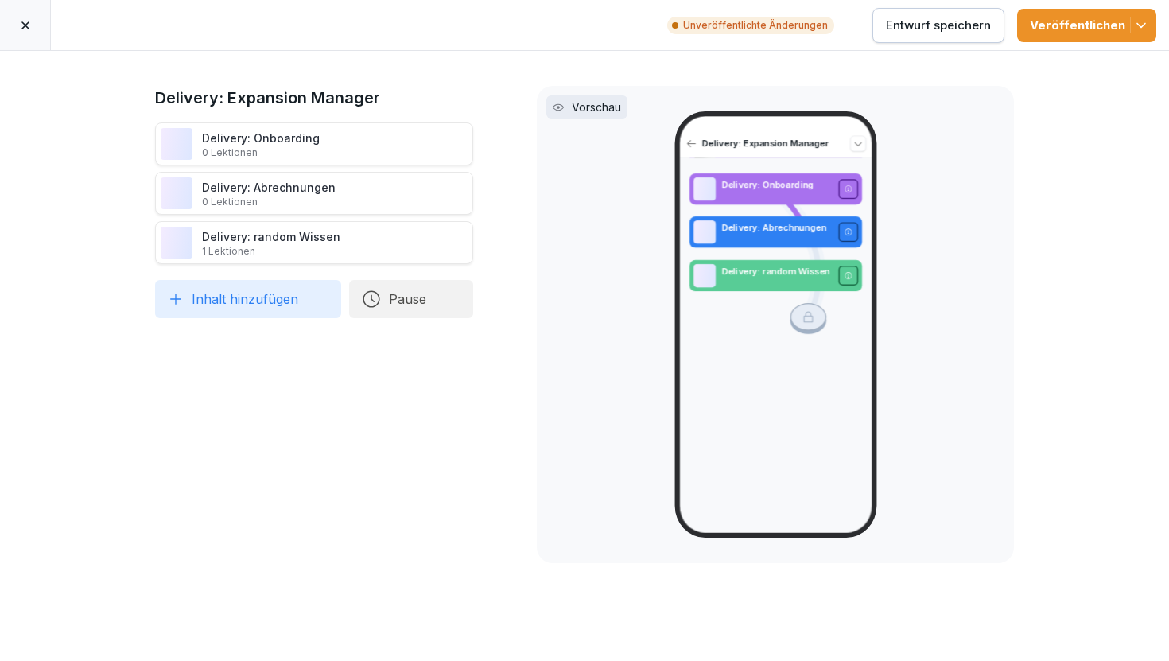
click at [488, 142] on icon at bounding box center [491, 143] width 8 height 10
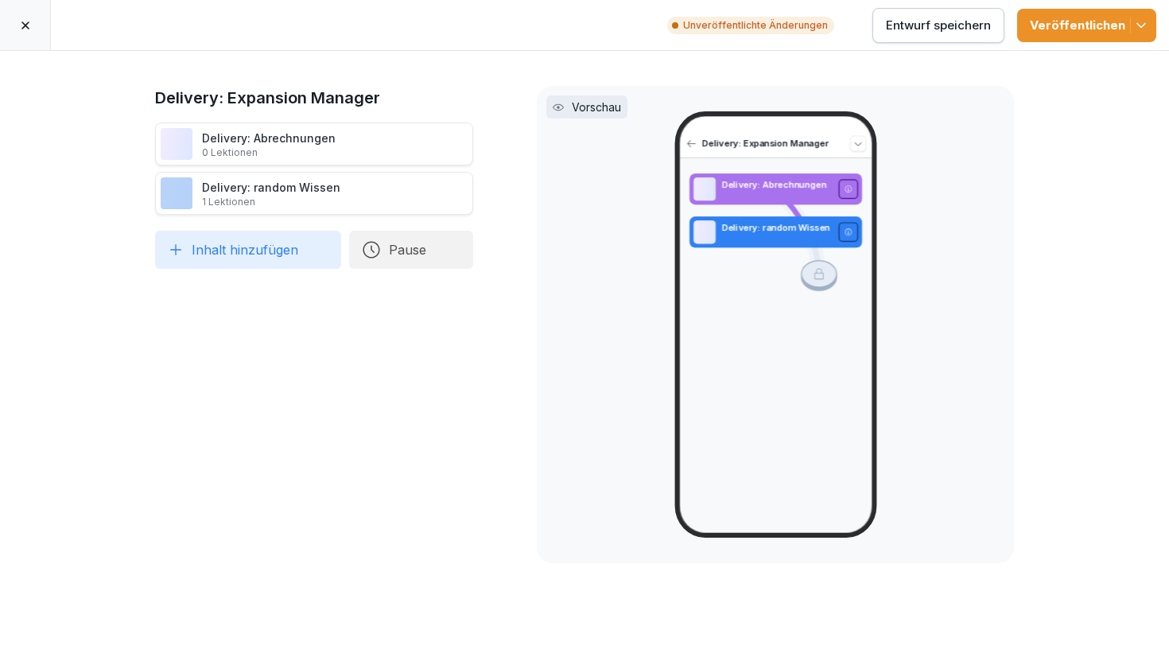
click at [488, 142] on icon at bounding box center [491, 143] width 8 height 10
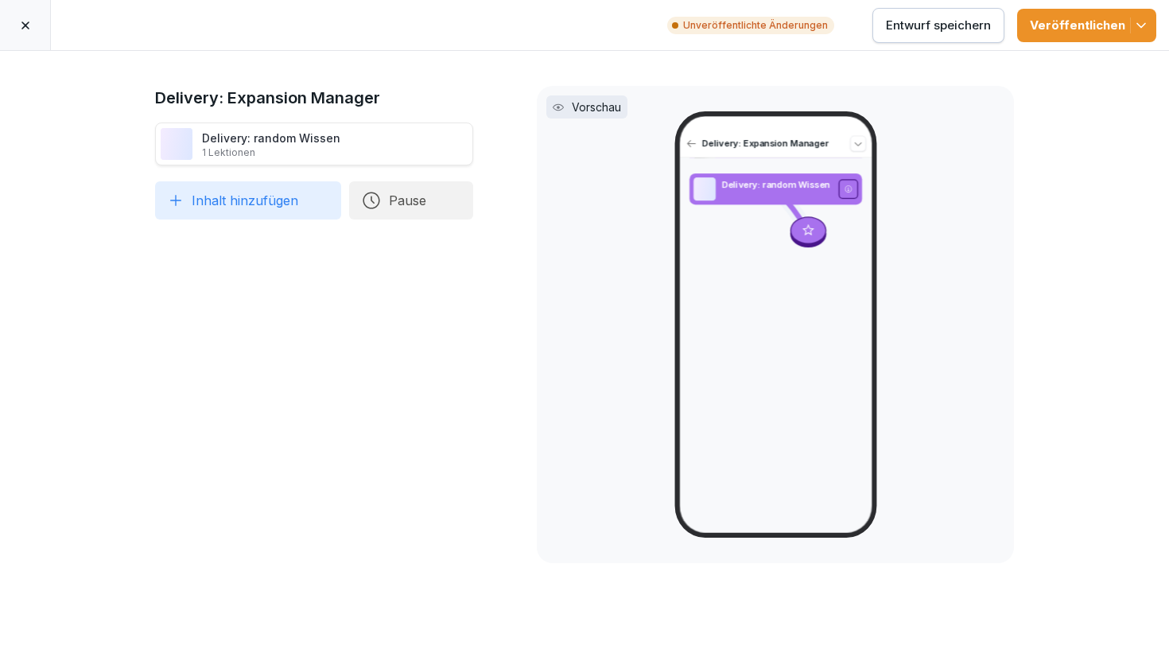
click at [488, 142] on icon at bounding box center [491, 143] width 8 height 10
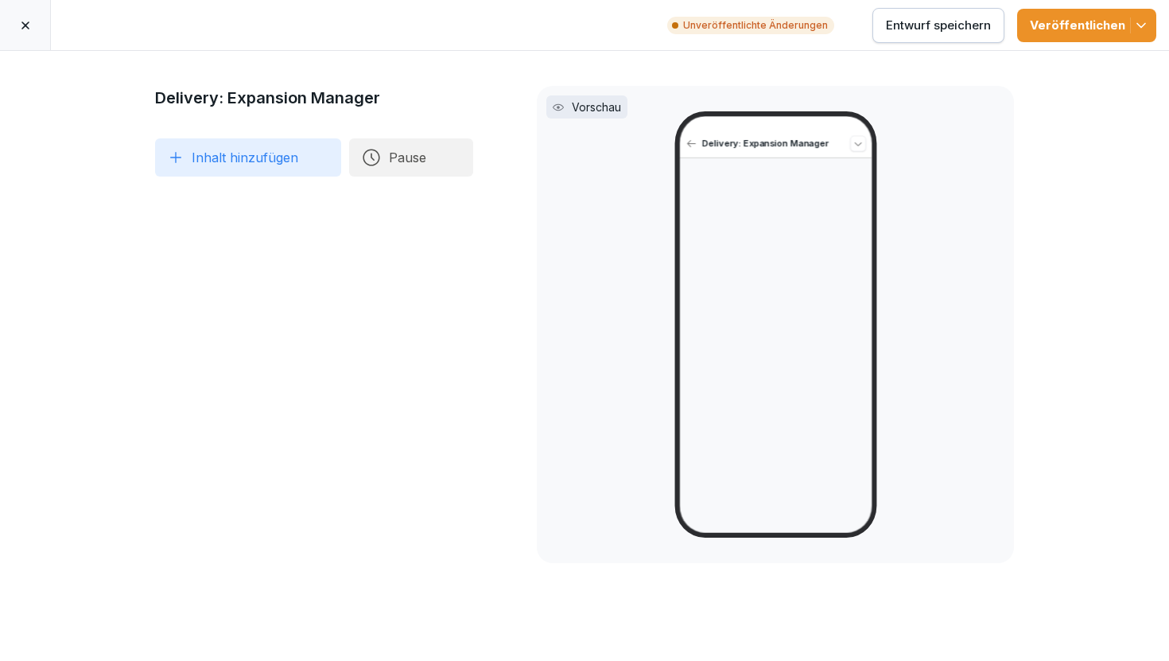
click at [262, 140] on button "Inhalt hinzufügen" at bounding box center [248, 157] width 186 height 38
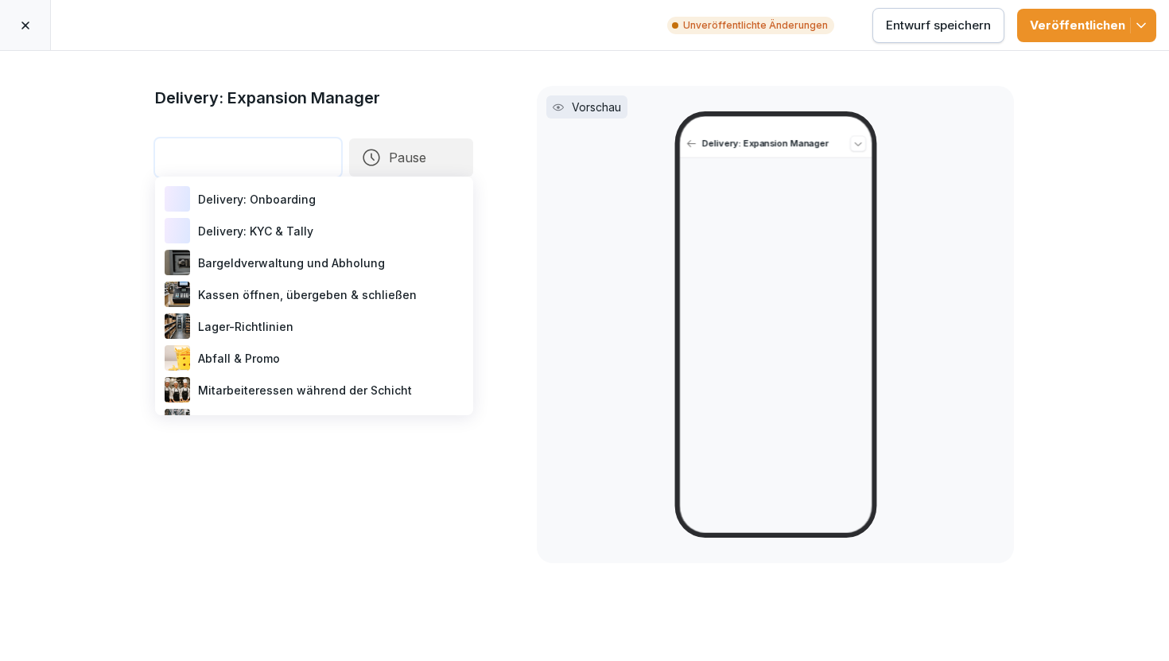
click at [321, 235] on div "Delivery: KYC & Tally" at bounding box center [313, 231] width 305 height 32
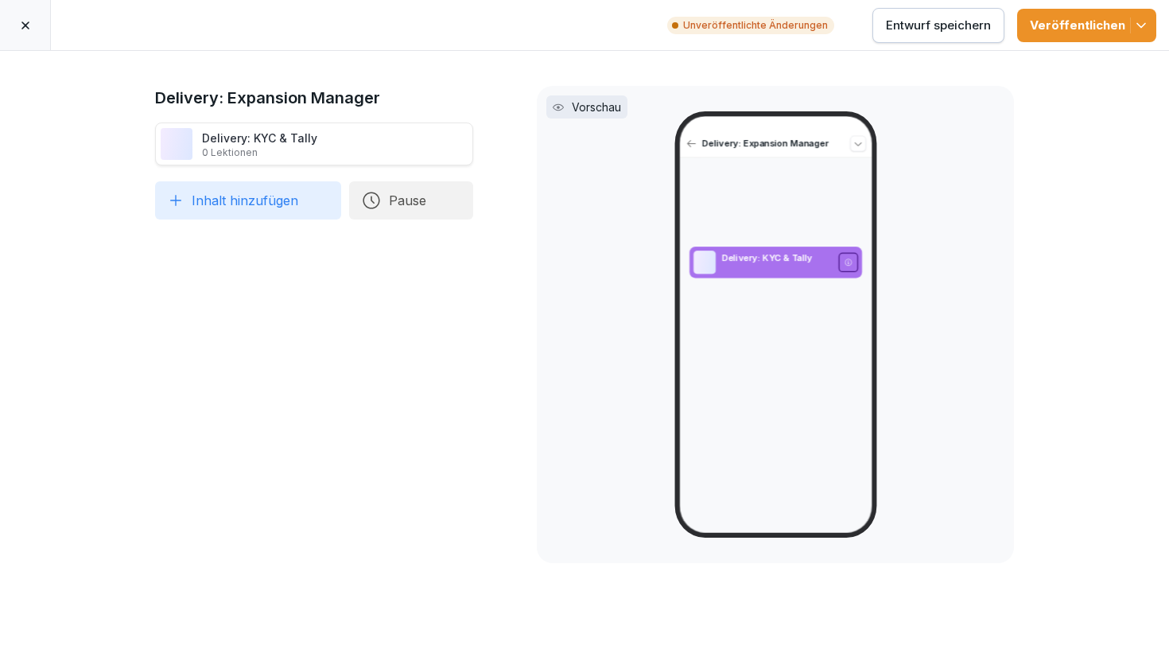
click at [297, 200] on button "Inhalt hinzufügen" at bounding box center [248, 200] width 186 height 38
click at [293, 201] on button "Inhalt hinzufügen" at bounding box center [248, 200] width 186 height 38
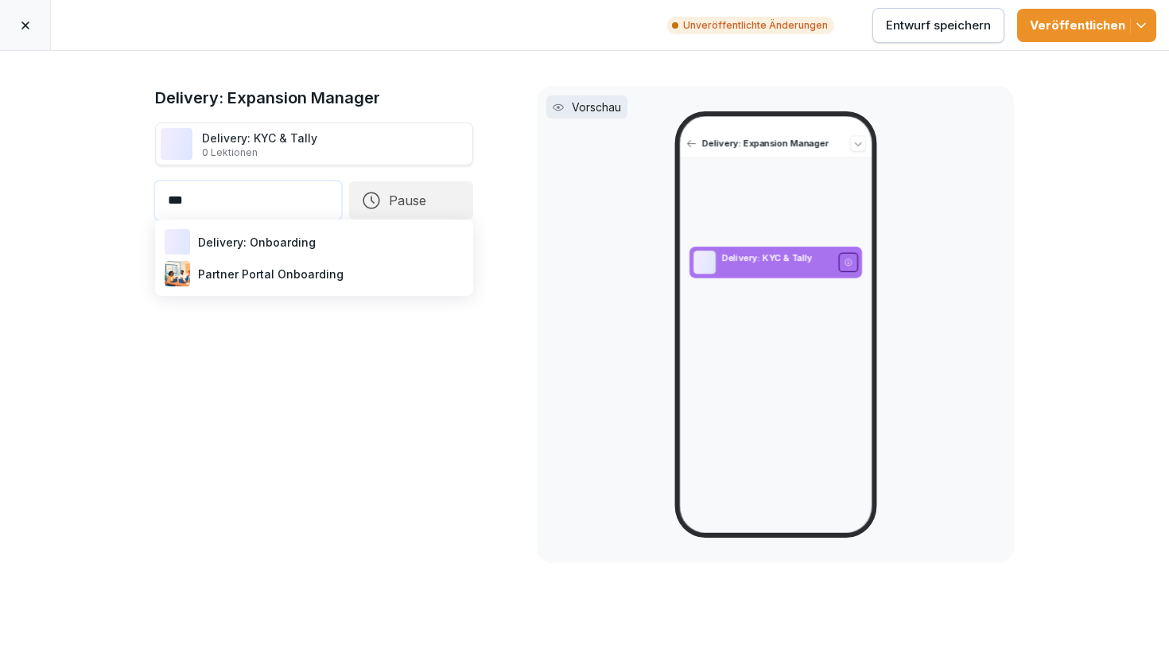
type input "***"
click at [367, 239] on div "Delivery: Onboarding" at bounding box center [313, 242] width 305 height 32
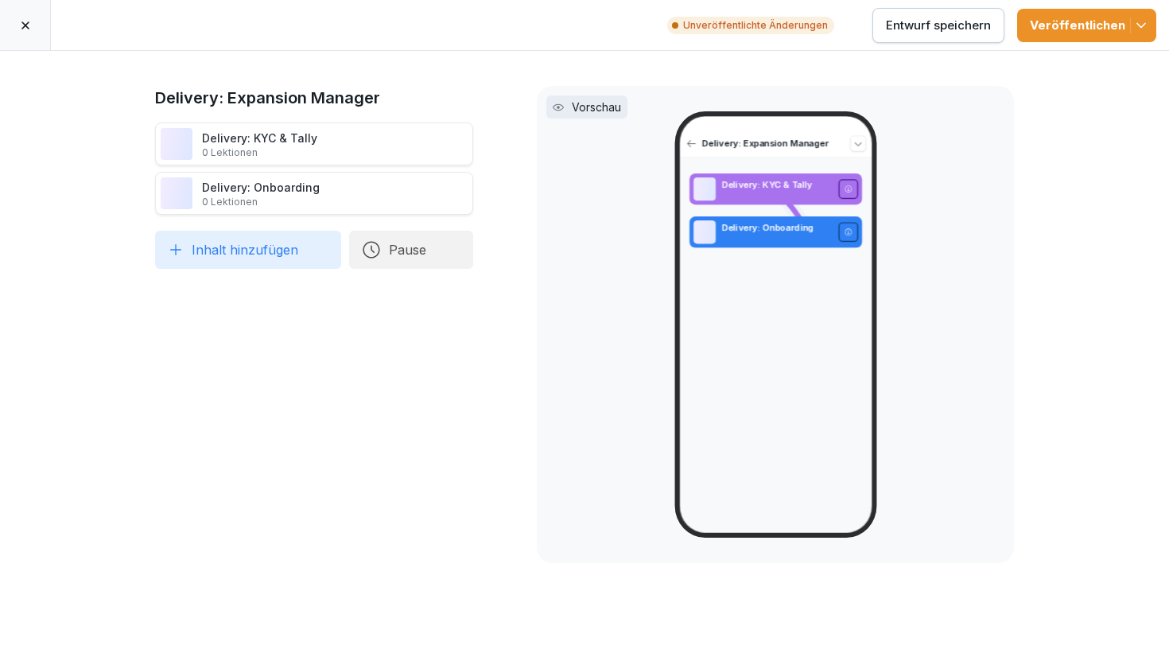
click at [1096, 17] on div "Veröffentlichen" at bounding box center [1087, 25] width 114 height 17
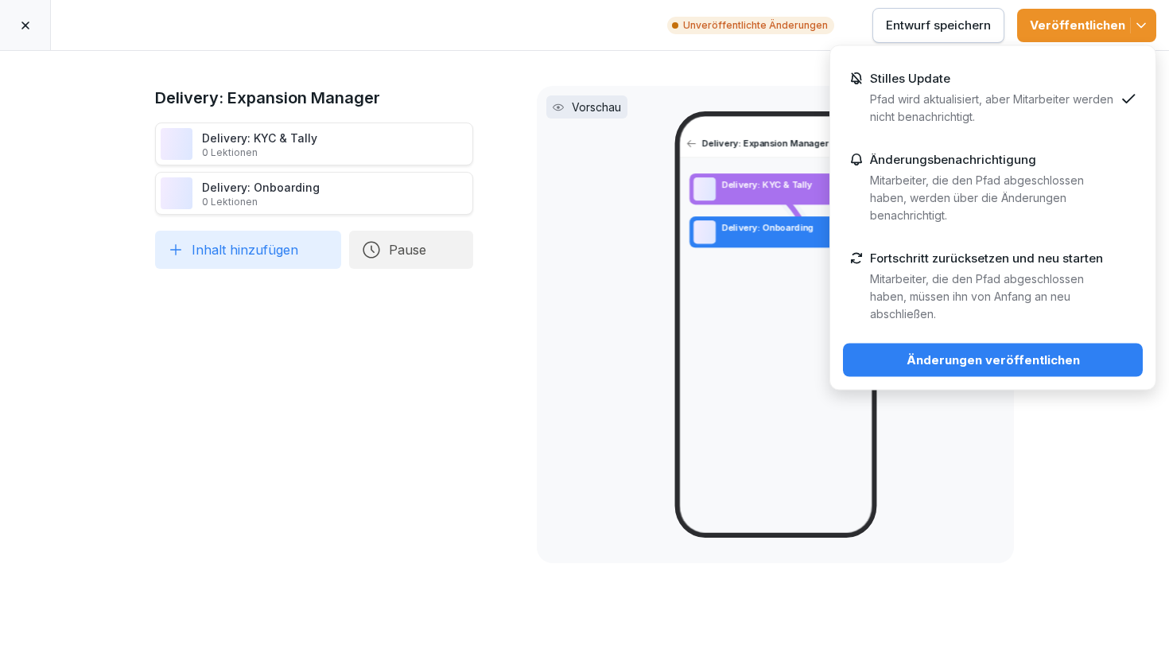
click at [995, 355] on div "Änderungen veröffentlichen" at bounding box center [993, 360] width 274 height 17
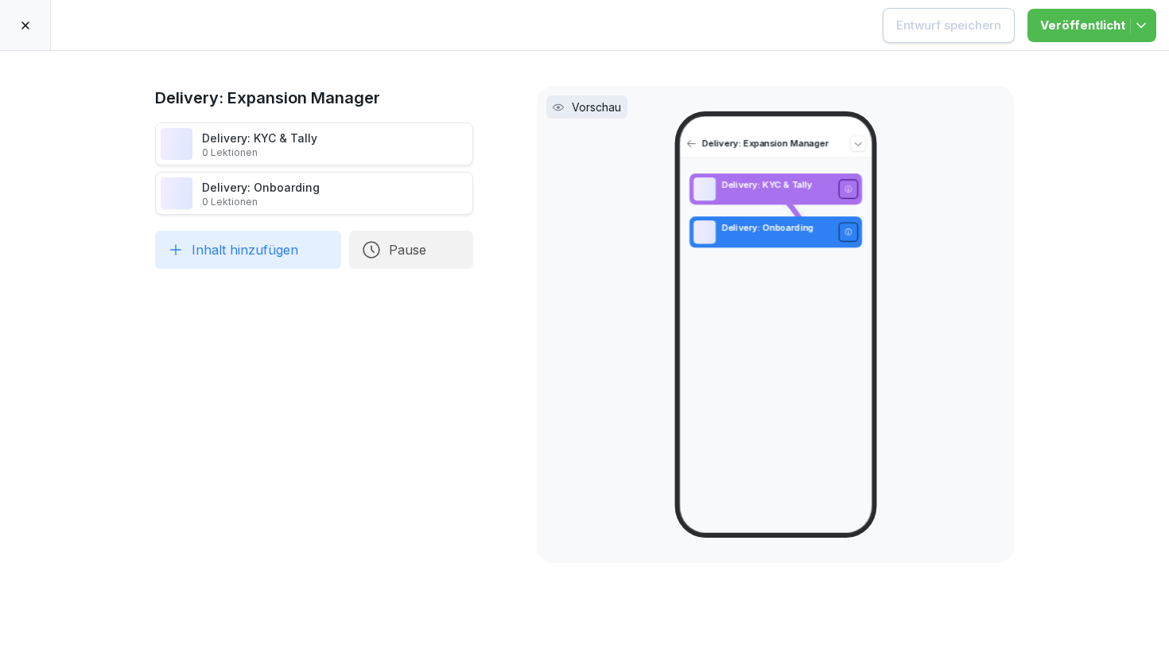
click at [25, 25] on icon at bounding box center [25, 25] width 8 height 8
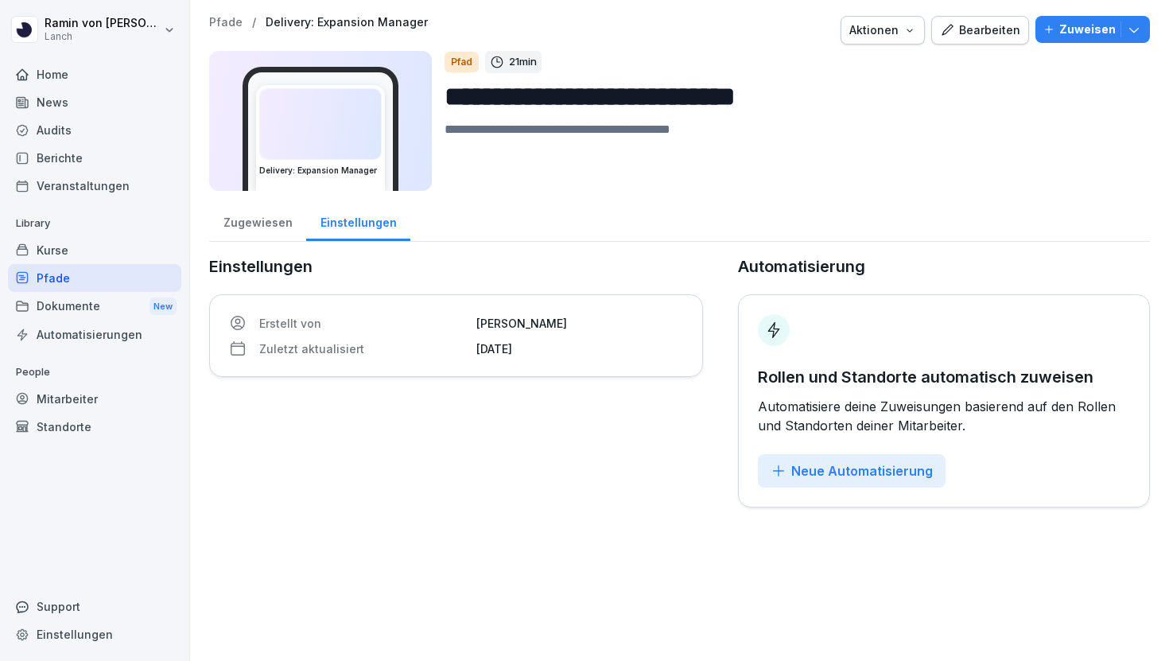
click at [263, 218] on div "Zugewiesen" at bounding box center [257, 220] width 97 height 41
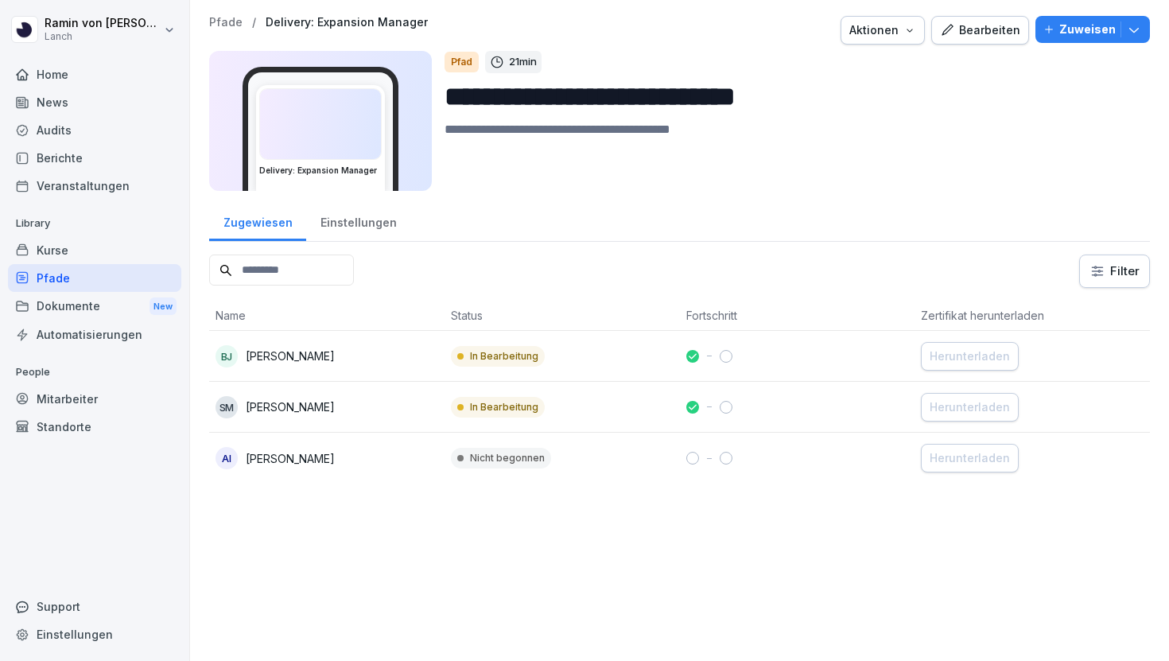
click at [348, 221] on div "Einstellungen" at bounding box center [358, 220] width 104 height 41
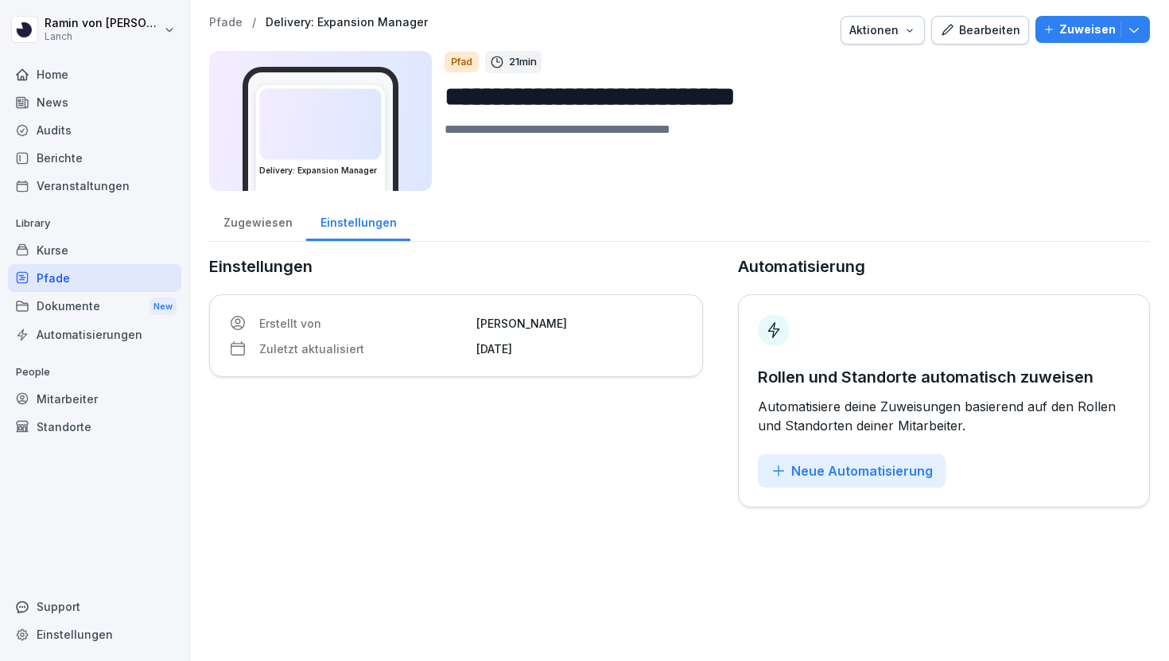
click at [258, 222] on div "Zugewiesen" at bounding box center [257, 220] width 97 height 41
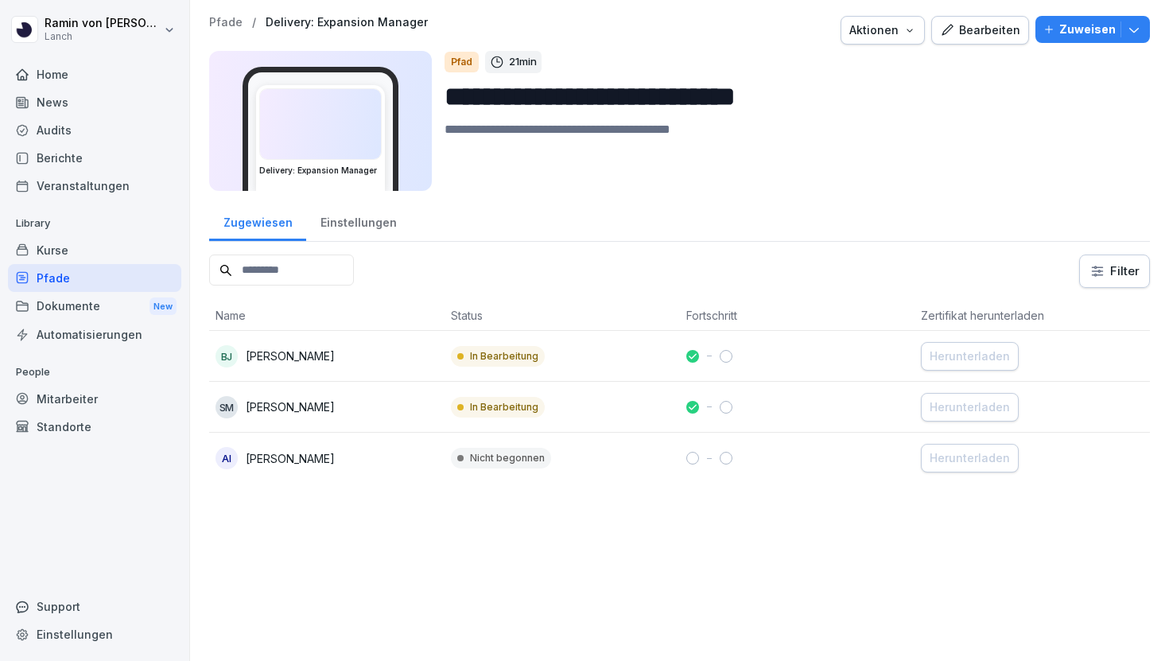
click at [306, 227] on div "Einstellungen" at bounding box center [358, 220] width 104 height 41
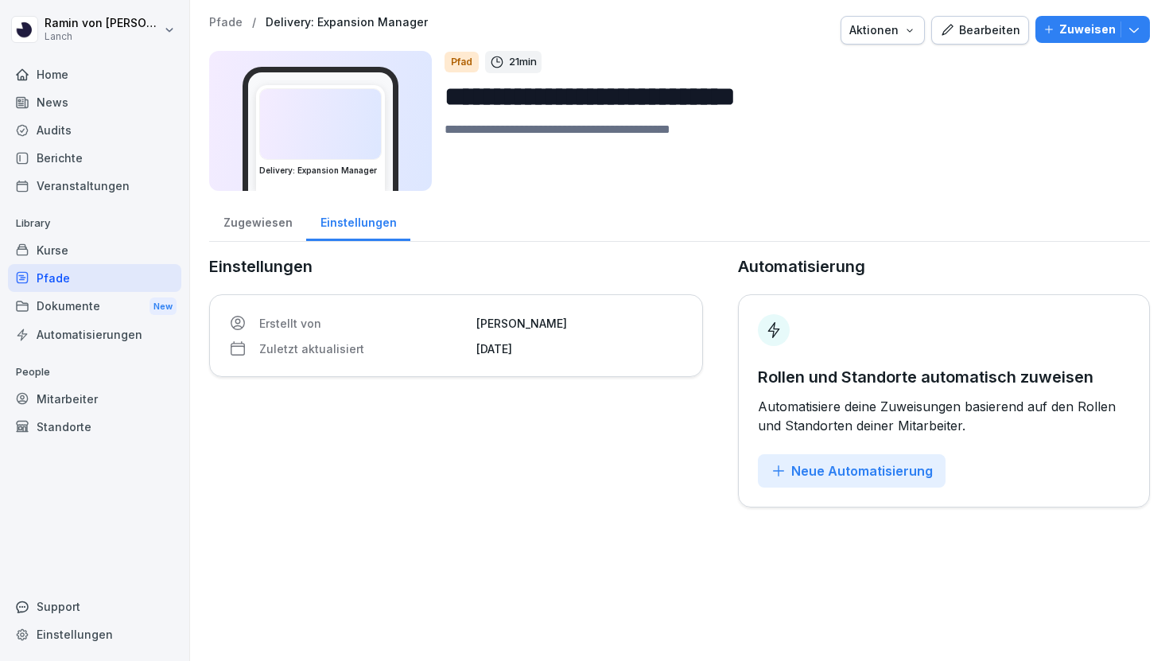
click at [1011, 29] on div "Bearbeiten" at bounding box center [980, 29] width 80 height 17
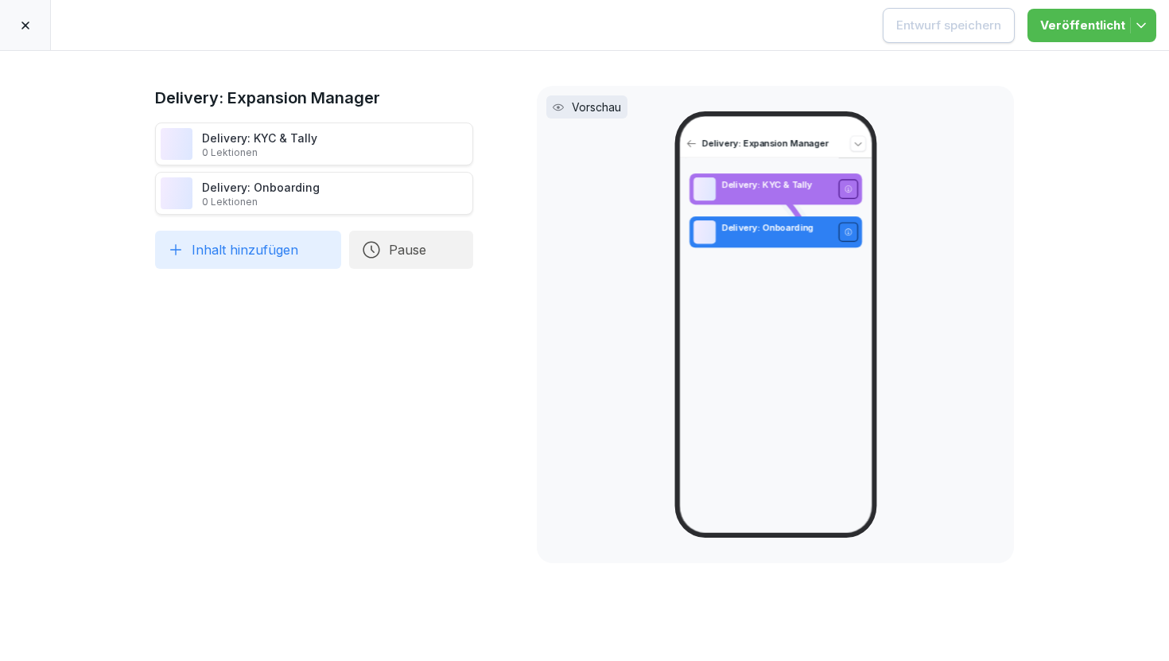
click at [37, 18] on div at bounding box center [25, 25] width 51 height 50
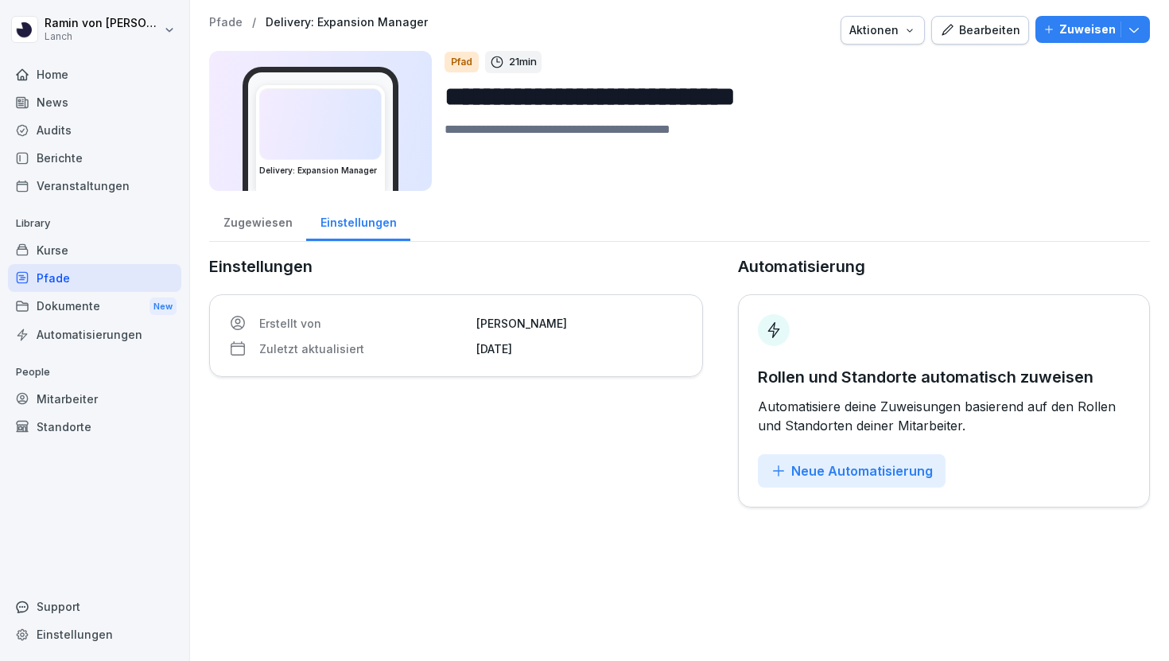
click at [1077, 37] on p "Zuweisen" at bounding box center [1088, 29] width 56 height 17
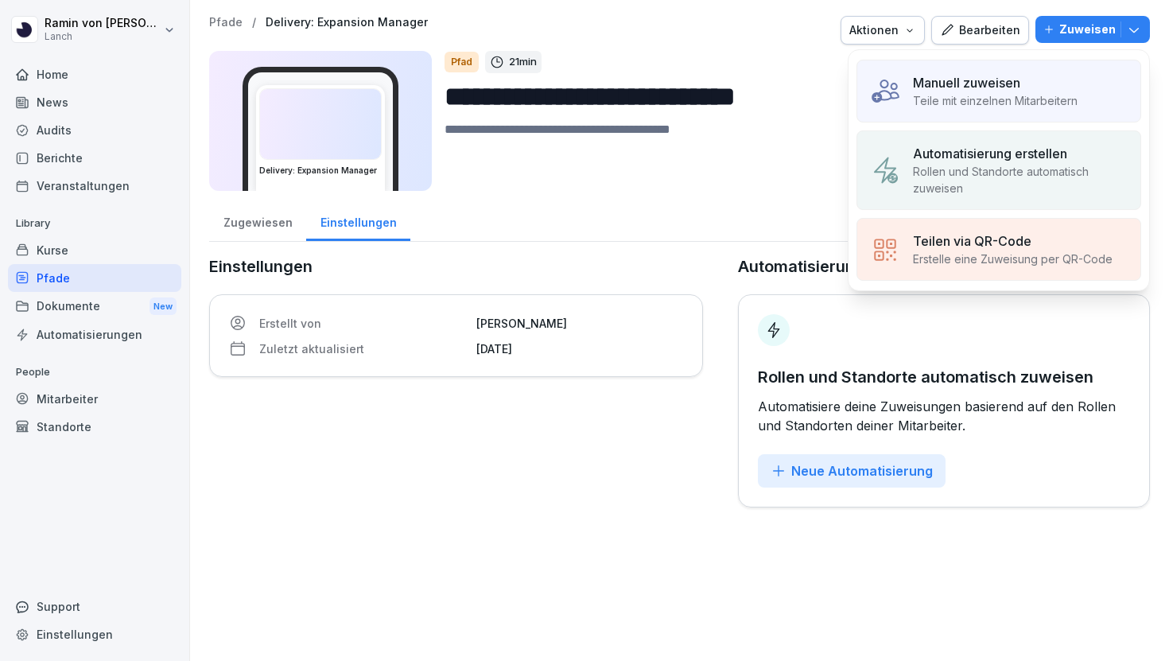
click at [1022, 99] on p "Teile mit einzelnen Mitarbeitern" at bounding box center [995, 100] width 165 height 17
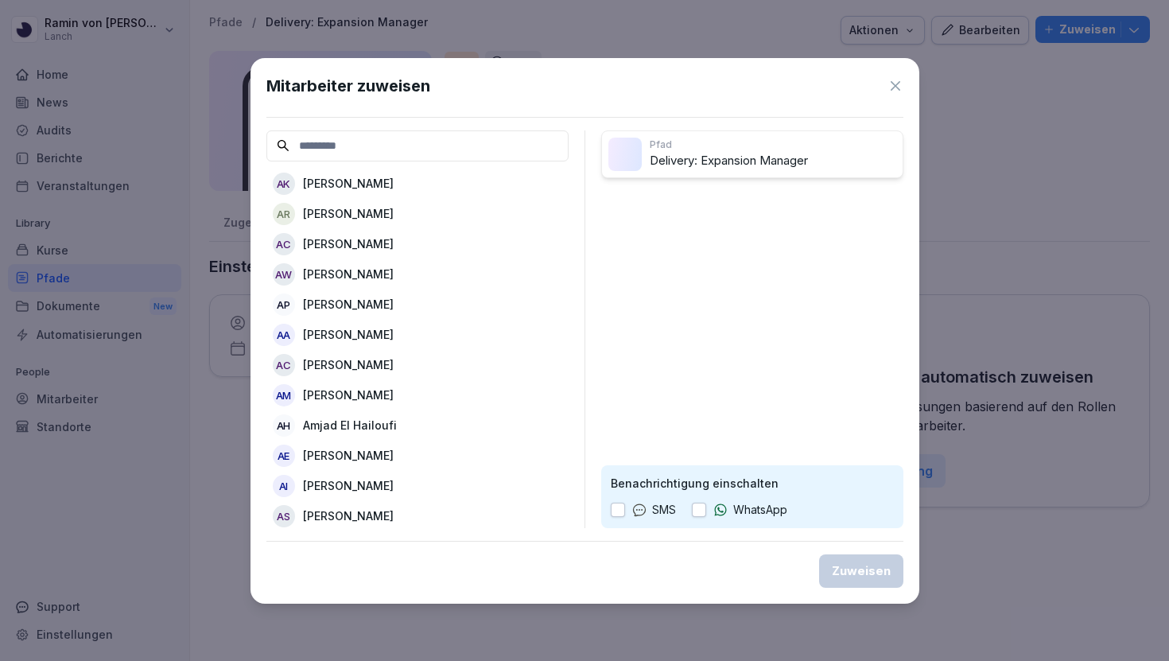
click at [463, 145] on input at bounding box center [417, 145] width 302 height 31
click at [414, 147] on input at bounding box center [417, 145] width 302 height 31
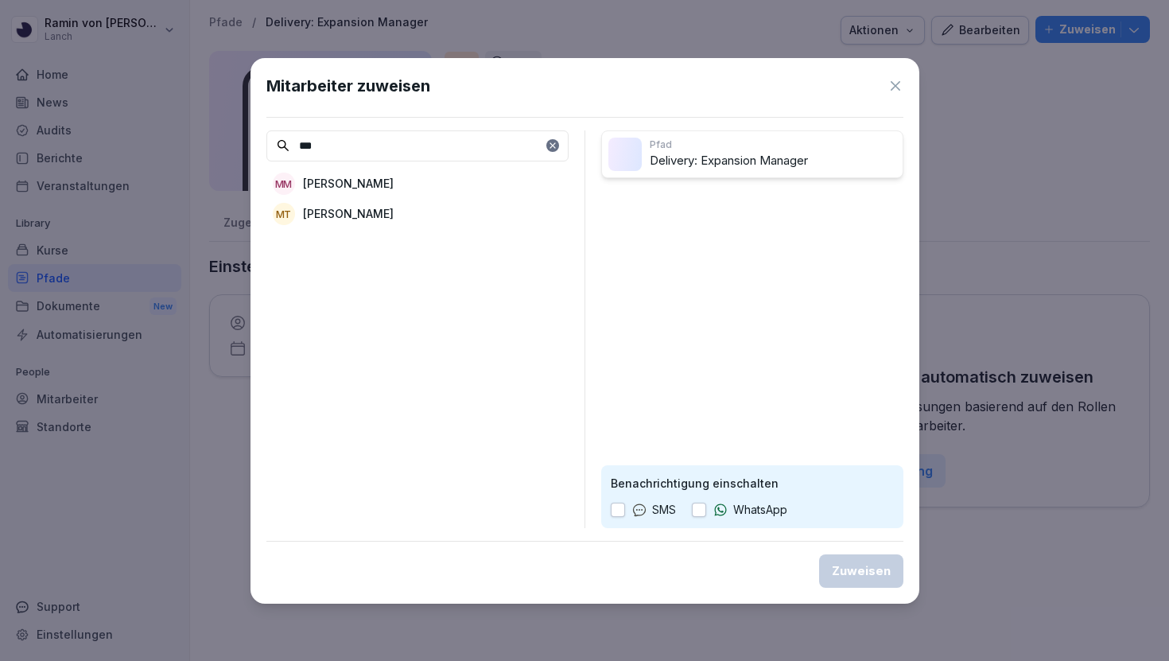
click at [461, 216] on div "MT Mathis Thiele" at bounding box center [417, 214] width 302 height 29
click at [354, 139] on input "***" at bounding box center [417, 145] width 302 height 31
click at [384, 191] on div "ÖC Özgür Carman" at bounding box center [417, 183] width 302 height 29
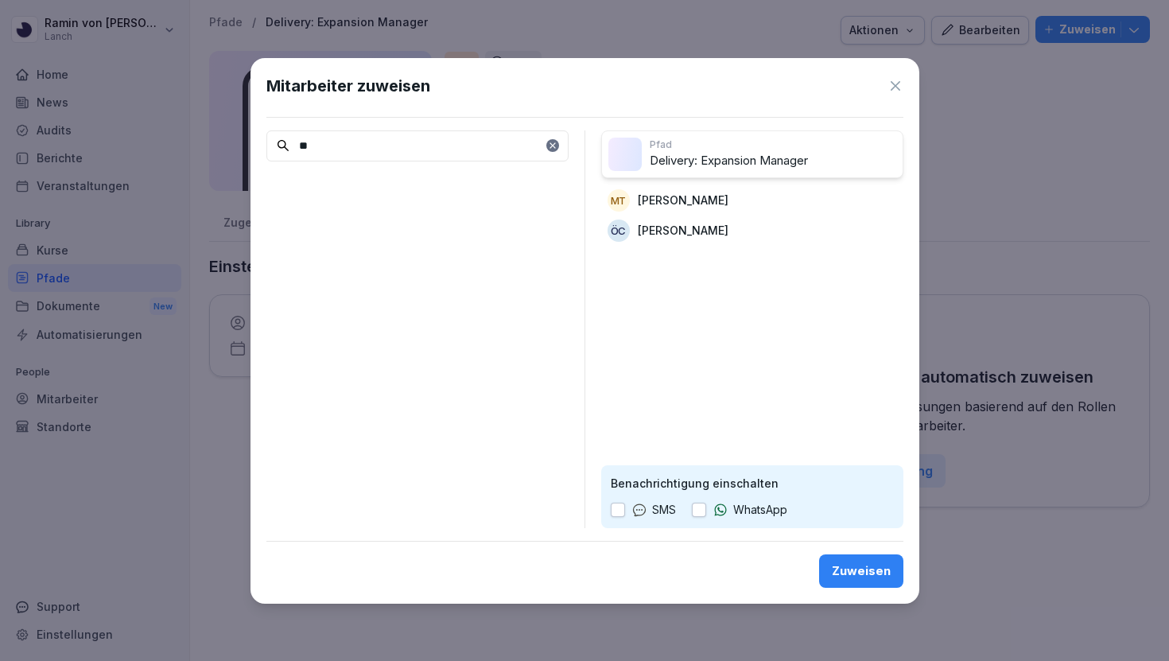
click at [363, 148] on input "**" at bounding box center [417, 145] width 302 height 31
click at [393, 192] on div "RH Richard Heinrich" at bounding box center [417, 183] width 302 height 29
click at [388, 148] on input "****" at bounding box center [417, 145] width 302 height 31
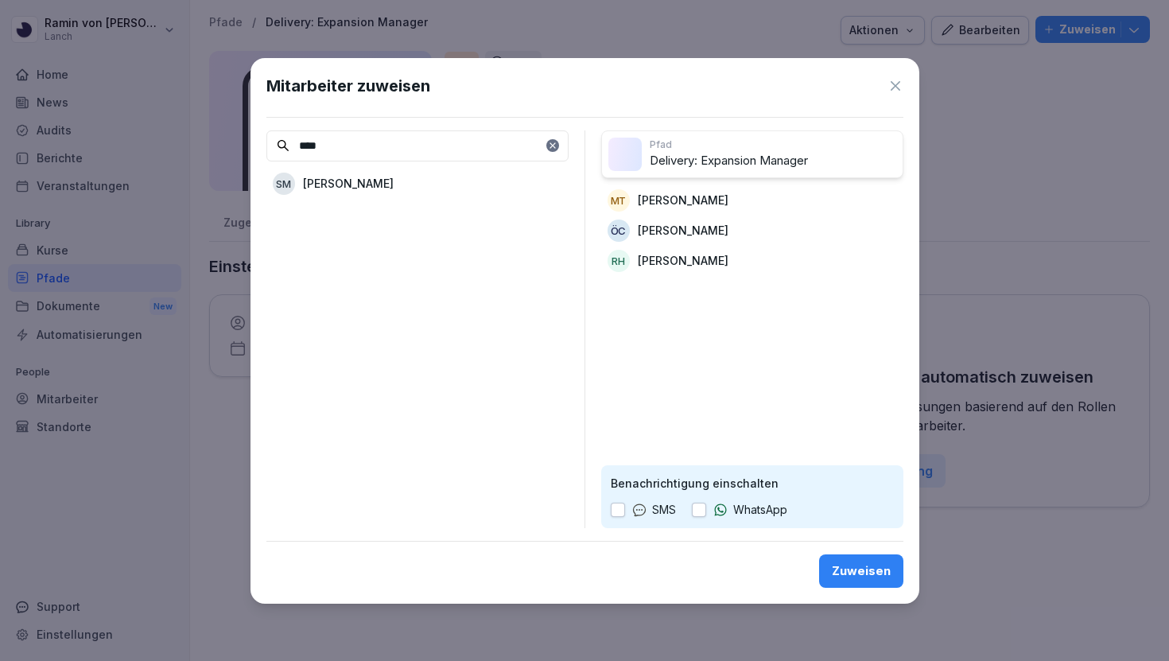
click at [388, 179] on div "SM Silas Morche" at bounding box center [417, 183] width 302 height 29
click at [391, 147] on input "****" at bounding box center [417, 145] width 302 height 31
click at [406, 204] on div "SM Steffen Messner" at bounding box center [417, 214] width 302 height 29
click at [449, 144] on input "****" at bounding box center [417, 145] width 302 height 31
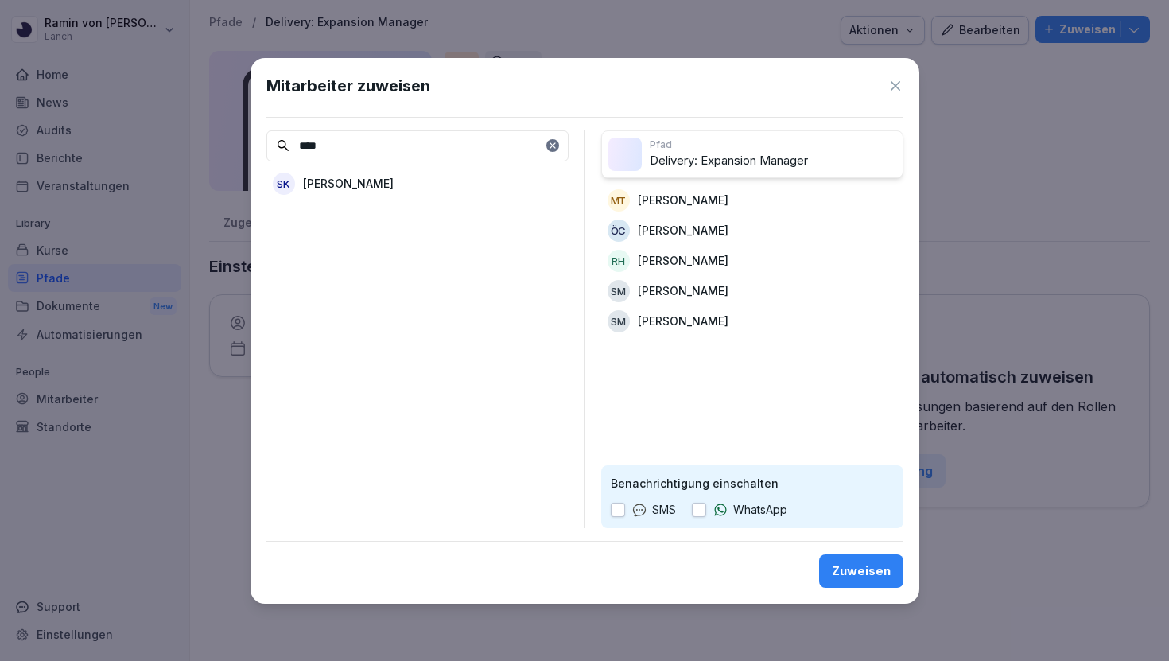
click at [449, 144] on input "****" at bounding box center [417, 145] width 302 height 31
click at [457, 192] on div "JB Jonathan Brandes" at bounding box center [417, 183] width 302 height 29
click at [370, 143] on input "******" at bounding box center [417, 145] width 302 height 31
click at [380, 177] on p "[PERSON_NAME]" at bounding box center [348, 183] width 91 height 17
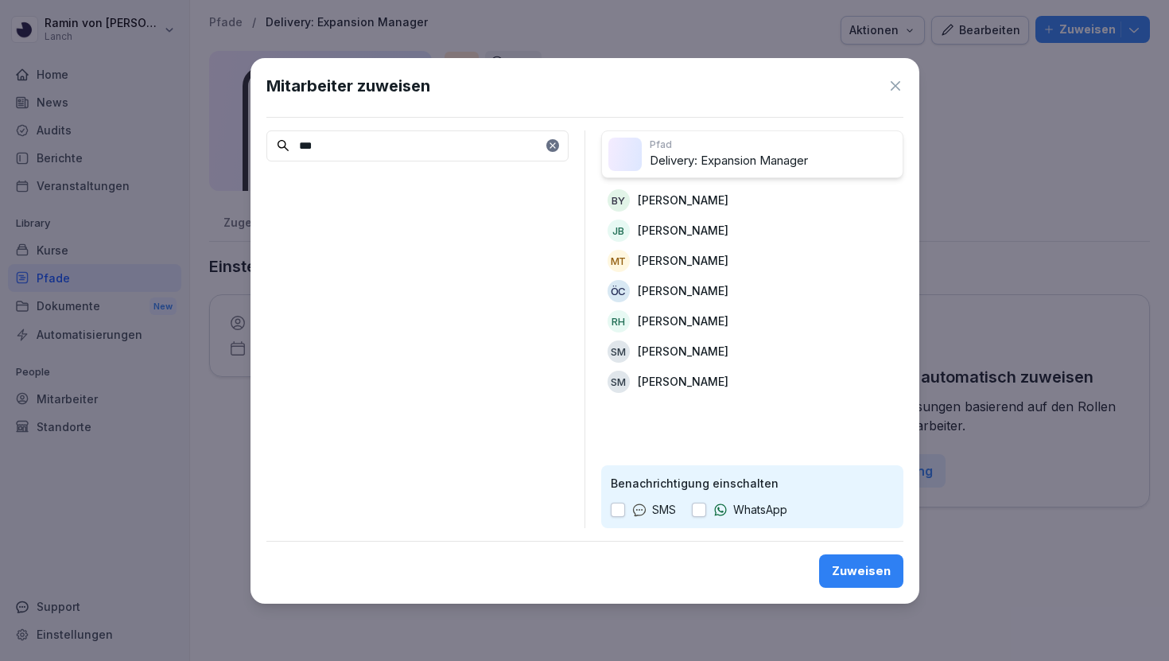
click at [423, 143] on input "***" at bounding box center [417, 145] width 302 height 31
type input "****"
click at [439, 179] on div "AA Aykut Aslan" at bounding box center [417, 183] width 302 height 29
click at [850, 576] on div "Zuweisen" at bounding box center [861, 570] width 59 height 17
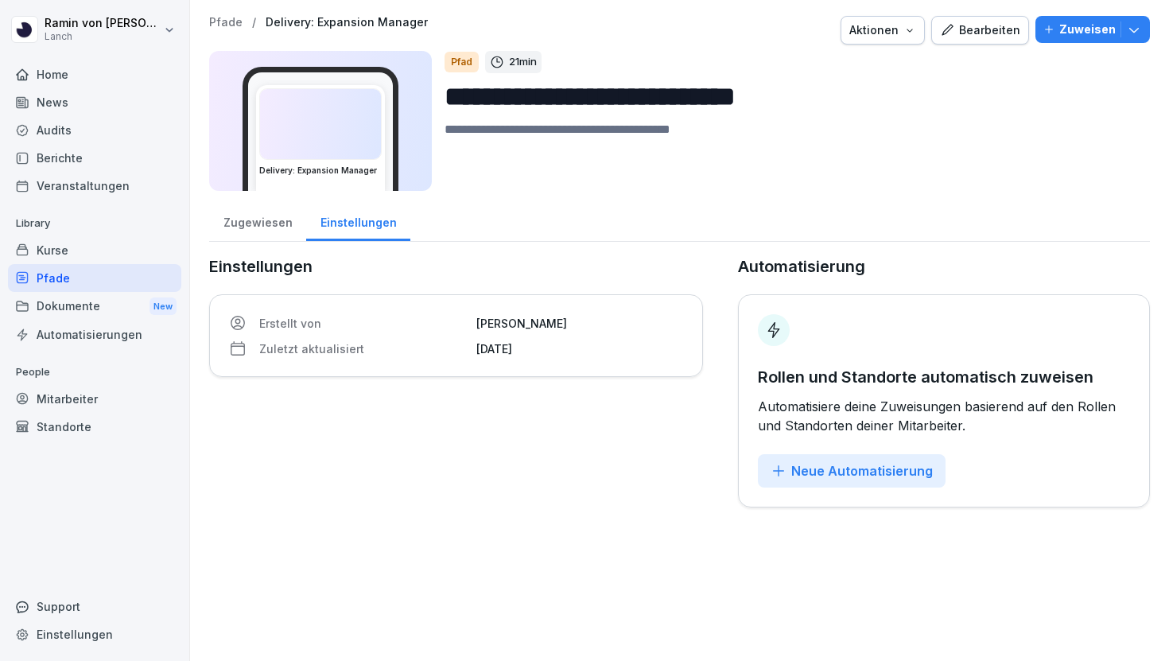
click at [984, 20] on button "Bearbeiten" at bounding box center [980, 30] width 98 height 29
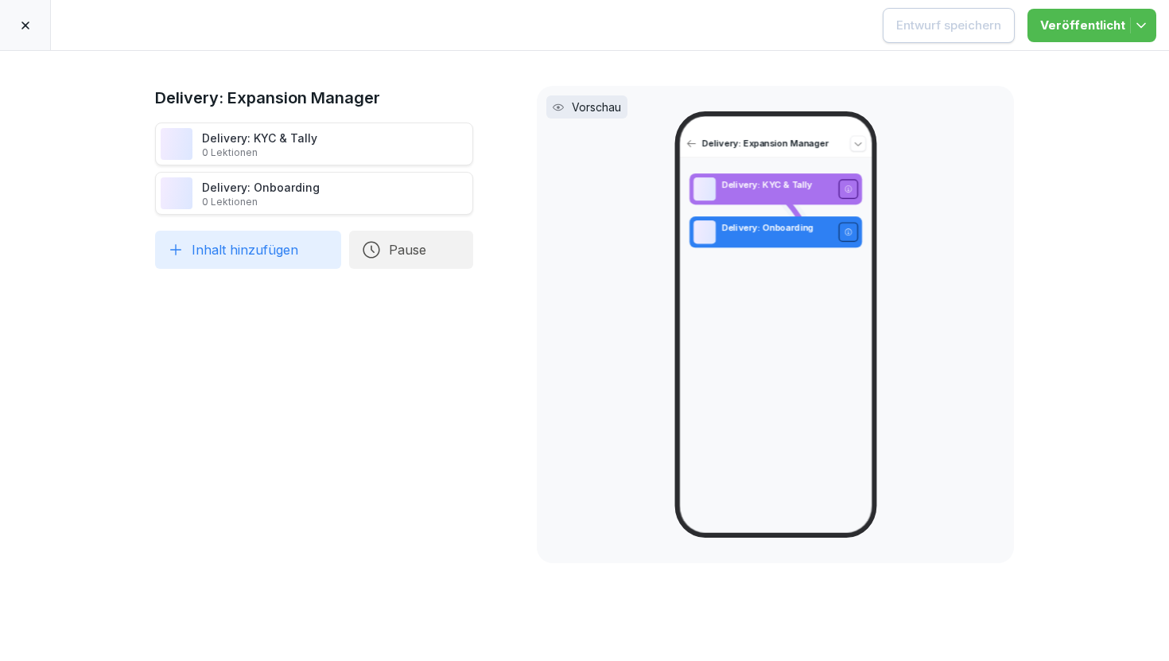
click at [27, 28] on icon at bounding box center [25, 25] width 8 height 8
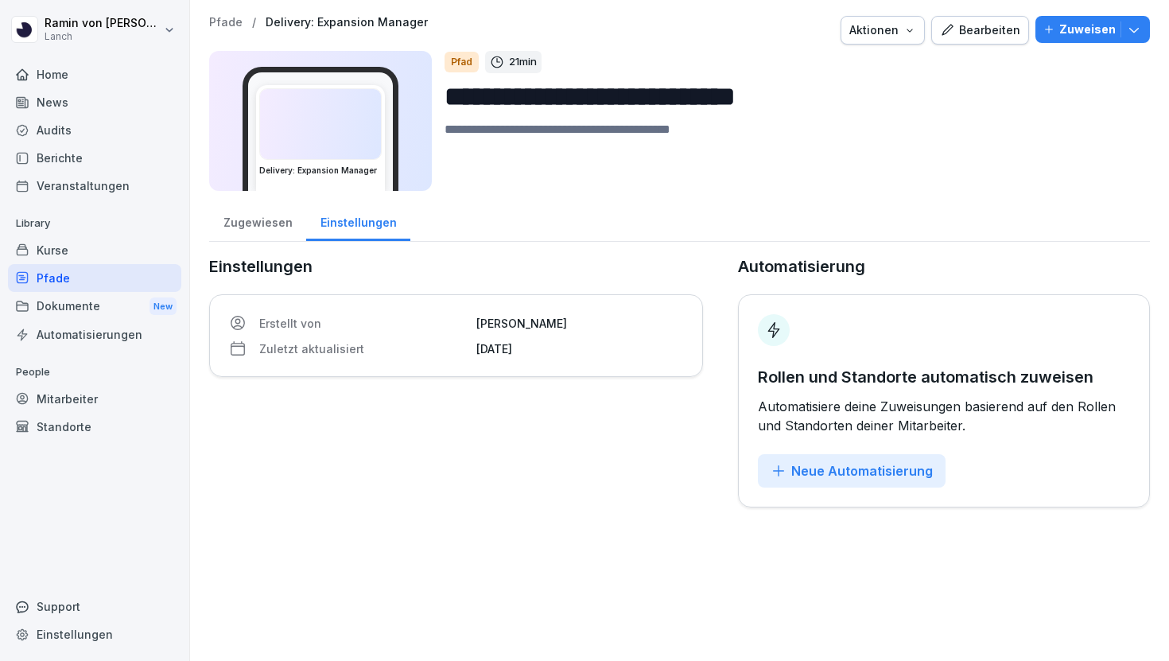
click at [1075, 29] on p "Zuweisen" at bounding box center [1088, 29] width 56 height 17
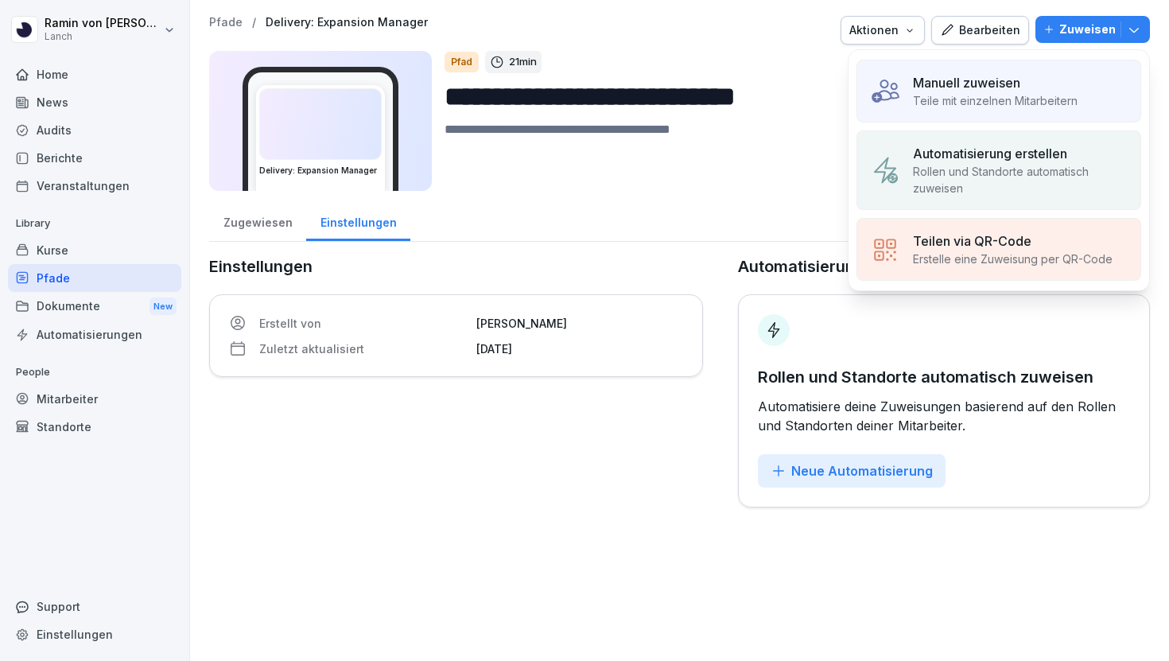
click at [960, 107] on p "Teile mit einzelnen Mitarbeitern" at bounding box center [995, 100] width 165 height 17
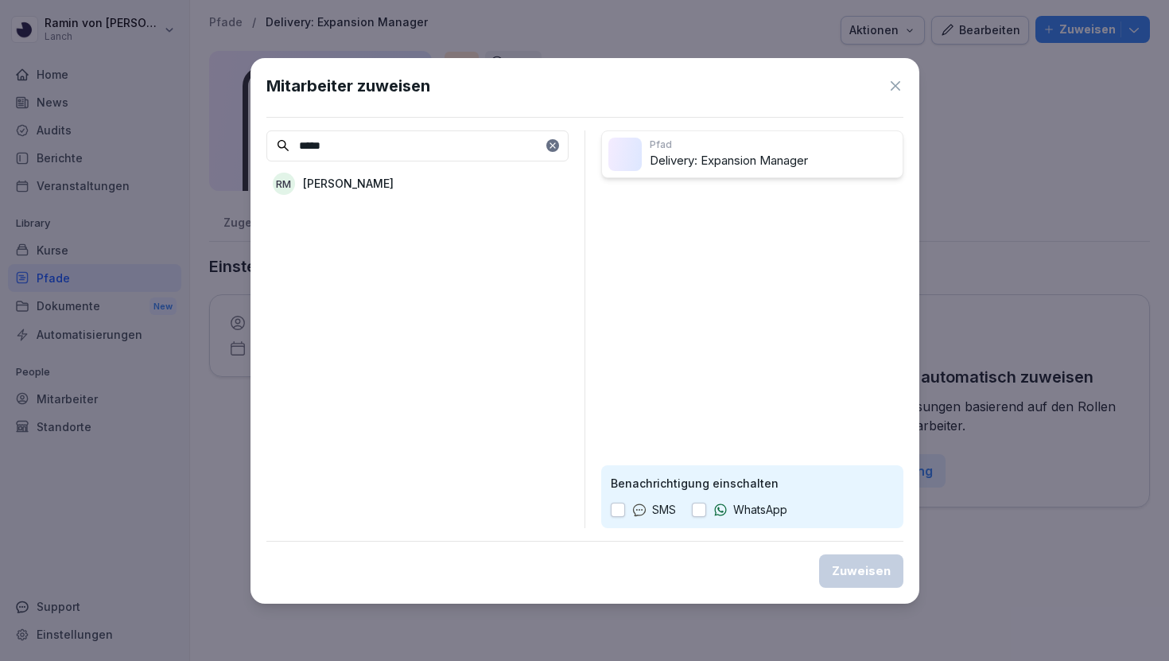
type input "*****"
click at [394, 181] on p "[PERSON_NAME]" at bounding box center [348, 183] width 91 height 17
click at [876, 577] on div "Zuweisen" at bounding box center [861, 570] width 59 height 17
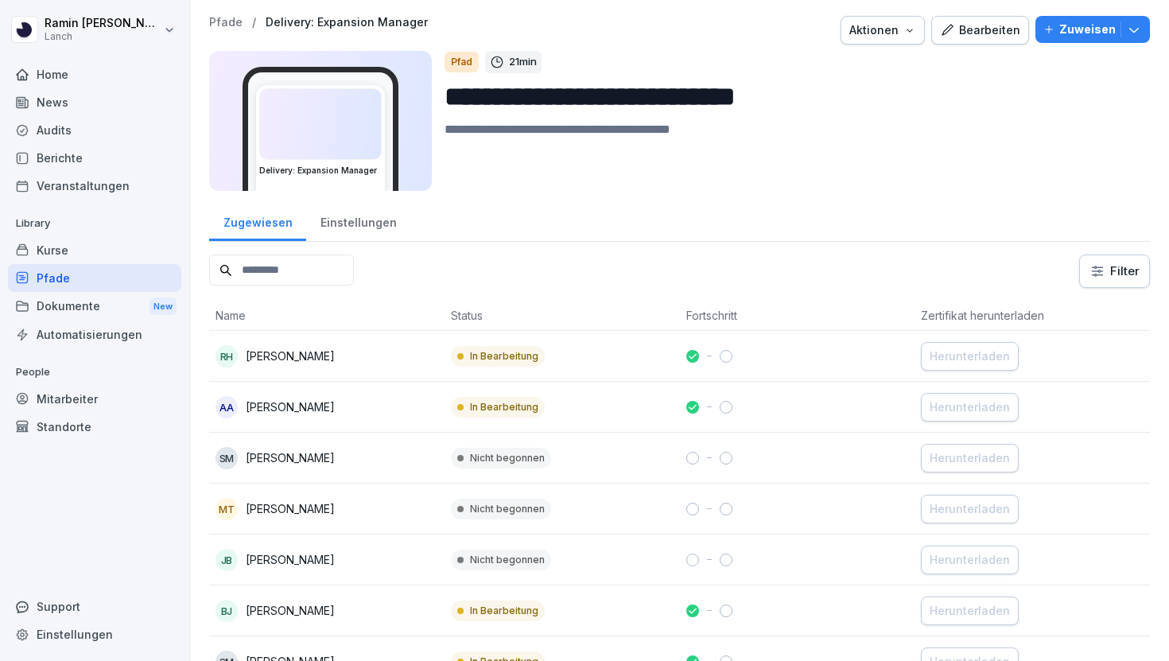
click at [978, 21] on div "Bearbeiten" at bounding box center [980, 29] width 80 height 17
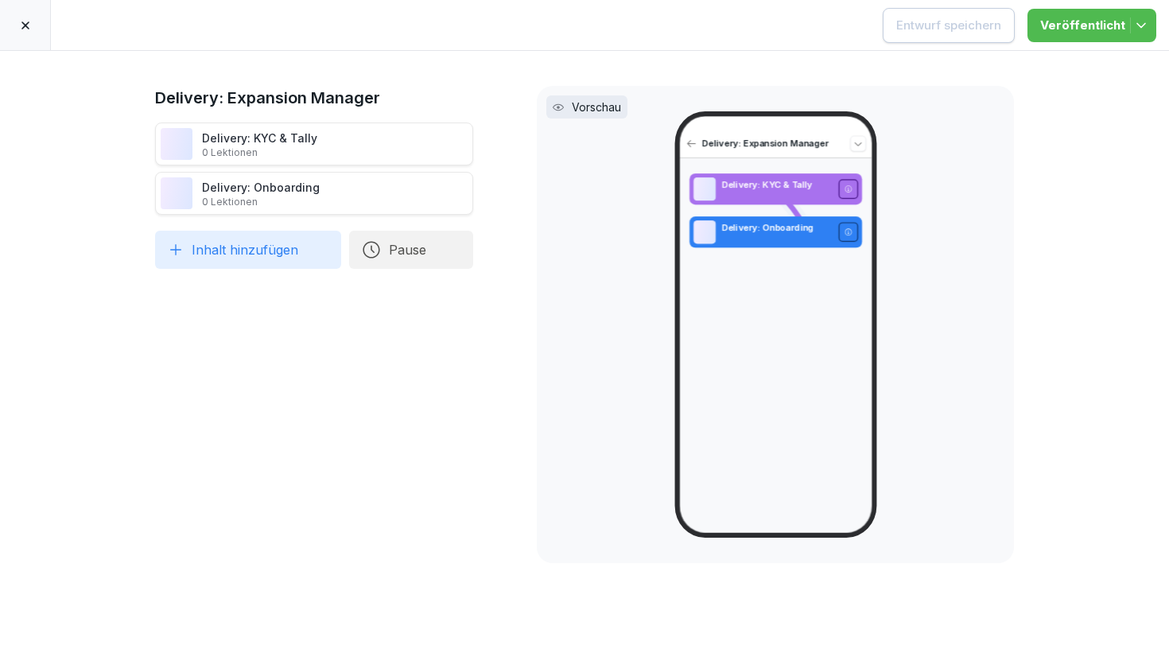
click at [21, 19] on icon at bounding box center [25, 25] width 13 height 13
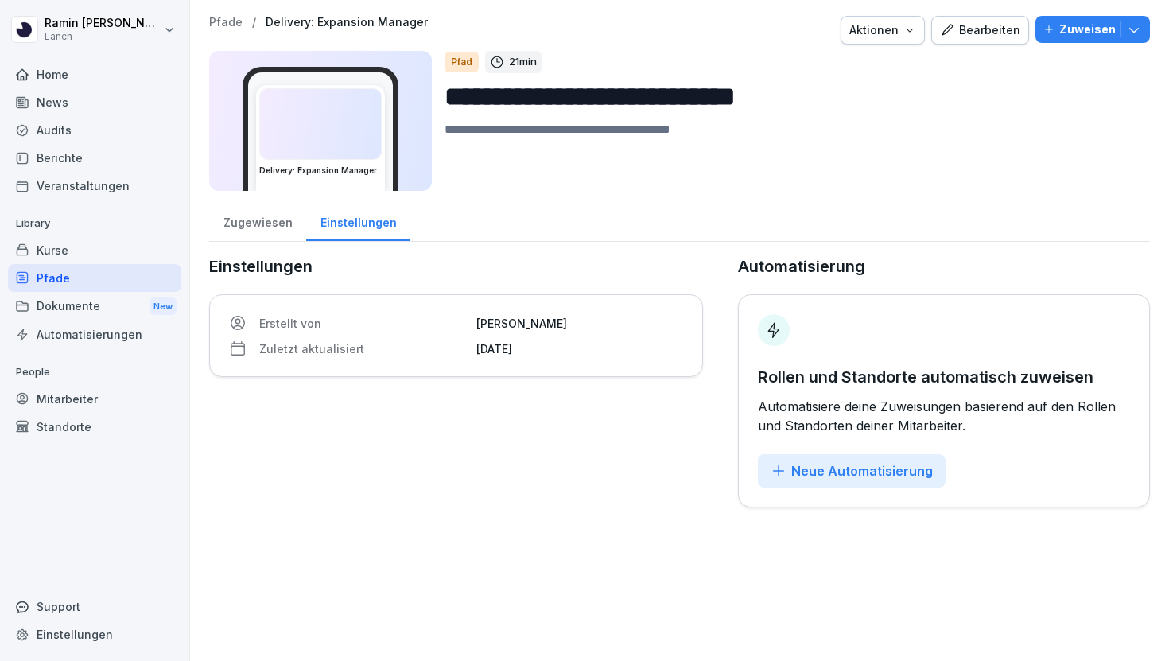
click at [87, 277] on div "Pfade" at bounding box center [94, 278] width 173 height 28
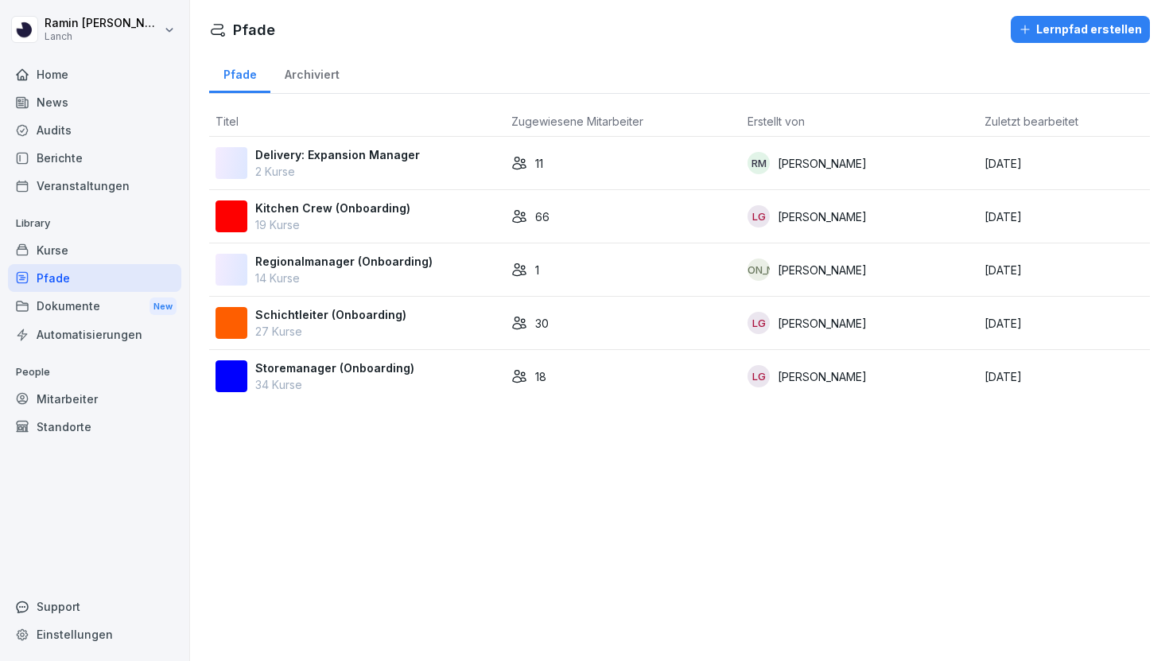
click at [383, 173] on p "2 Kurse" at bounding box center [337, 171] width 165 height 17
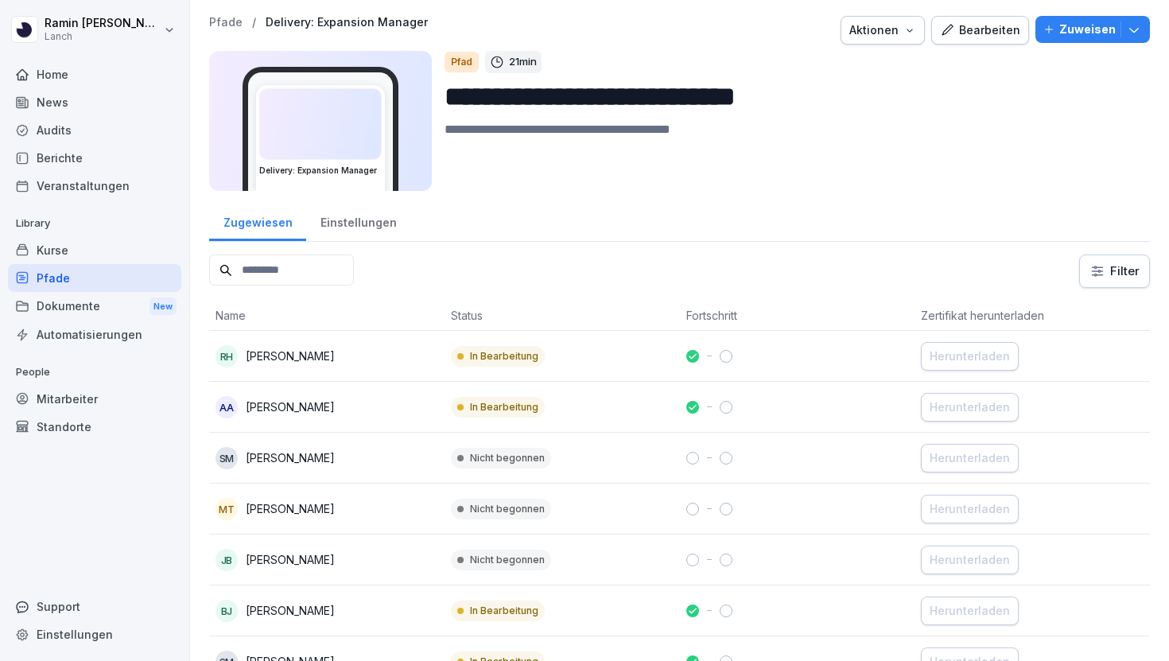
click at [393, 358] on div "RH [PERSON_NAME]" at bounding box center [327, 356] width 223 height 22
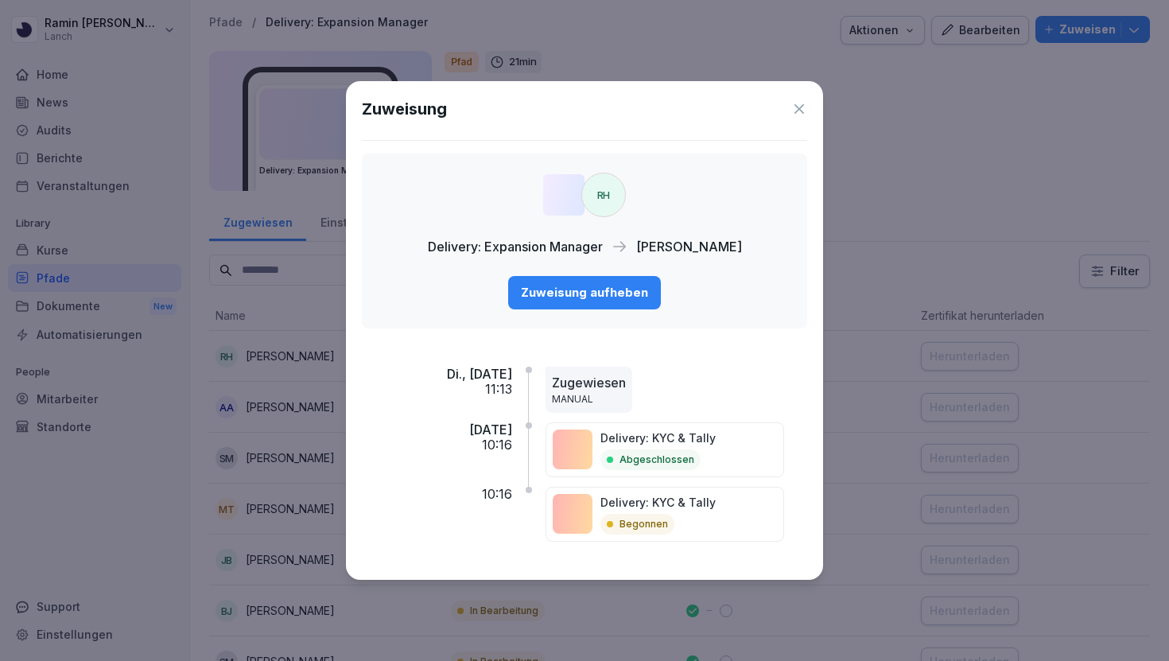
click at [800, 106] on icon at bounding box center [799, 109] width 16 height 16
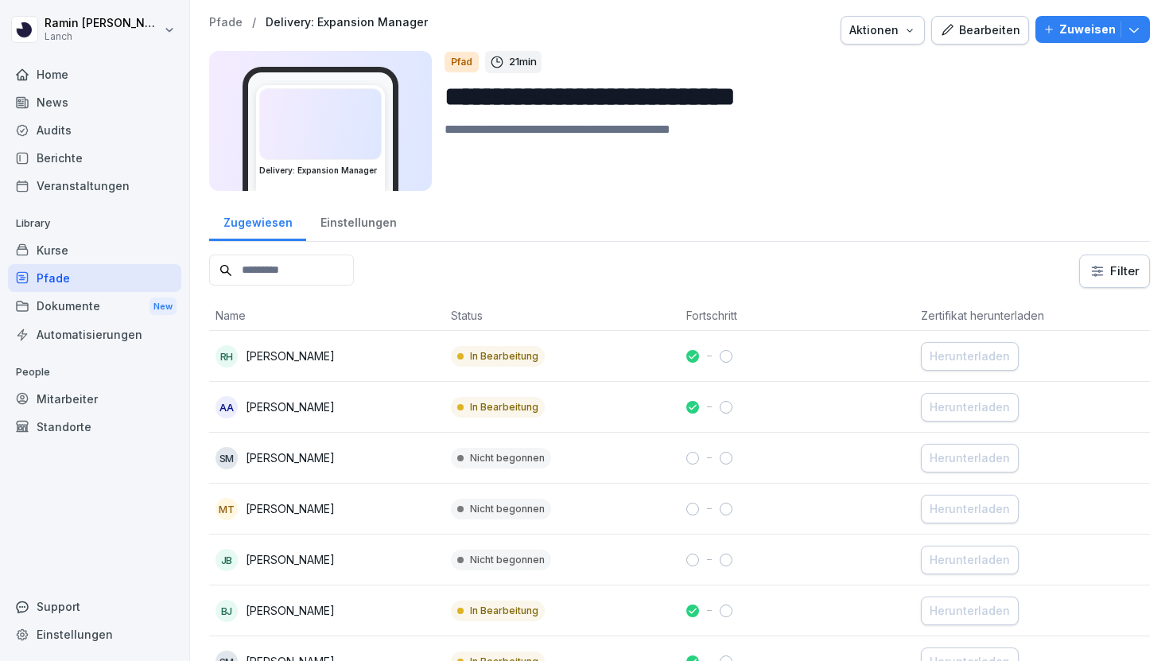
click at [374, 364] on div "RH [PERSON_NAME]" at bounding box center [327, 356] width 223 height 22
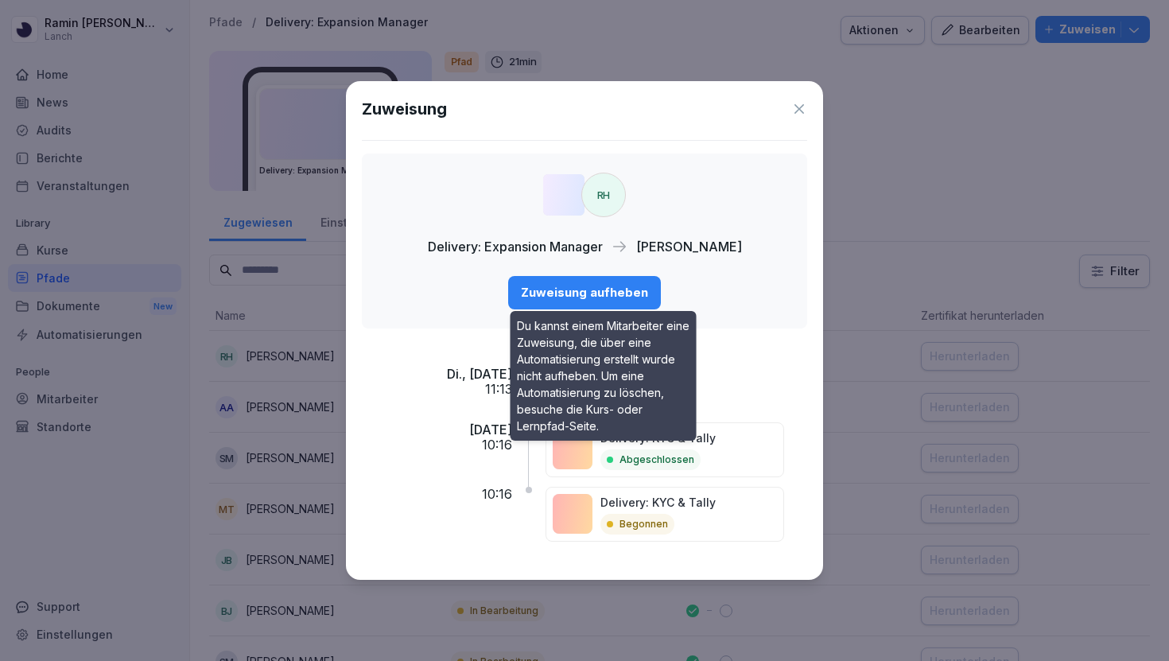
click at [764, 352] on div "Di., [DATE] 11:13 Zugewiesen MANUAL Mo., [DATE] 10:16 Delivery: KYC & Tally Abg…" at bounding box center [584, 452] width 445 height 223
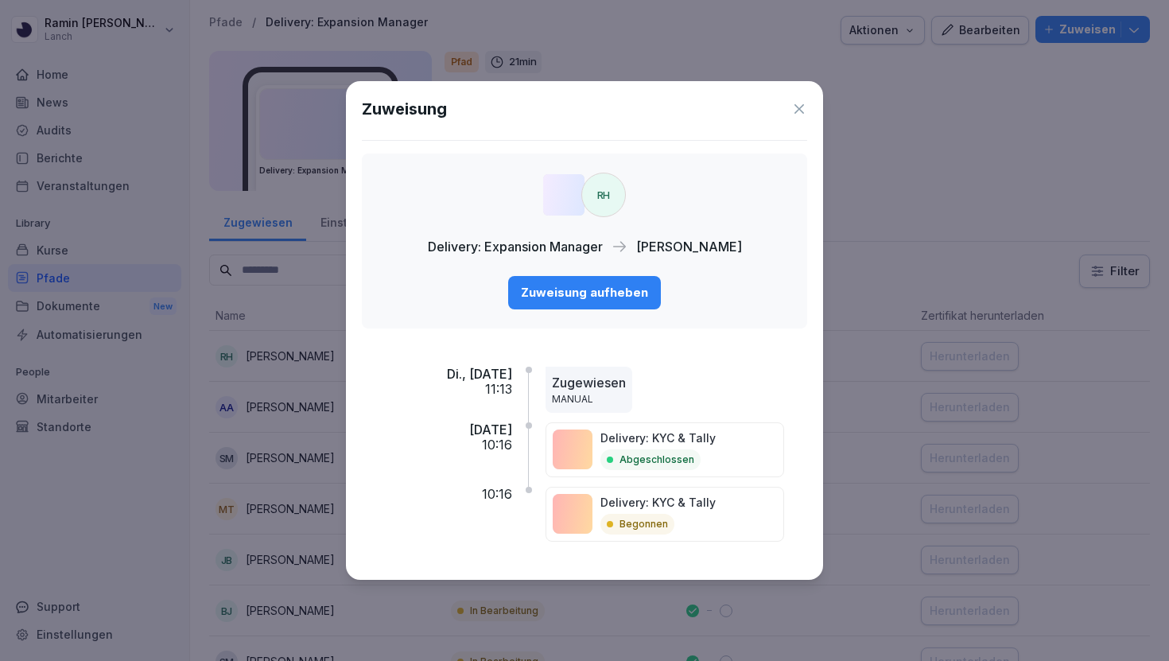
click at [801, 108] on icon at bounding box center [799, 109] width 16 height 16
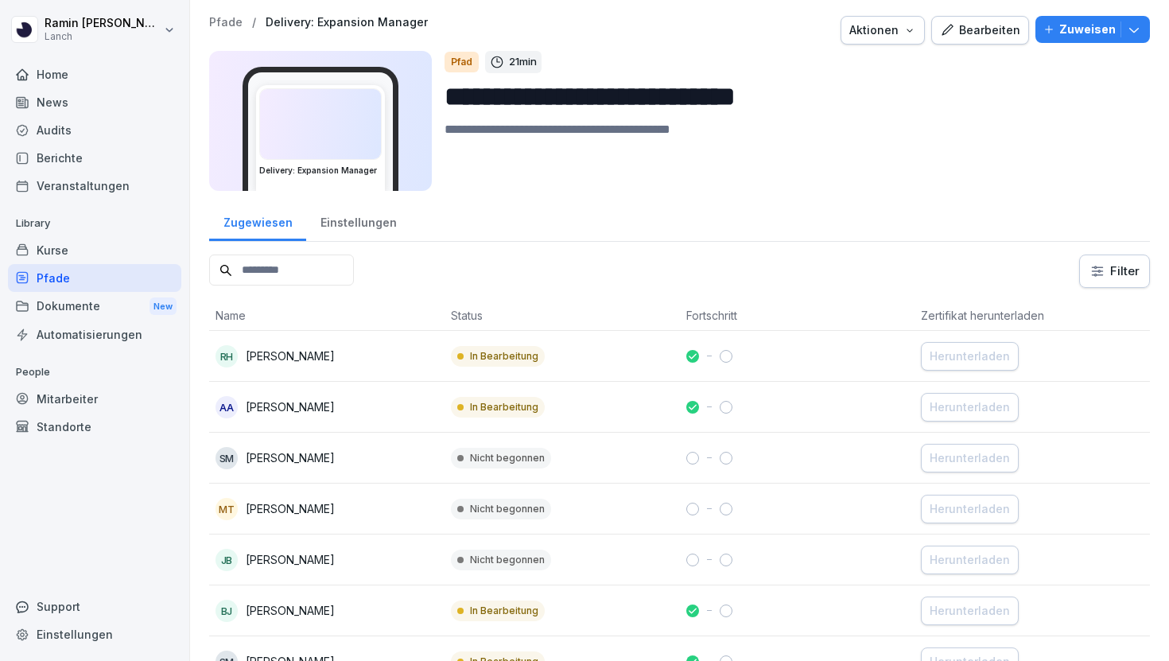
click at [983, 22] on div "Bearbeiten" at bounding box center [980, 29] width 80 height 17
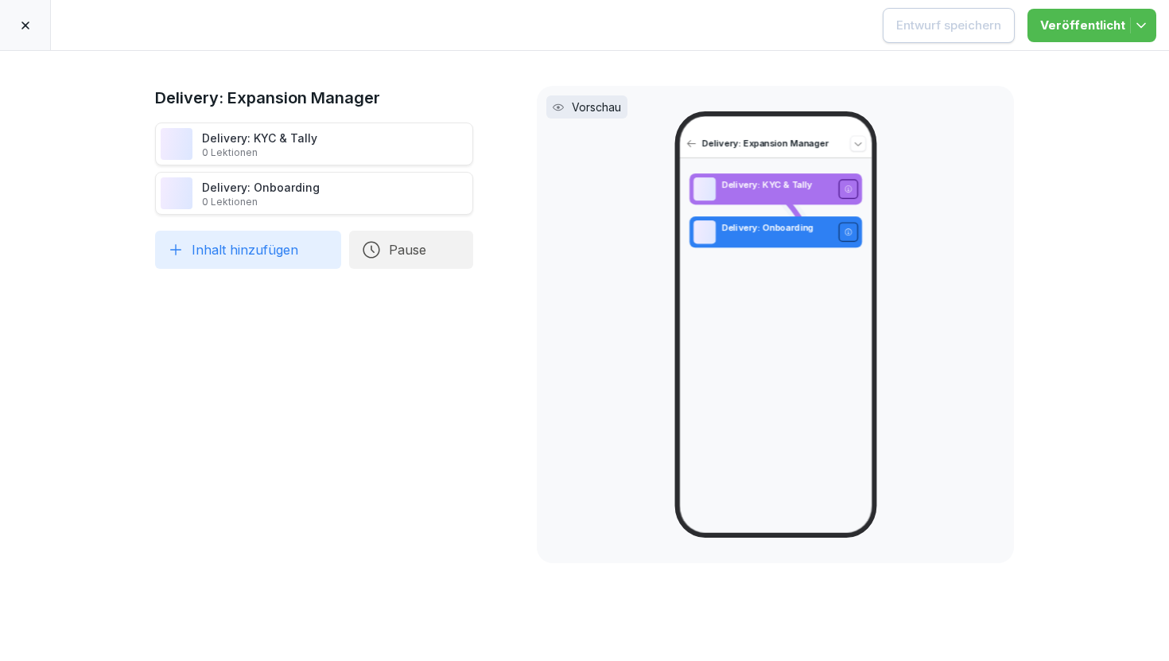
click at [311, 146] on p "0 Lektionen" at bounding box center [259, 152] width 115 height 13
click at [283, 243] on button "Inhalt hinzufügen" at bounding box center [248, 250] width 186 height 38
click at [279, 250] on button "Inhalt hinzufügen" at bounding box center [248, 250] width 186 height 38
type input "*"
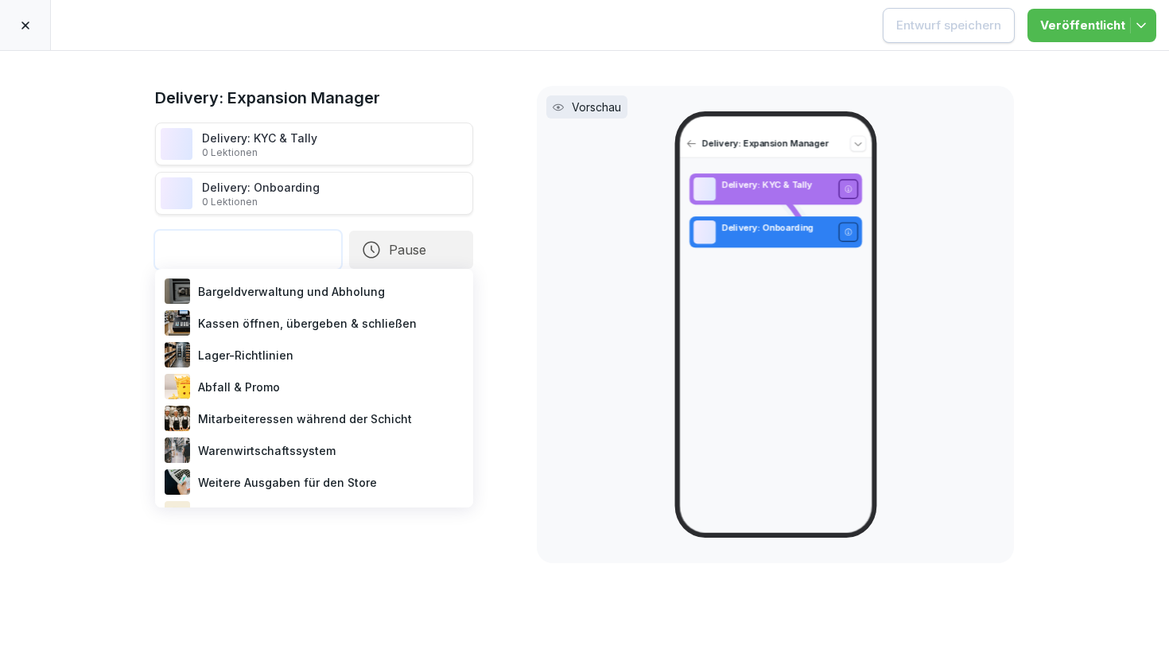
click at [74, 262] on div "Delivery: Expansion Manager Delivery: KYC & Tally 0 Lektionen Delivery: Onboard…" at bounding box center [584, 356] width 1169 height 610
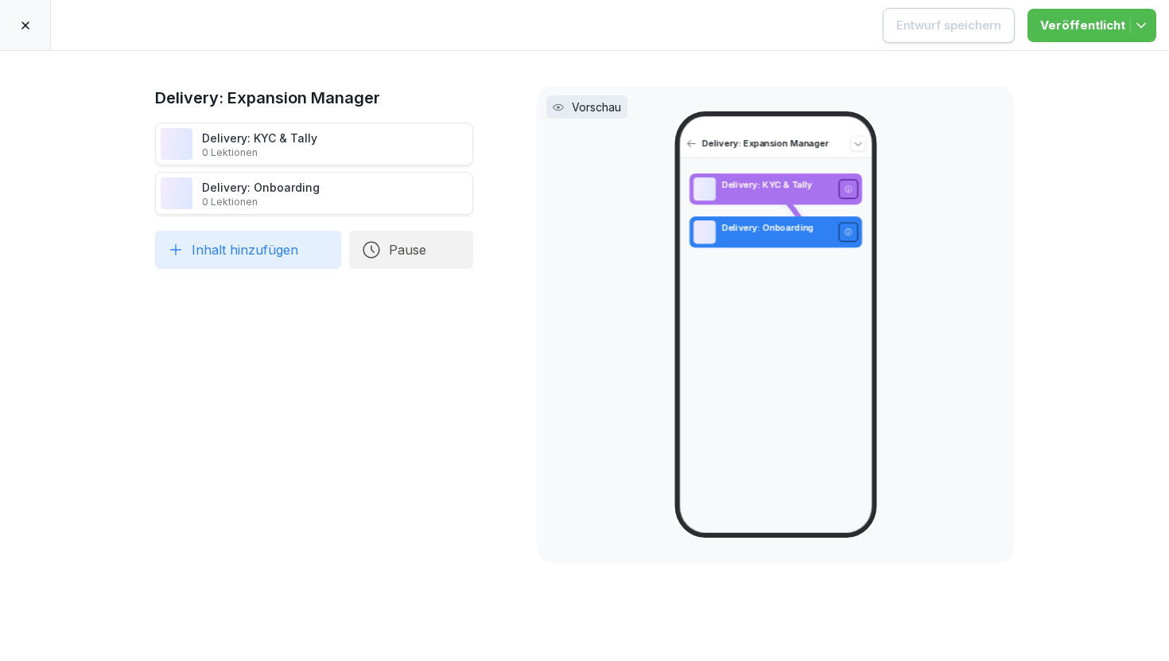
click at [277, 147] on p "0 Lektionen" at bounding box center [259, 152] width 115 height 13
click at [29, 22] on icon at bounding box center [25, 25] width 13 height 13
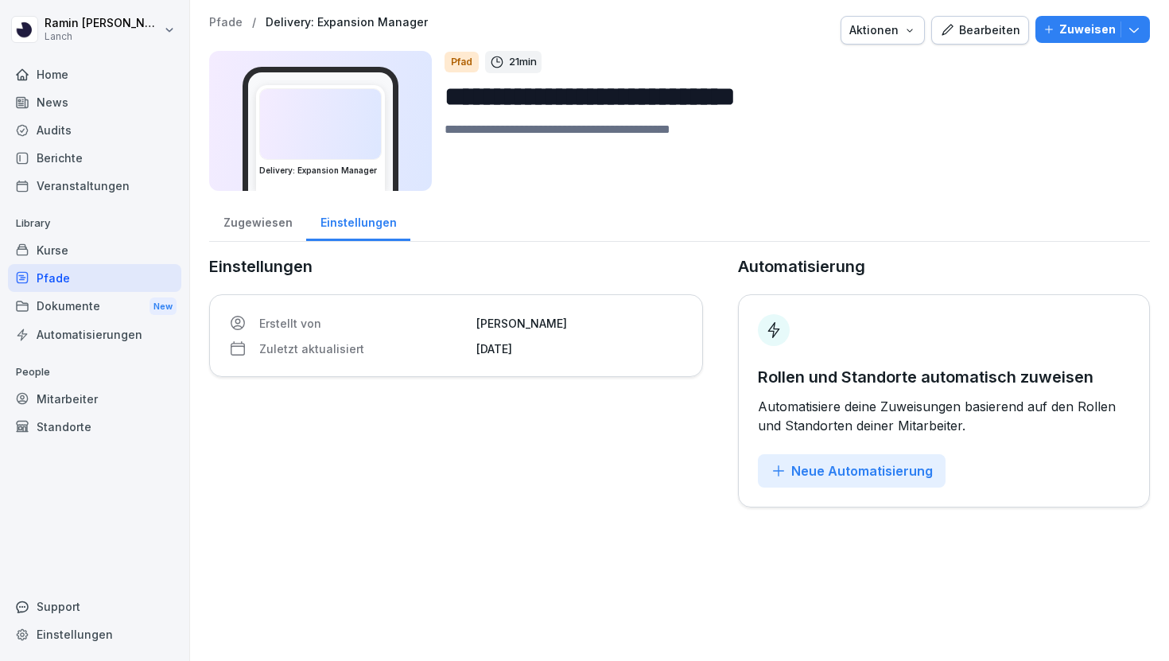
click at [243, 218] on div "Zugewiesen" at bounding box center [257, 220] width 97 height 41
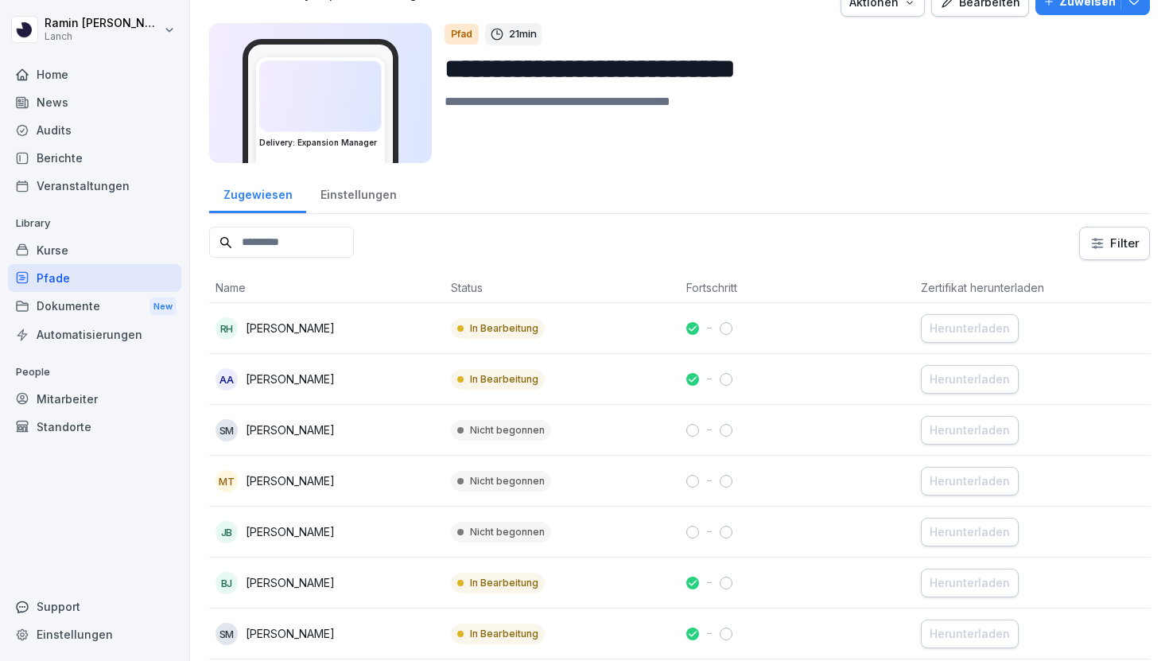
scroll to position [2, 0]
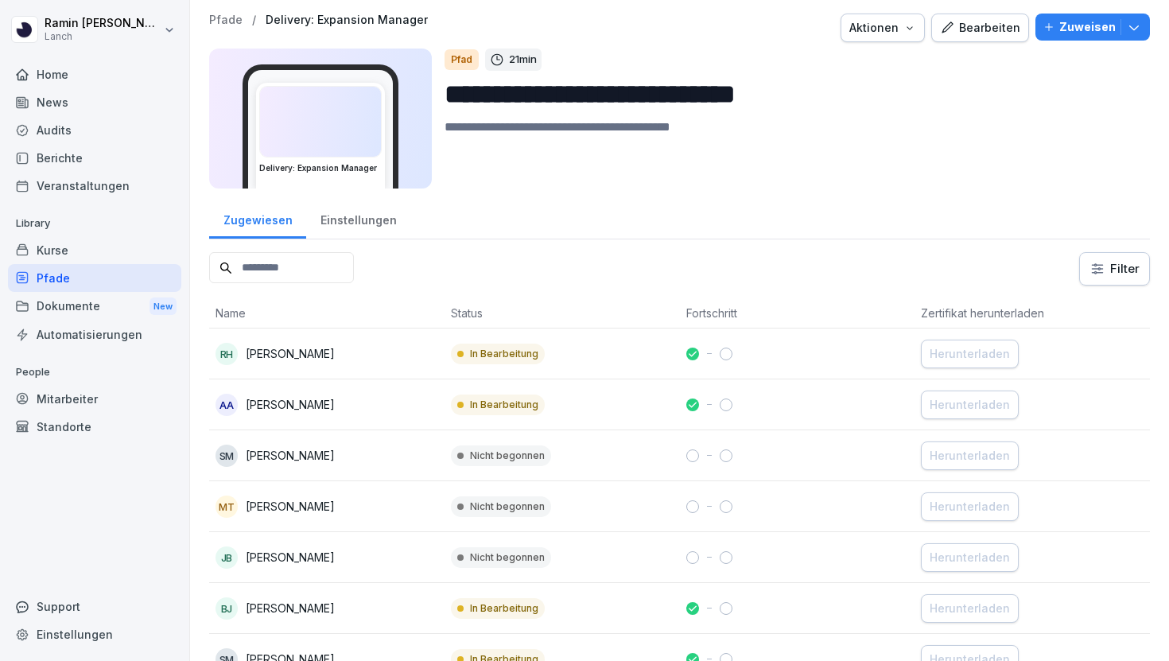
click at [984, 40] on button "Bearbeiten" at bounding box center [980, 28] width 98 height 29
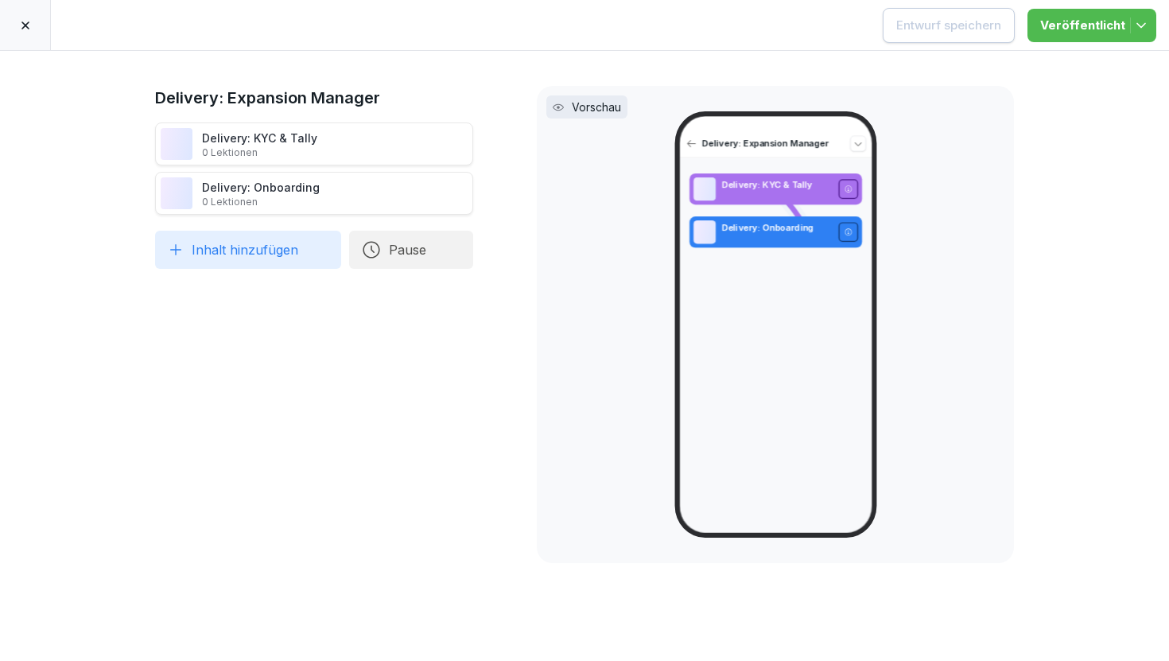
click at [21, 19] on icon at bounding box center [25, 25] width 13 height 13
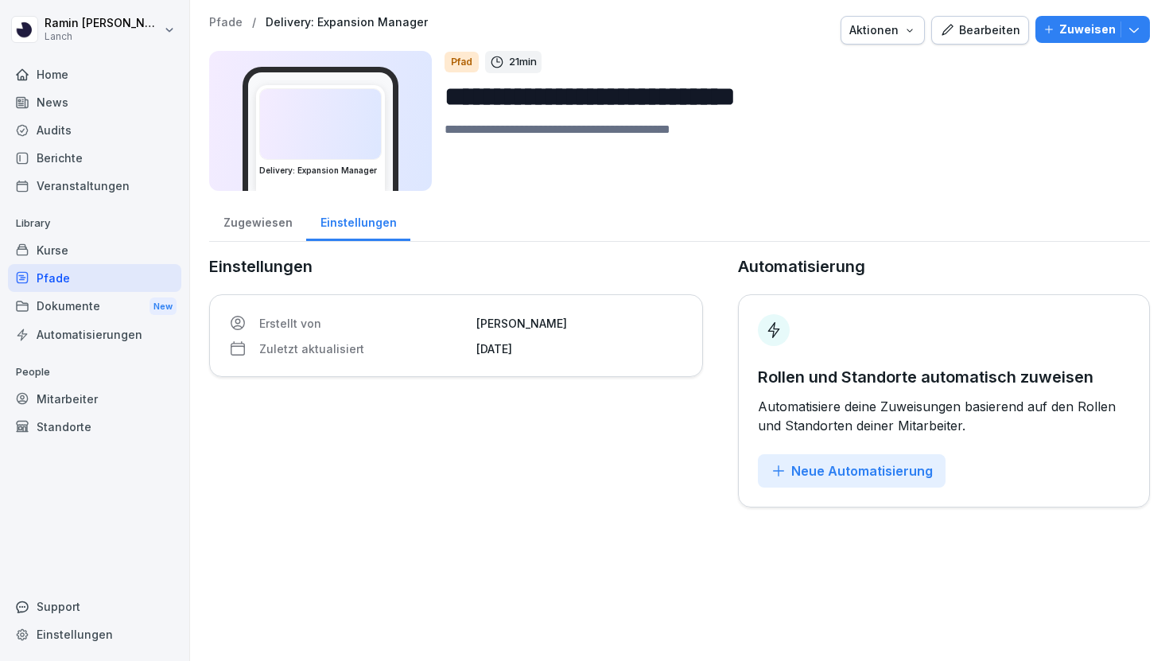
click at [224, 239] on div "Zugewiesen" at bounding box center [257, 220] width 97 height 41
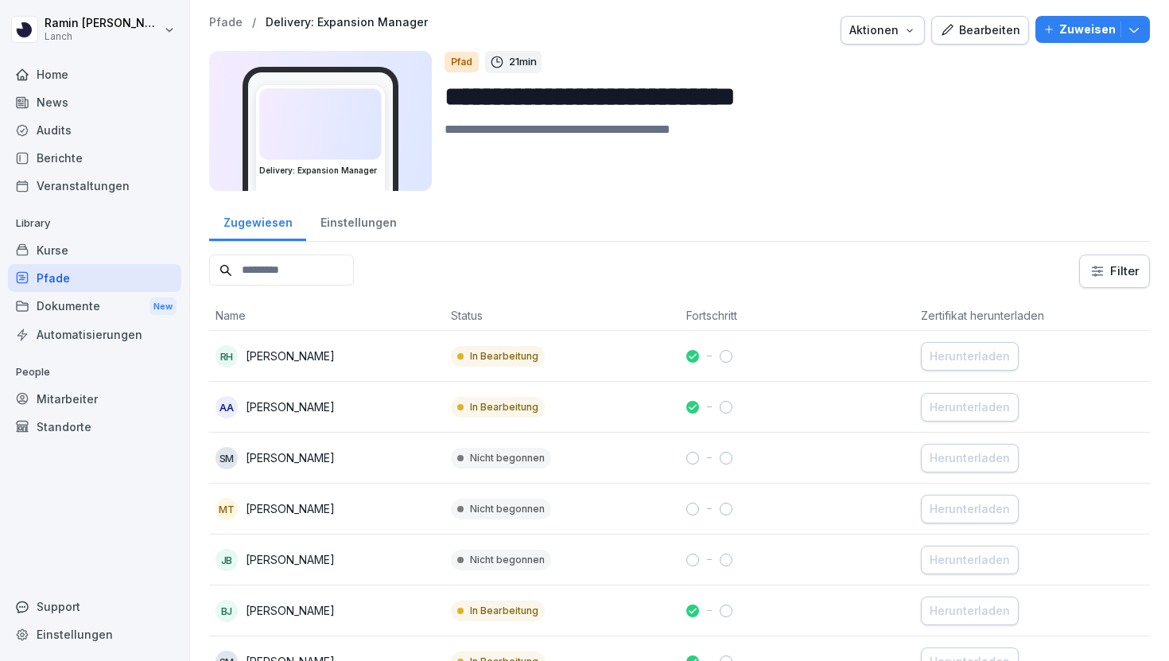
click at [270, 228] on div "Zugewiesen" at bounding box center [257, 220] width 97 height 41
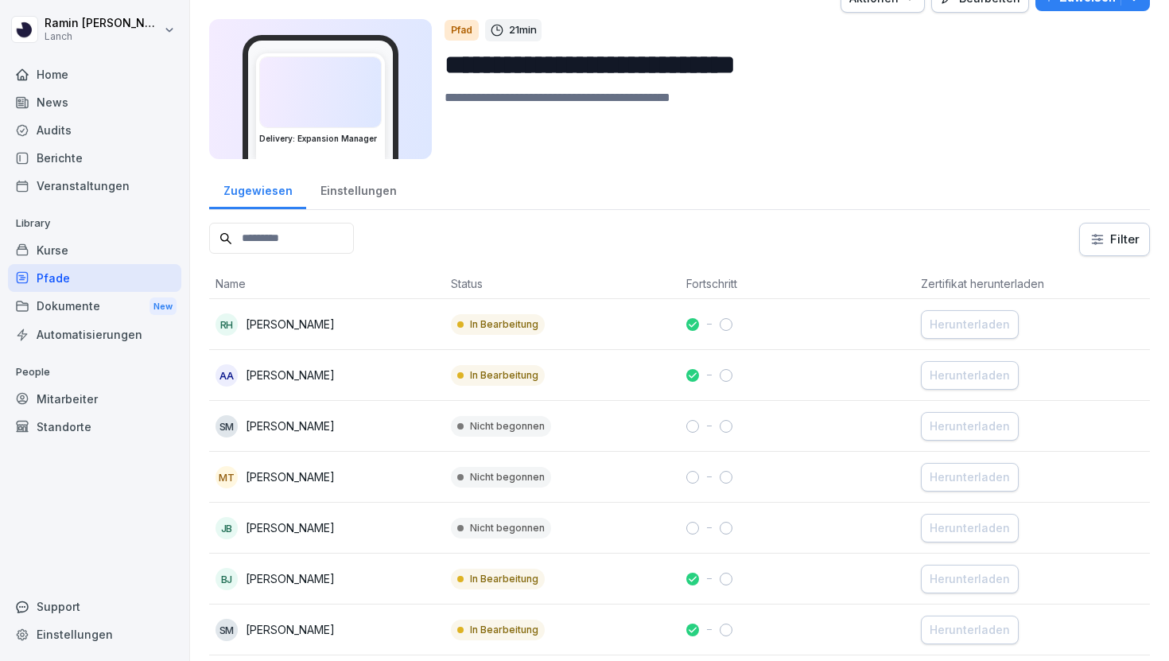
scroll to position [36, 0]
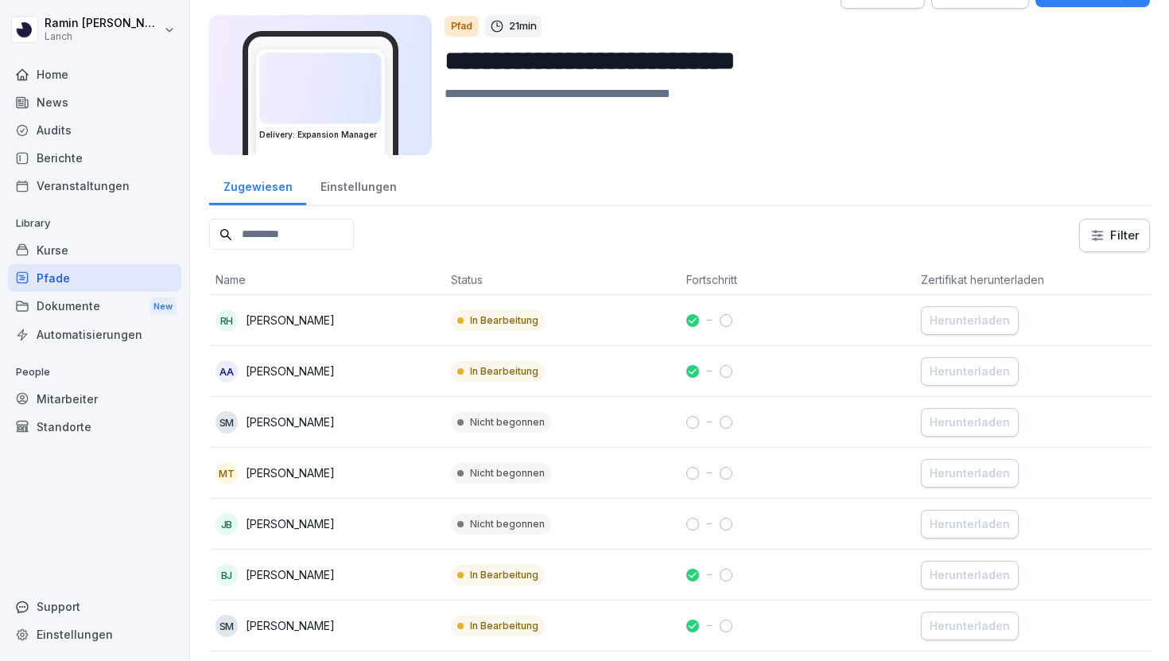
click at [585, 315] on td "In Bearbeitung" at bounding box center [562, 320] width 235 height 51
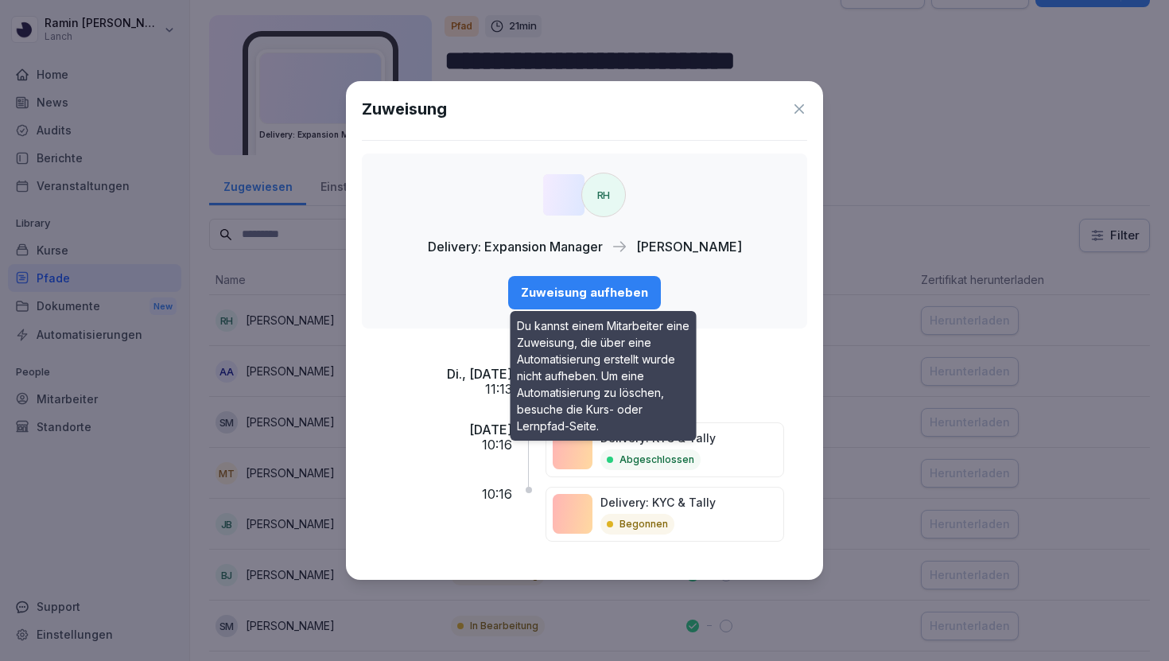
click at [736, 453] on div "Delivery: KYC & Tally Abgeschlossen" at bounding box center [665, 449] width 239 height 55
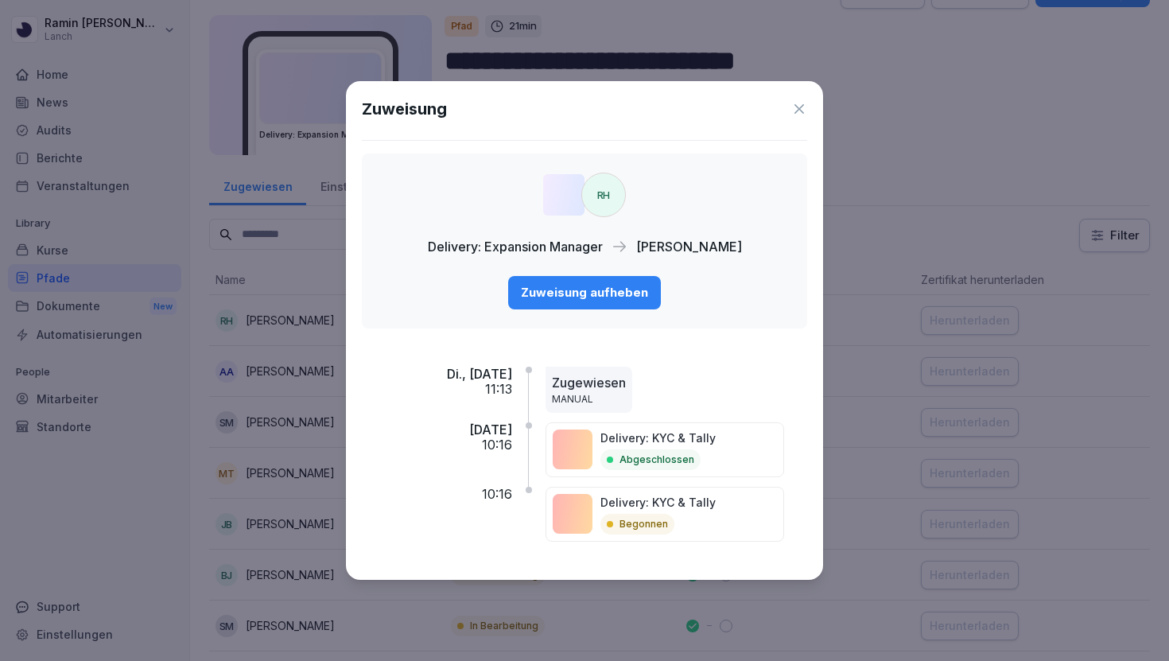
click at [801, 112] on icon at bounding box center [799, 109] width 16 height 16
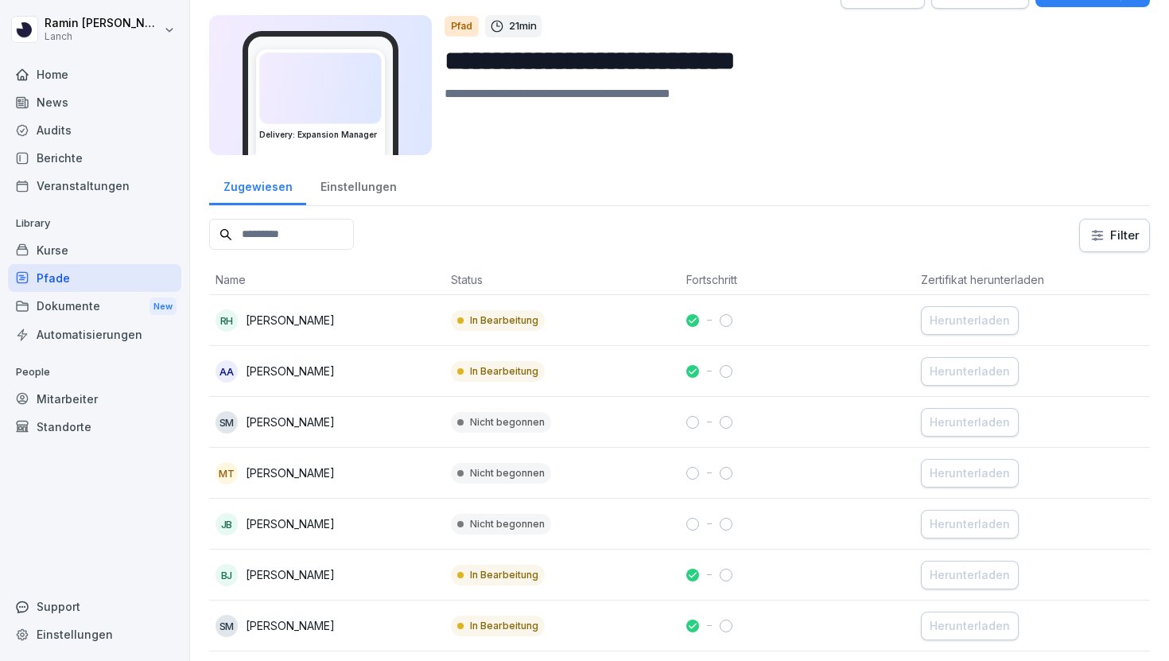
click at [571, 360] on td "In Bearbeitung" at bounding box center [562, 371] width 235 height 51
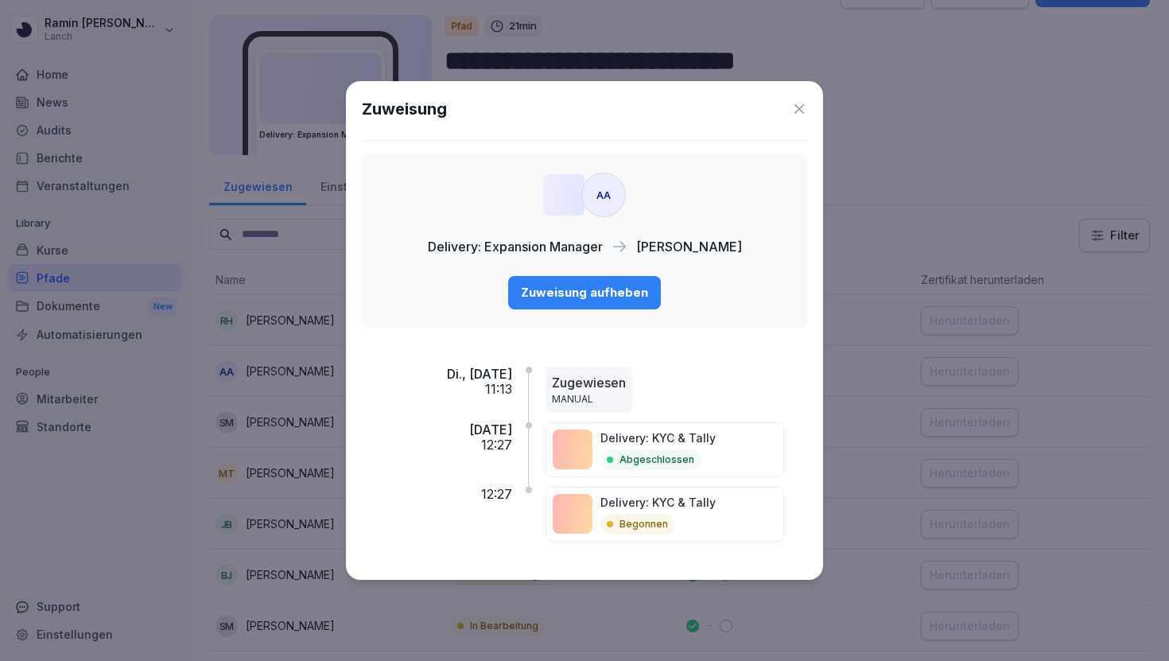
click at [797, 104] on icon at bounding box center [799, 109] width 16 height 16
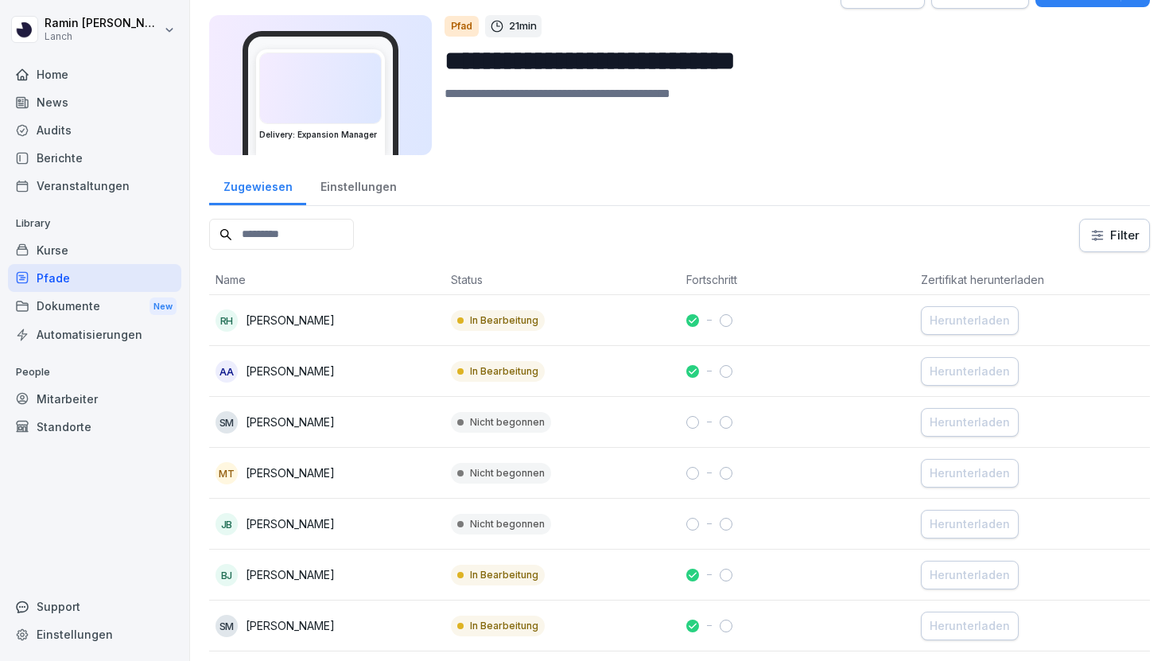
scroll to position [246, 0]
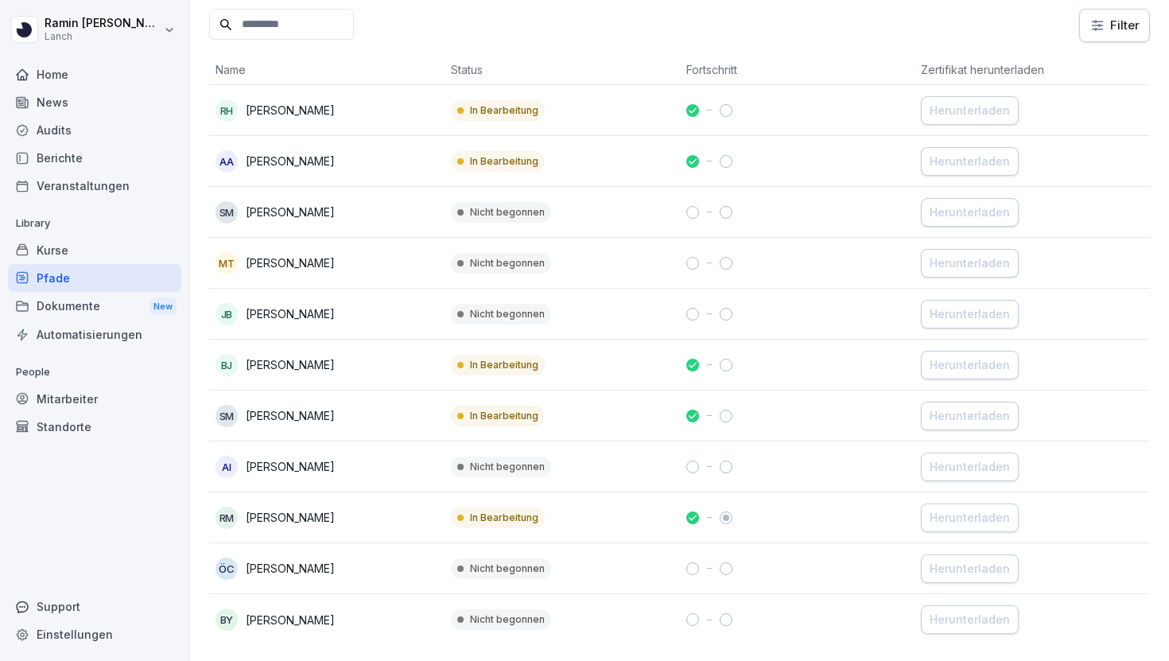
click at [591, 358] on td "In Bearbeitung" at bounding box center [562, 365] width 235 height 51
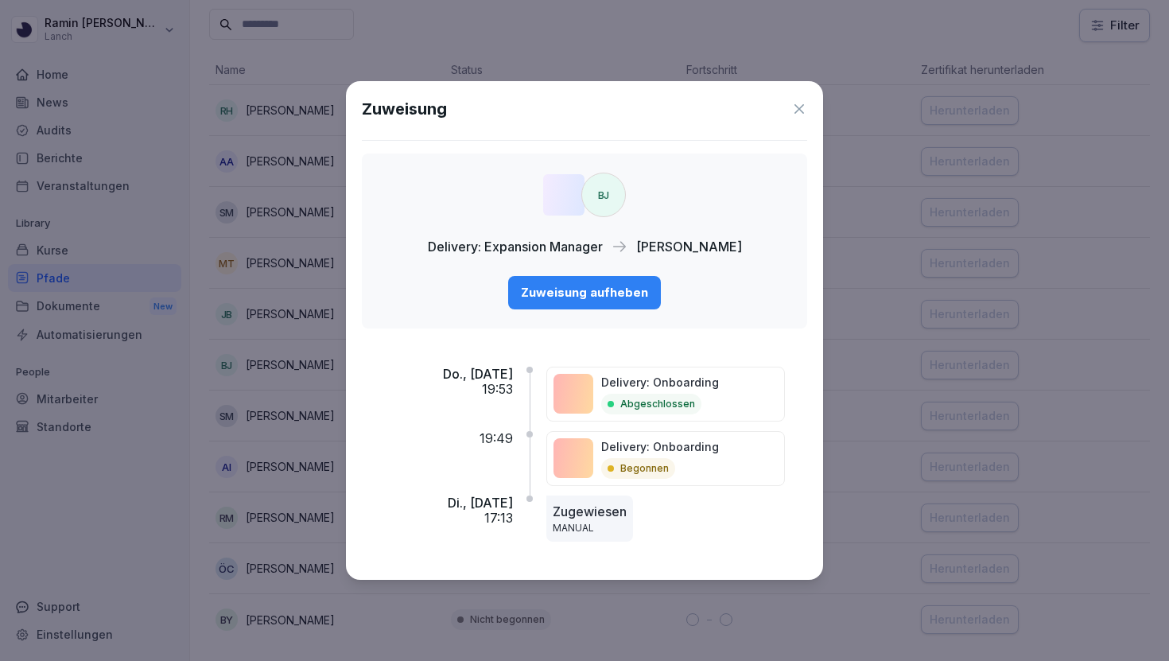
click at [794, 101] on icon at bounding box center [799, 109] width 16 height 16
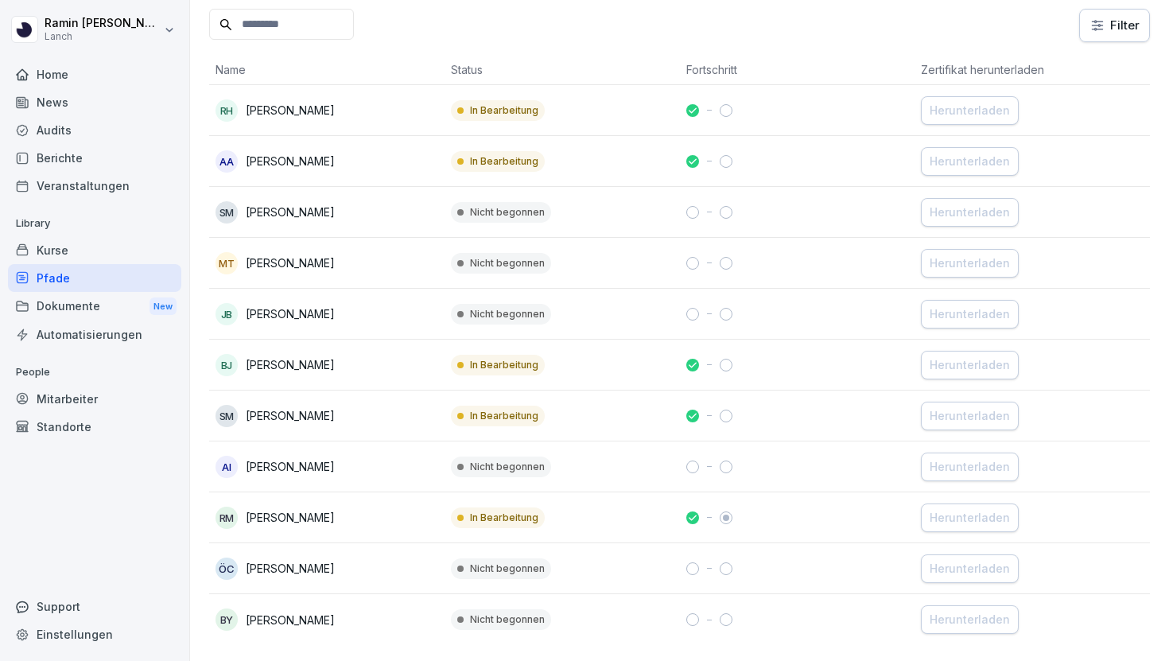
click at [489, 521] on p "In Bearbeitung" at bounding box center [504, 518] width 68 height 14
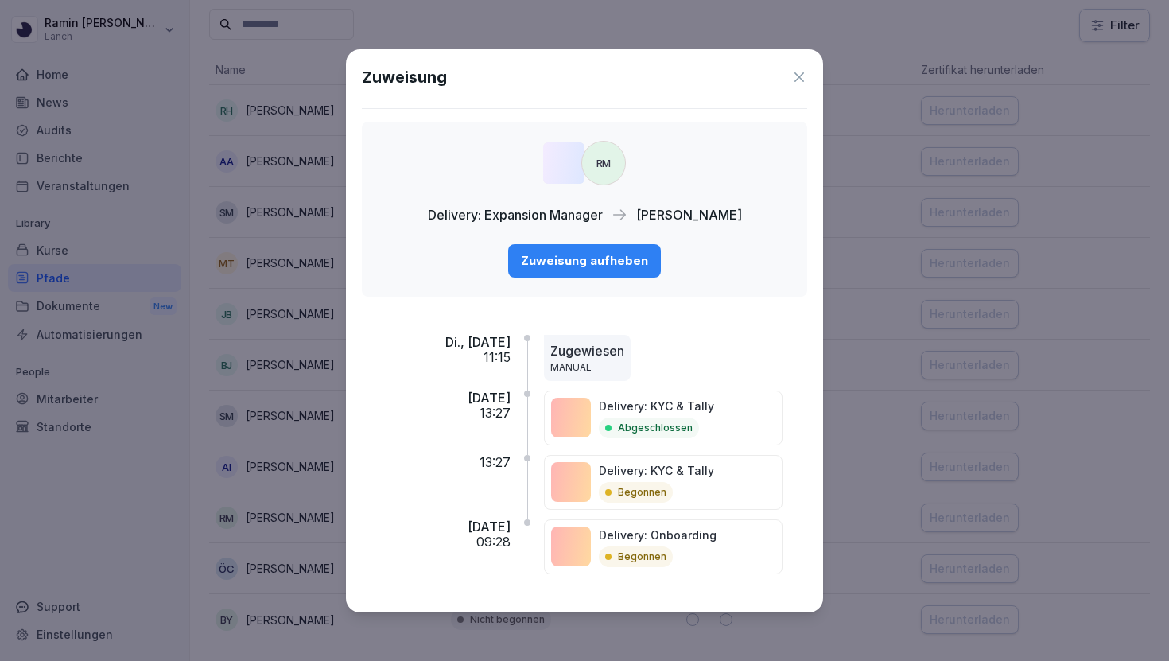
click at [655, 492] on p "Begonnen" at bounding box center [642, 492] width 49 height 14
click at [796, 79] on icon at bounding box center [800, 77] width 10 height 10
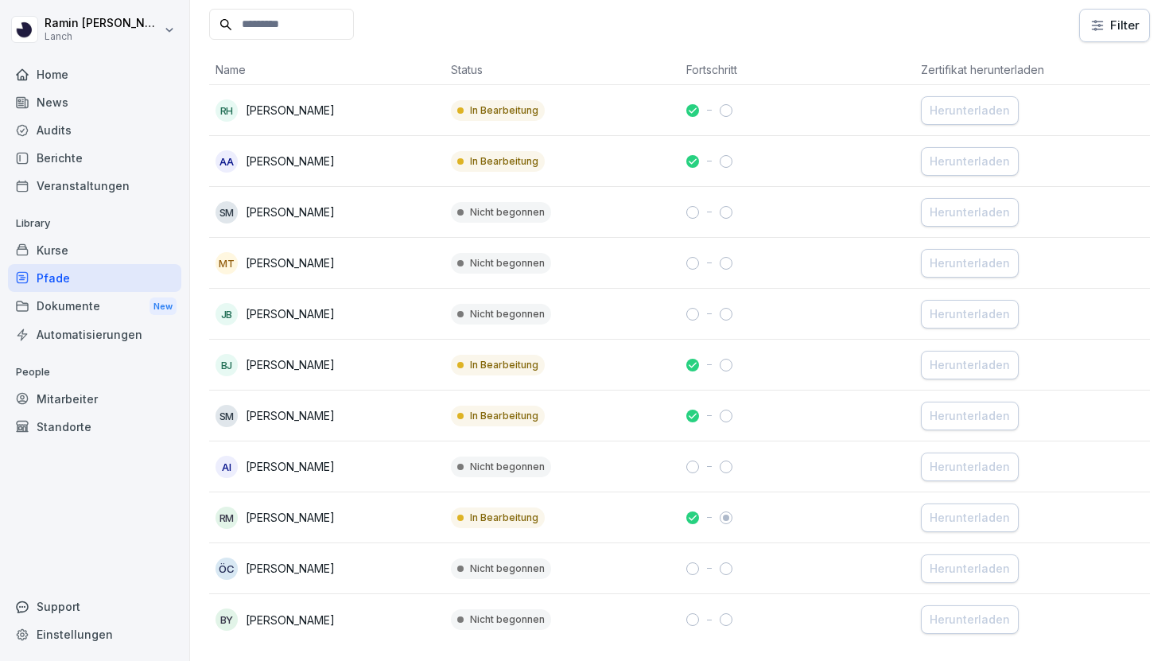
scroll to position [0, 0]
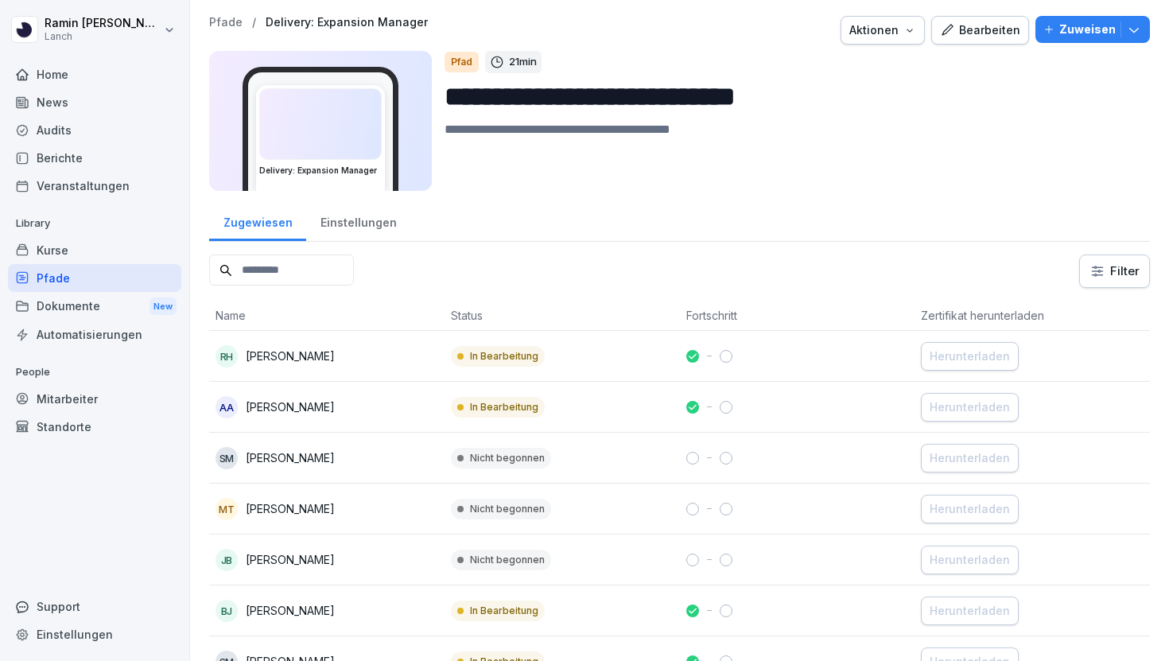
click at [1094, 38] on button "Zuweisen" at bounding box center [1093, 29] width 115 height 27
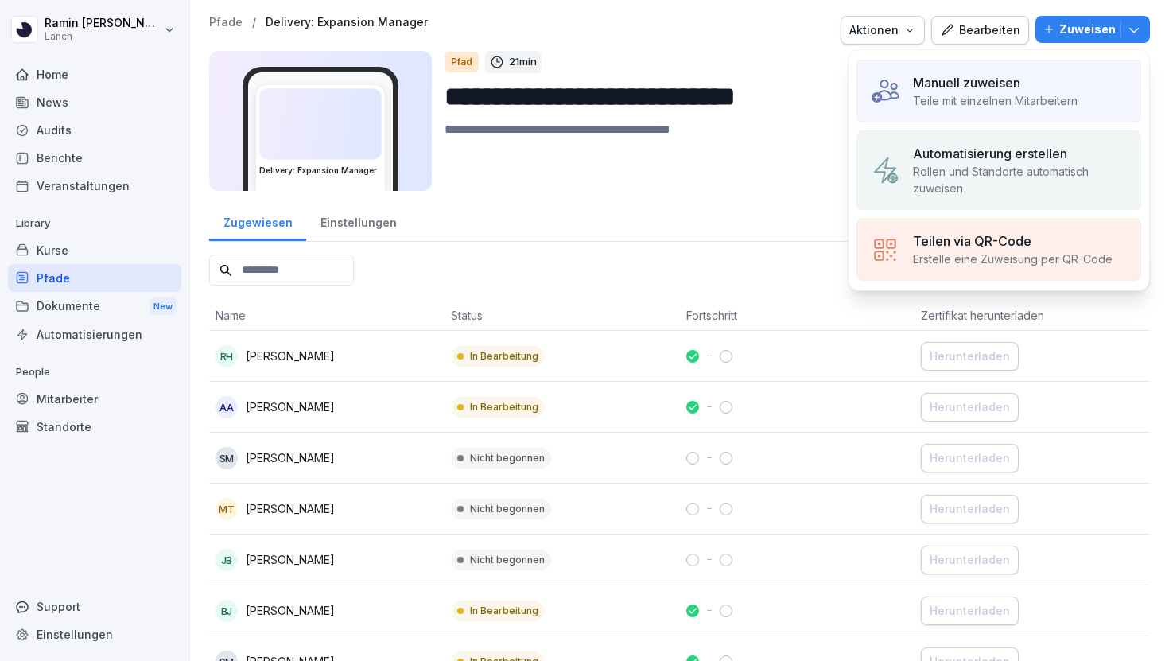
click at [1028, 103] on p "Teile mit einzelnen Mitarbeitern" at bounding box center [995, 100] width 165 height 17
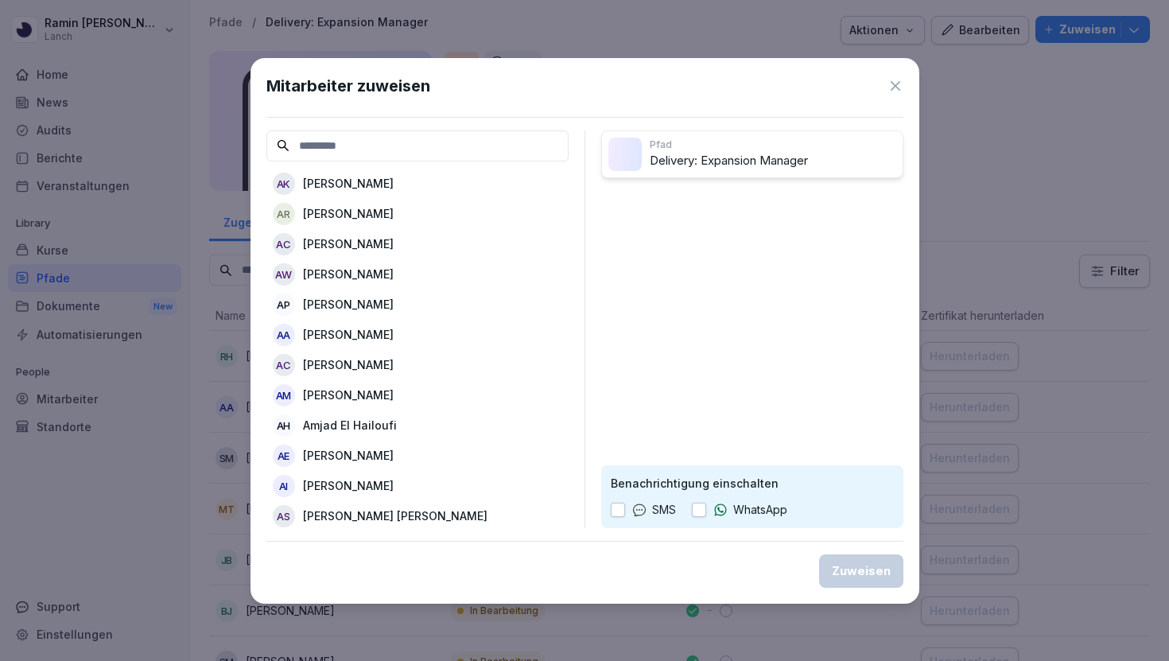
click at [888, 81] on icon at bounding box center [896, 86] width 16 height 16
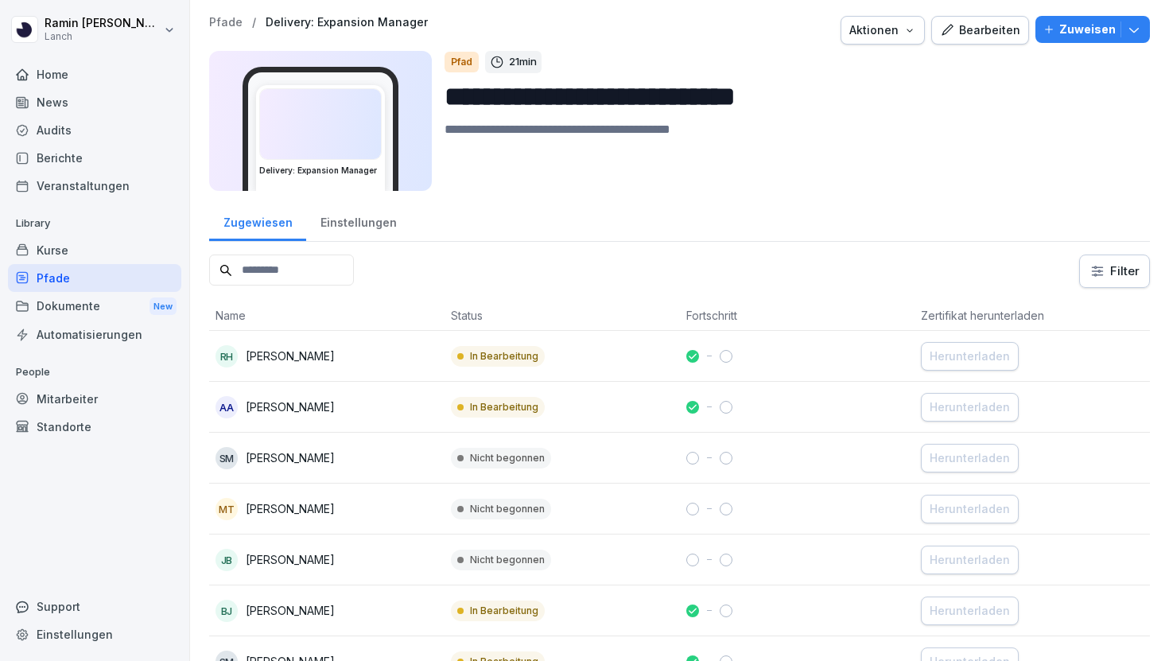
click at [87, 282] on div "Pfade" at bounding box center [94, 278] width 173 height 28
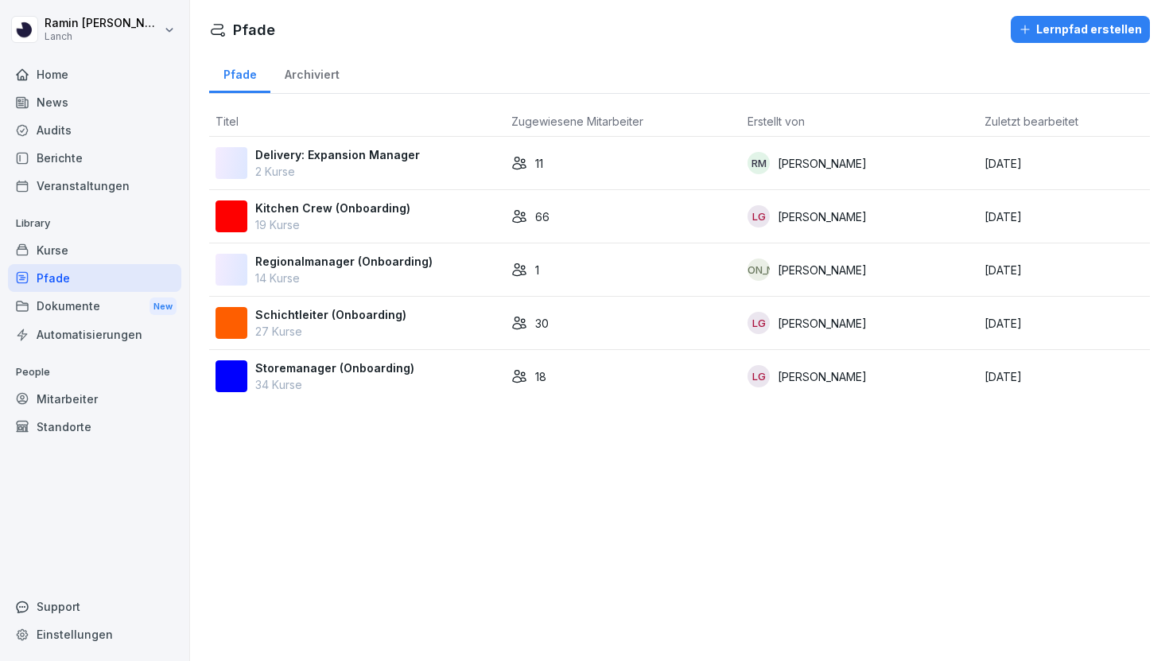
click at [345, 168] on p "2 Kurse" at bounding box center [337, 171] width 165 height 17
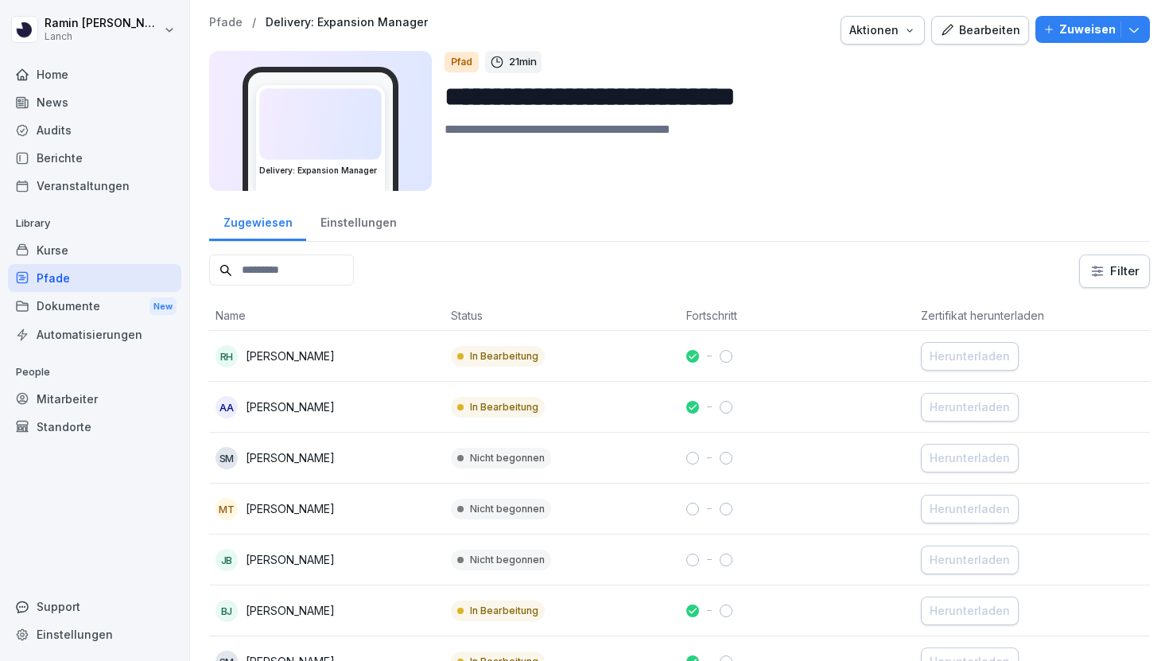
click at [1056, 36] on div "Zuweisen" at bounding box center [1093, 29] width 99 height 17
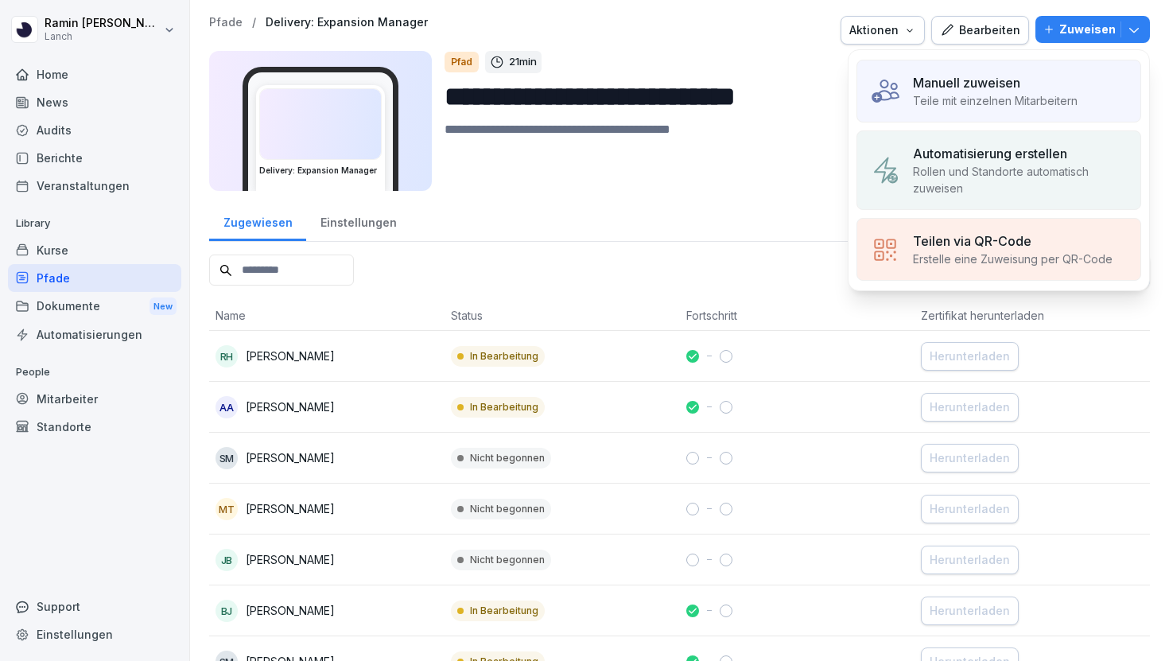
click at [970, 84] on p "Manuell zuweisen" at bounding box center [966, 82] width 107 height 19
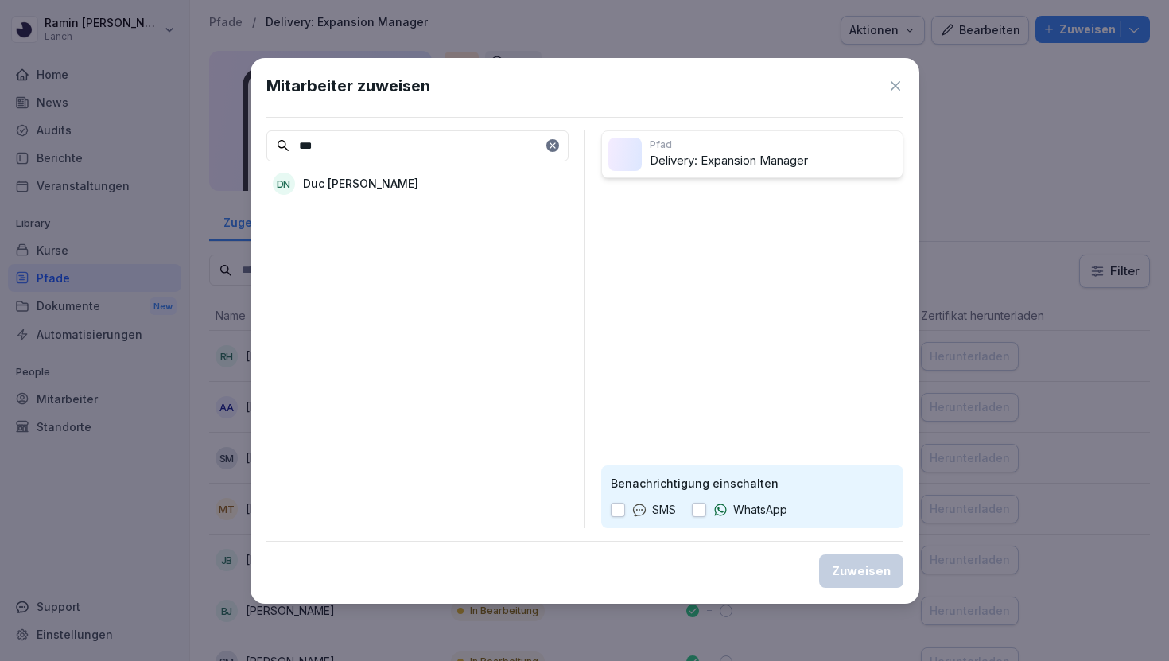
type input "***"
click at [418, 195] on div "DN Duc [PERSON_NAME]" at bounding box center [417, 183] width 302 height 29
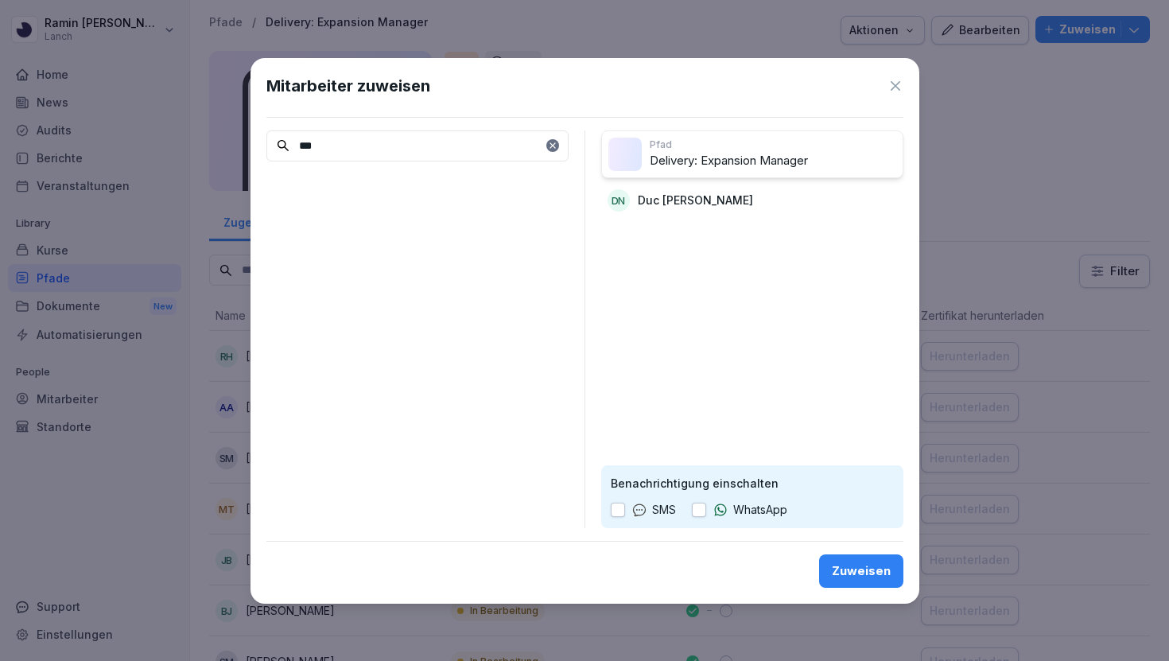
click at [867, 578] on div "Zuweisen" at bounding box center [861, 570] width 59 height 17
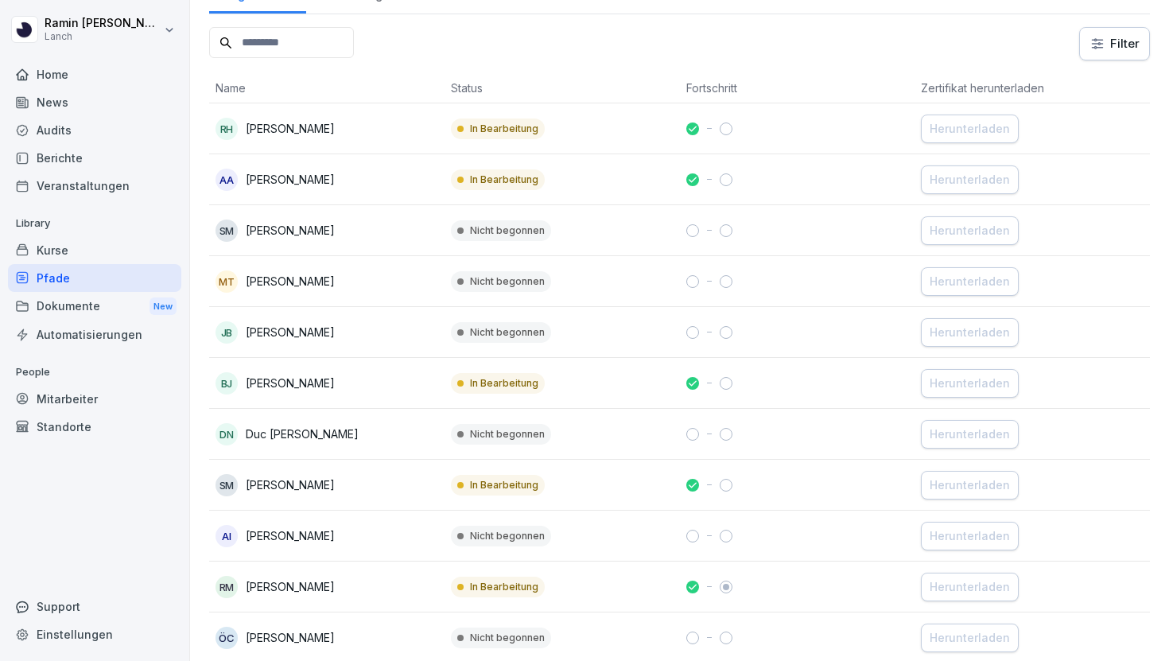
scroll to position [297, 0]
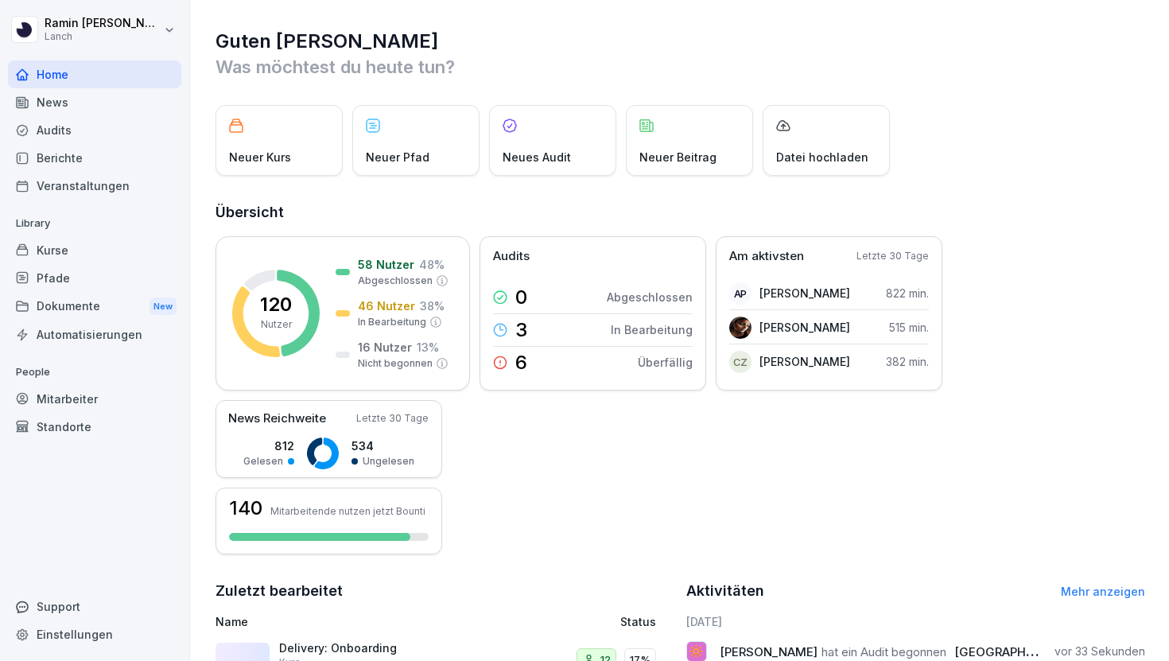
scroll to position [296, 0]
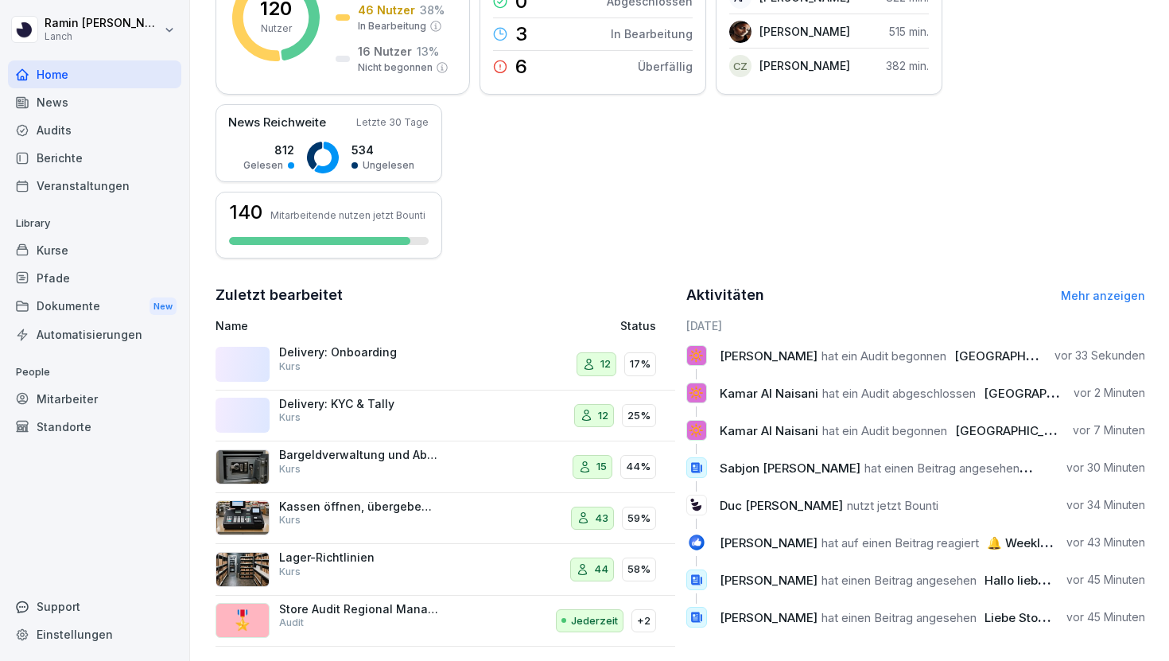
click at [444, 367] on div "Delivery: Onboarding Kurs" at bounding box center [356, 364] width 281 height 38
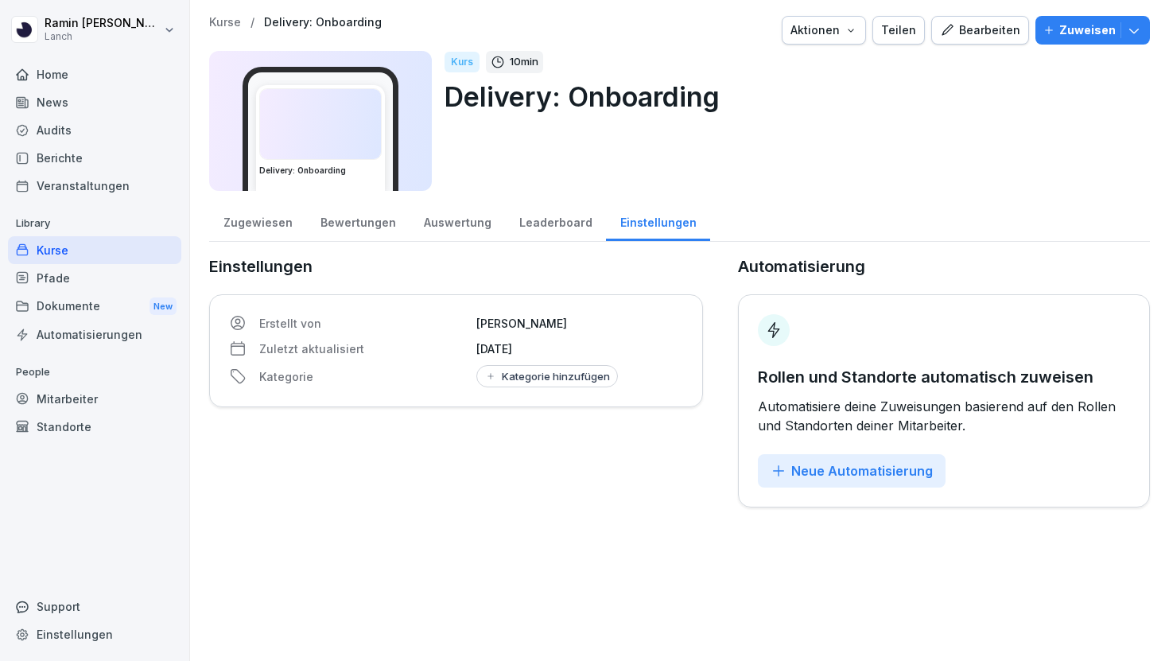
click at [441, 215] on div "Auswertung" at bounding box center [457, 220] width 95 height 41
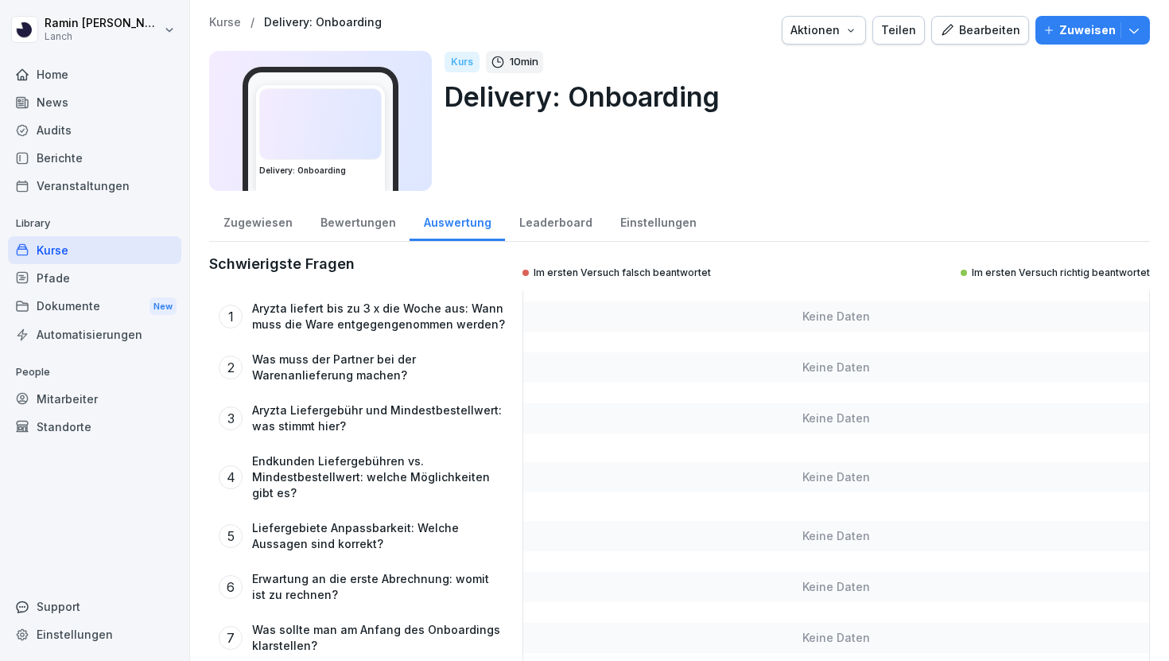
click at [274, 220] on div "Zugewiesen" at bounding box center [257, 220] width 97 height 41
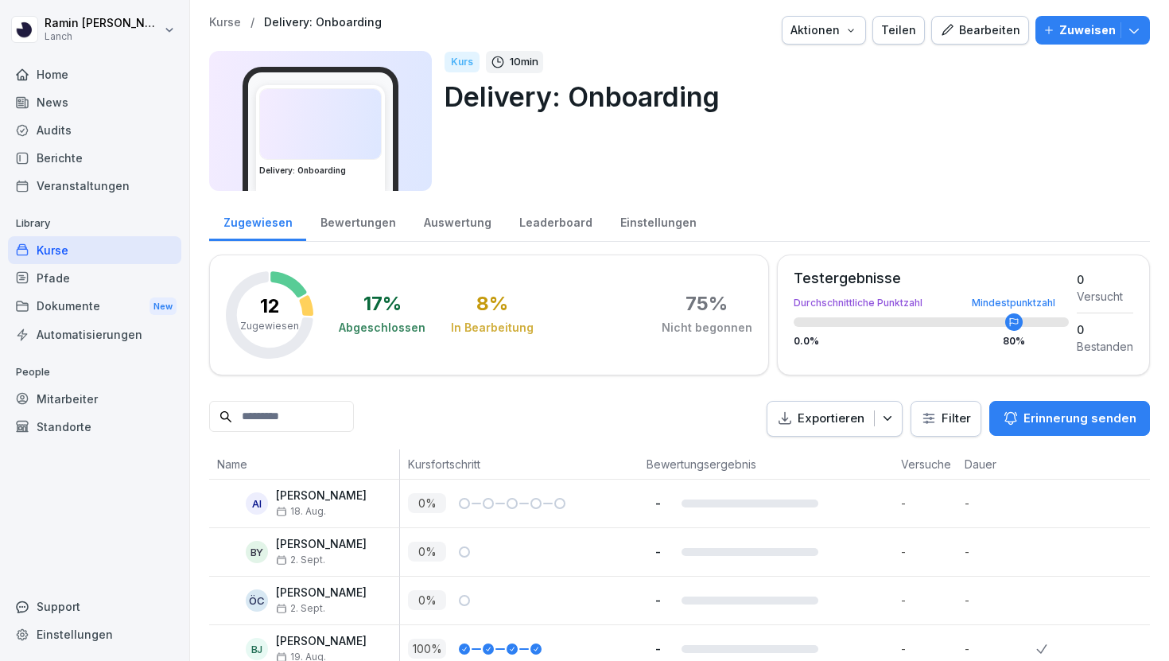
click at [980, 23] on div "Bearbeiten" at bounding box center [980, 29] width 80 height 17
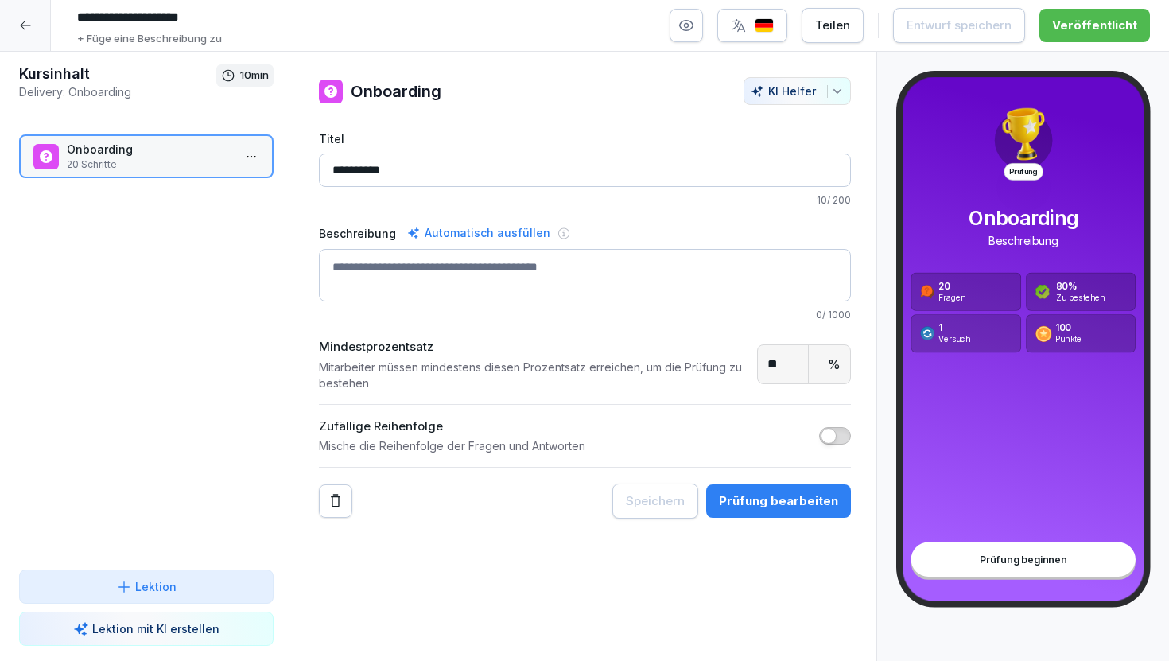
click at [174, 154] on p "Onboarding" at bounding box center [149, 149] width 165 height 17
click at [831, 507] on div "Prüfung bearbeiten" at bounding box center [778, 500] width 119 height 17
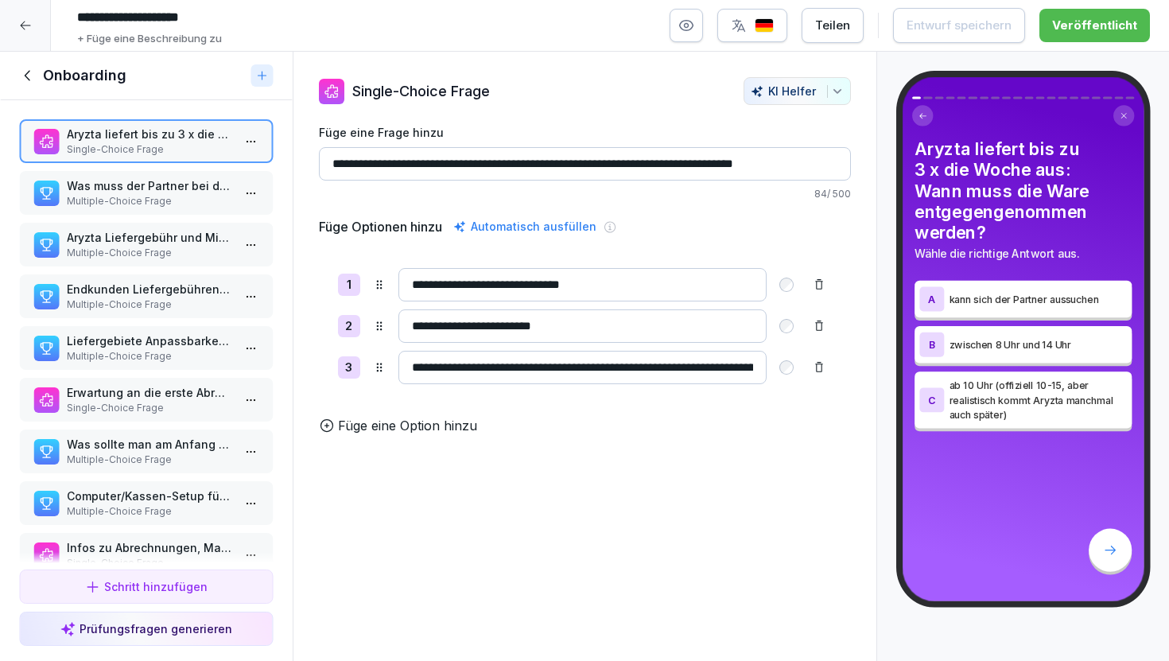
click at [143, 205] on p "Multiple-Choice Frage" at bounding box center [149, 201] width 165 height 14
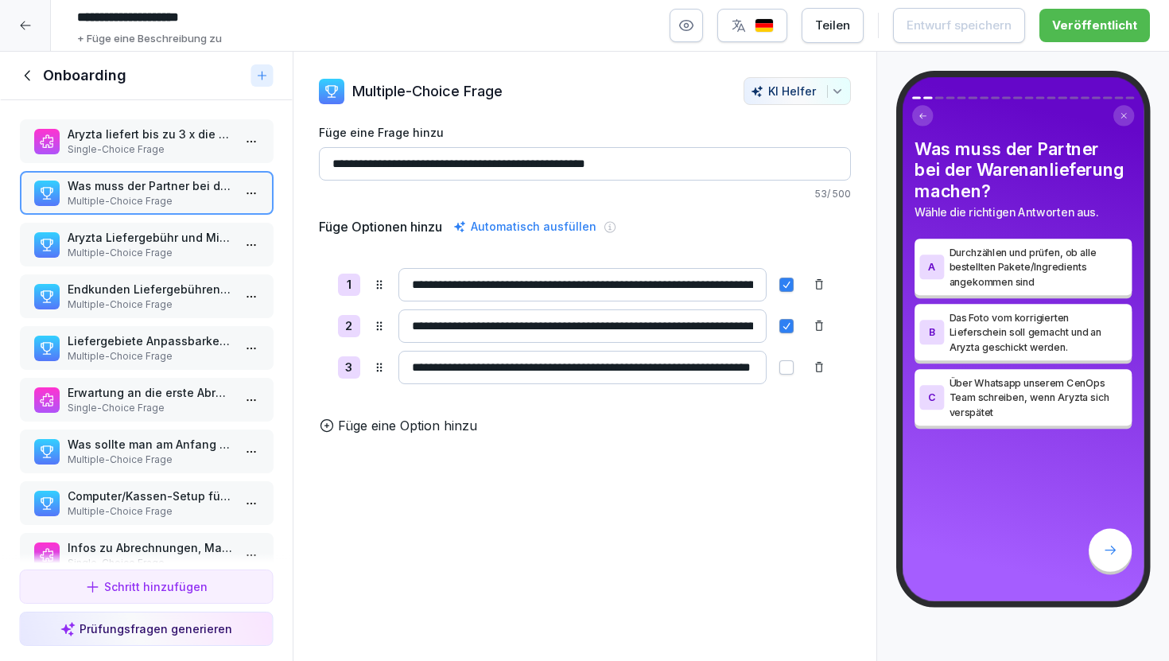
click at [160, 161] on div "Aryzta liefert bis zu 3 x die Woche aus: Wann muss die Ware entgegengenommen we…" at bounding box center [146, 141] width 255 height 44
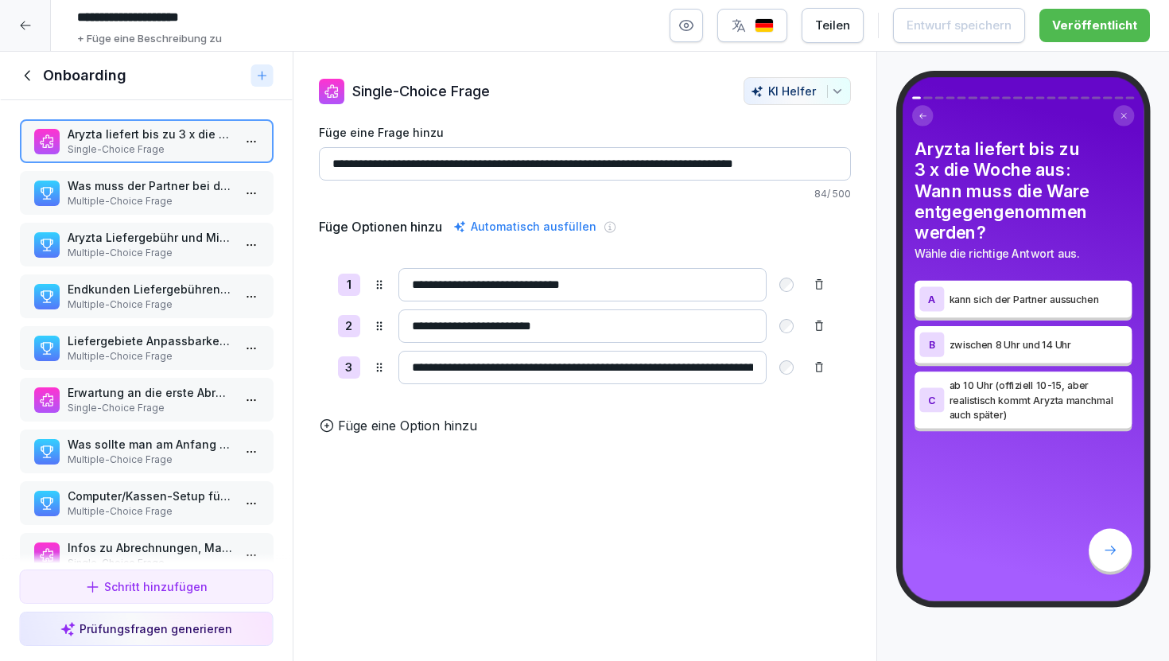
click at [169, 205] on p "Multiple-Choice Frage" at bounding box center [149, 201] width 165 height 14
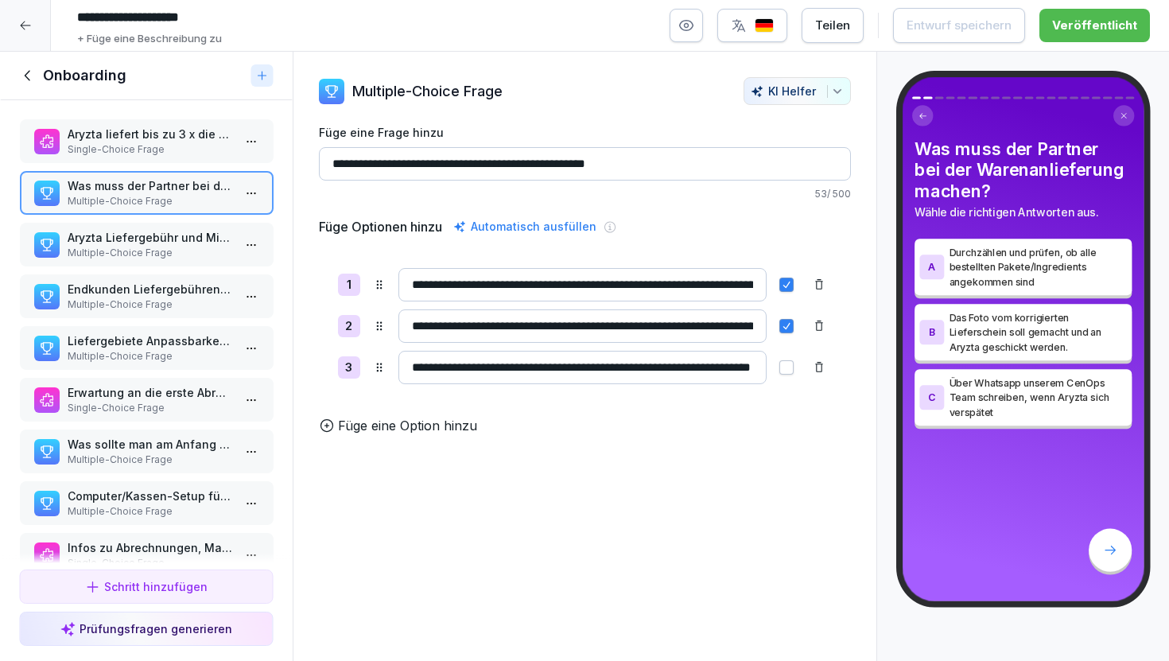
click at [164, 235] on p "Aryzta Liefergebühr und Mindestbestellwert: was stimmt hier?" at bounding box center [149, 237] width 165 height 17
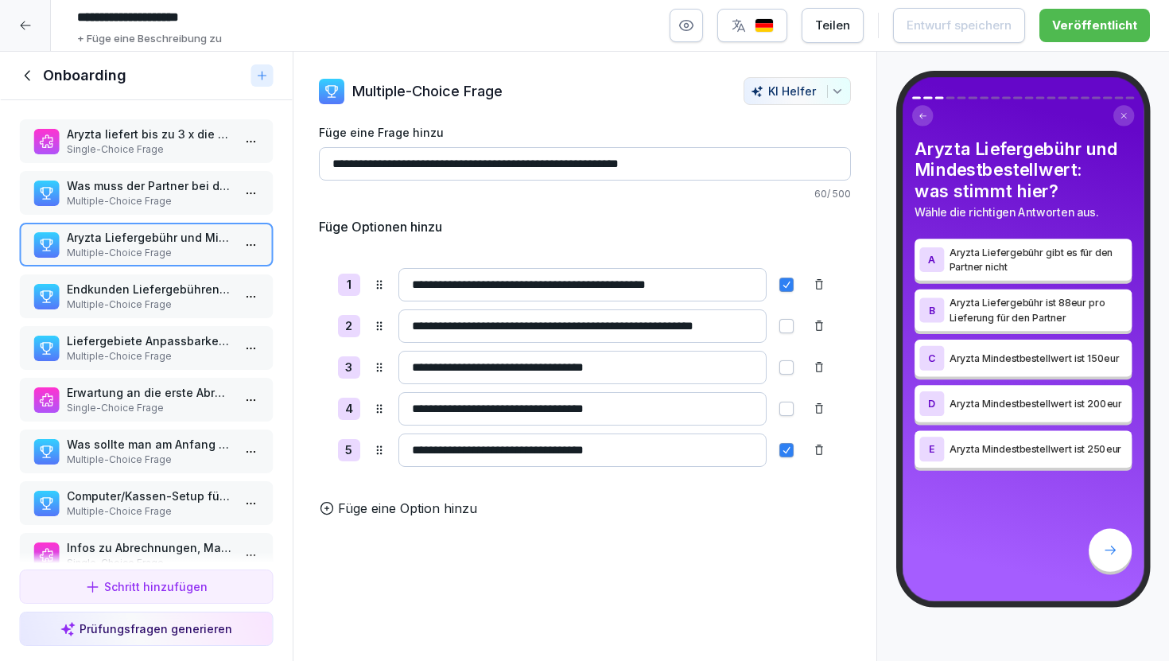
click at [559, 329] on input "**********" at bounding box center [583, 325] width 368 height 33
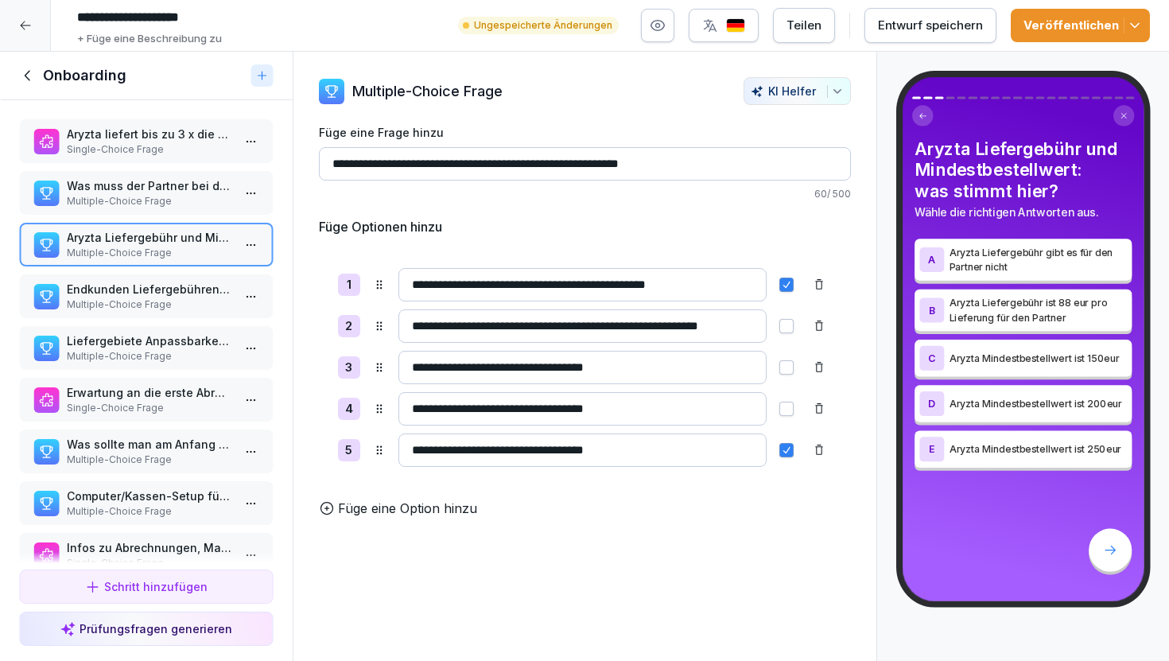
type input "**********"
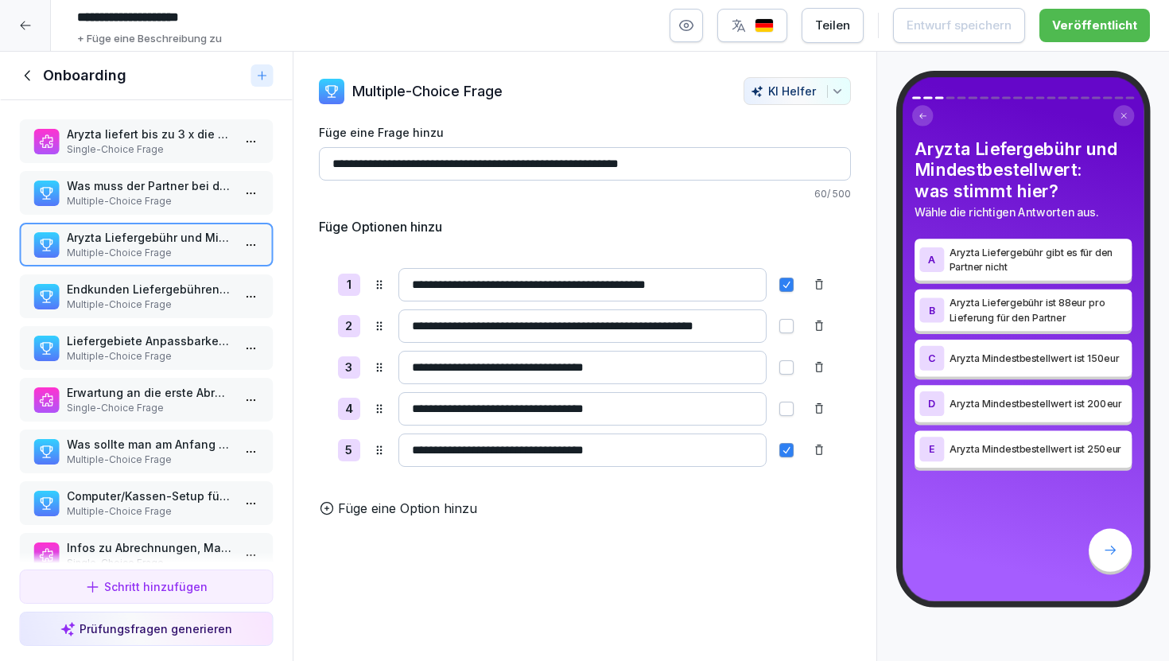
click at [606, 556] on div "**********" at bounding box center [585, 357] width 585 height 610
click at [178, 291] on p "Endkunden Liefergebühren vs. Mindestbestellwert: welche Möglichkeiten gibt es?" at bounding box center [149, 289] width 165 height 17
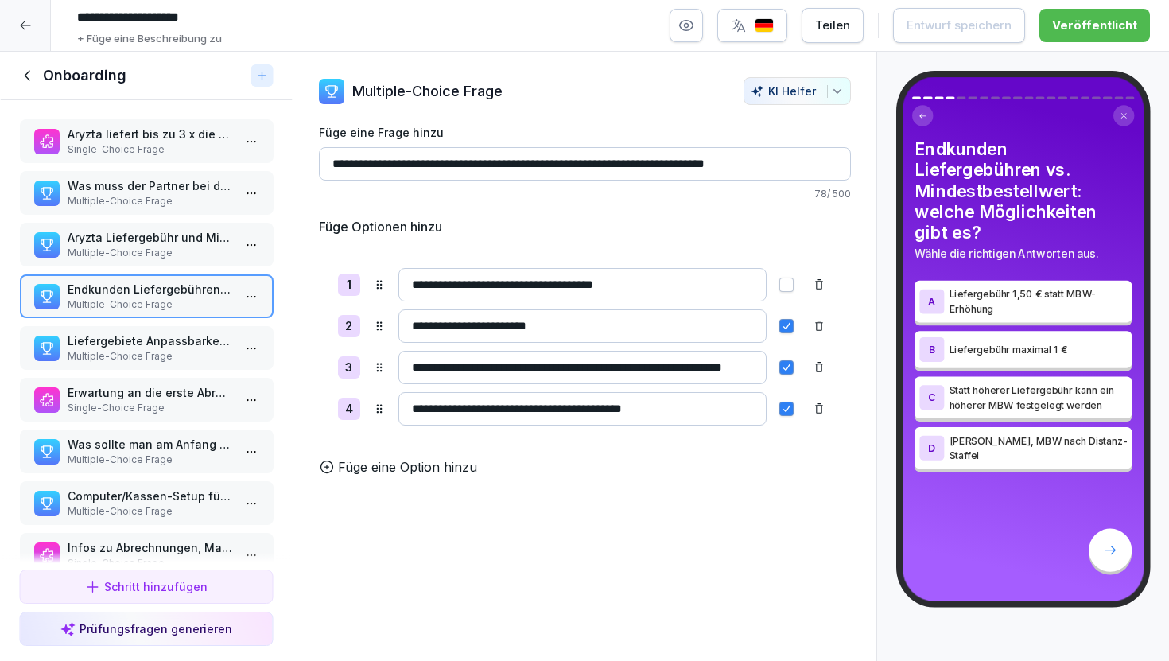
click at [175, 350] on p "Multiple-Choice Frage" at bounding box center [149, 356] width 165 height 14
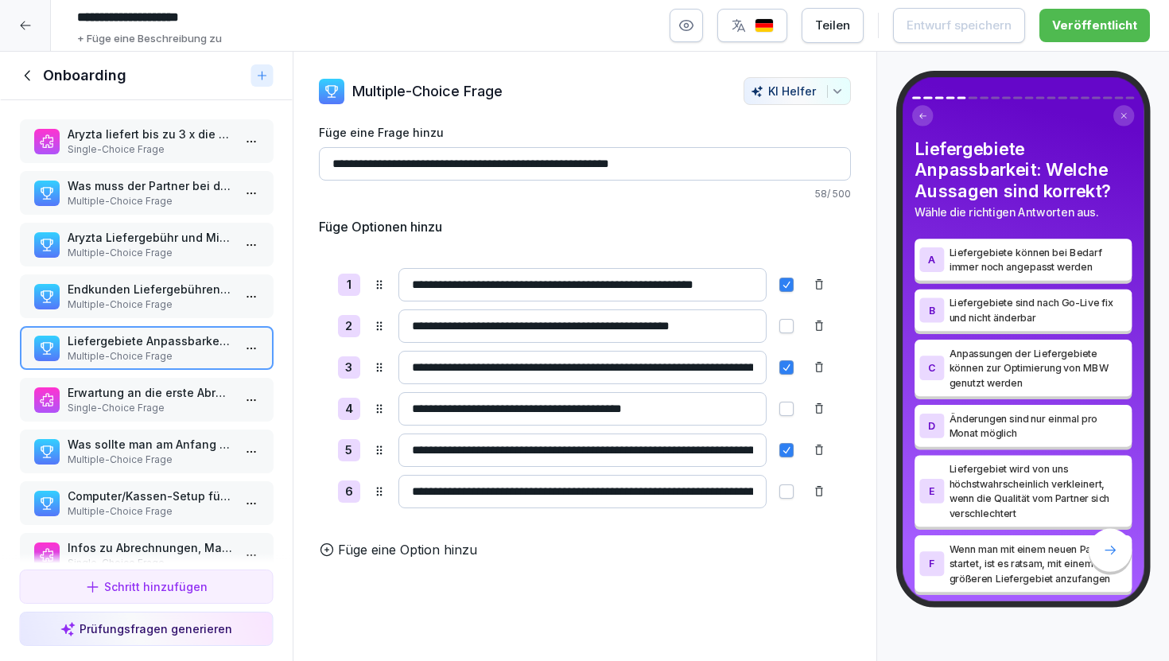
click at [173, 391] on p "Erwartung an die erste Abrechnung: womit ist zu rechnen?" at bounding box center [149, 392] width 165 height 17
